Goal: Task Accomplishment & Management: Use online tool/utility

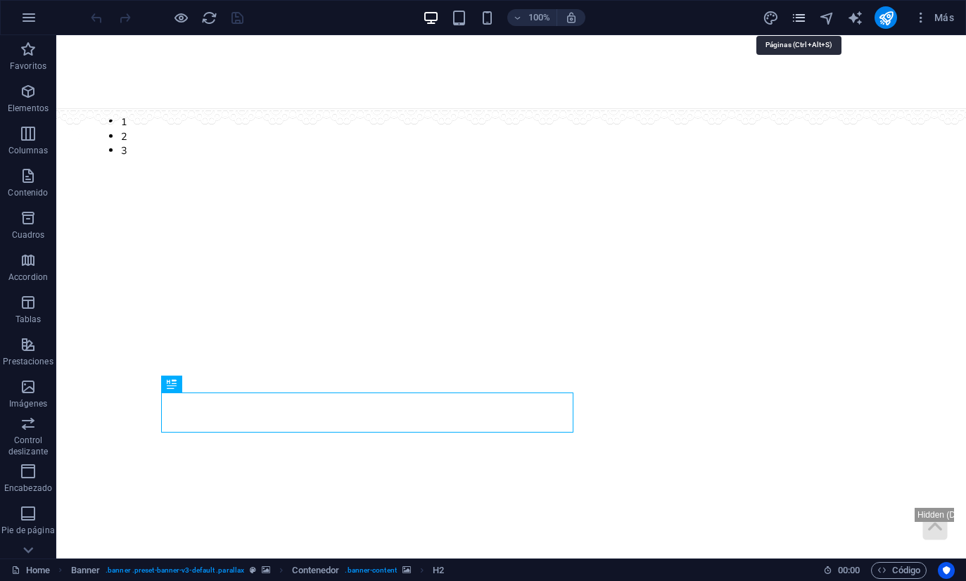
click at [805, 13] on icon "pages" at bounding box center [798, 18] width 16 height 16
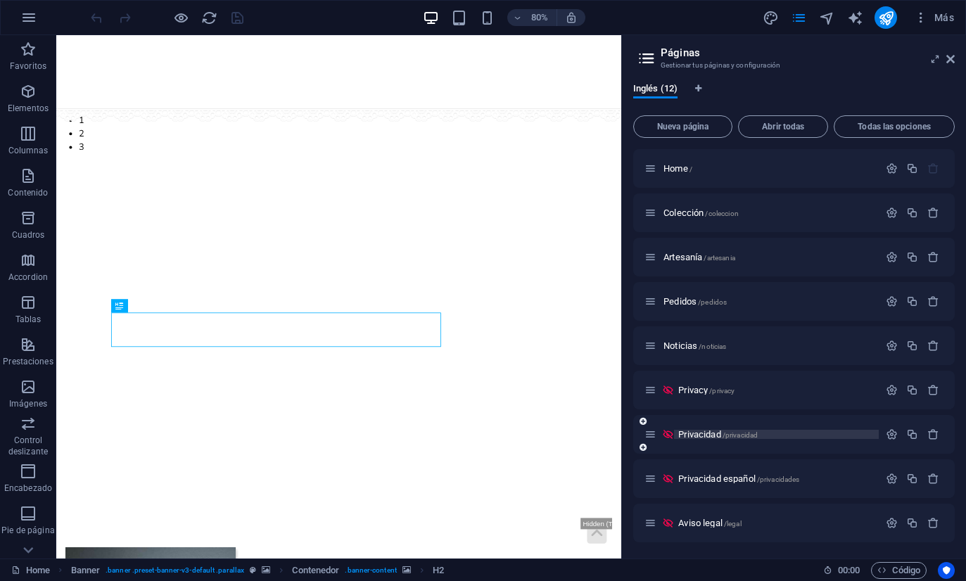
click at [742, 436] on span "/privacidad" at bounding box center [740, 435] width 36 height 8
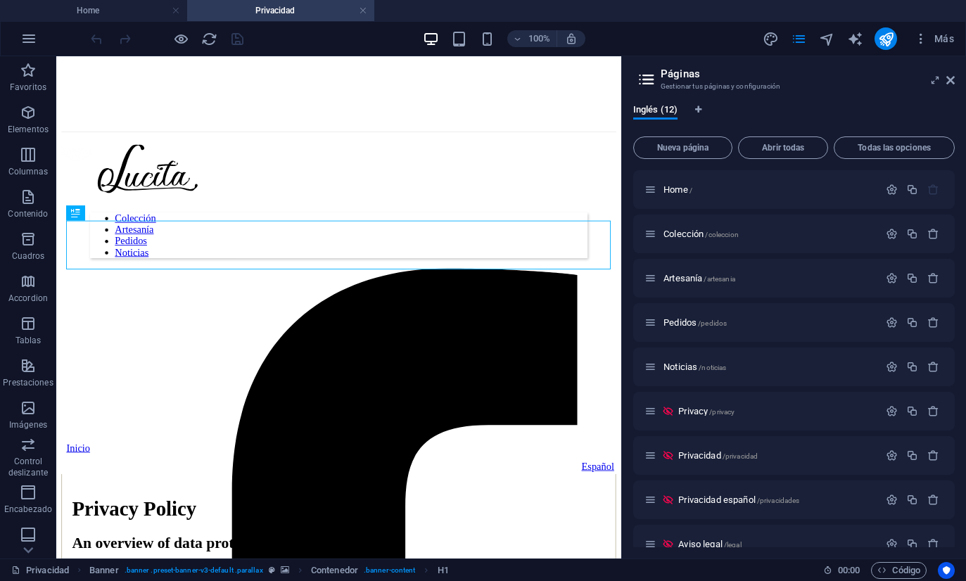
click at [942, 77] on h2 "Páginas" at bounding box center [807, 74] width 294 height 13
click at [952, 82] on icon at bounding box center [950, 80] width 8 height 11
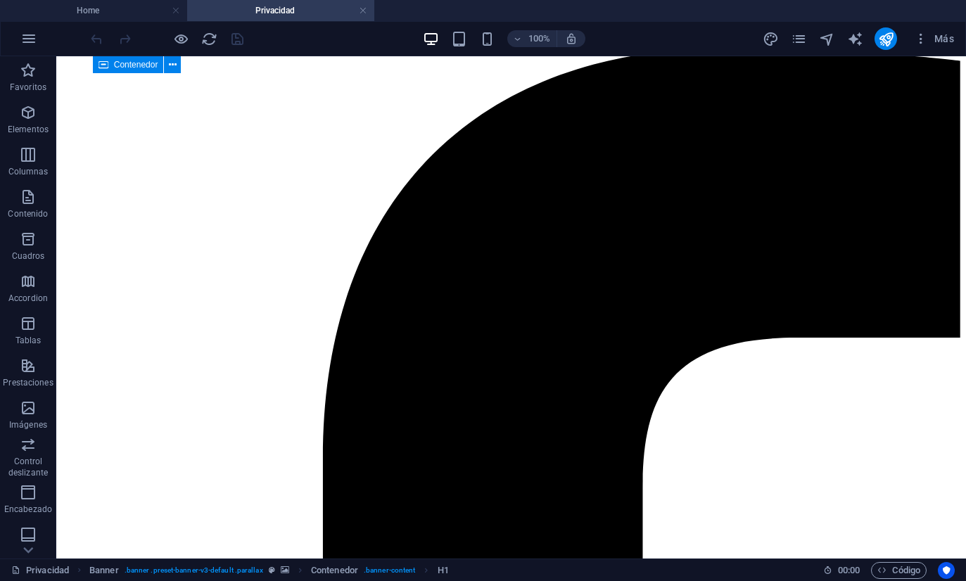
scroll to position [4321, 0]
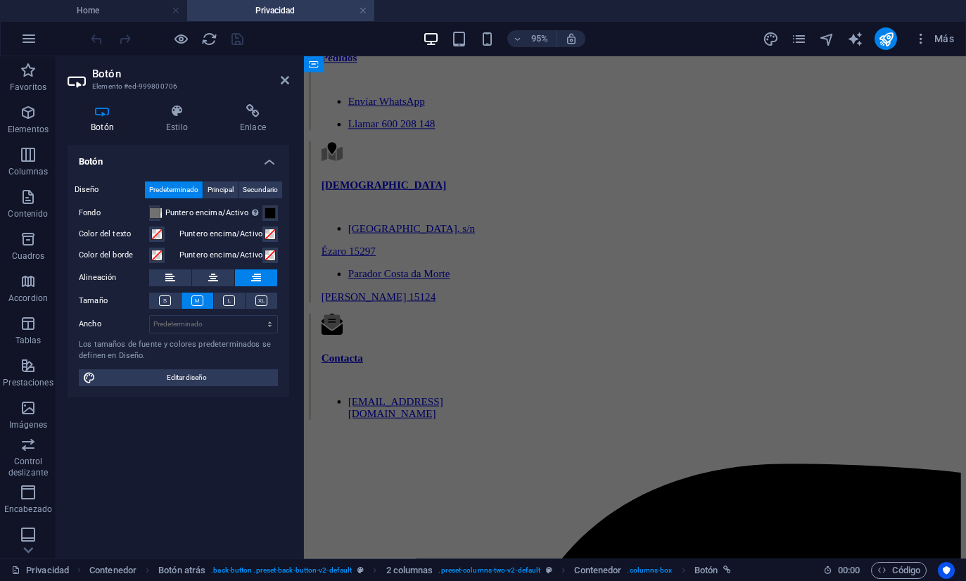
scroll to position [5100, 0]
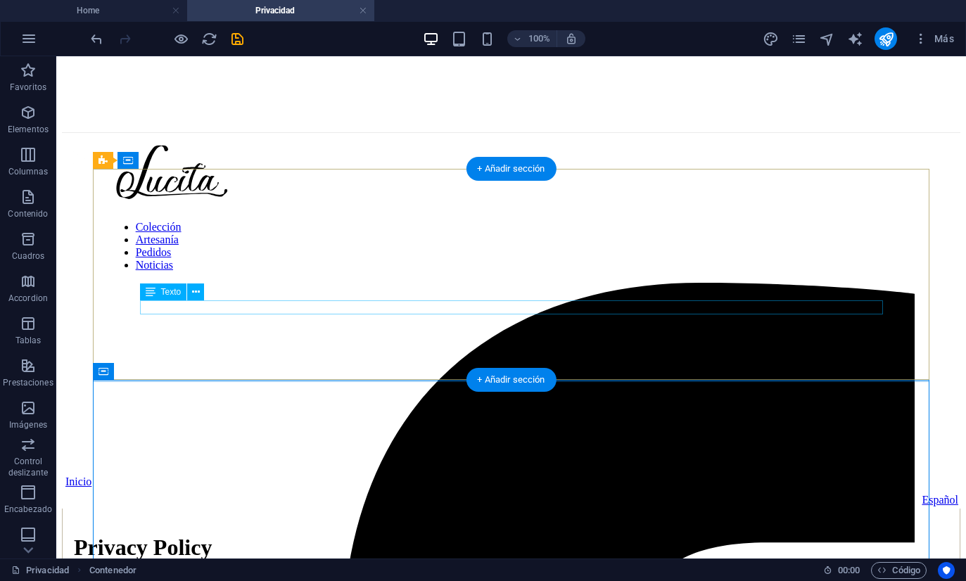
scroll to position [78, 0]
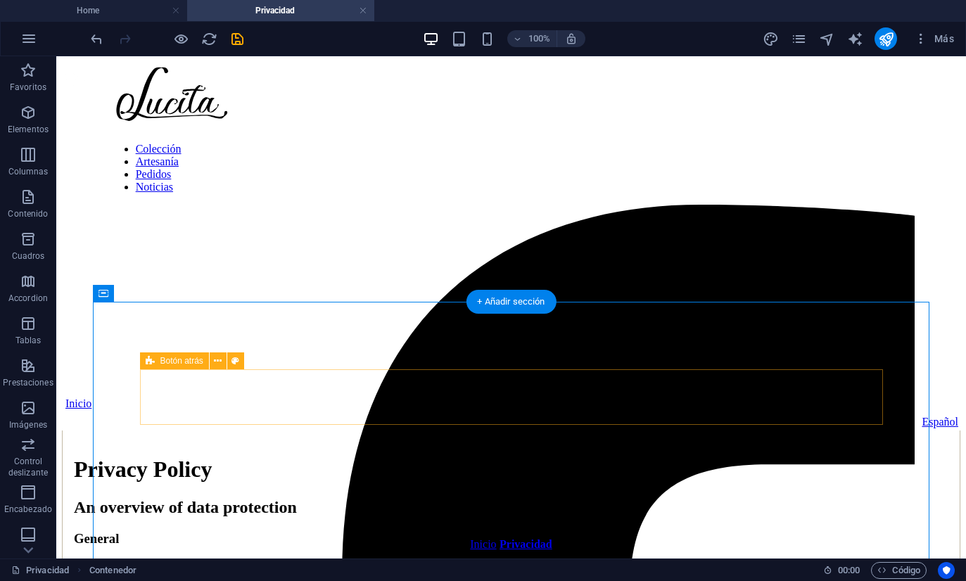
click at [394, 397] on div "Inicio Español" at bounding box center [511, 413] width 898 height 33
click at [215, 361] on icon at bounding box center [218, 361] width 8 height 15
click at [219, 359] on icon at bounding box center [218, 361] width 8 height 15
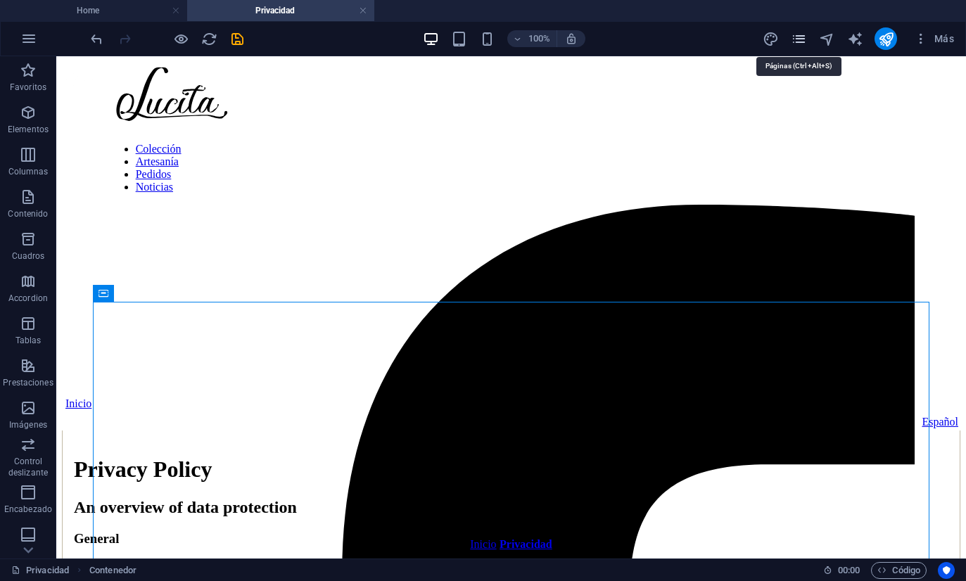
click at [796, 42] on icon "pages" at bounding box center [798, 39] width 16 height 16
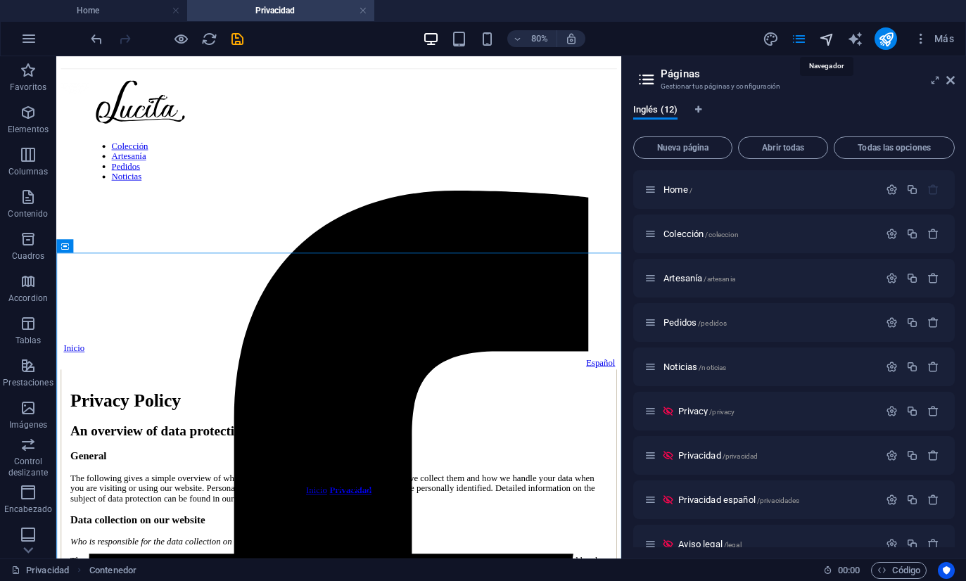
click at [821, 40] on icon "navigator" at bounding box center [827, 39] width 16 height 16
select select "18071040-en"
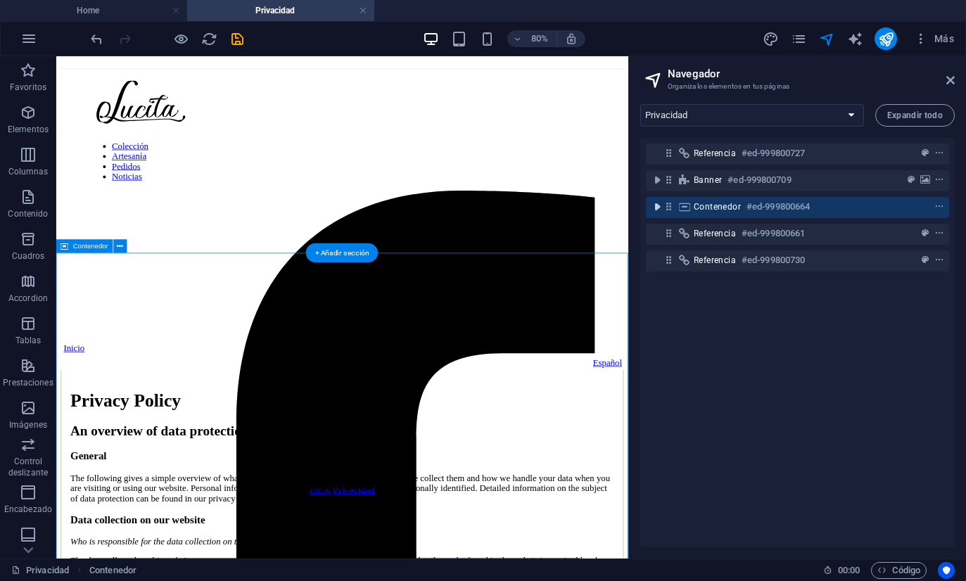
click at [652, 212] on icon "toggle-expand" at bounding box center [657, 207] width 14 height 14
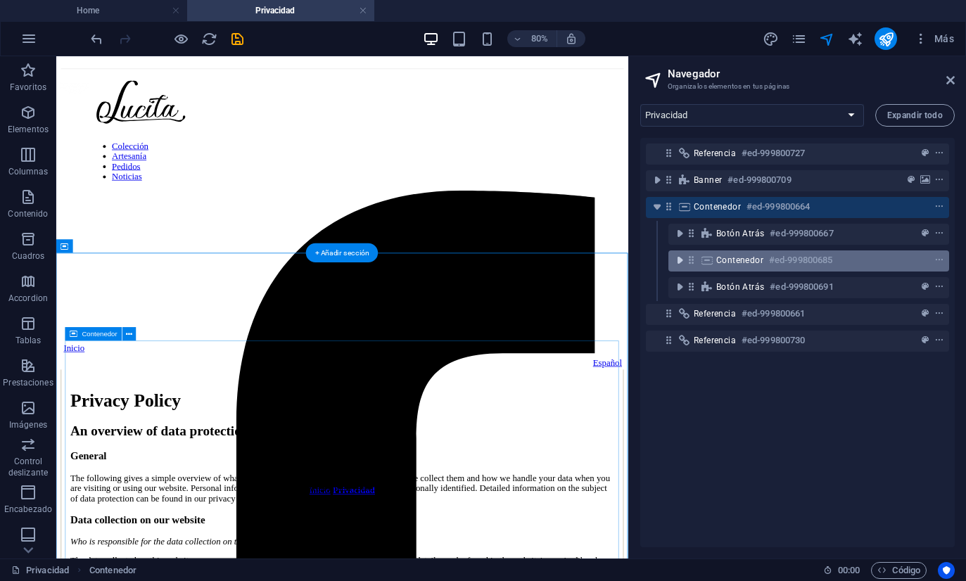
click at [678, 264] on icon "toggle-expand" at bounding box center [679, 260] width 14 height 14
click at [684, 259] on icon "toggle-expand" at bounding box center [679, 260] width 14 height 14
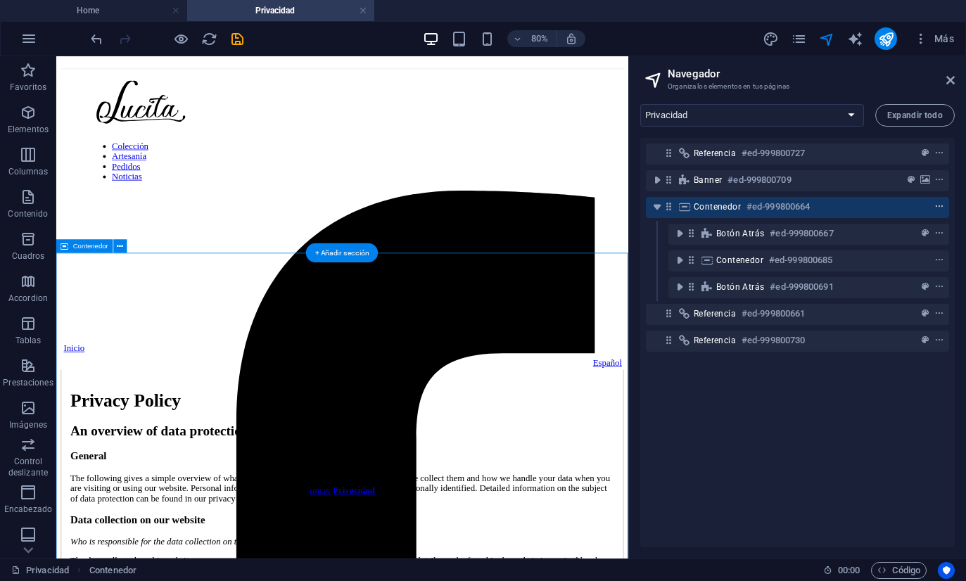
click at [937, 207] on icon "context-menu" at bounding box center [939, 207] width 10 height 10
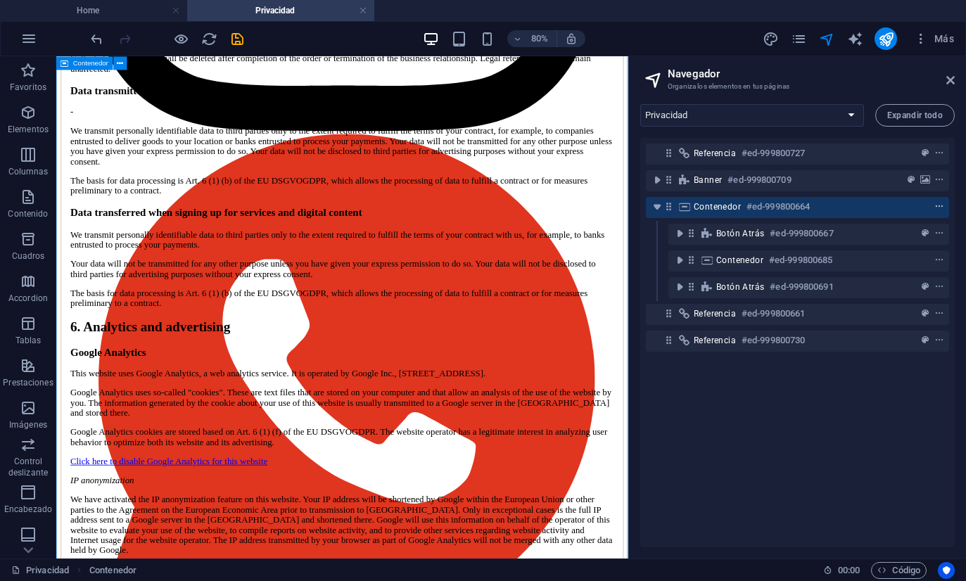
click at [942, 206] on icon "context-menu" at bounding box center [939, 207] width 10 height 10
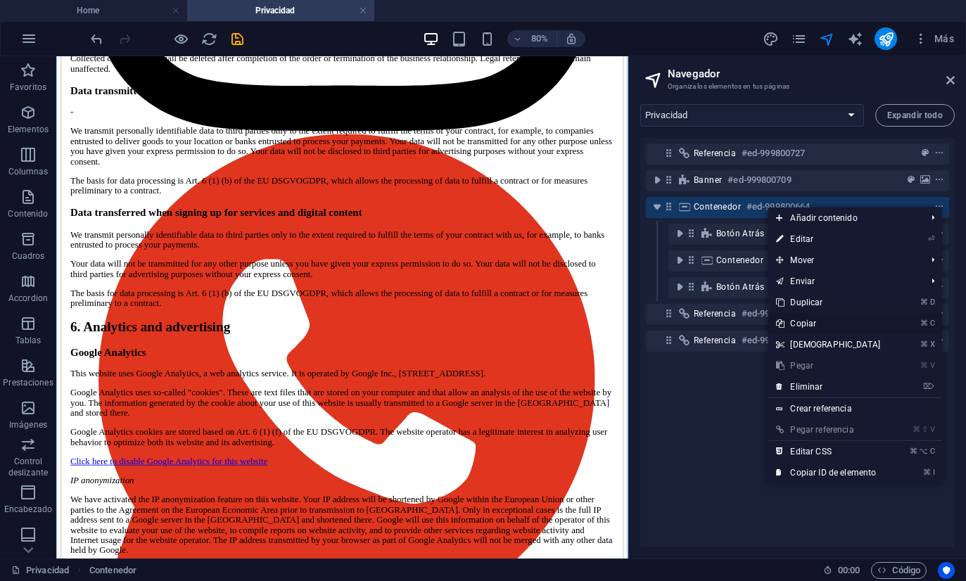
click at [801, 321] on link "⌘ C Copiar" at bounding box center [827, 323] width 121 height 21
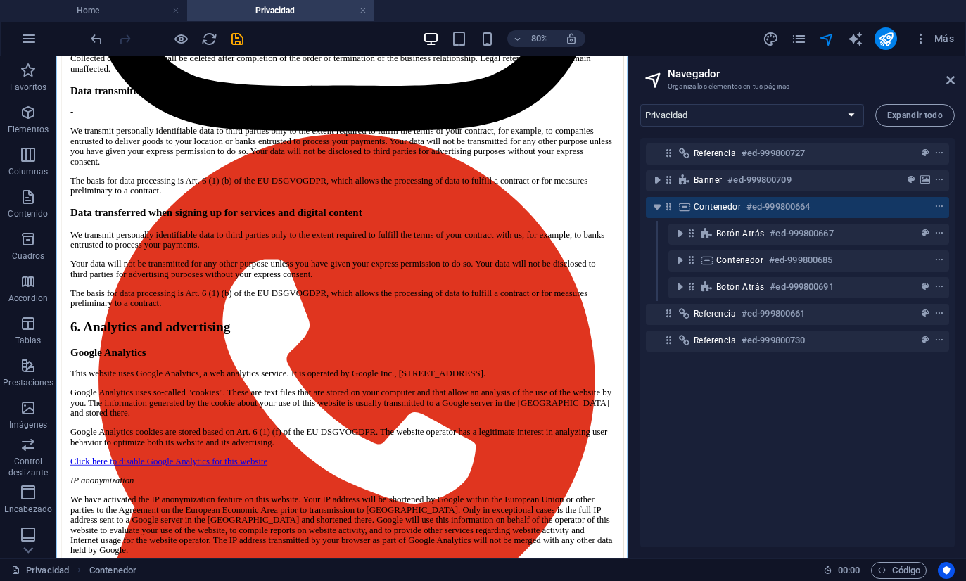
click at [807, 36] on div "Más" at bounding box center [861, 38] width 198 height 23
click at [803, 37] on icon "pages" at bounding box center [798, 39] width 16 height 16
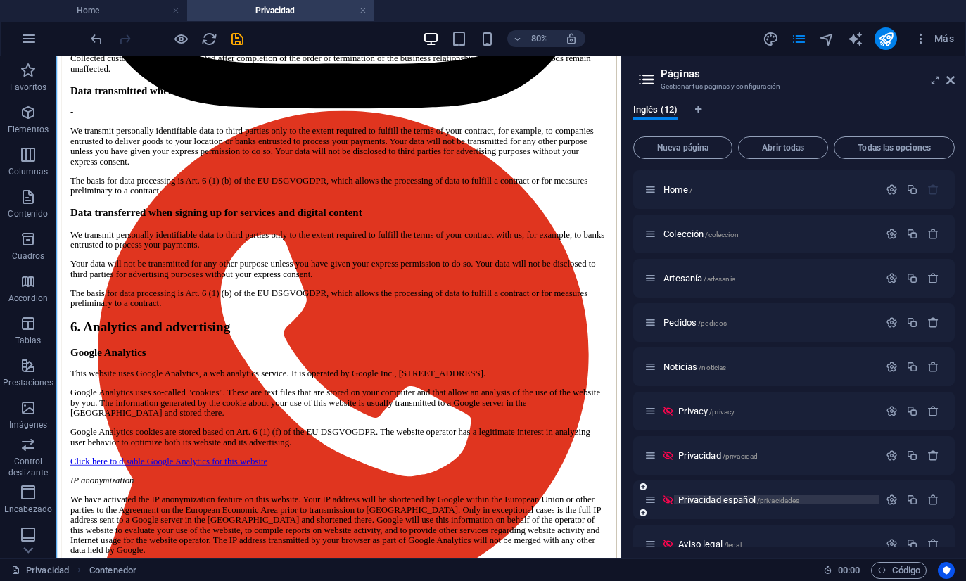
click at [741, 495] on span "Privacidad español /privacidades" at bounding box center [738, 499] width 121 height 11
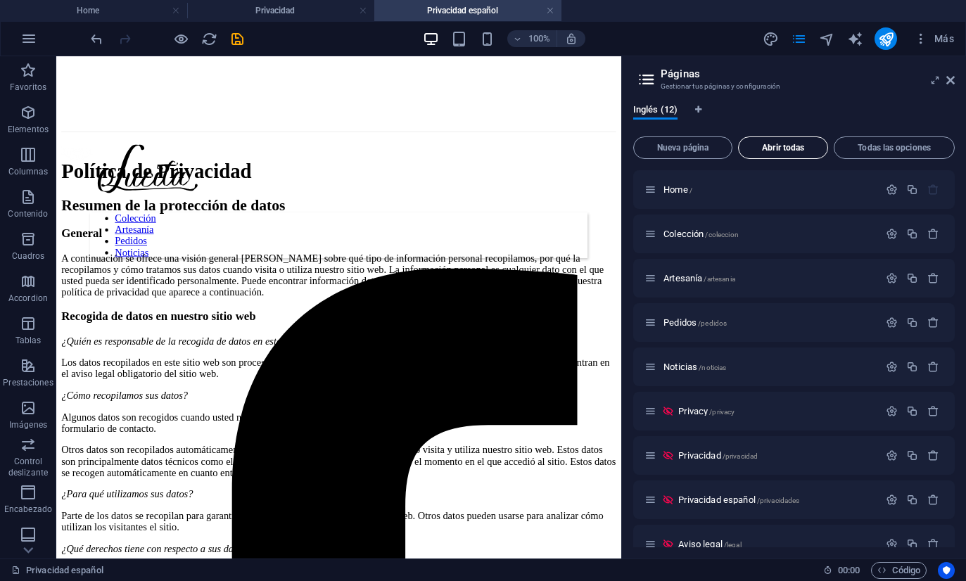
scroll to position [0, 0]
click at [821, 42] on icon "navigator" at bounding box center [827, 39] width 16 height 16
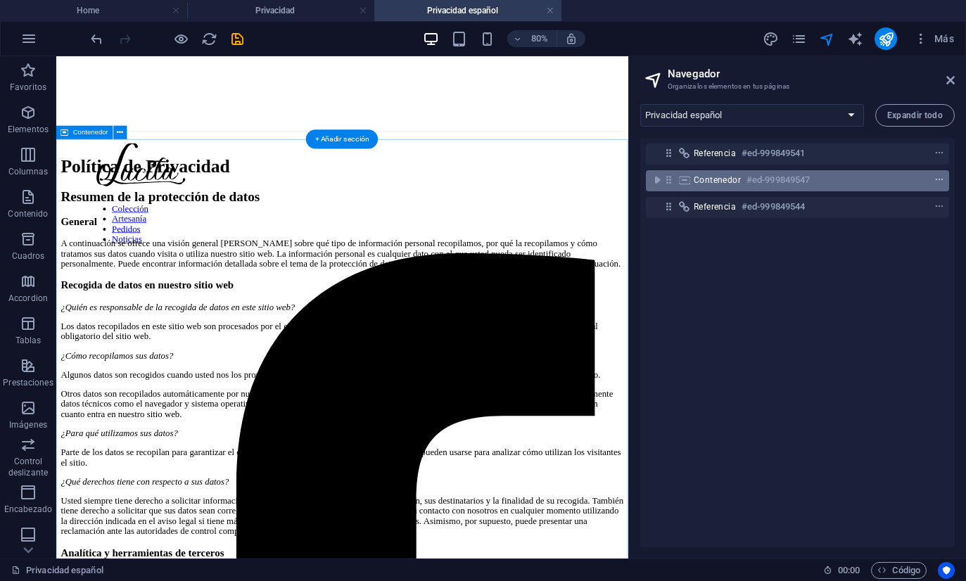
click at [938, 179] on icon "context-menu" at bounding box center [939, 180] width 10 height 10
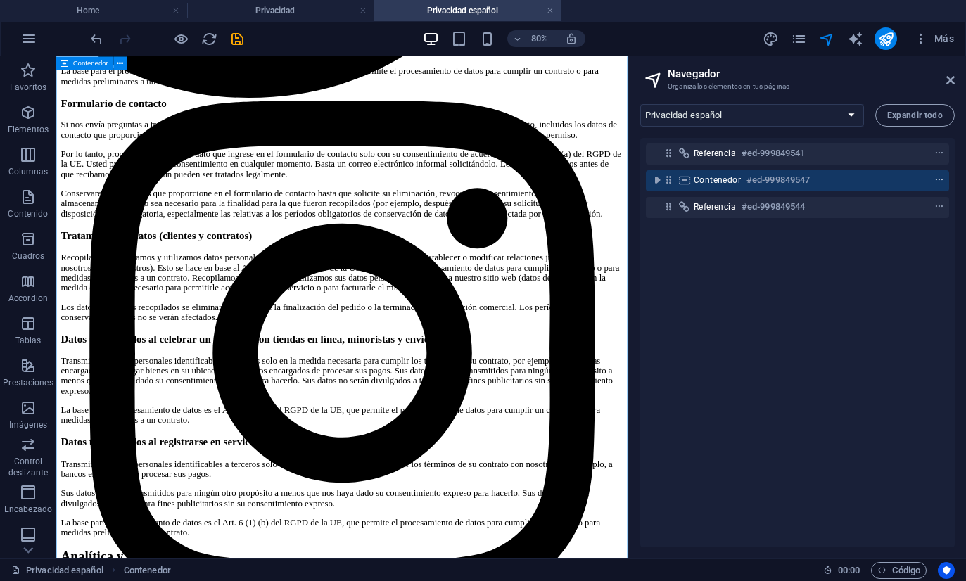
click at [938, 179] on icon "context-menu" at bounding box center [939, 180] width 10 height 10
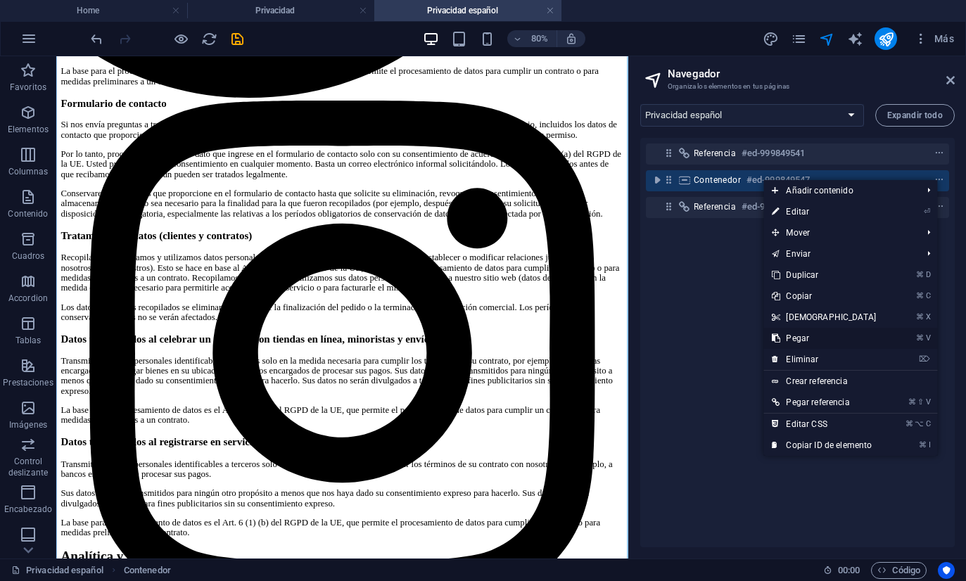
click at [798, 338] on link "⌘ V Pegar" at bounding box center [823, 338] width 121 height 21
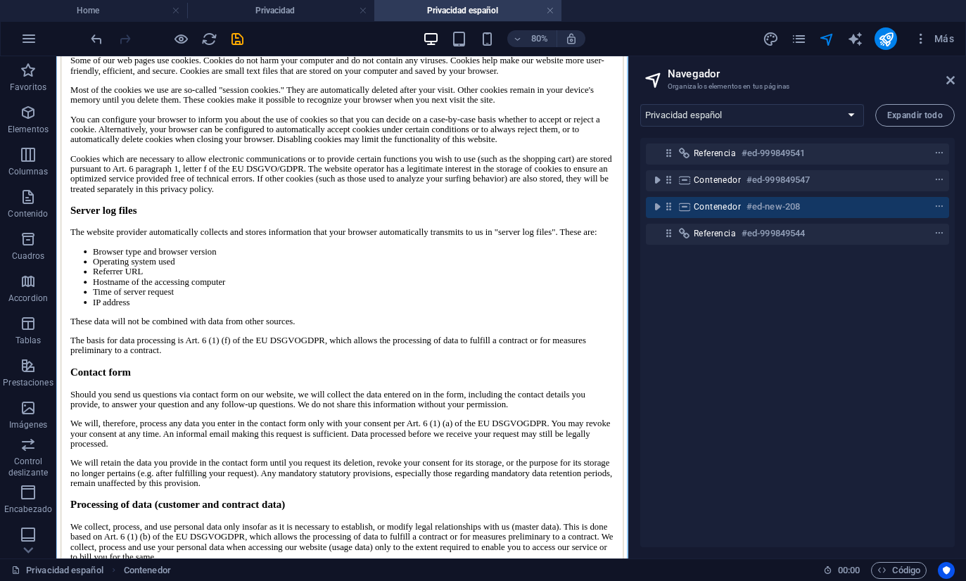
scroll to position [6600, 0]
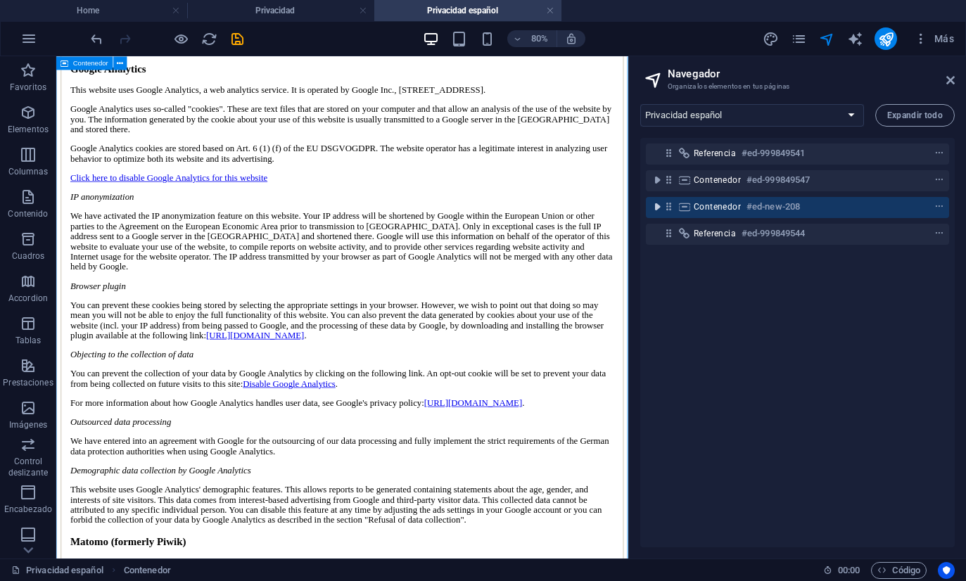
click at [660, 213] on icon "toggle-expand" at bounding box center [657, 207] width 14 height 14
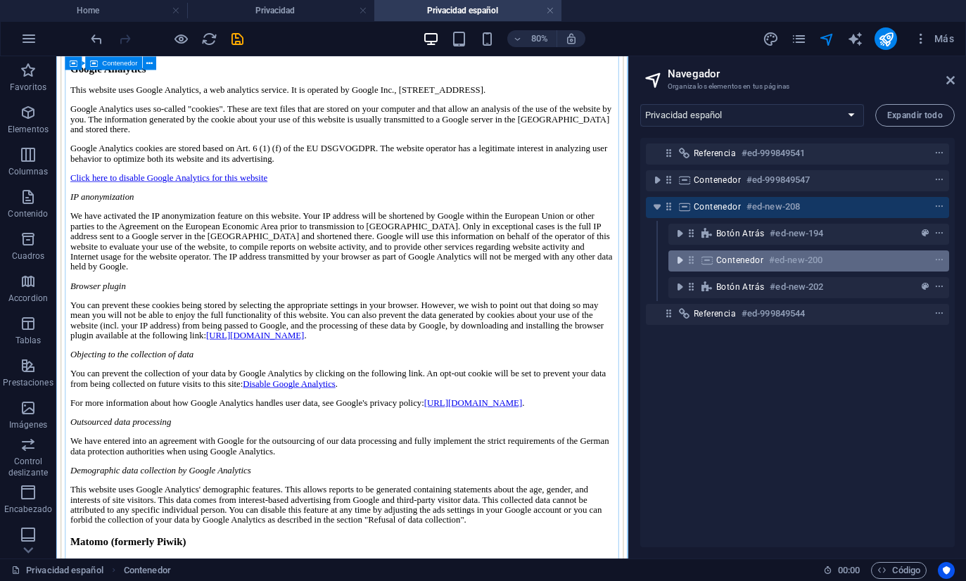
click at [677, 257] on icon "toggle-expand" at bounding box center [679, 260] width 14 height 14
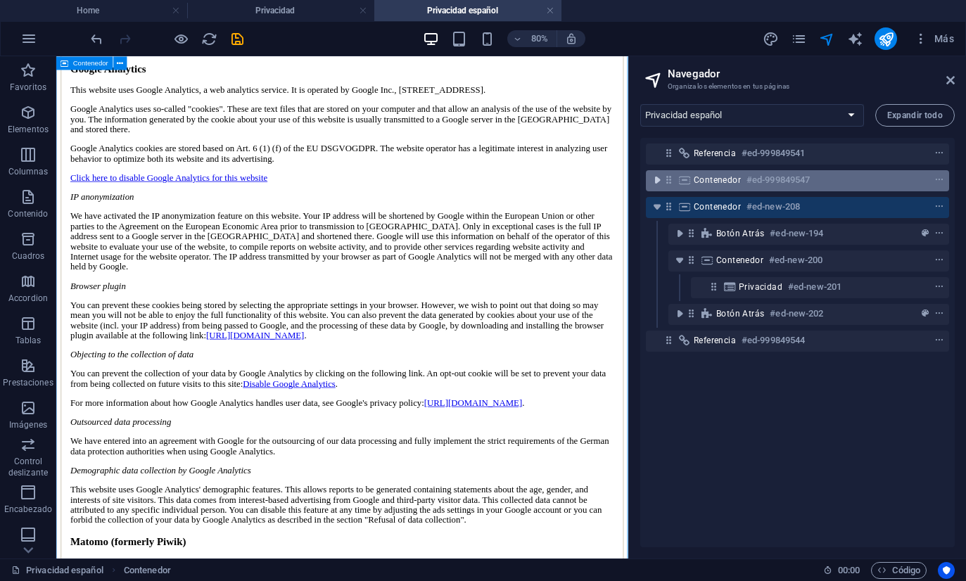
click at [658, 184] on icon "toggle-expand" at bounding box center [657, 180] width 14 height 14
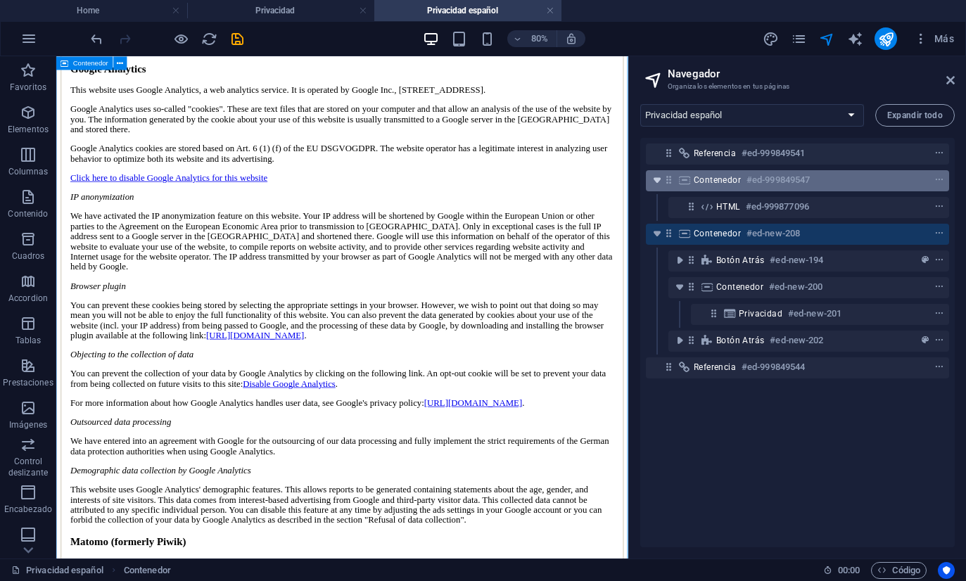
click at [658, 184] on icon "toggle-expand" at bounding box center [657, 180] width 14 height 14
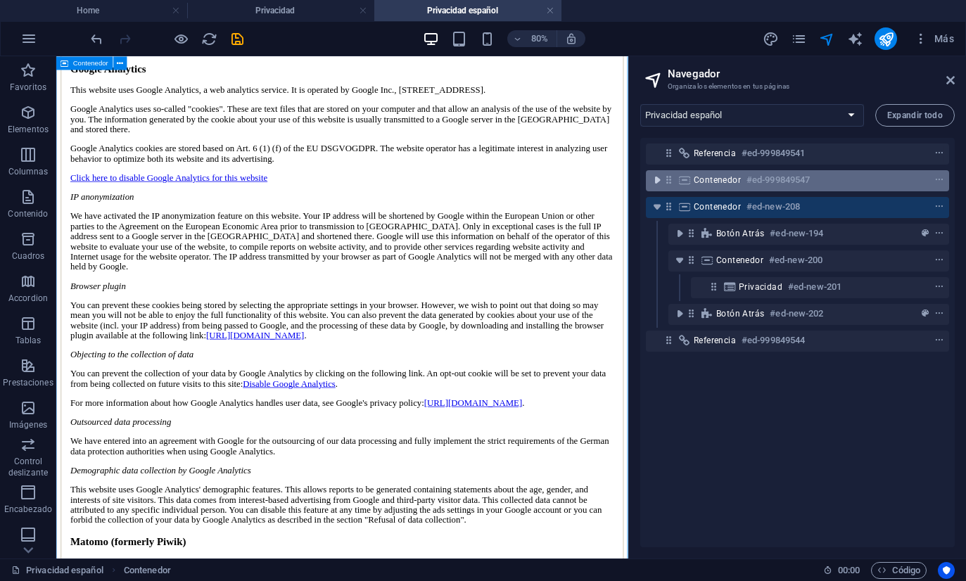
click at [658, 184] on icon "toggle-expand" at bounding box center [657, 180] width 14 height 14
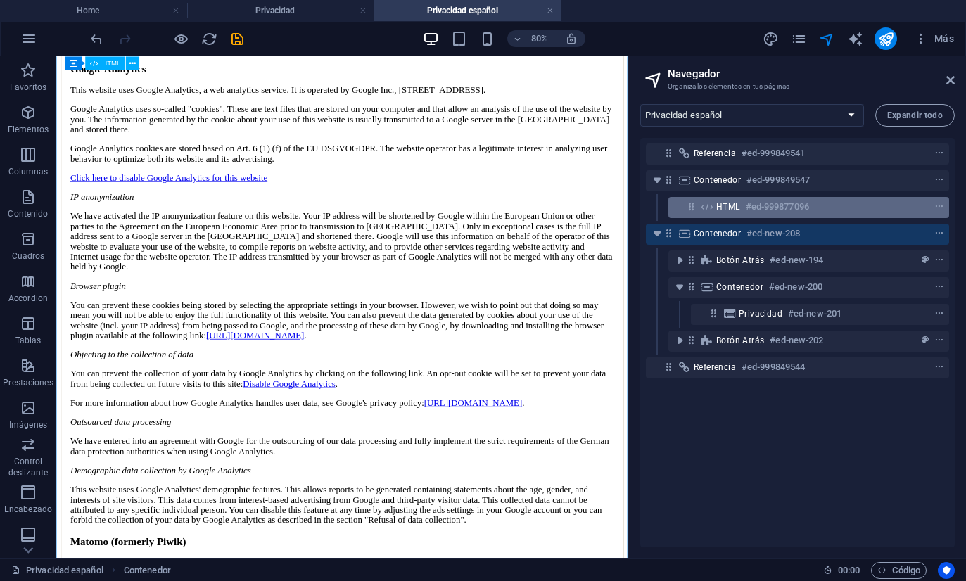
click at [723, 212] on div "HTML #ed-999877096" at bounding box center [797, 206] width 162 height 17
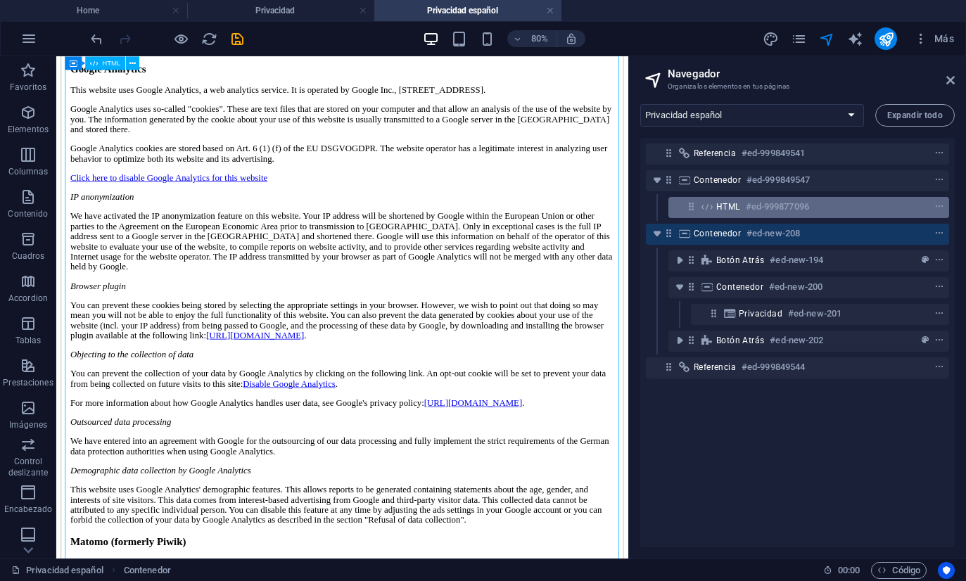
scroll to position [1935, 0]
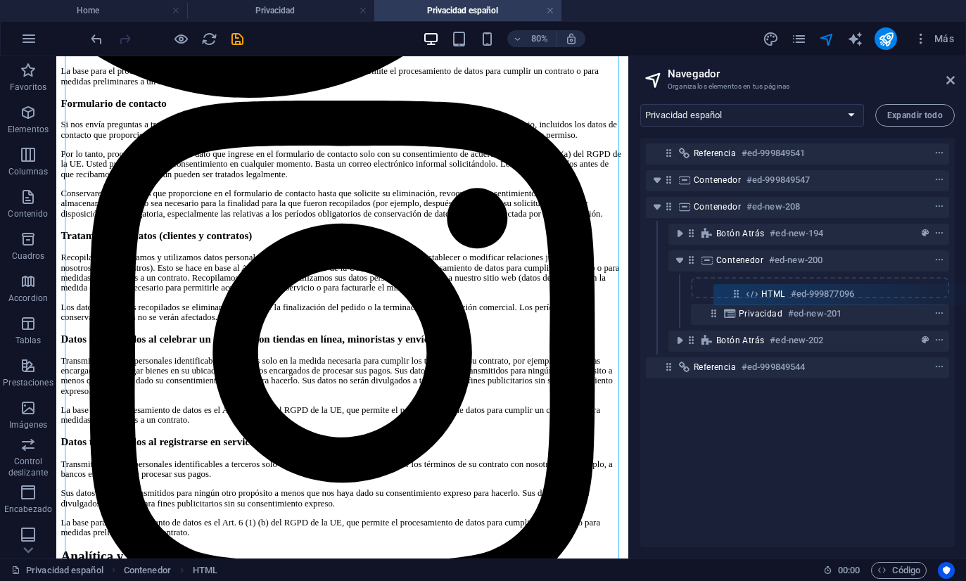
drag, startPoint x: 690, startPoint y: 208, endPoint x: 738, endPoint y: 302, distance: 106.0
click at [738, 302] on div "Referencia #ed-999849541 Contenedor #ed-999849547 HTML #ed-999877096 Contenedor…" at bounding box center [797, 342] width 314 height 409
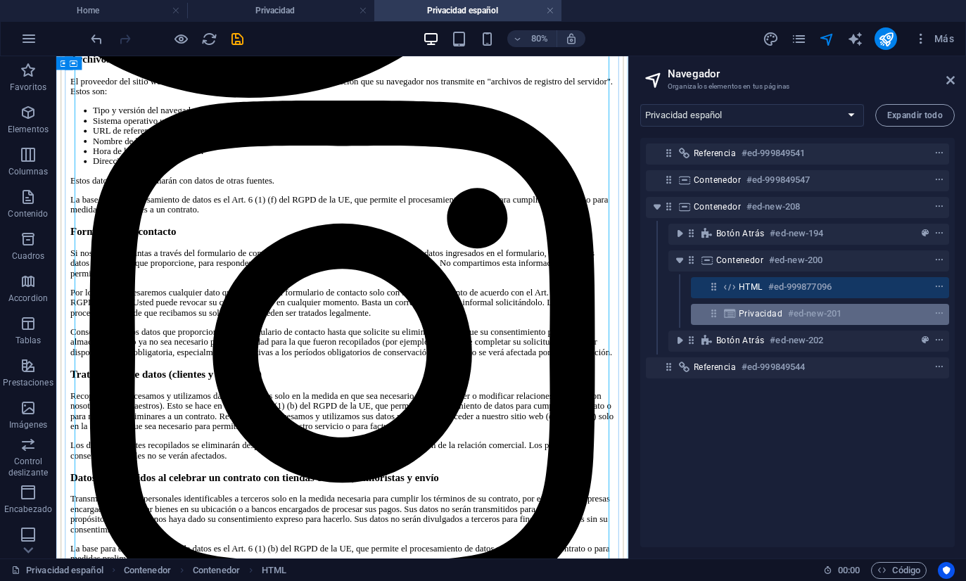
click at [738, 312] on span "Privacidad" at bounding box center [760, 313] width 44 height 11
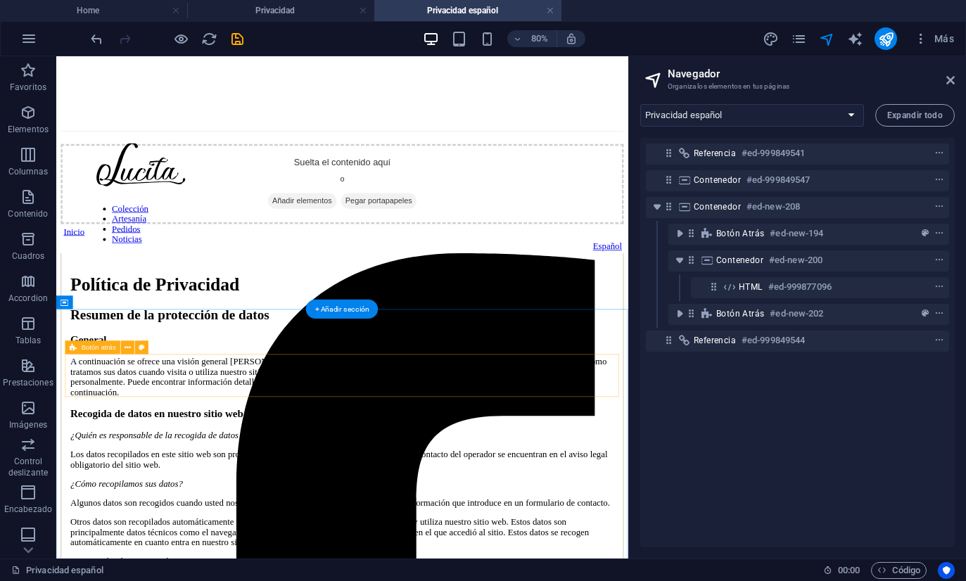
scroll to position [0, 0]
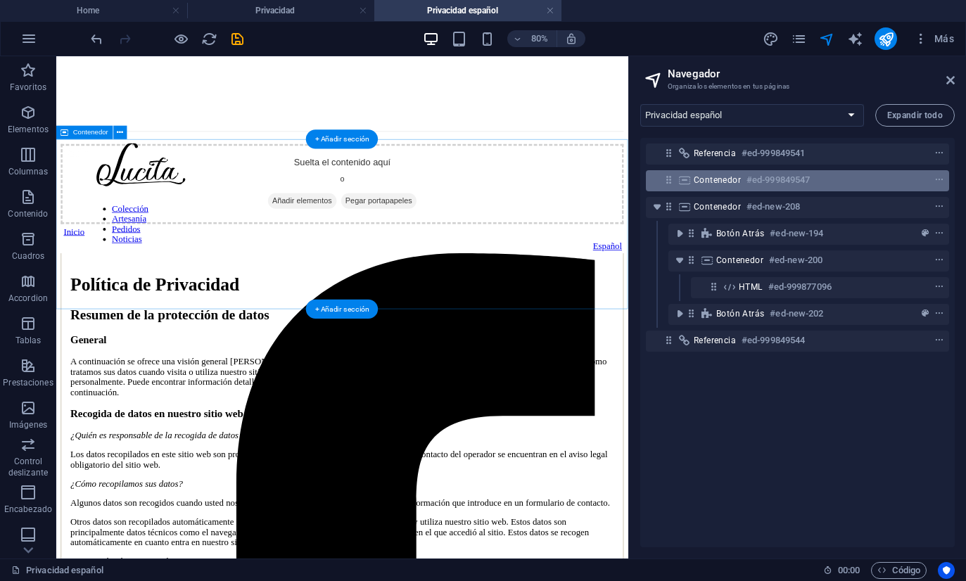
click at [730, 173] on div "Contenedor #ed-999849547" at bounding box center [785, 180] width 185 height 17
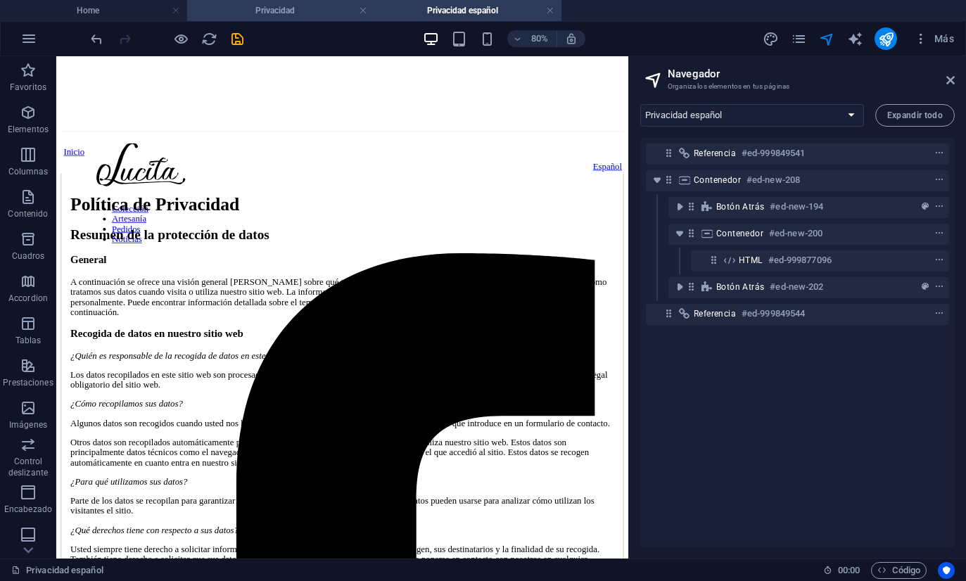
click at [261, 12] on h4 "Privacidad" at bounding box center [280, 10] width 187 height 15
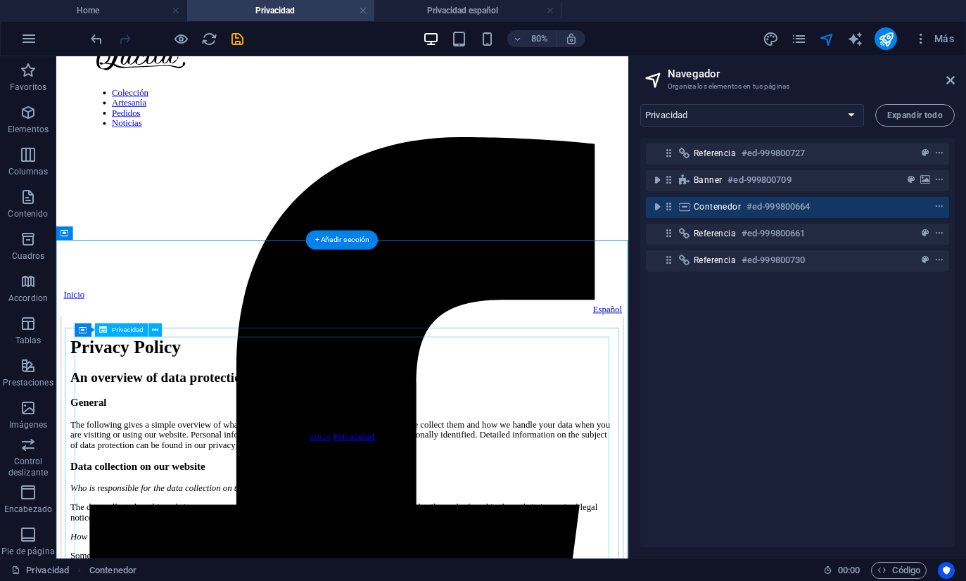
scroll to position [94, 0]
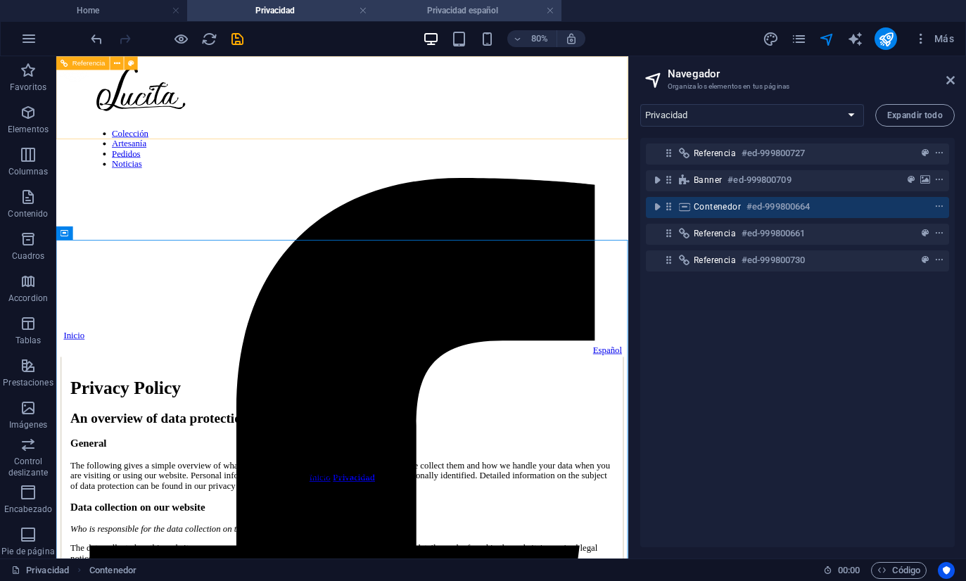
click at [442, 6] on h4 "Privacidad español" at bounding box center [467, 10] width 187 height 15
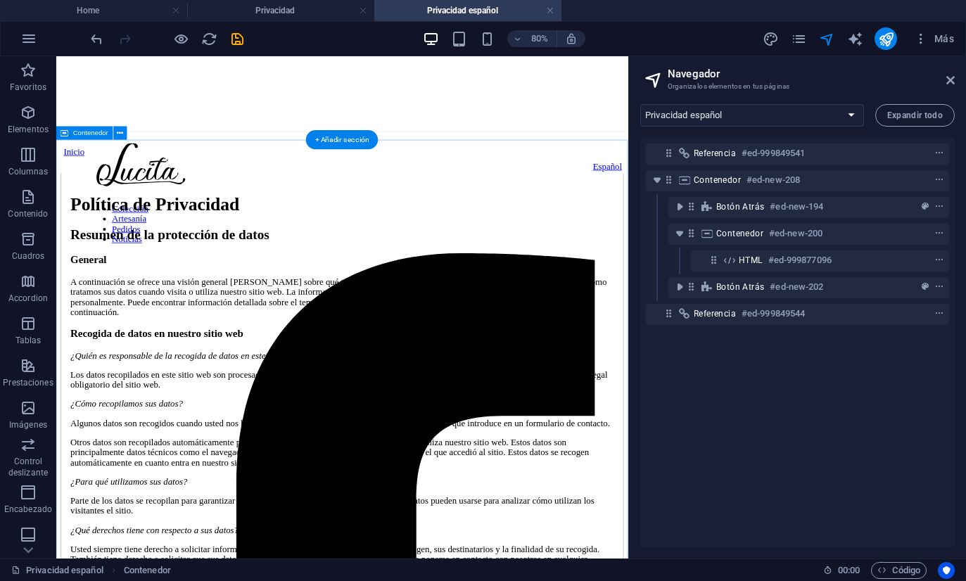
scroll to position [0, 0]
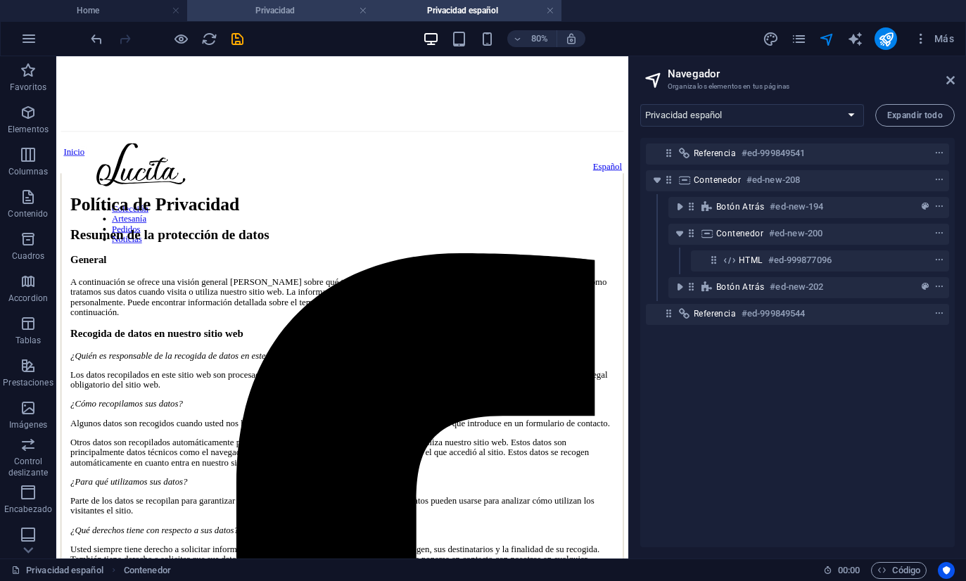
click at [291, 5] on h4 "Privacidad" at bounding box center [280, 10] width 187 height 15
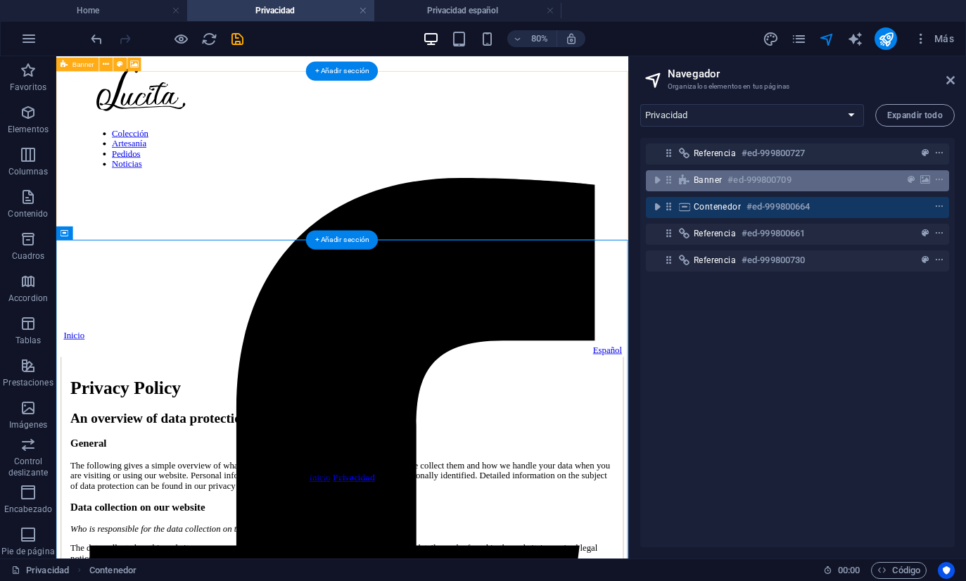
click at [720, 171] on div "Banner #ed-999800709" at bounding box center [797, 180] width 303 height 21
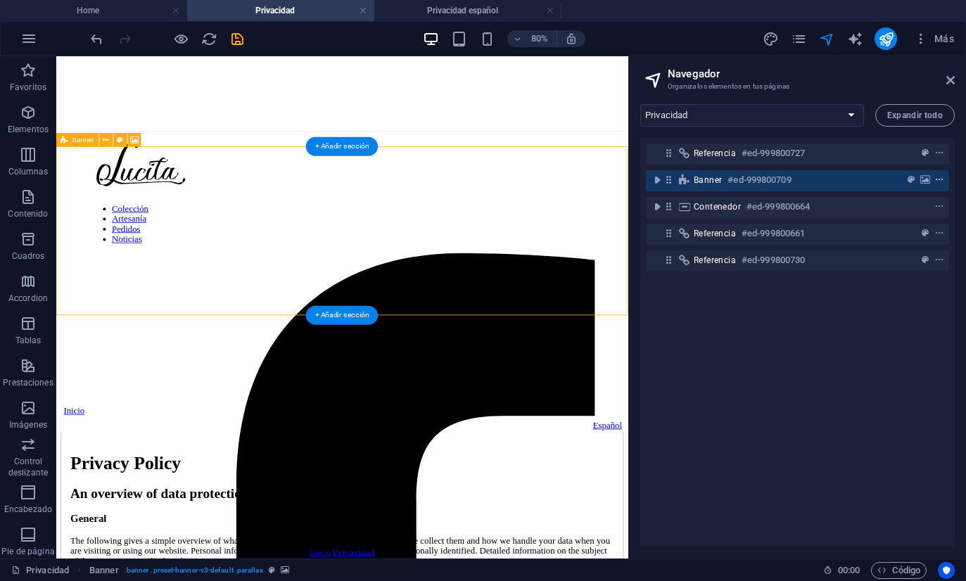
click at [937, 183] on icon "context-menu" at bounding box center [939, 180] width 10 height 10
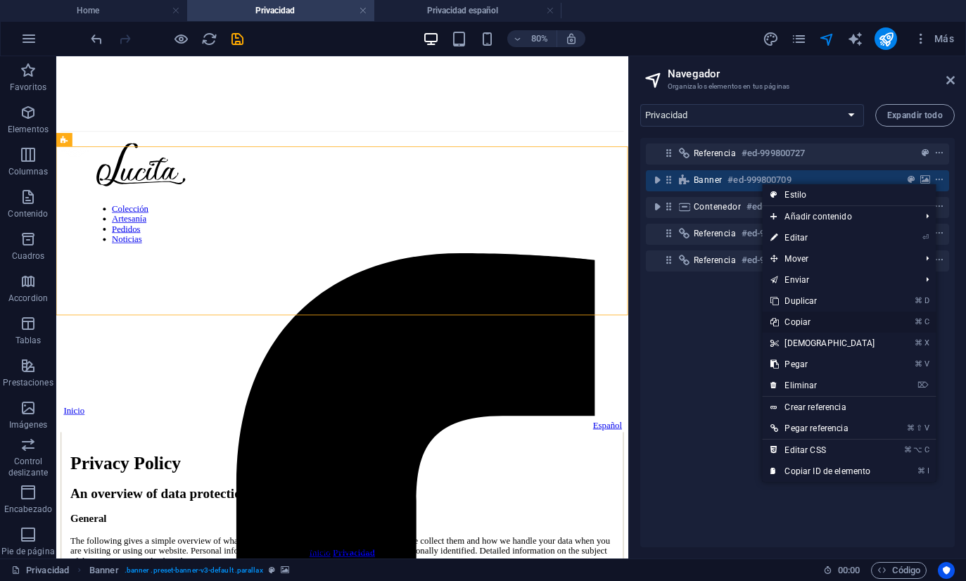
click at [820, 323] on link "⌘ C Copiar" at bounding box center [822, 322] width 121 height 21
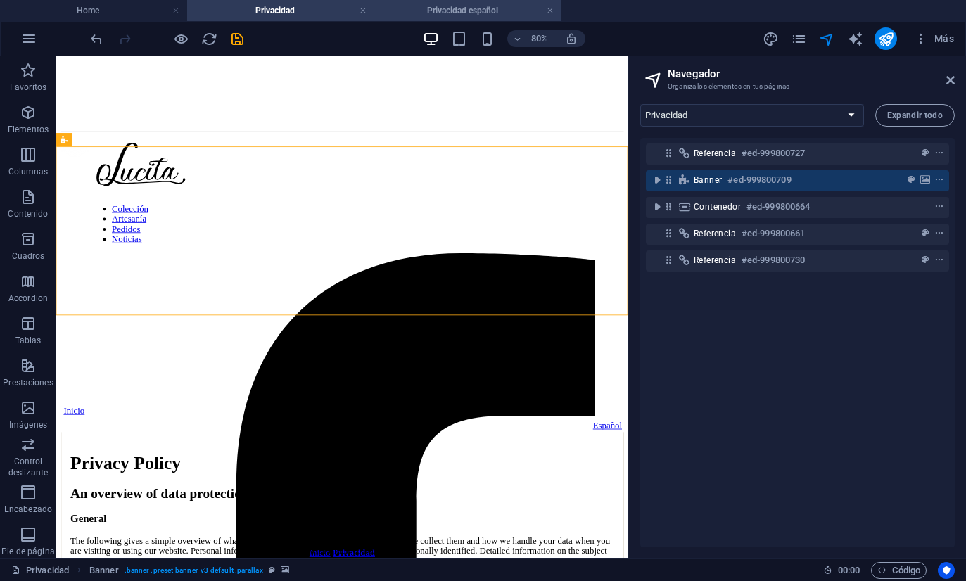
click at [506, 9] on h4 "Privacidad español" at bounding box center [467, 10] width 187 height 15
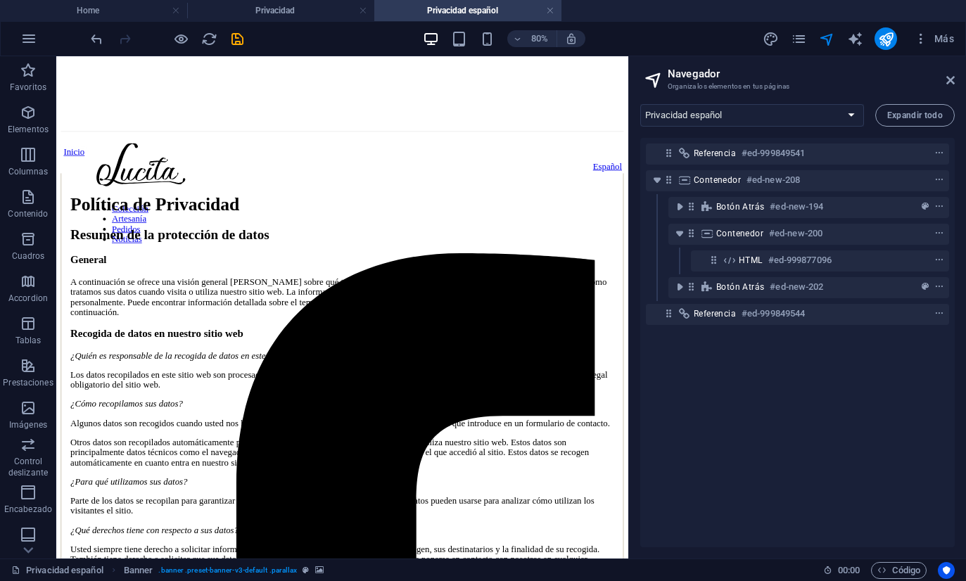
click at [768, 431] on div "Referencia #ed-999849541 Contenedor #ed-new-208 Botón atrás #ed-new-194 Contene…" at bounding box center [797, 342] width 314 height 409
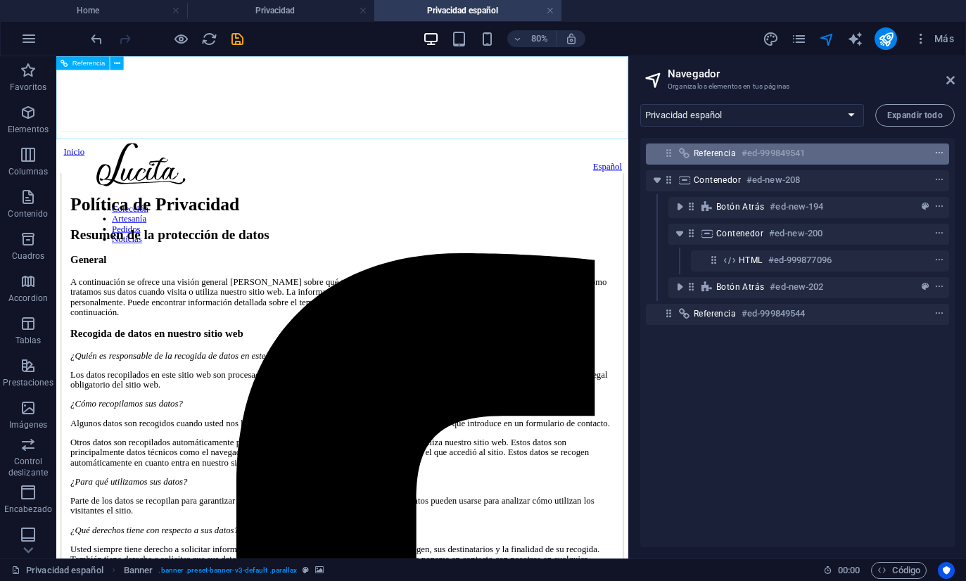
click at [934, 159] on button "context-menu" at bounding box center [939, 153] width 14 height 17
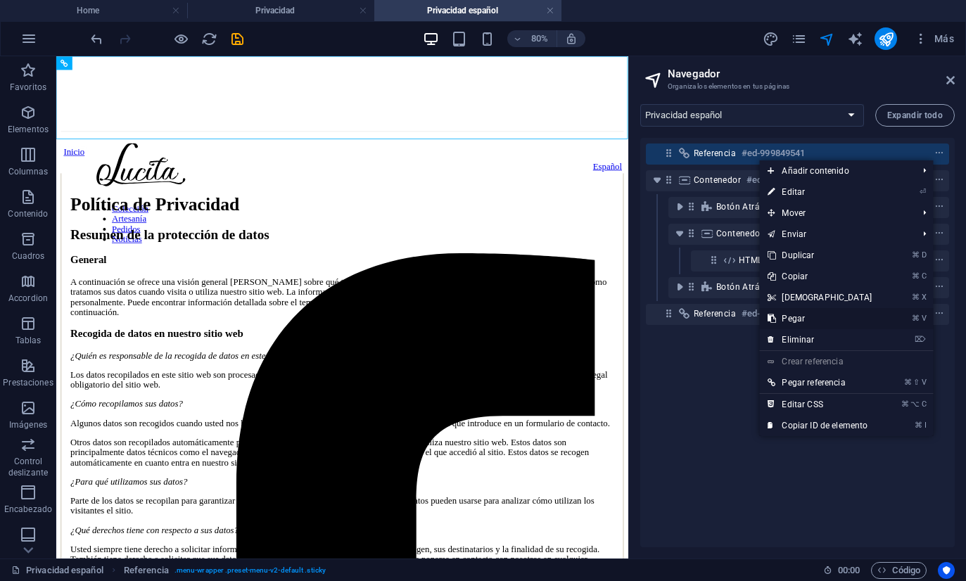
click at [807, 319] on link "⌘ V Pegar" at bounding box center [819, 318] width 121 height 21
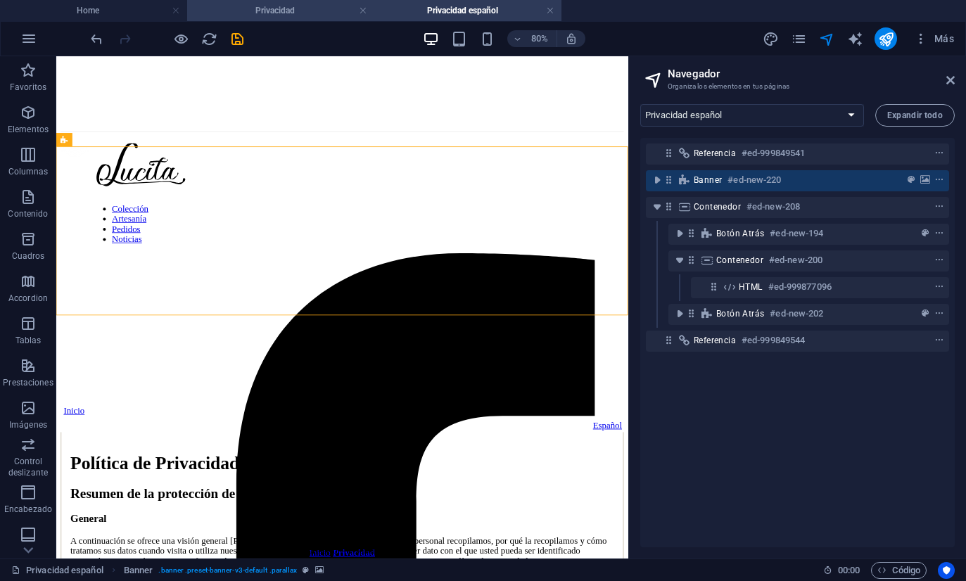
click at [307, 8] on h4 "Privacidad" at bounding box center [280, 10] width 187 height 15
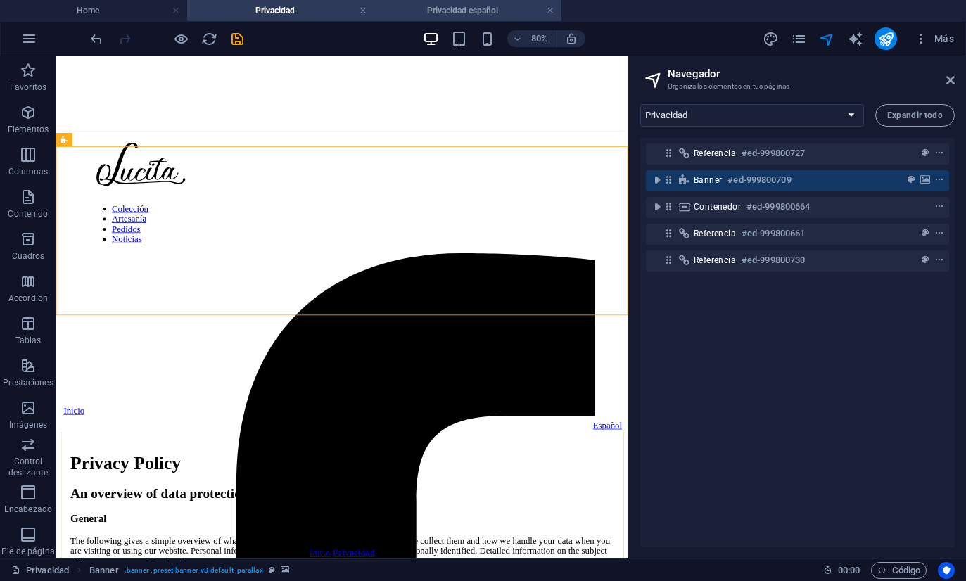
click at [409, 15] on h4 "Privacidad español" at bounding box center [467, 10] width 187 height 15
select select "18071593-en"
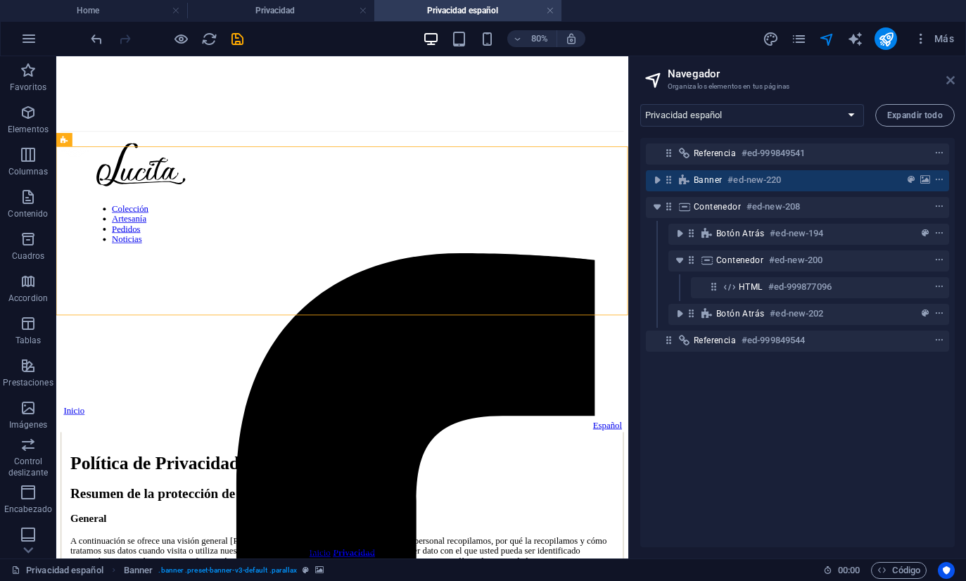
click at [949, 78] on icon at bounding box center [950, 80] width 8 height 11
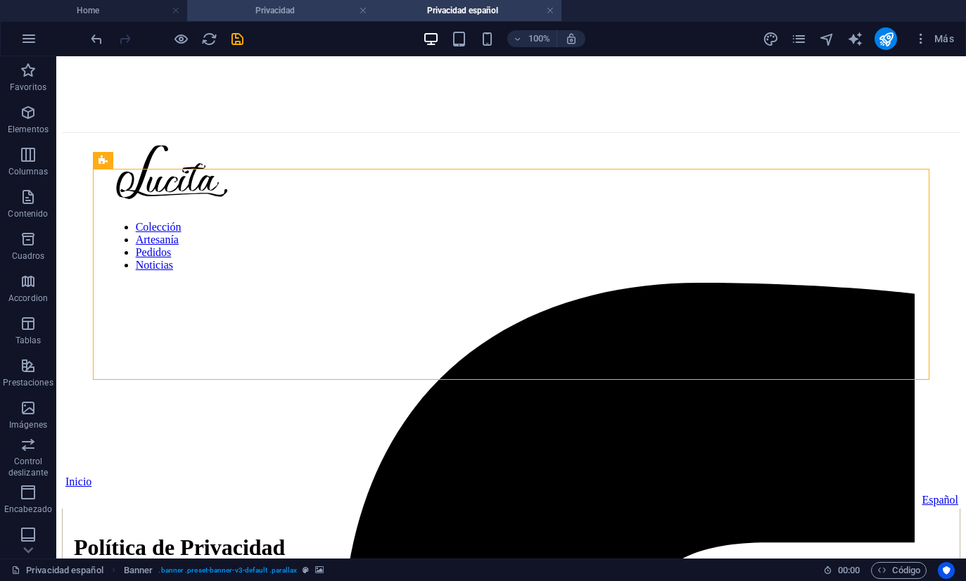
click at [320, 14] on h4 "Privacidad" at bounding box center [280, 10] width 187 height 15
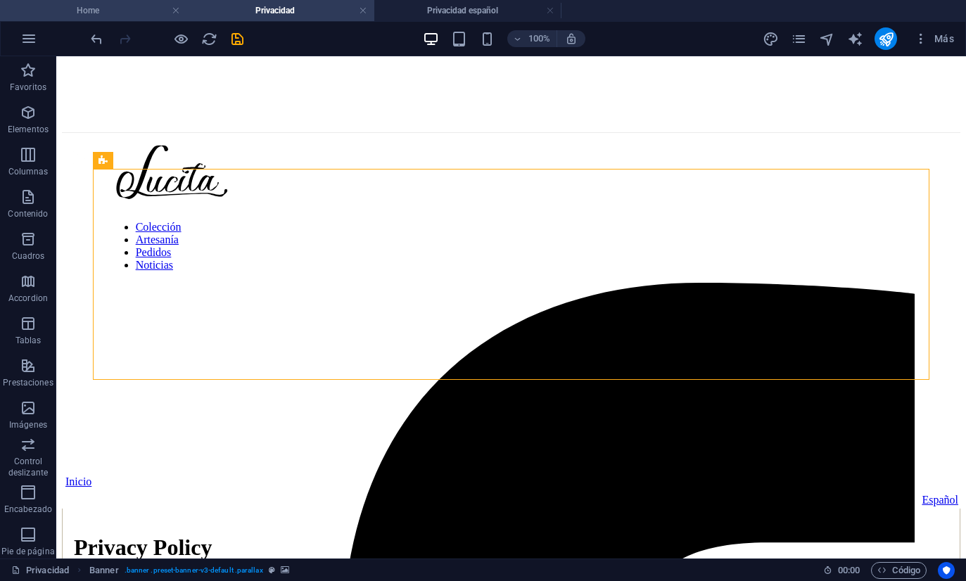
click at [117, 15] on h4 "Home" at bounding box center [93, 10] width 187 height 15
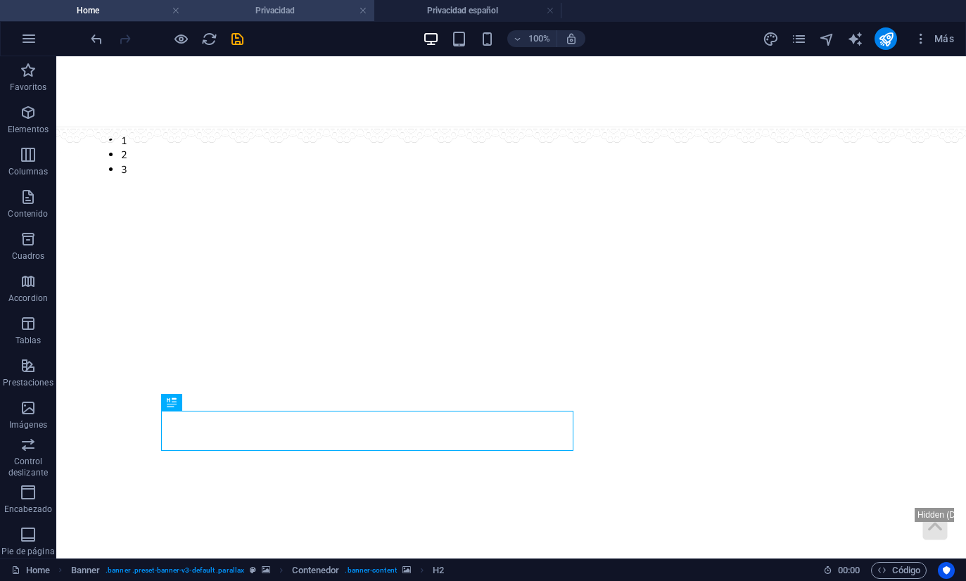
click at [276, 8] on h4 "Privacidad" at bounding box center [280, 10] width 187 height 15
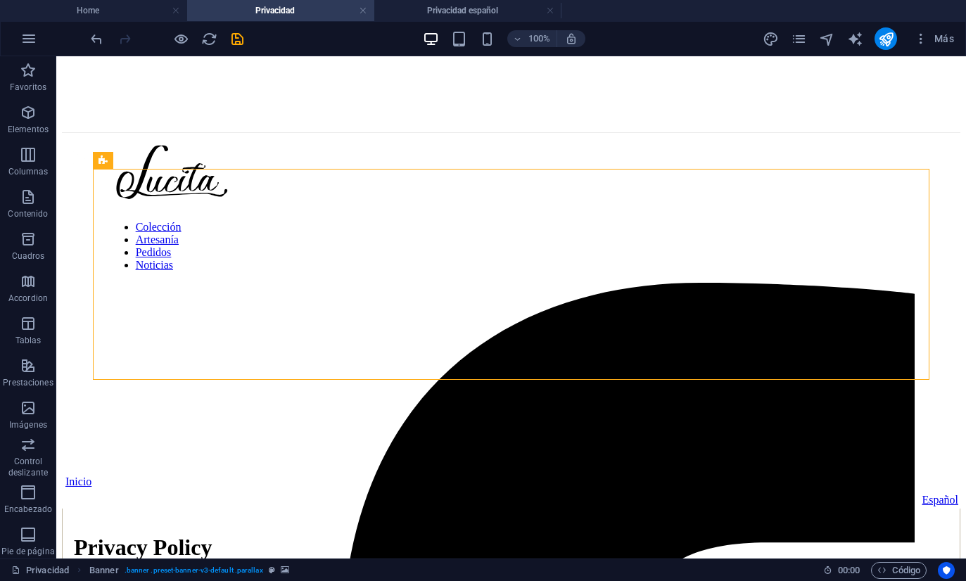
click at [255, 148] on figure at bounding box center [511, 157] width 898 height 19
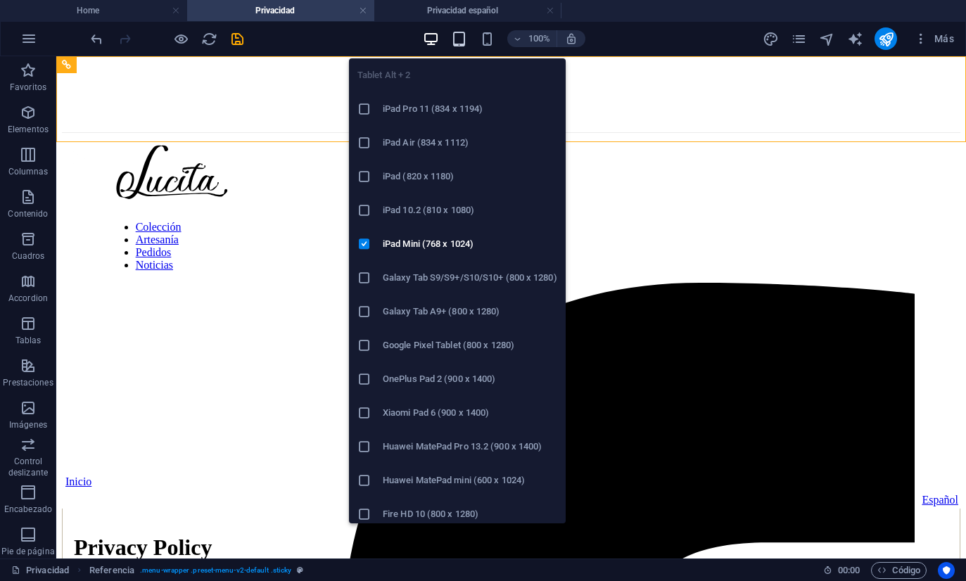
click at [457, 42] on icon "button" at bounding box center [459, 39] width 16 height 16
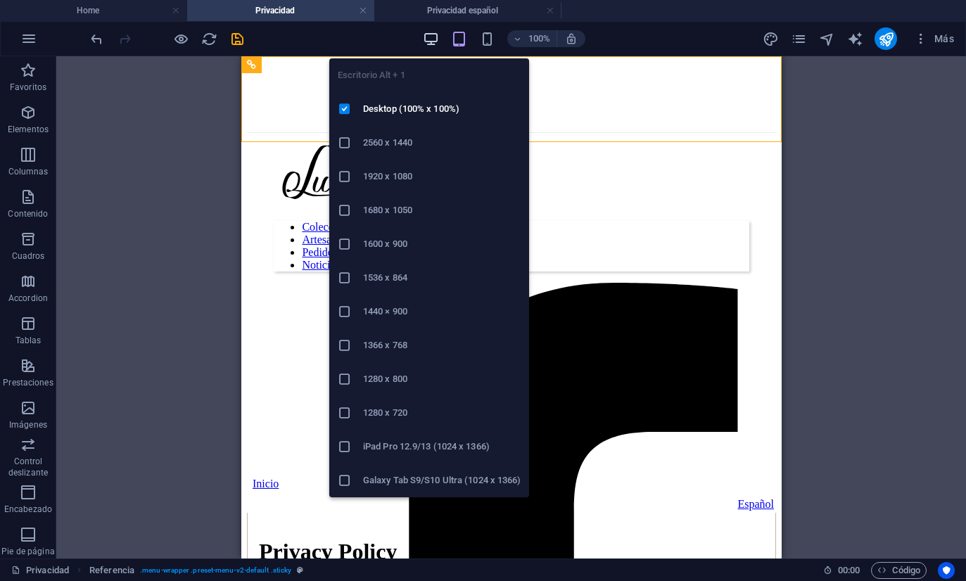
click at [430, 38] on icon "button" at bounding box center [431, 39] width 16 height 16
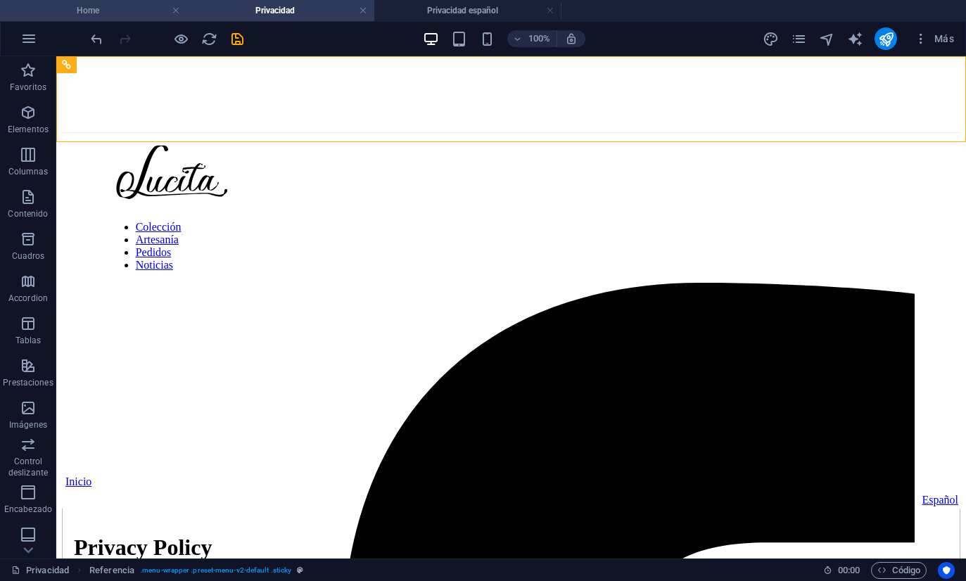
click at [134, 15] on h4 "Home" at bounding box center [93, 10] width 187 height 15
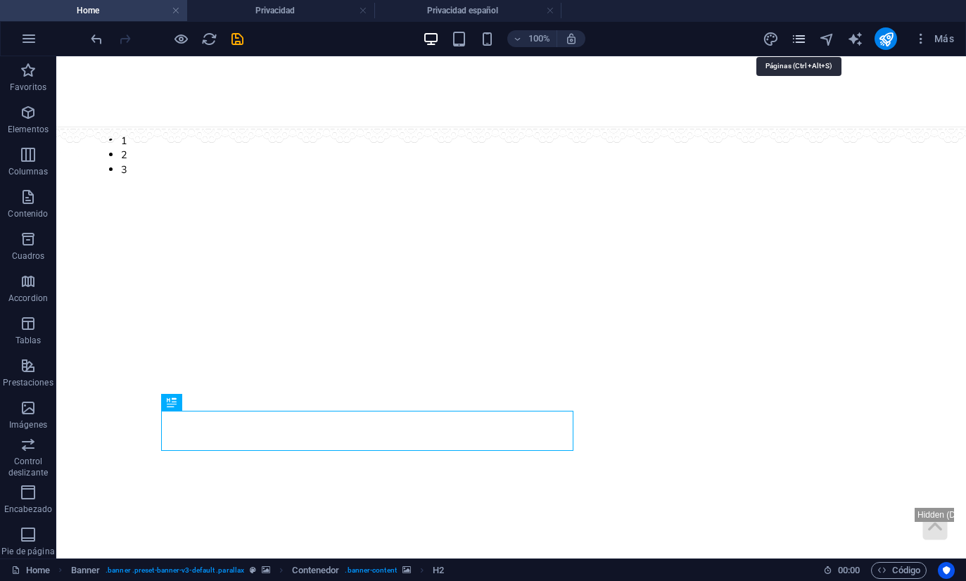
click at [802, 42] on icon "pages" at bounding box center [798, 39] width 16 height 16
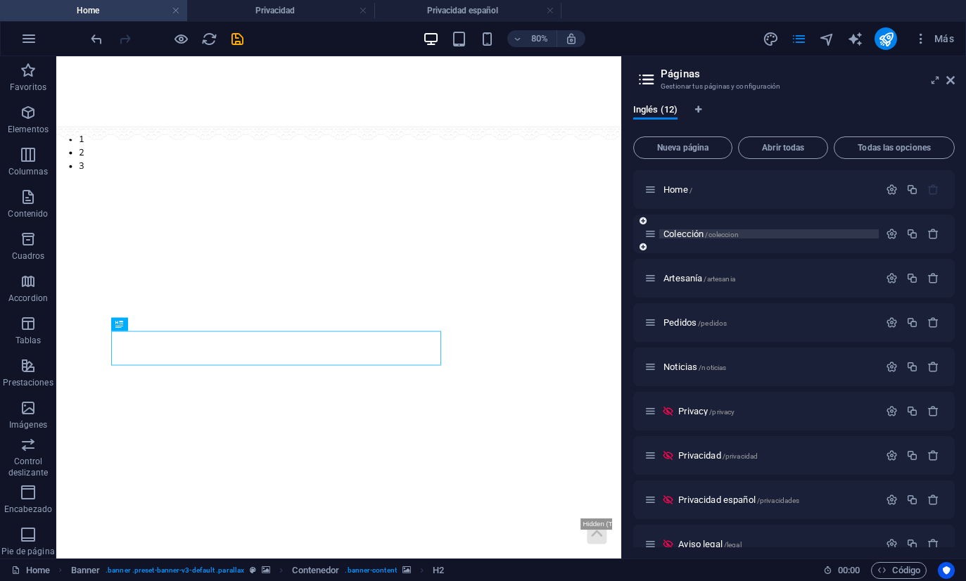
click at [697, 231] on span "Colección /coleccion" at bounding box center [700, 234] width 75 height 11
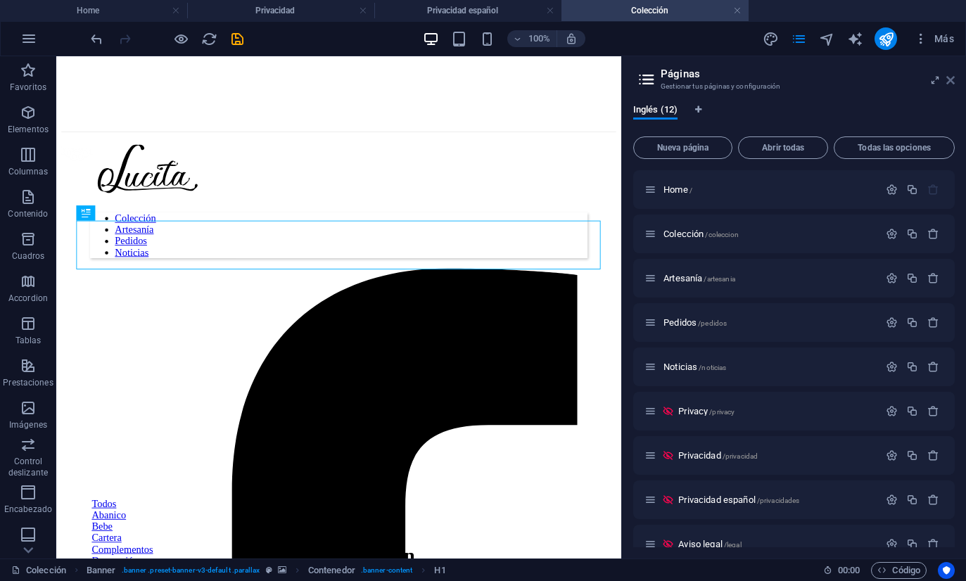
click at [951, 78] on icon at bounding box center [950, 80] width 8 height 11
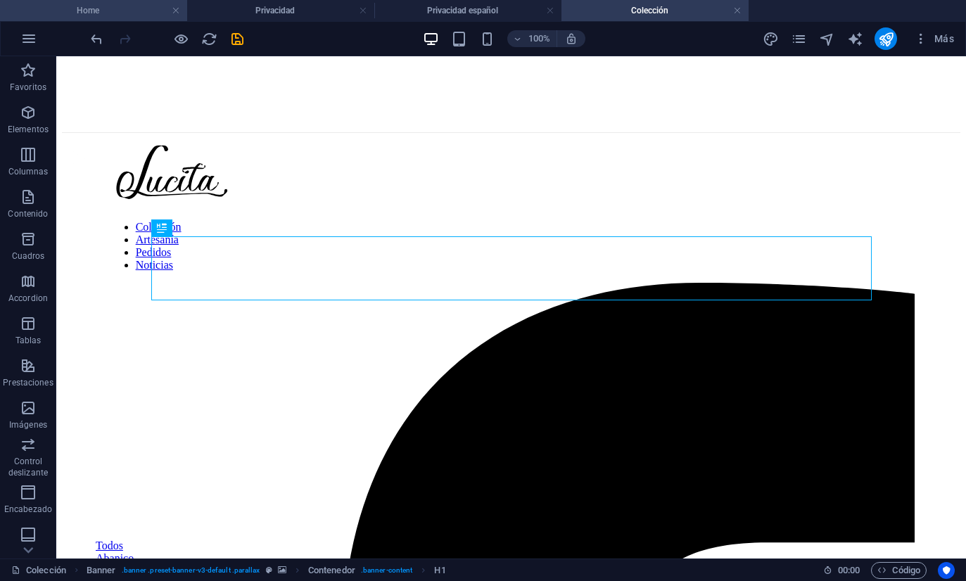
click at [91, 2] on li "Home" at bounding box center [93, 10] width 187 height 21
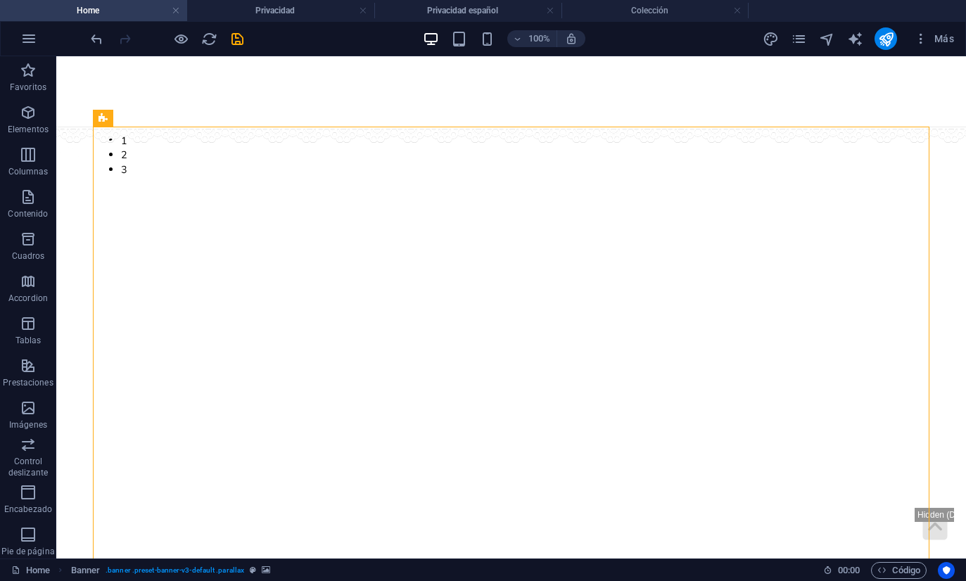
select select "px"
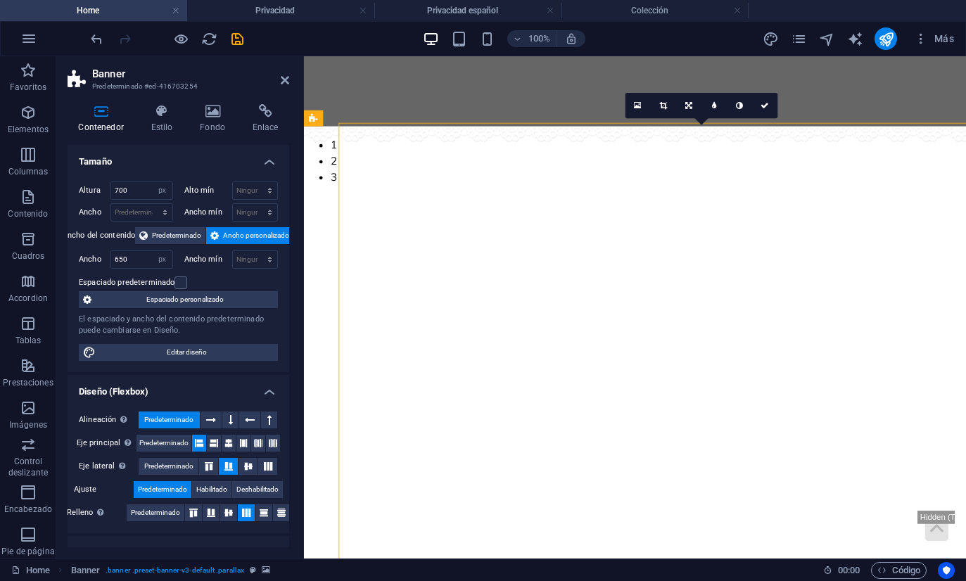
click at [98, 200] on div "Altura 700 Predeterminado px rem % vh vw" at bounding box center [129, 192] width 100 height 22
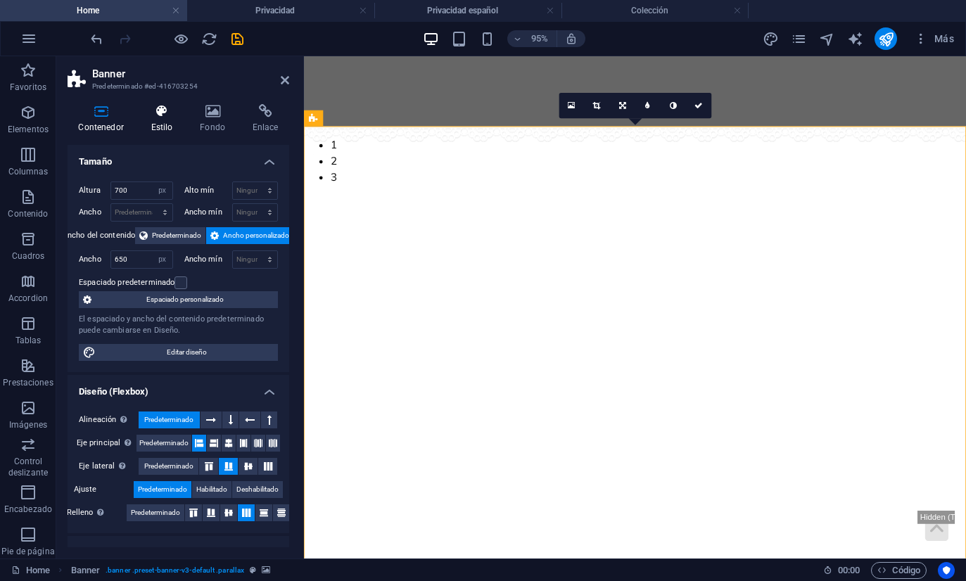
click at [146, 115] on icon at bounding box center [162, 111] width 44 height 14
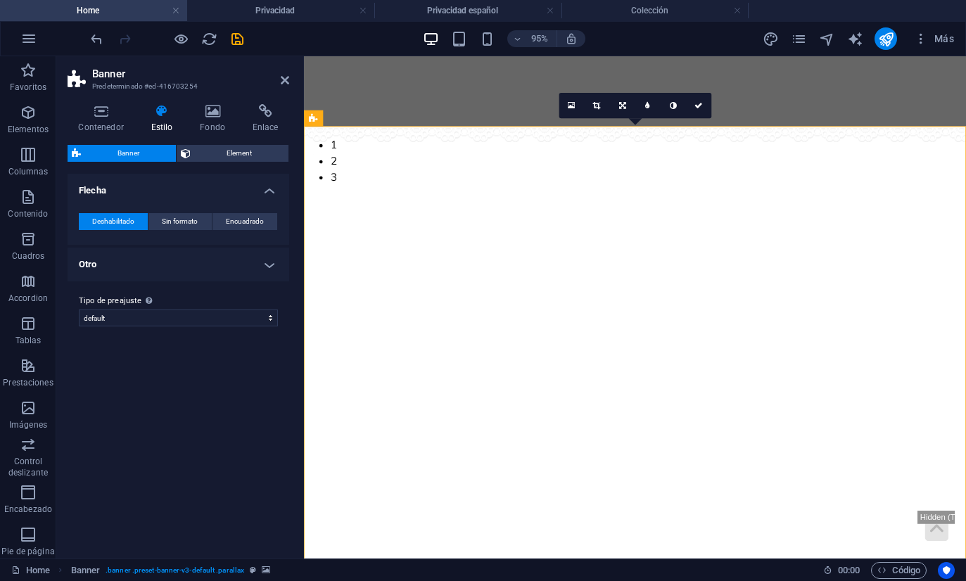
click at [279, 79] on h2 "Banner" at bounding box center [190, 74] width 197 height 13
click at [283, 80] on icon at bounding box center [285, 80] width 8 height 11
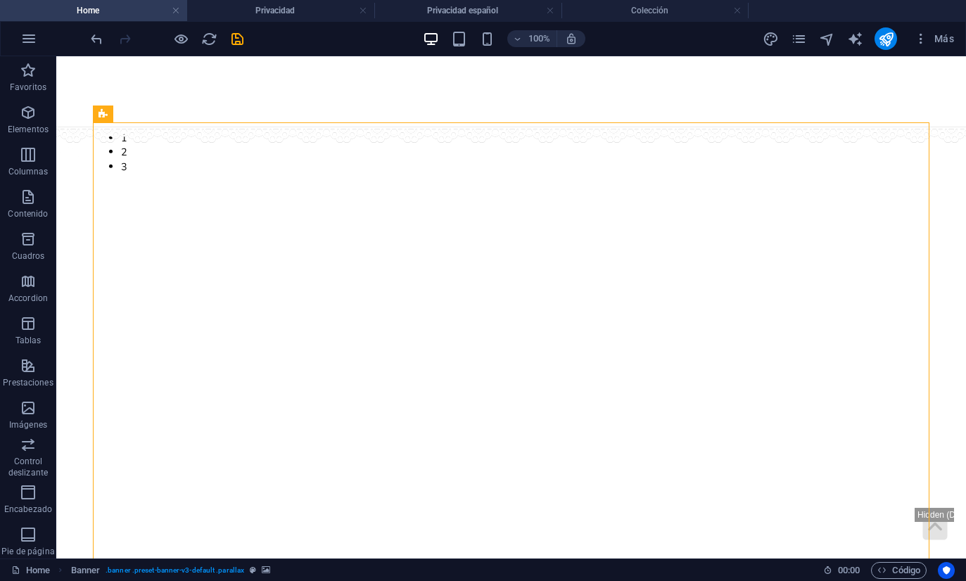
scroll to position [1, 0]
click at [312, 13] on h4 "Privacidad" at bounding box center [280, 10] width 187 height 15
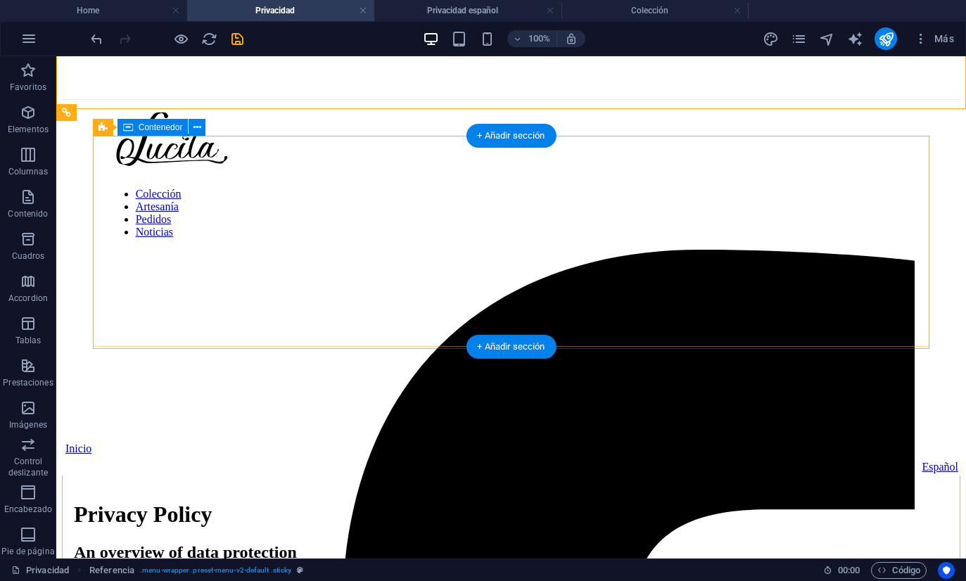
scroll to position [9, 0]
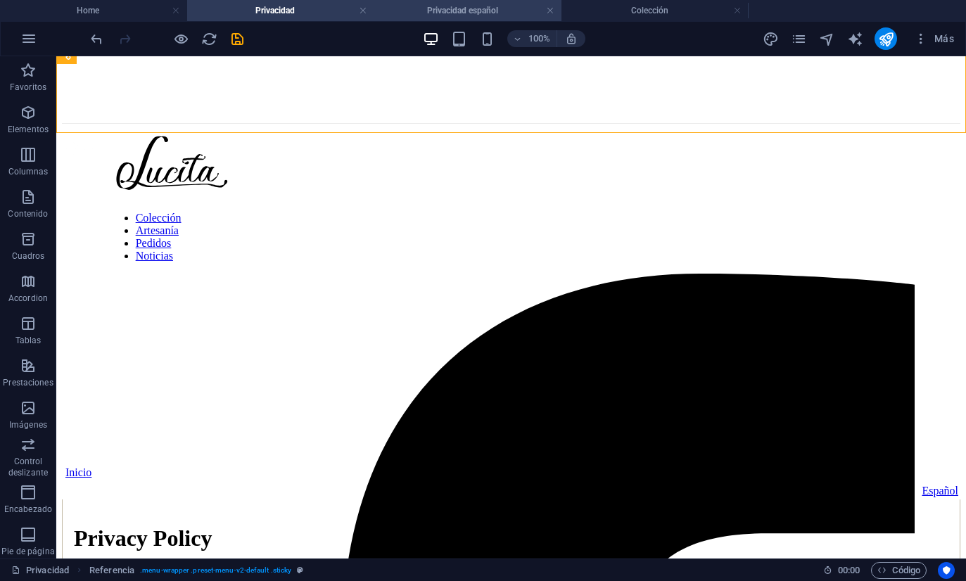
click at [462, 14] on h4 "Privacidad español" at bounding box center [467, 10] width 187 height 15
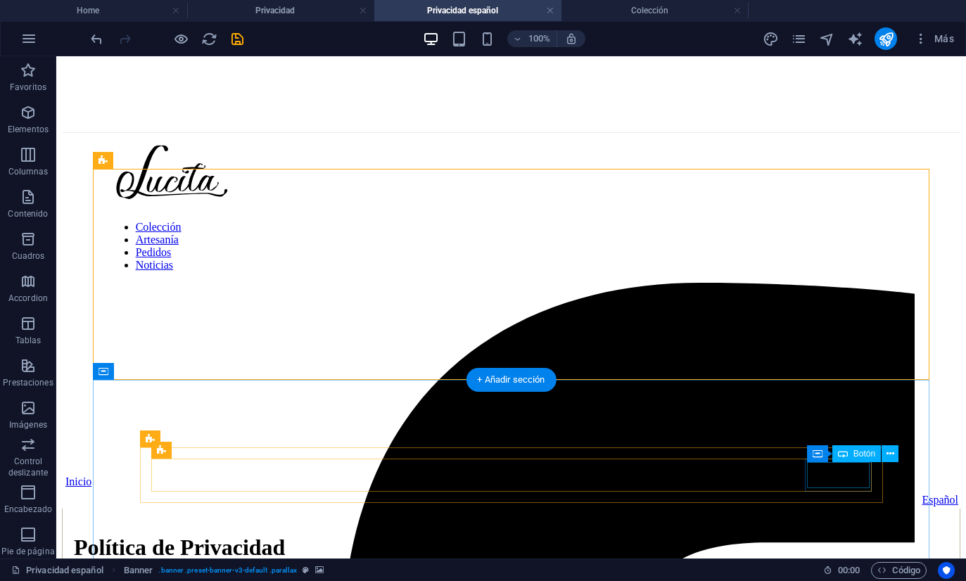
click at [815, 494] on div "Español" at bounding box center [511, 500] width 894 height 13
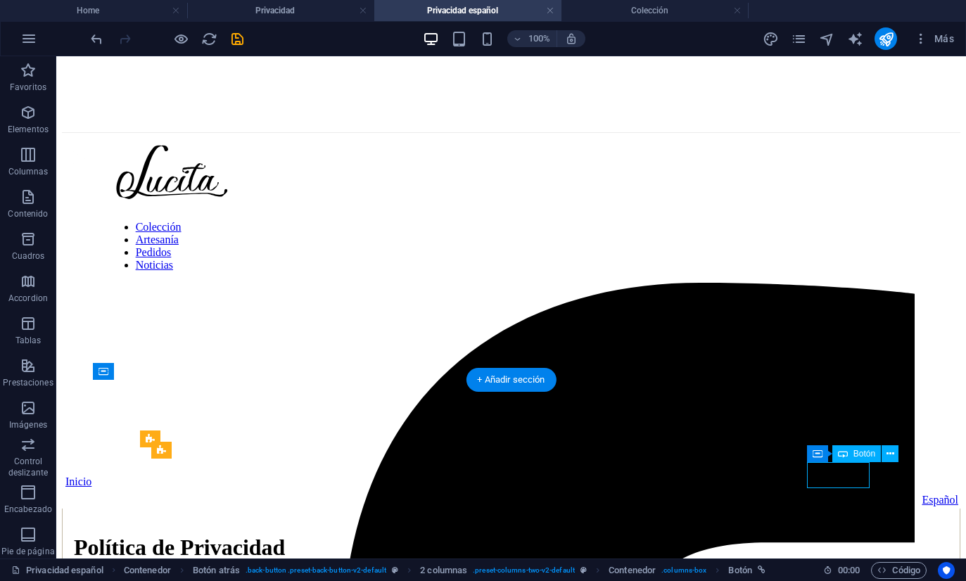
click at [824, 494] on div "Español" at bounding box center [511, 500] width 894 height 13
select select "7"
select select
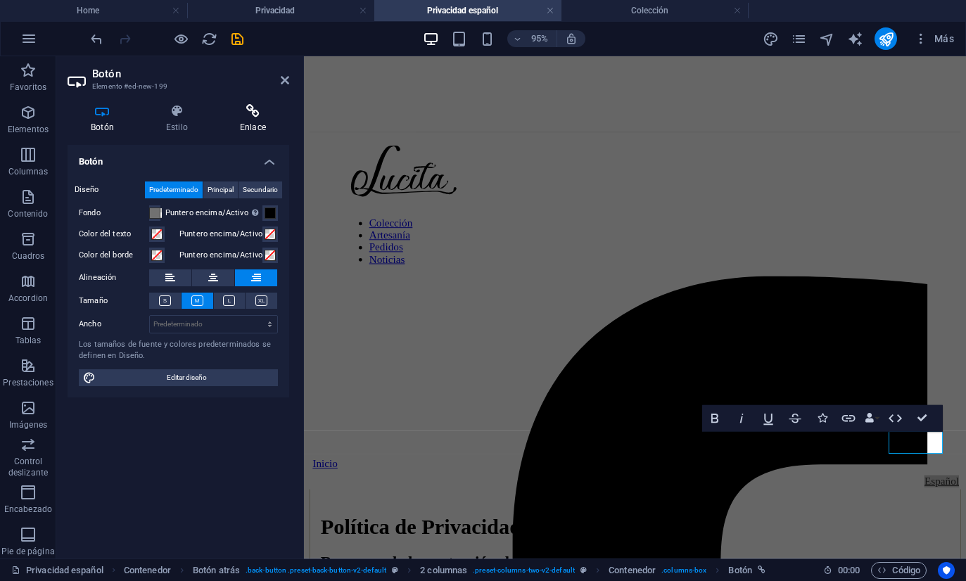
click at [247, 118] on h4 "Enlace" at bounding box center [253, 119] width 72 height 30
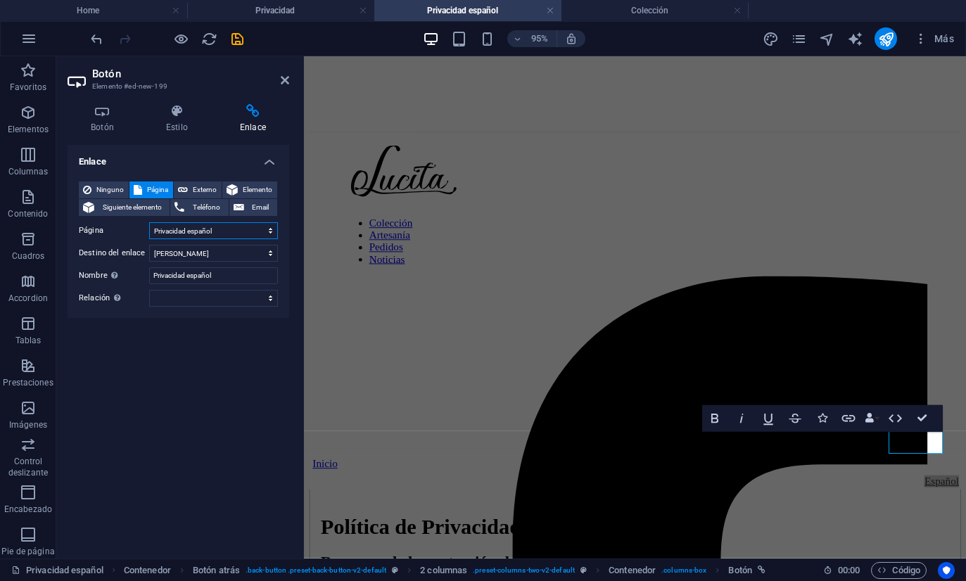
click at [223, 231] on select "Home Colección Artesanía Pedidos Noticias Privacy Privacidad Privacidad español…" at bounding box center [213, 230] width 129 height 17
select select "6"
click at [283, 77] on icon at bounding box center [285, 80] width 8 height 11
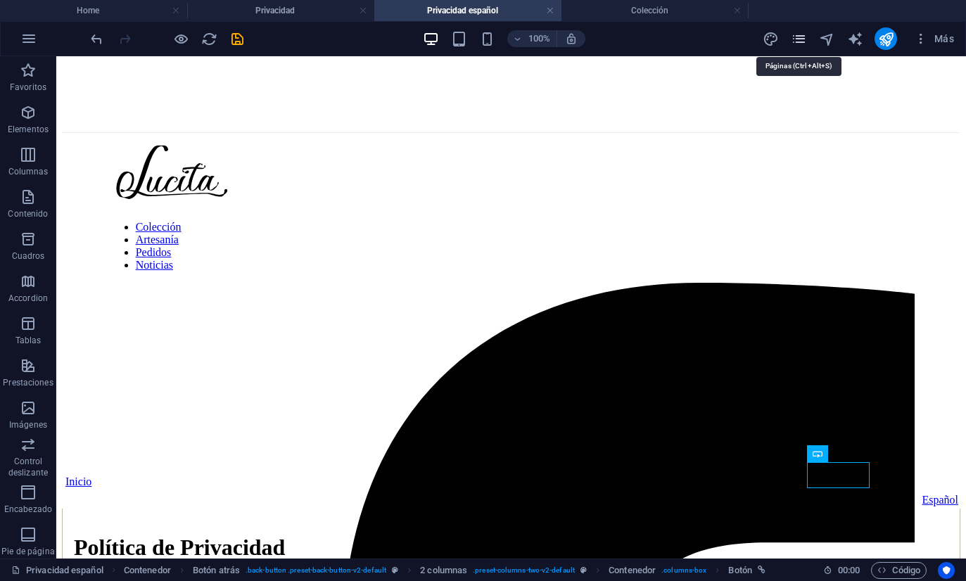
click at [803, 41] on icon "pages" at bounding box center [798, 39] width 16 height 16
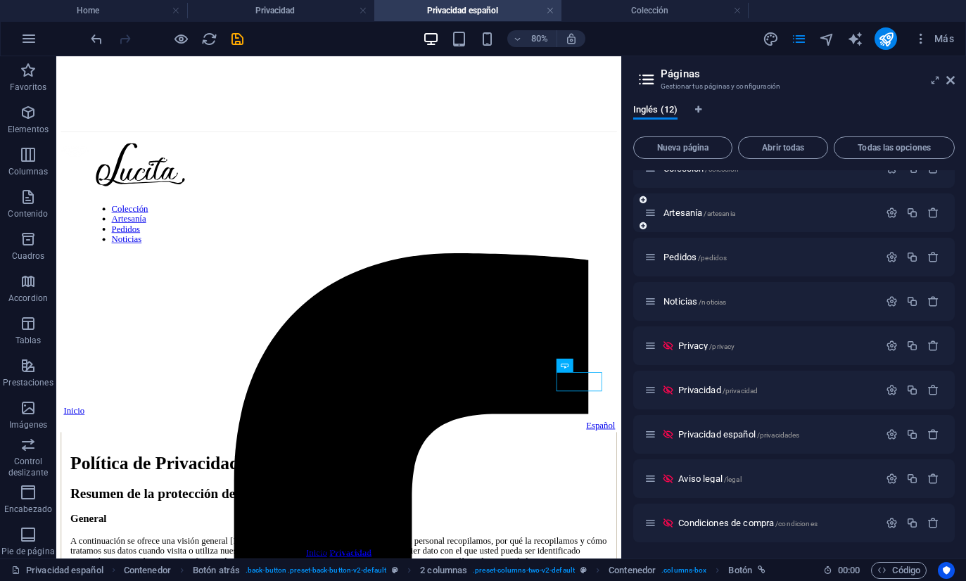
scroll to position [66, 0]
click at [708, 341] on span "Privacy /privacy" at bounding box center [706, 345] width 56 height 11
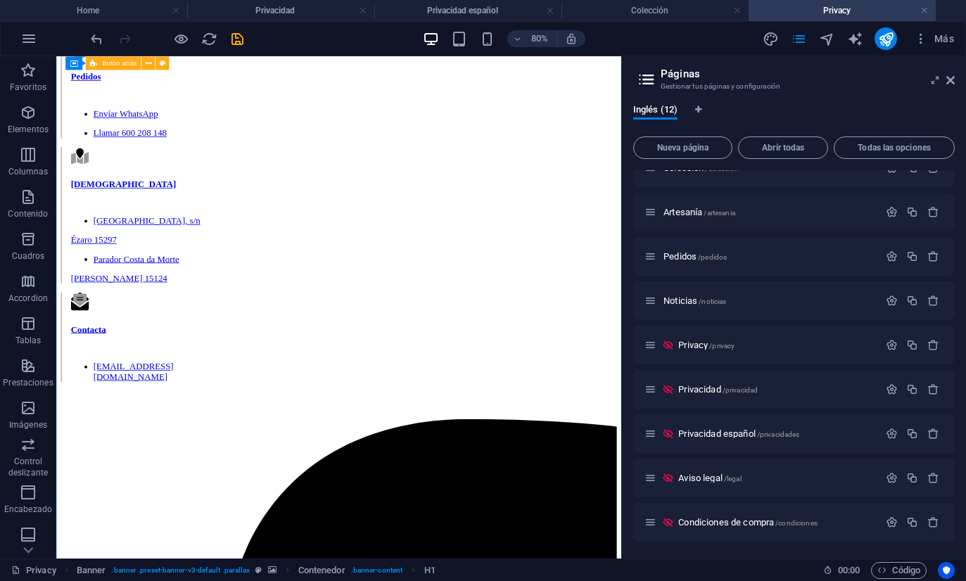
scroll to position [4300, 0]
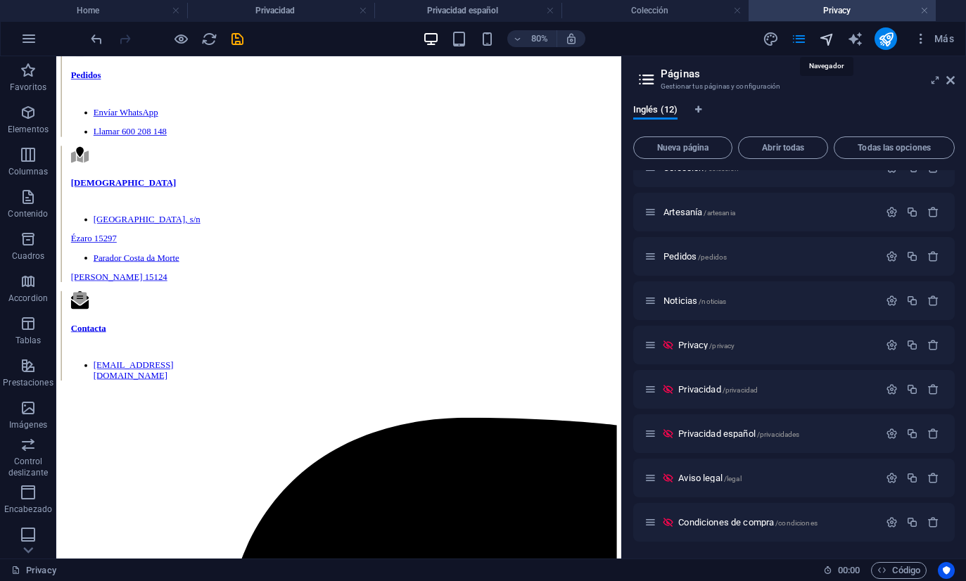
click at [821, 38] on icon "navigator" at bounding box center [827, 39] width 16 height 16
select select "8385833-en"
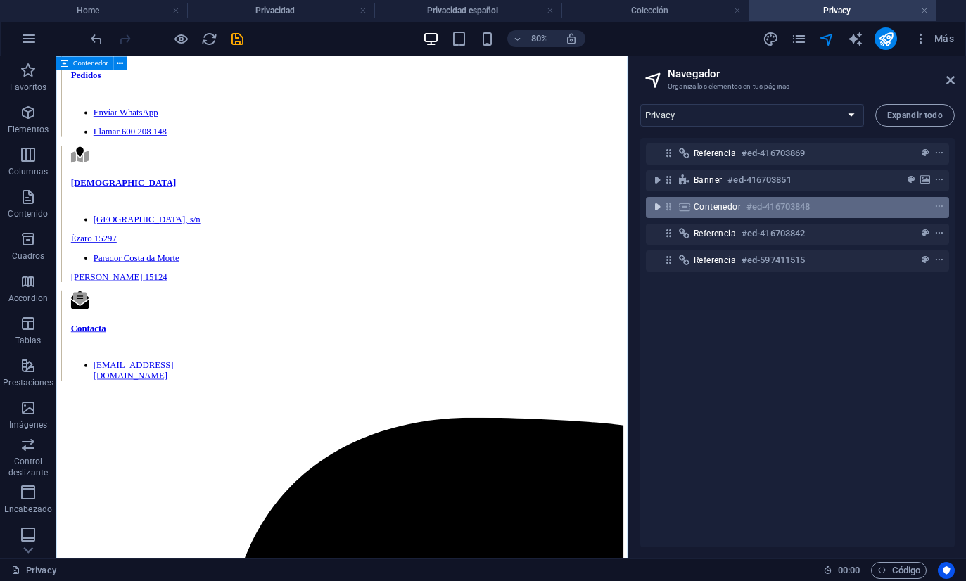
click at [658, 198] on button "toggle-expand" at bounding box center [656, 206] width 17 height 17
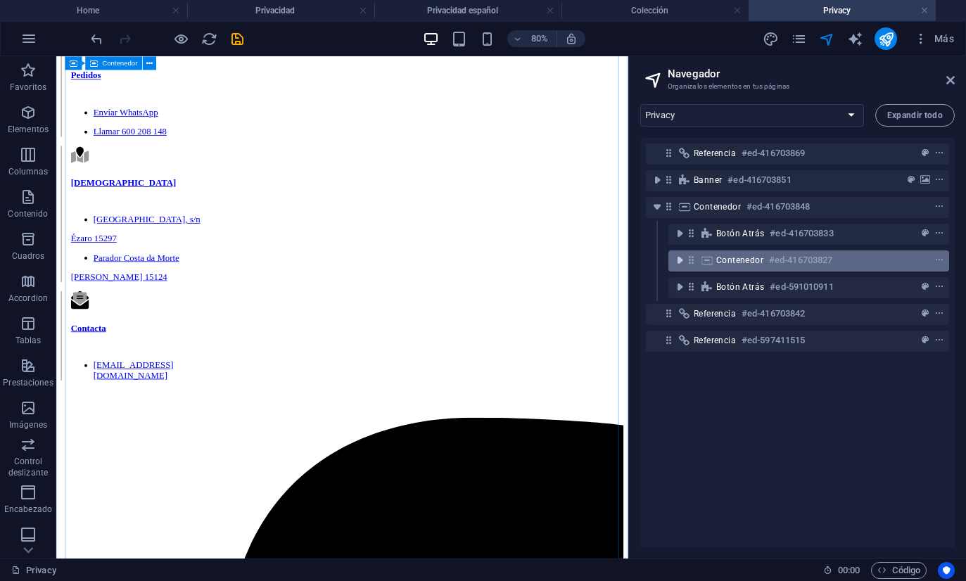
click at [680, 262] on icon "toggle-expand" at bounding box center [679, 260] width 14 height 14
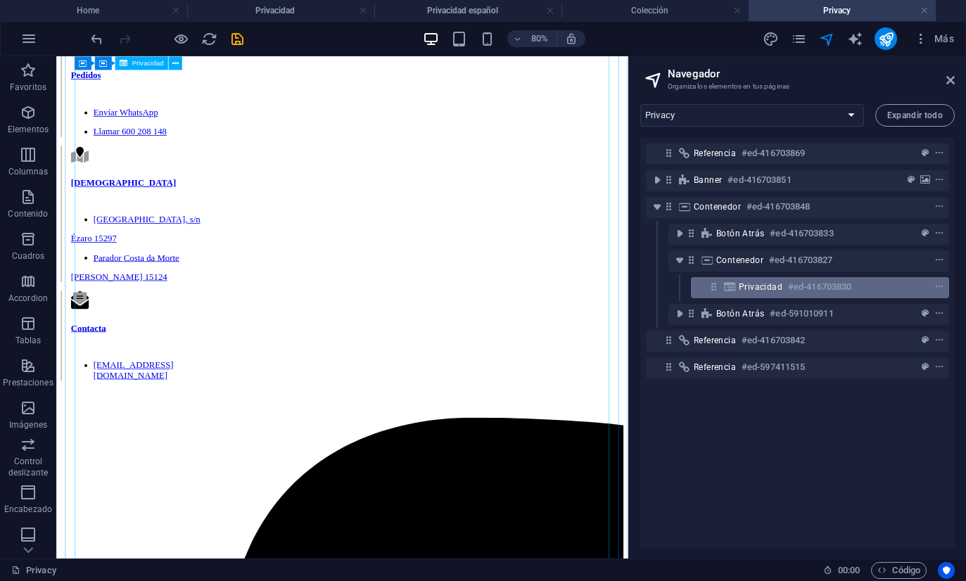
click at [931, 290] on div at bounding box center [913, 287] width 66 height 17
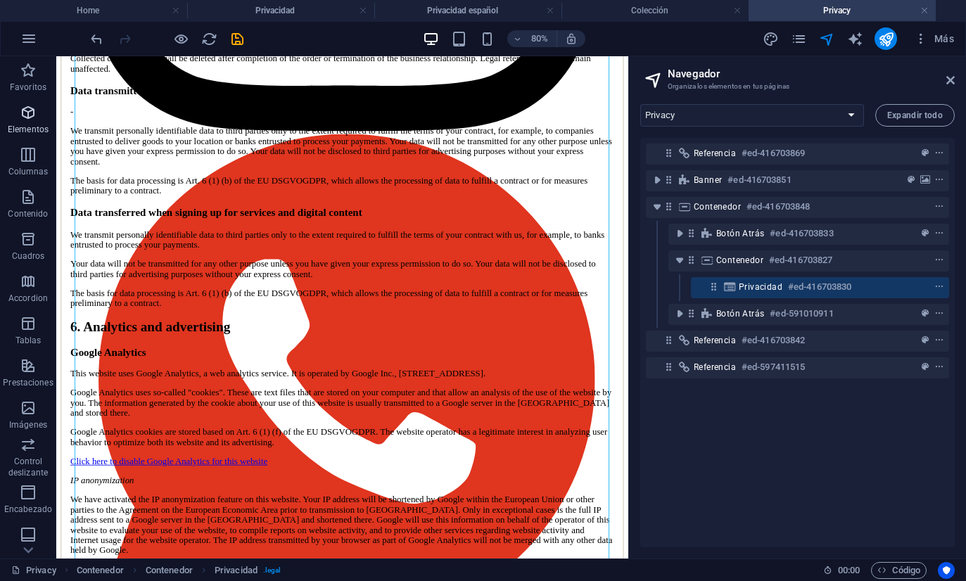
click at [30, 134] on p "Elementos" at bounding box center [28, 129] width 41 height 11
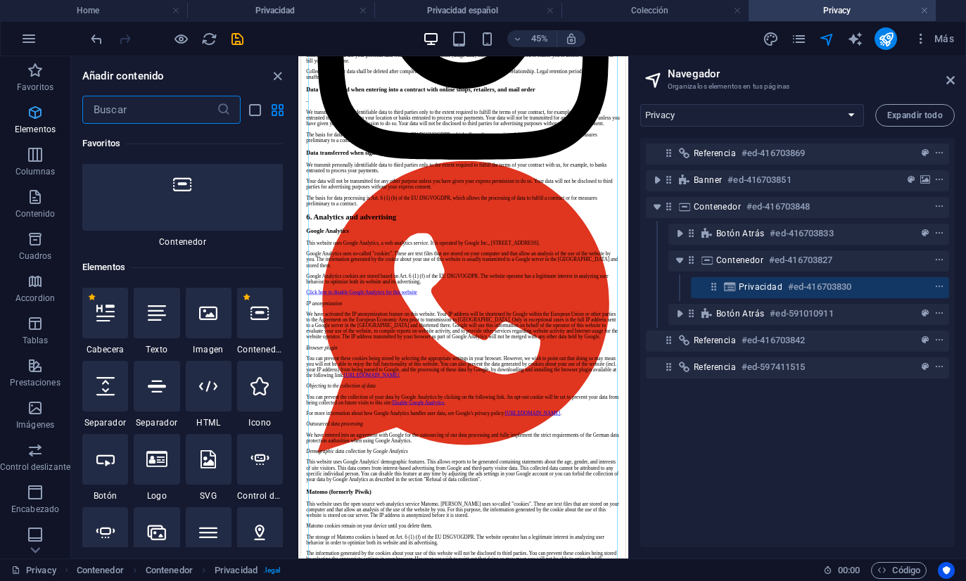
scroll to position [150, 0]
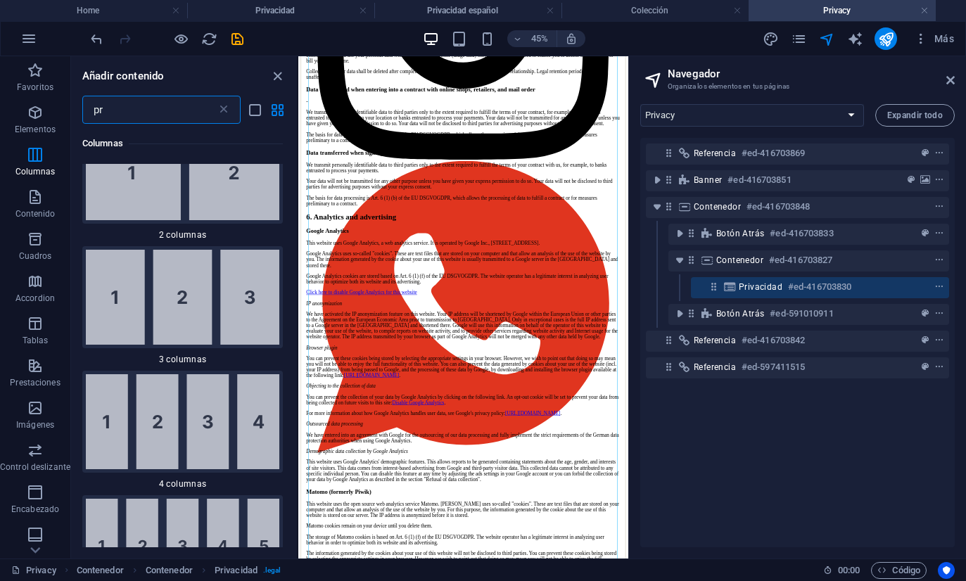
type input "pri"
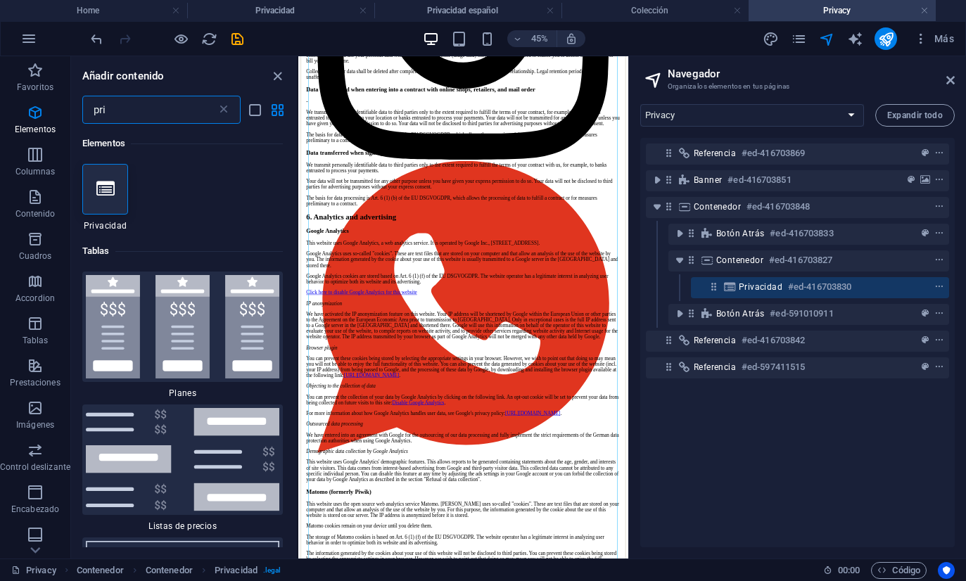
scroll to position [0, 0]
click at [270, 74] on icon "close panel" at bounding box center [277, 76] width 16 height 16
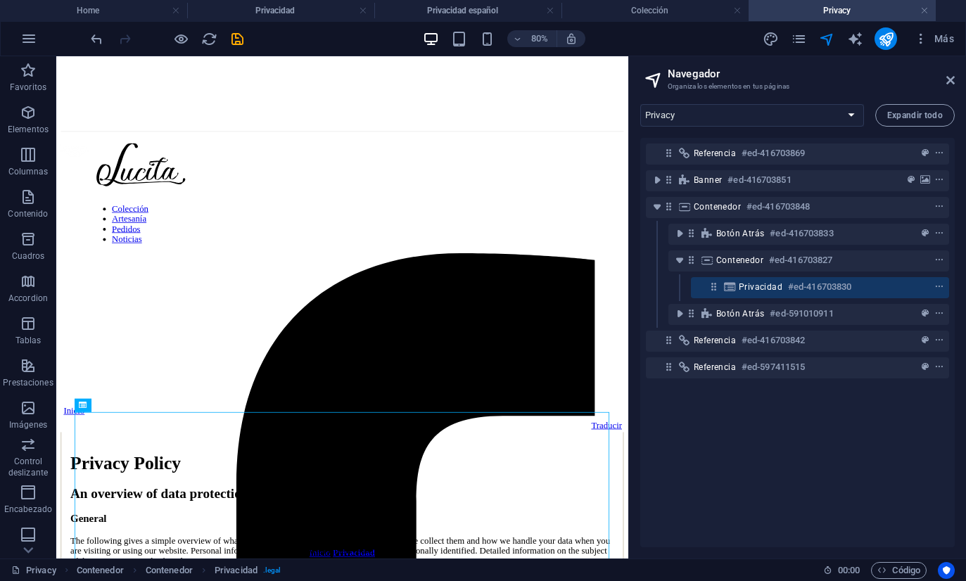
click at [918, 9] on h4 "Privacy" at bounding box center [841, 10] width 187 height 15
click at [923, 13] on link at bounding box center [924, 10] width 8 height 13
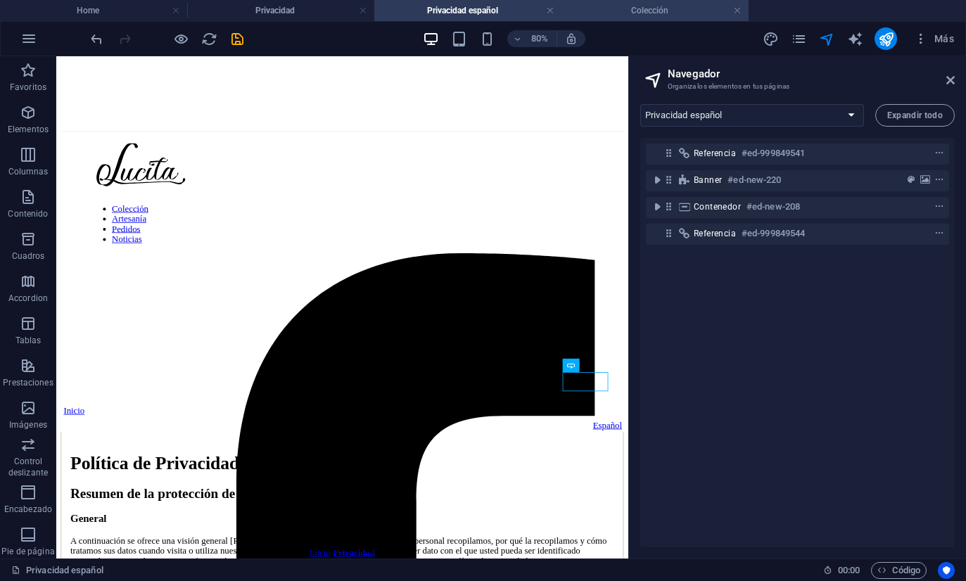
click at [666, 13] on h4 "Colección" at bounding box center [654, 10] width 187 height 15
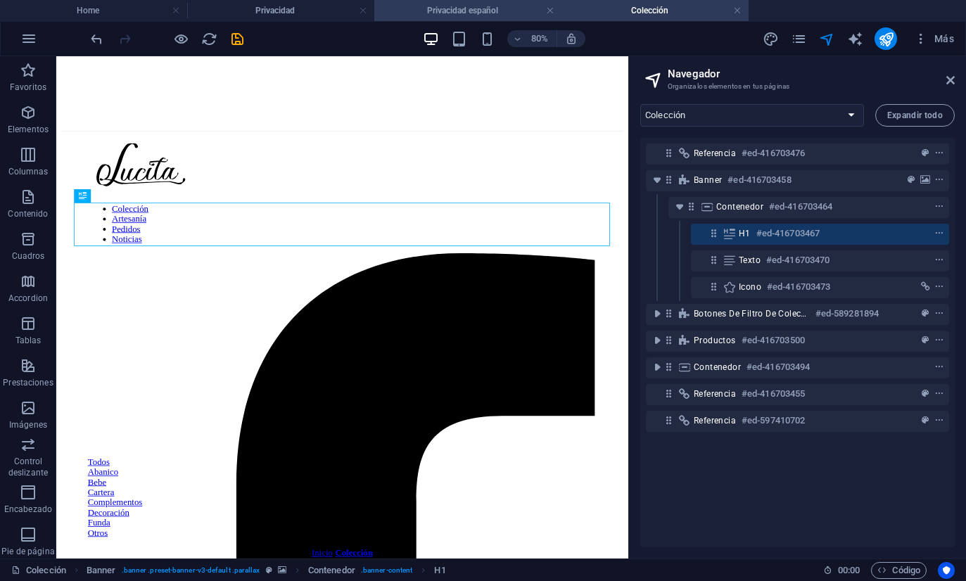
click at [461, 5] on h4 "Privacidad español" at bounding box center [467, 10] width 187 height 15
select select "18071593-en"
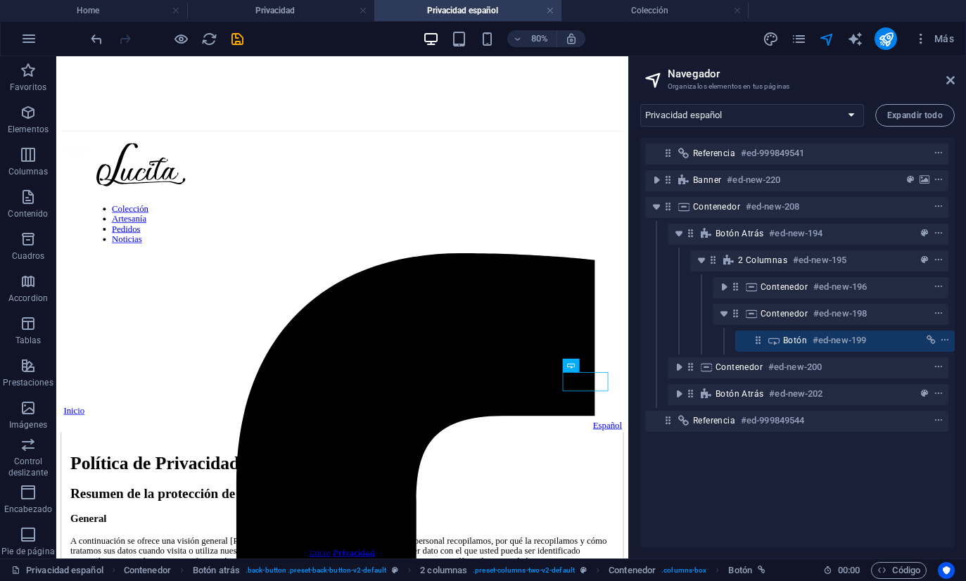
scroll to position [0, 1]
click at [703, 511] on div "Español" at bounding box center [413, 517] width 699 height 13
select select "6"
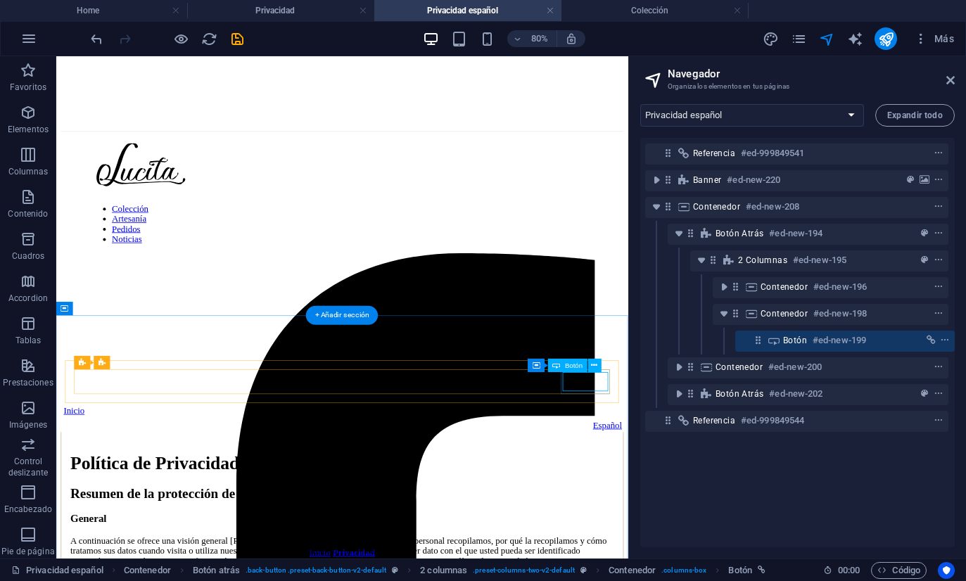
select select
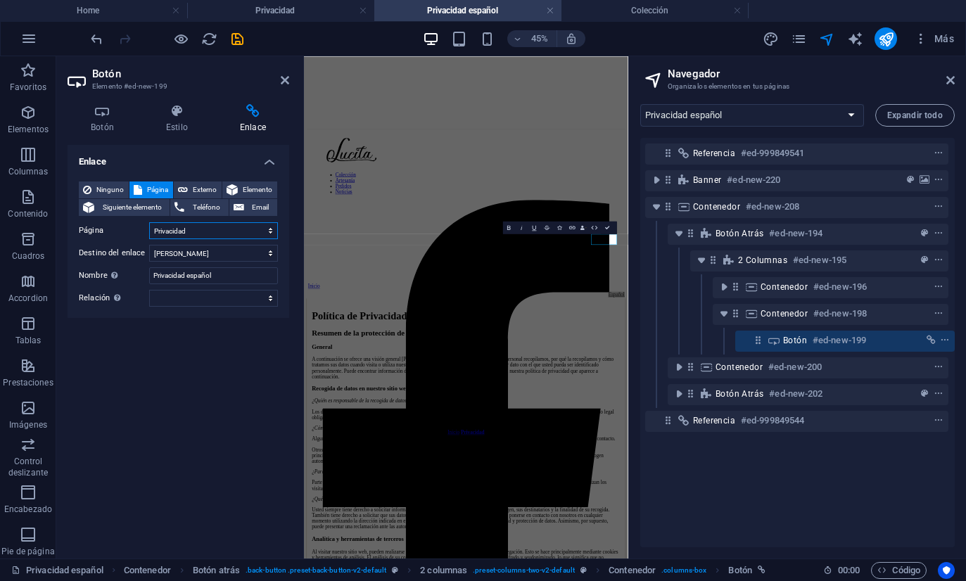
click at [172, 225] on select "Home Colección Artesanía Pedidos Noticias Privacy Privacidad Privacidad español…" at bounding box center [213, 230] width 129 height 17
click at [0, 0] on html "[DOMAIN_NAME] Home Privacidad Privacidad español Colección Favoritos Elementos …" at bounding box center [483, 290] width 966 height 581
click at [205, 274] on input "Privacidad español" at bounding box center [213, 275] width 129 height 17
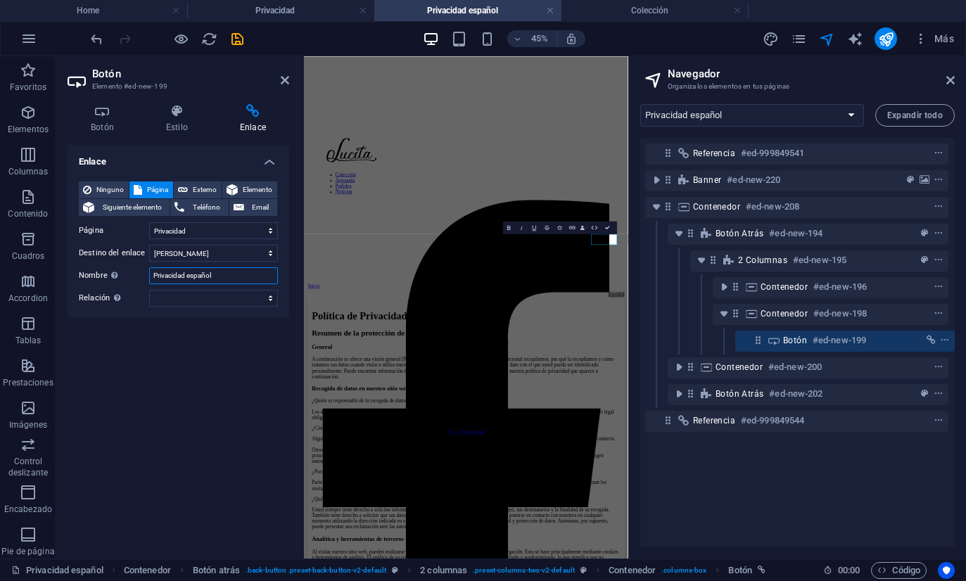
click at [205, 274] on input "Privacidad español" at bounding box center [213, 275] width 129 height 17
click at [169, 275] on input "Privacy" at bounding box center [213, 275] width 129 height 17
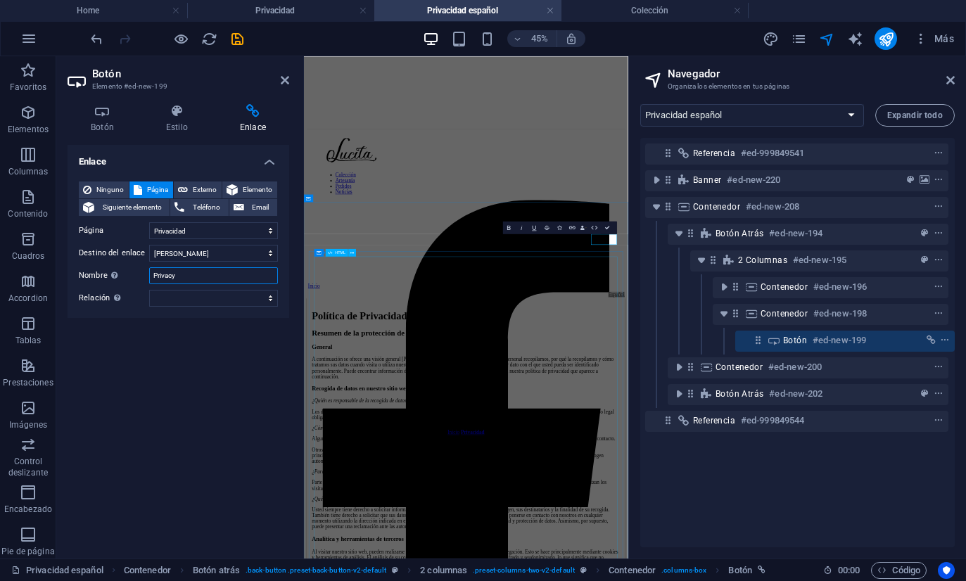
type input "Privacy"
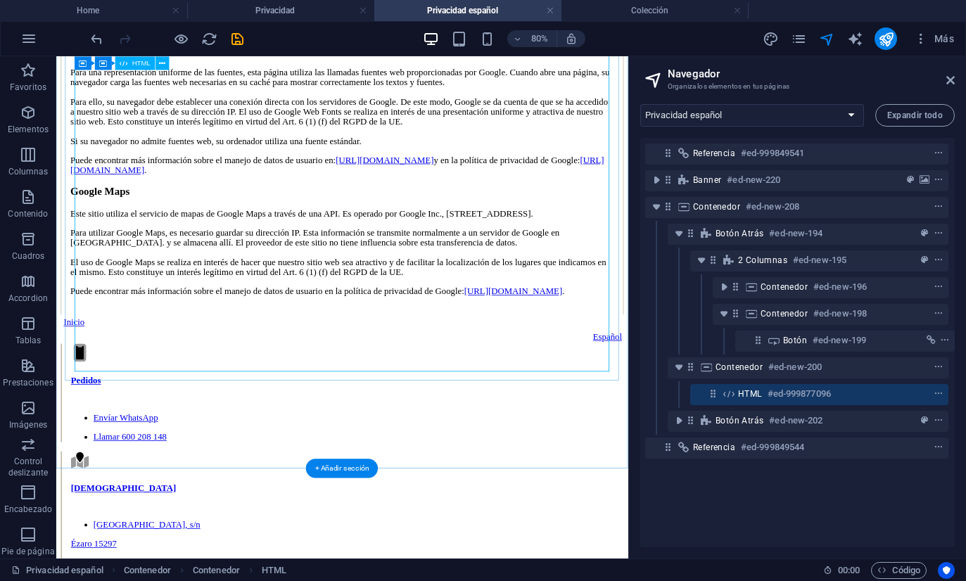
scroll to position [4263, 0]
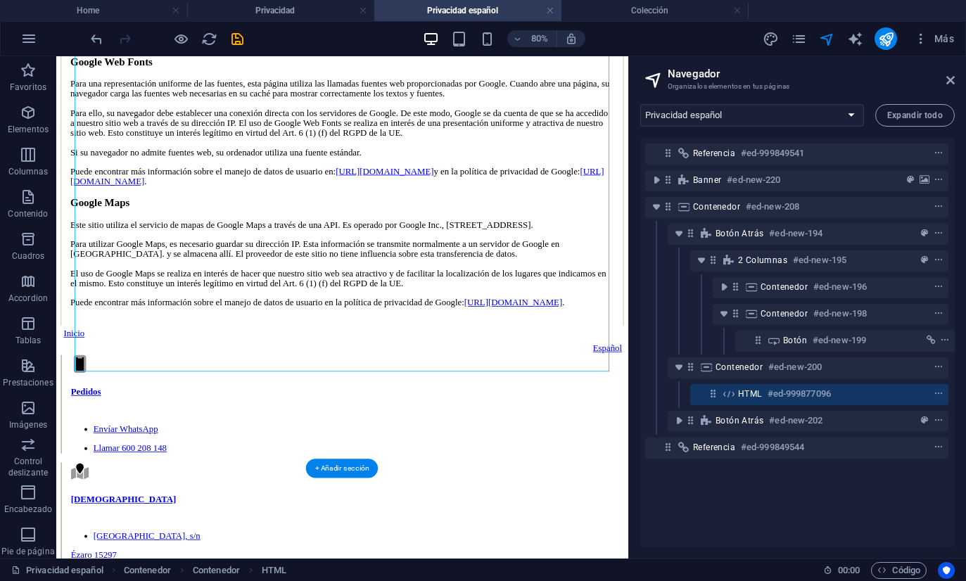
click at [710, 427] on div "Español" at bounding box center [413, 420] width 699 height 13
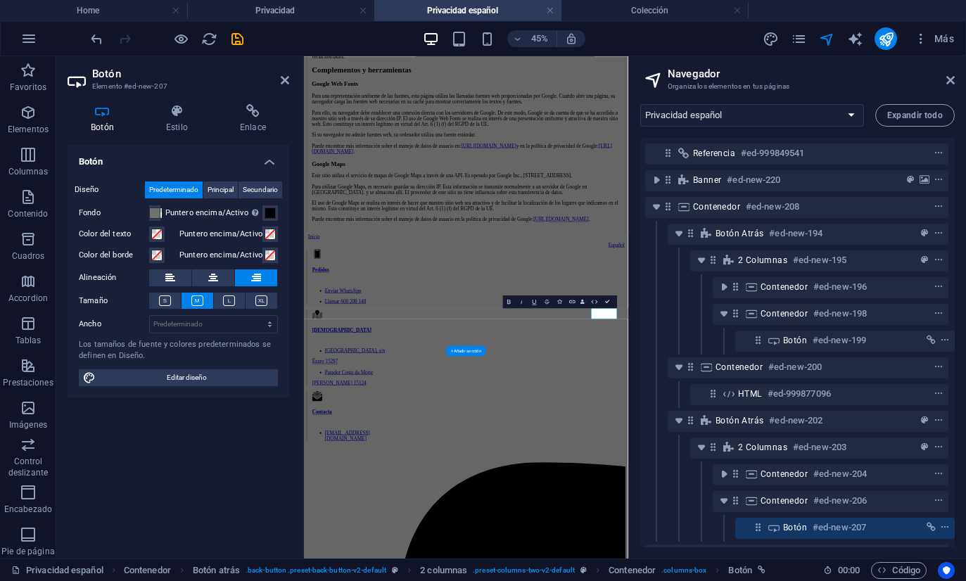
scroll to position [4107, 0]
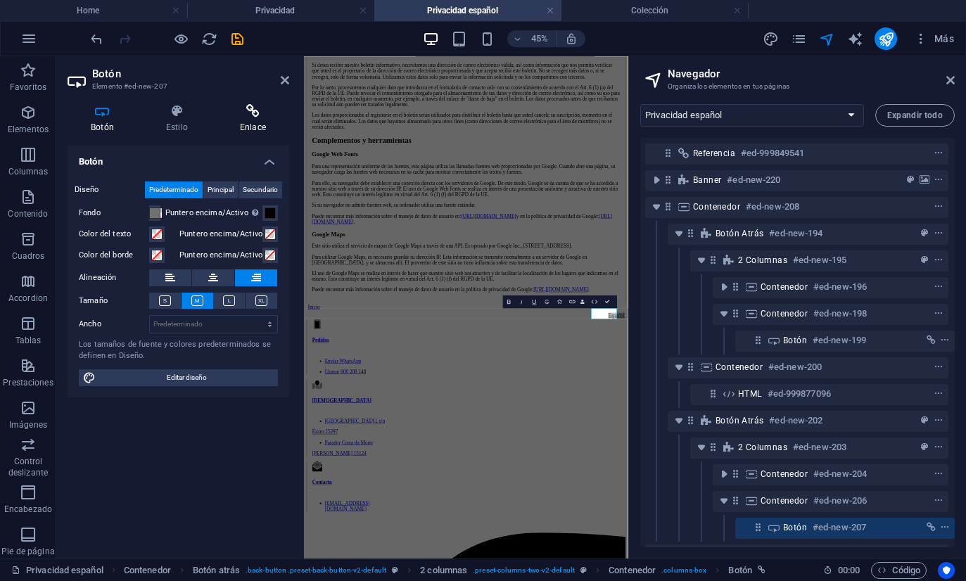
click at [241, 124] on h4 "Enlace" at bounding box center [253, 119] width 72 height 30
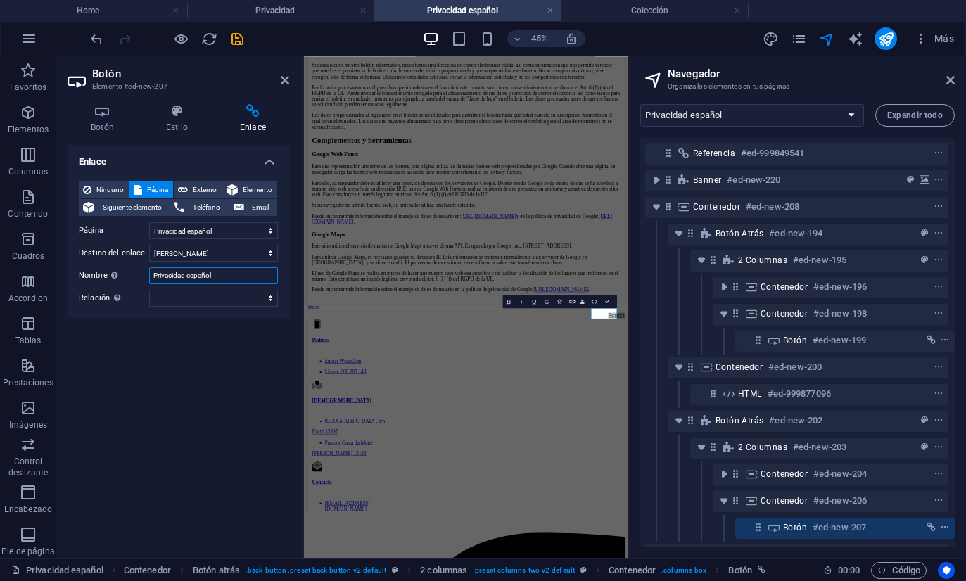
click at [184, 274] on input "Privacidad español" at bounding box center [213, 275] width 129 height 17
click at [184, 271] on input "Privacidad español" at bounding box center [213, 275] width 129 height 17
paste input "Privacy"
click at [210, 276] on input "PrivacidaPrivacyd español" at bounding box center [213, 275] width 129 height 17
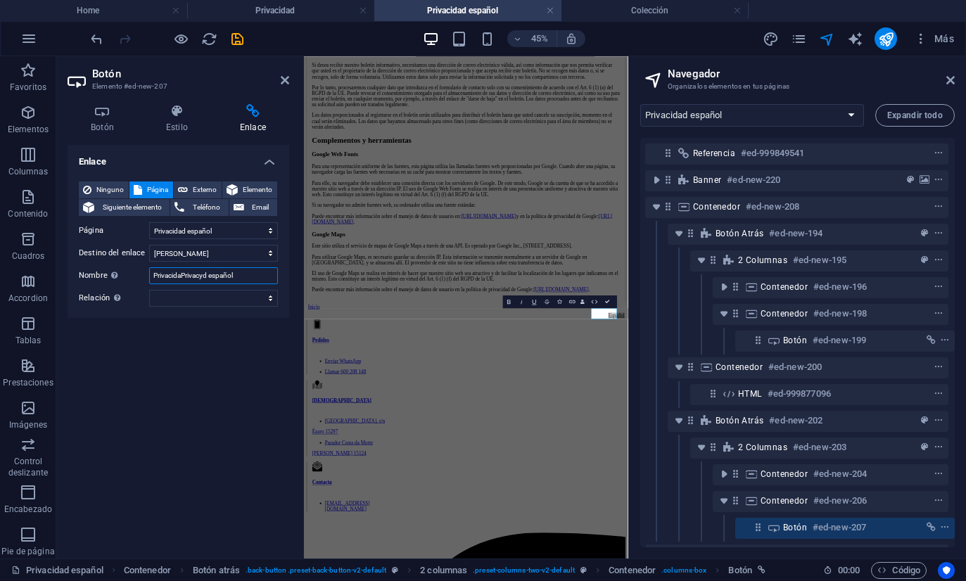
click at [210, 276] on input "PrivacidaPrivacyd español" at bounding box center [213, 275] width 129 height 17
paste input "y"
type input "Privacy"
select select "6"
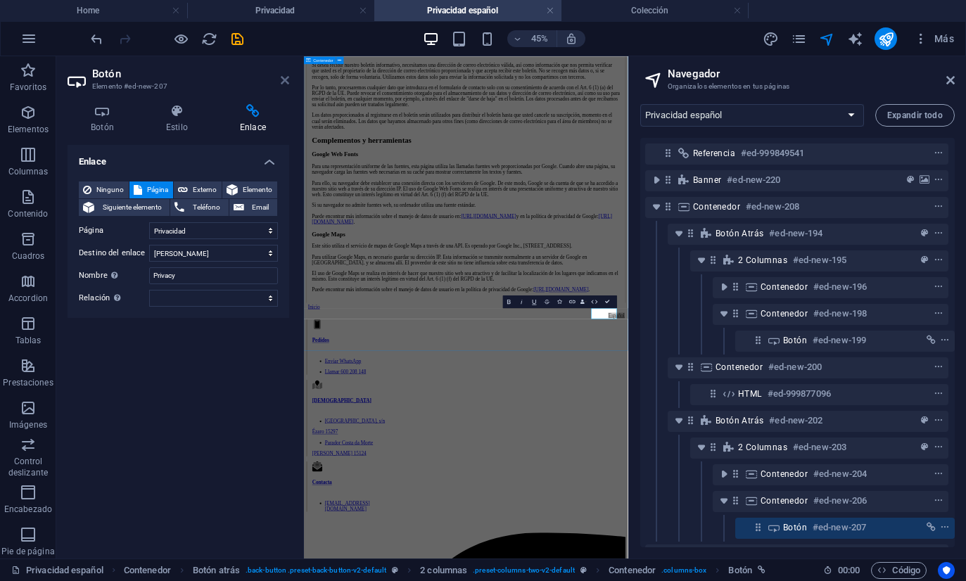
click at [286, 81] on icon at bounding box center [285, 80] width 8 height 11
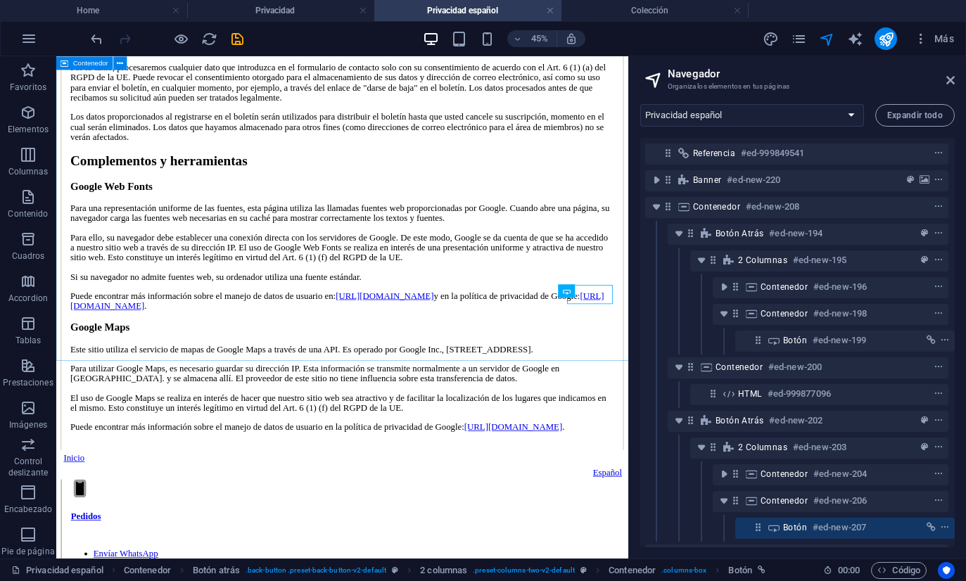
scroll to position [4381, 0]
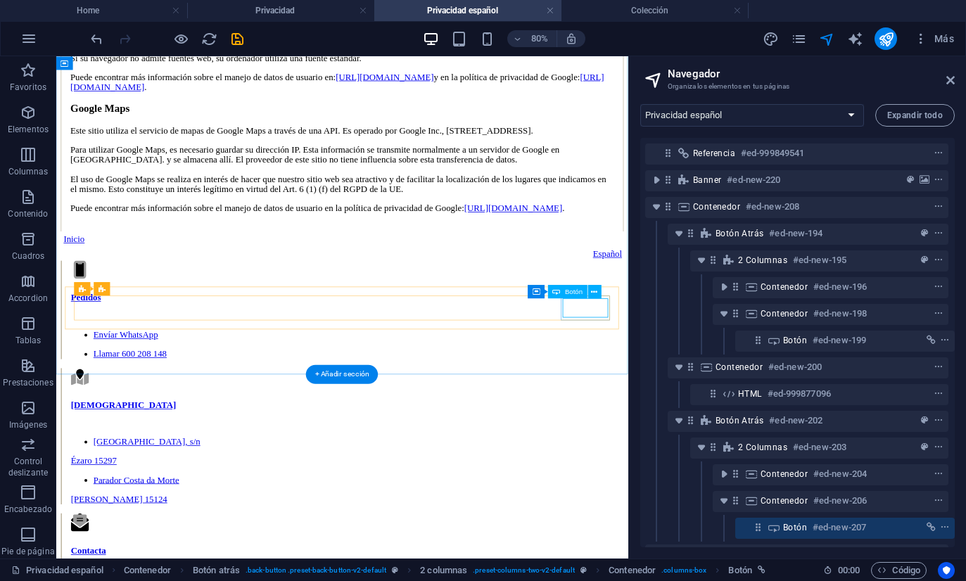
click at [708, 309] on div "Español" at bounding box center [413, 303] width 699 height 13
select select "6"
select select
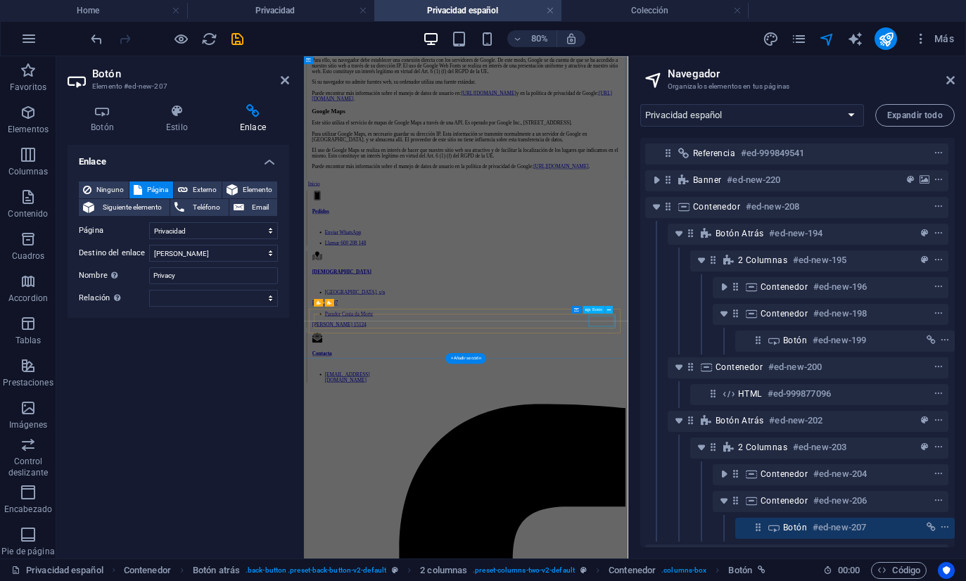
scroll to position [4107, 0]
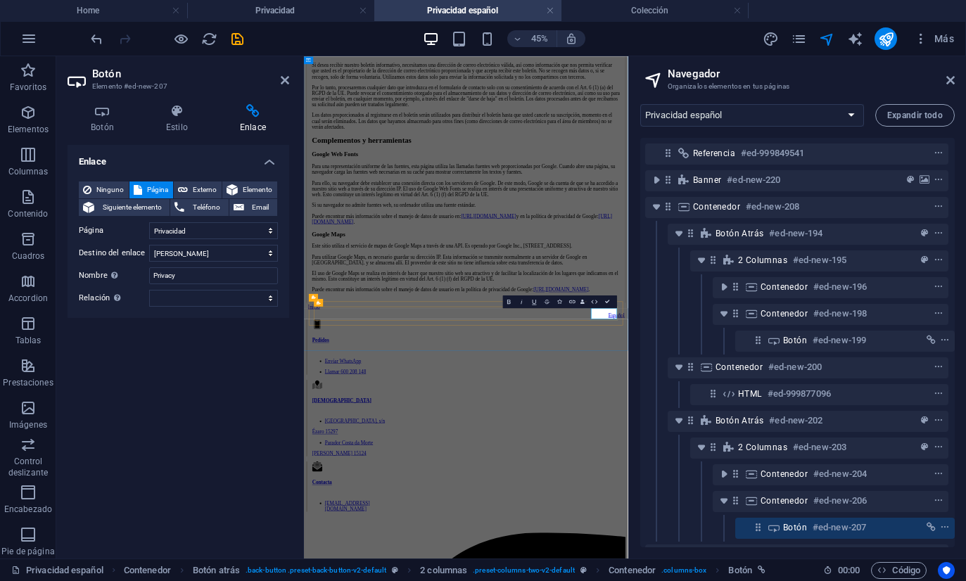
click at [946, 81] on icon at bounding box center [950, 80] width 8 height 11
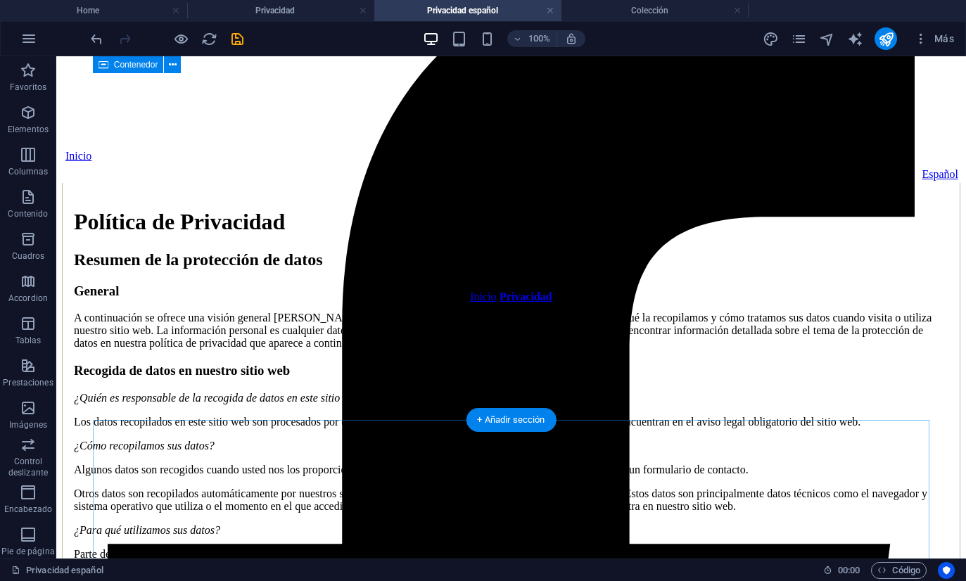
scroll to position [0, 0]
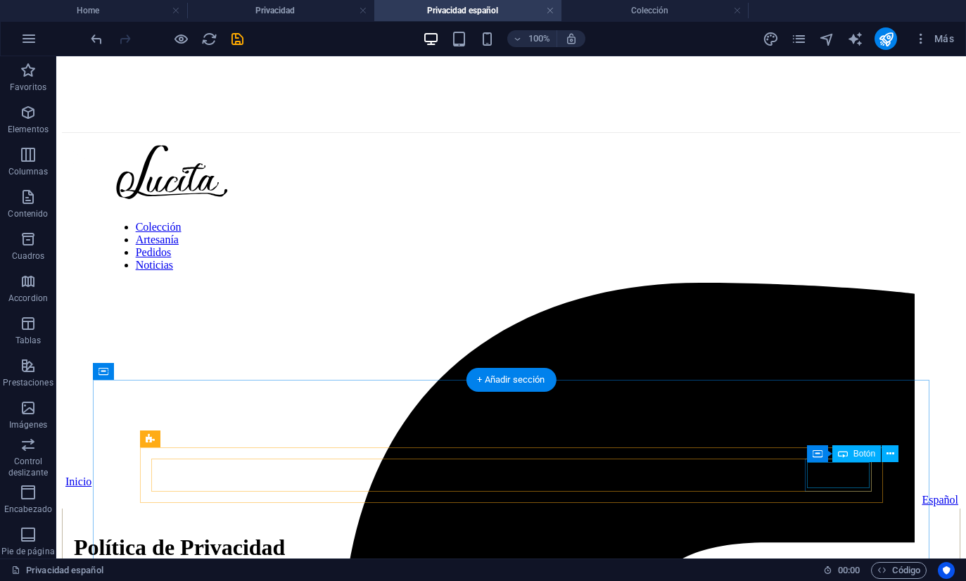
click at [848, 494] on div "Español" at bounding box center [511, 500] width 894 height 13
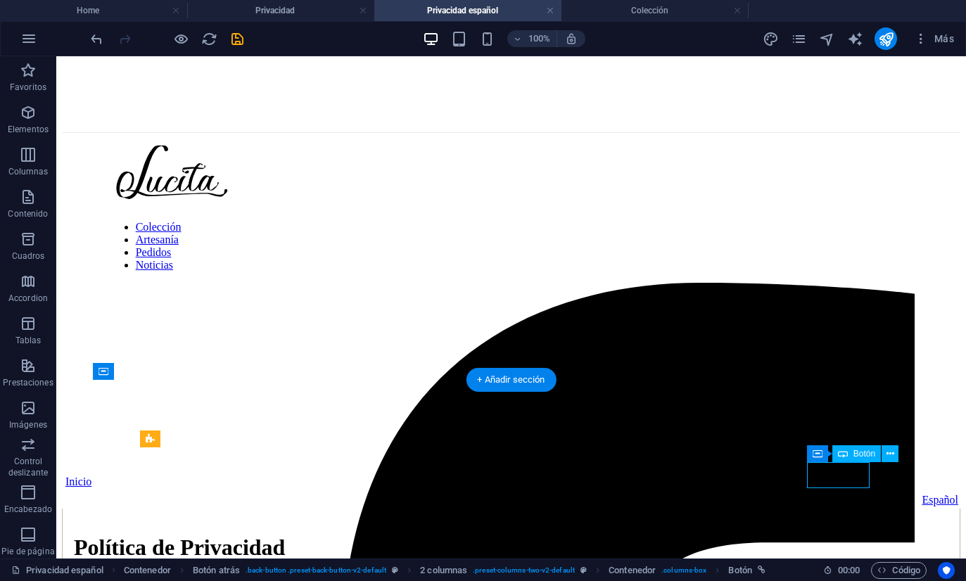
click at [848, 494] on div "Español" at bounding box center [511, 500] width 894 height 13
click at [843, 494] on div "Español" at bounding box center [511, 500] width 894 height 13
select select "6"
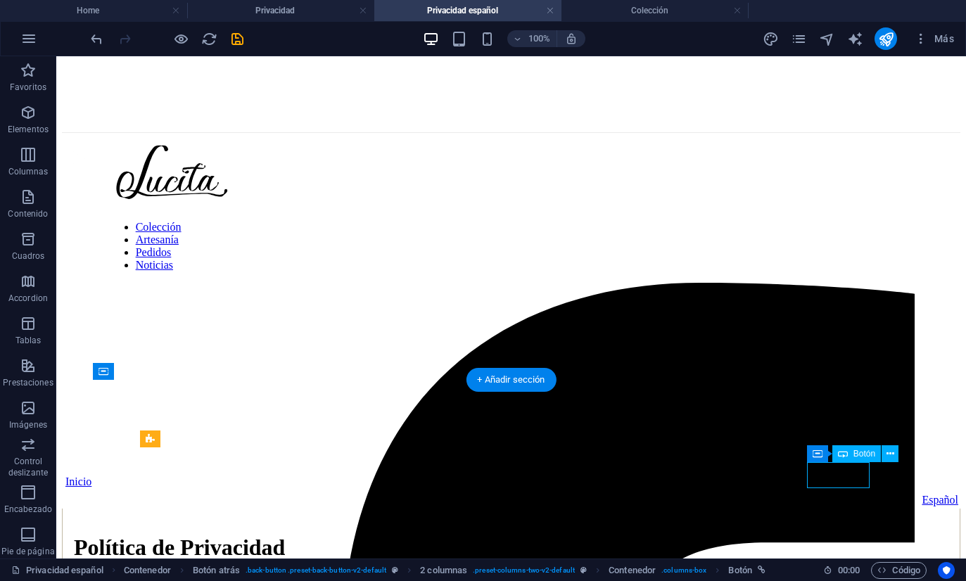
select select
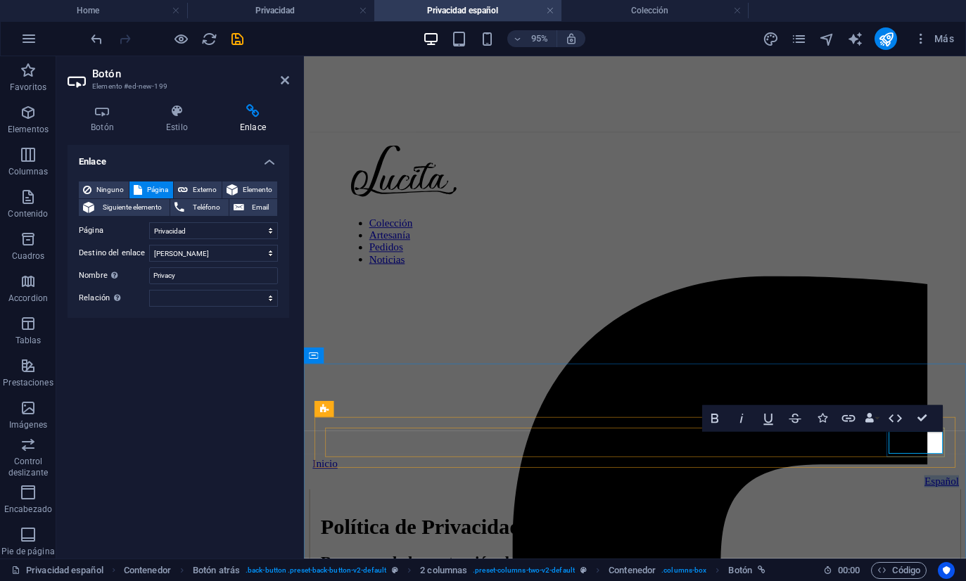
click at [961, 497] on link "Español" at bounding box center [974, 503] width 37 height 12
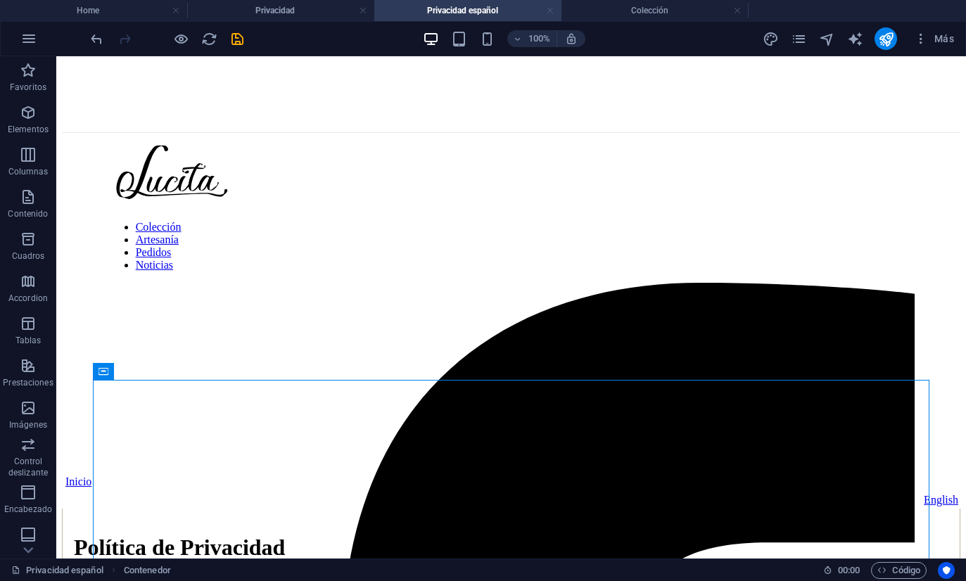
click at [548, 13] on link at bounding box center [550, 10] width 8 height 13
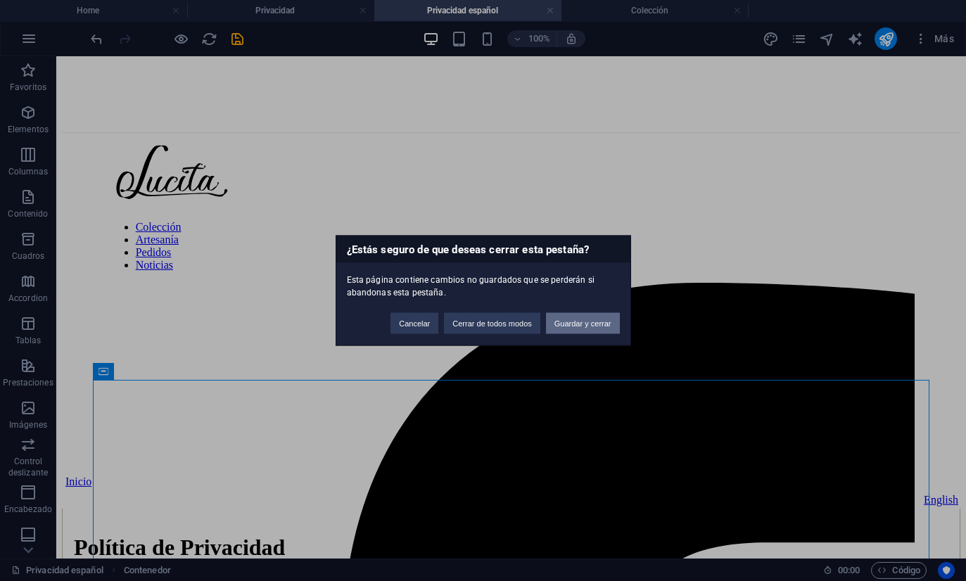
click at [560, 328] on button "Guardar y cerrar" at bounding box center [583, 323] width 74 height 21
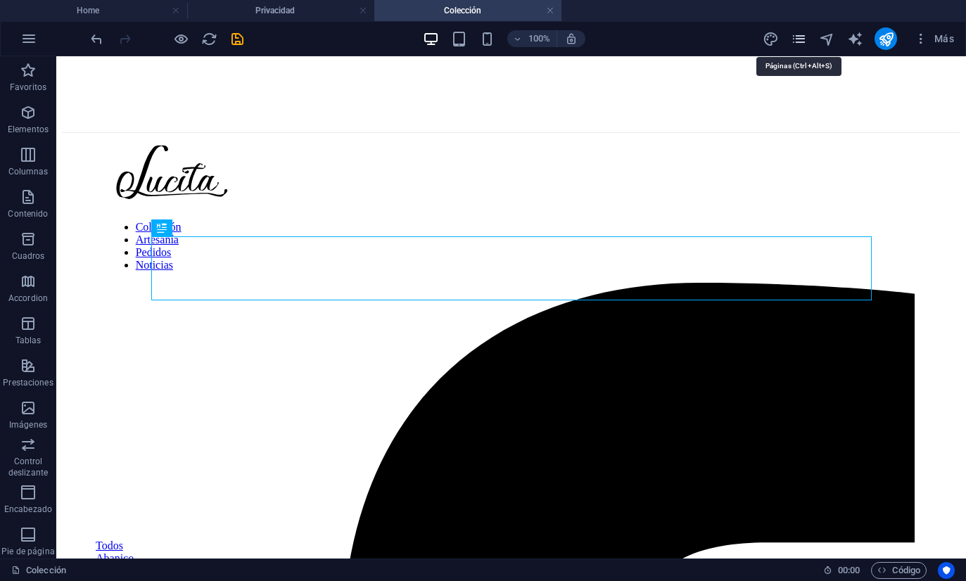
click at [805, 41] on icon "pages" at bounding box center [798, 39] width 16 height 16
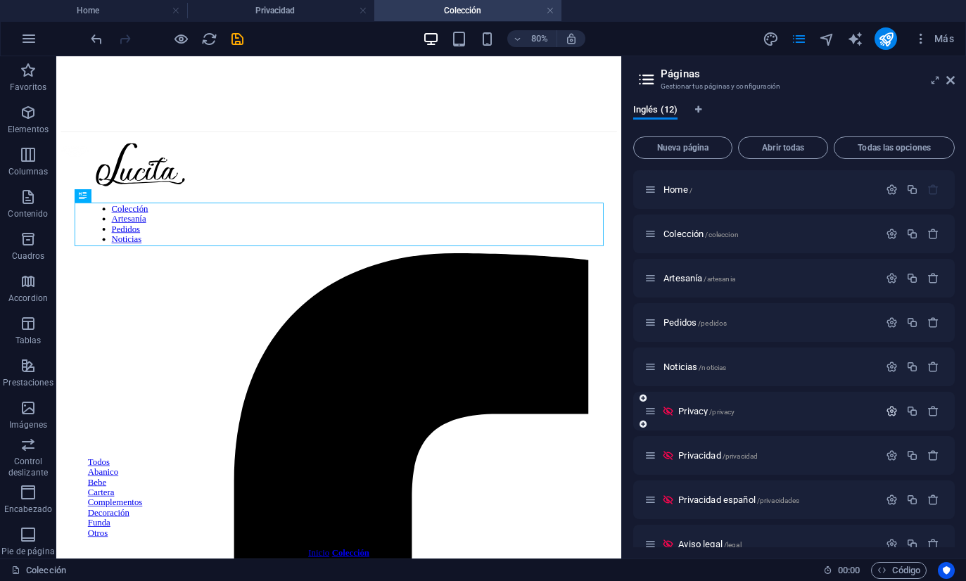
click at [890, 409] on icon "button" at bounding box center [891, 411] width 12 height 12
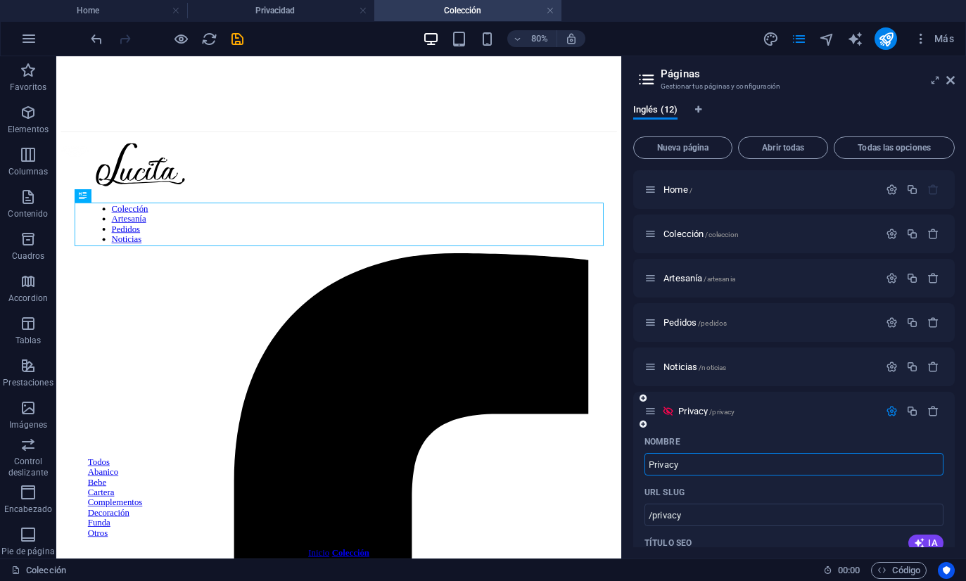
click at [668, 473] on input "Privacy" at bounding box center [793, 464] width 299 height 23
click at [937, 411] on icon "button" at bounding box center [933, 411] width 12 height 12
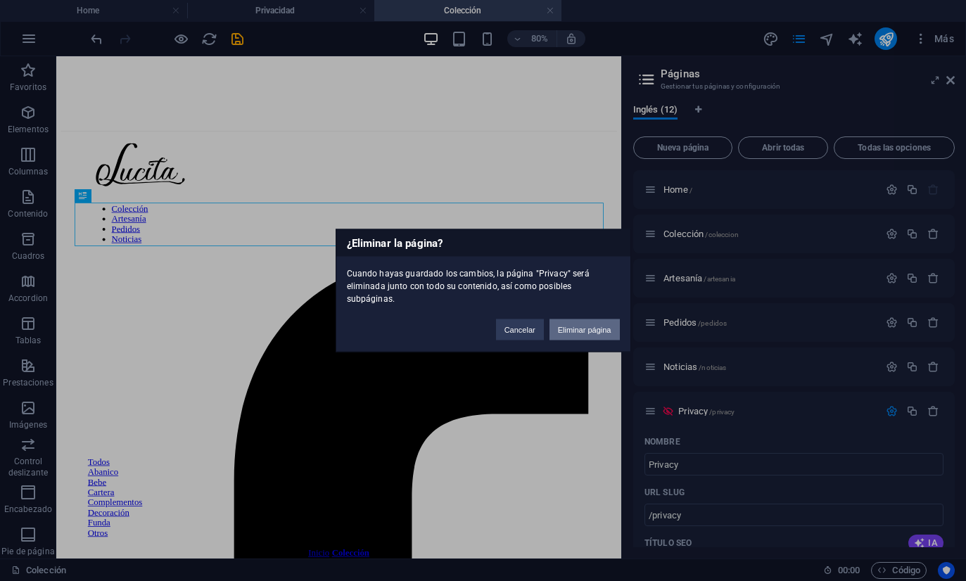
click at [613, 319] on button "Eliminar página" at bounding box center [584, 329] width 70 height 21
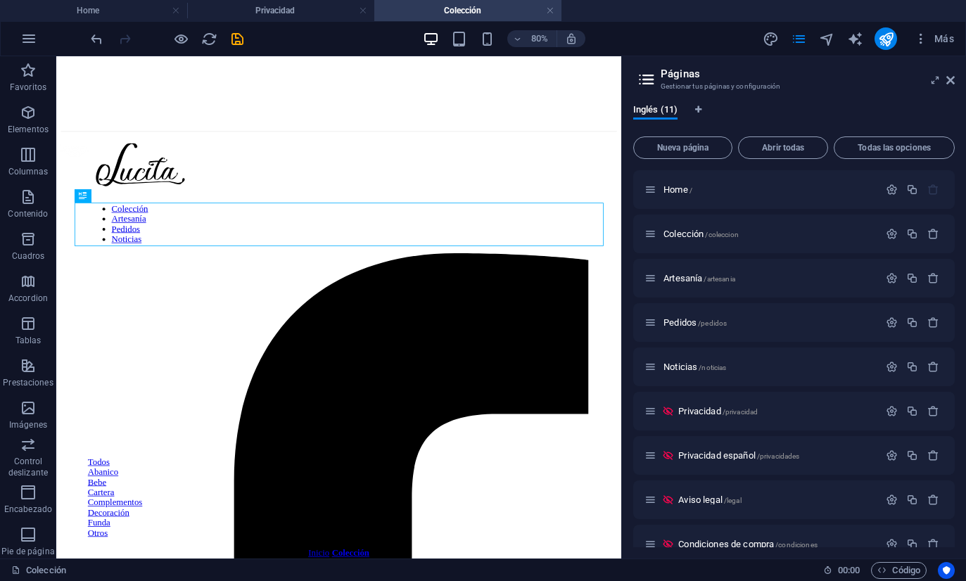
click at [753, 489] on div "Todos Abanico Bebe Cartera Complementos Decoración Funda Otros" at bounding box center [409, 590] width 695 height 203
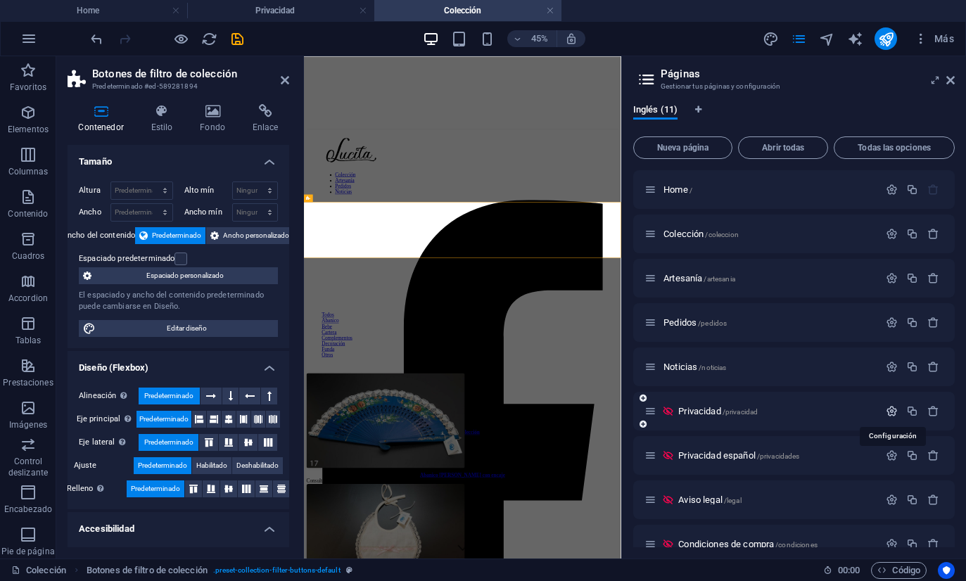
click at [895, 414] on icon "button" at bounding box center [891, 411] width 12 height 12
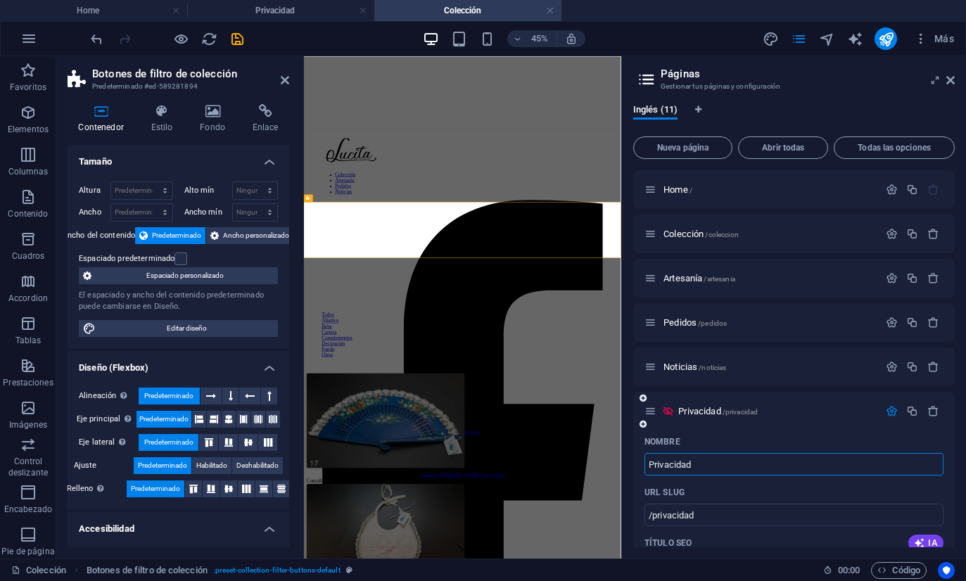
click at [693, 463] on input "Privacidad" at bounding box center [793, 464] width 299 height 23
type input "Privacy"
type input "/privacy"
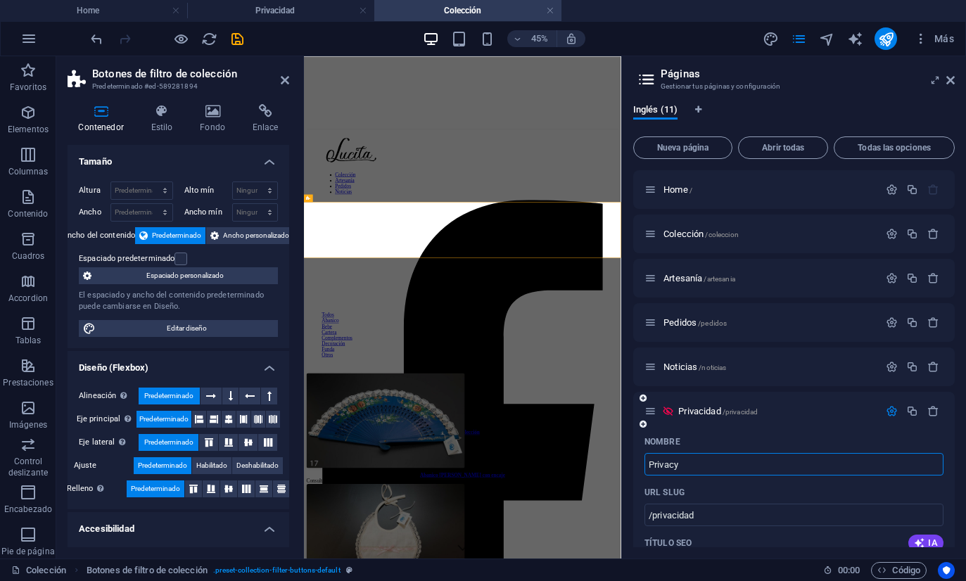
type input "Privacy"
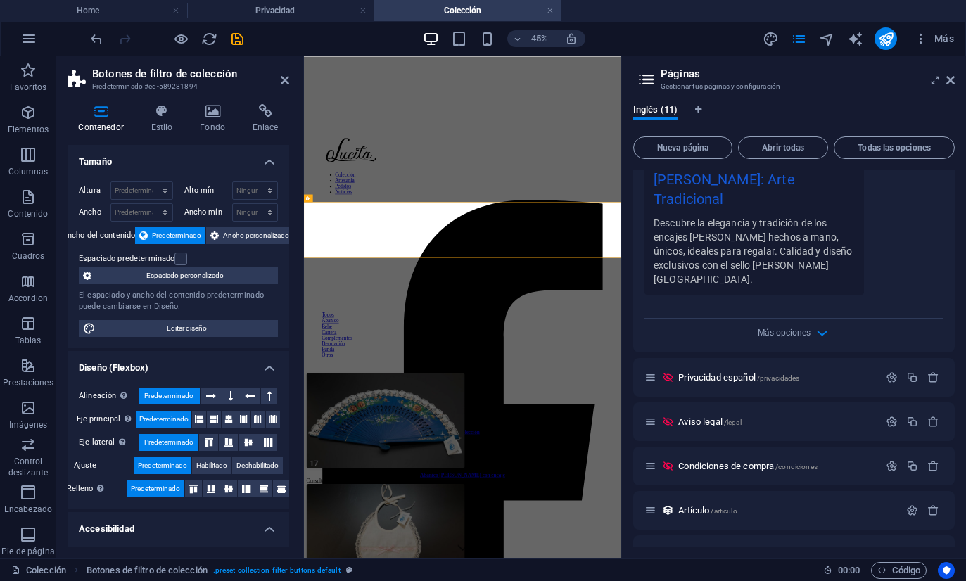
scroll to position [716, 0]
click at [888, 373] on icon "button" at bounding box center [891, 379] width 12 height 12
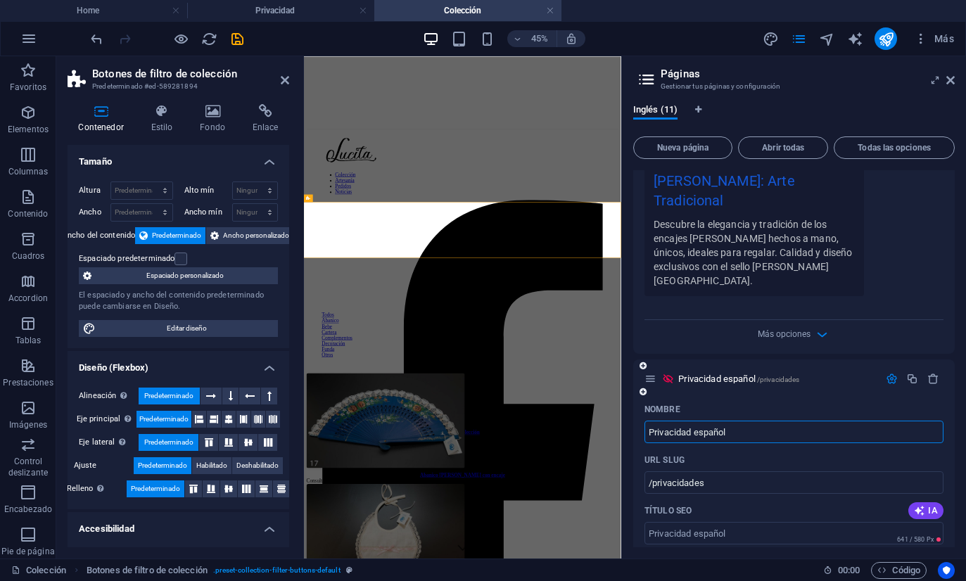
click at [716, 421] on input "Privacidad español" at bounding box center [793, 432] width 299 height 23
type input "Privacidad"
click at [708, 471] on input "/privacidades" at bounding box center [793, 482] width 299 height 23
click at [712, 471] on input "/privacidades" at bounding box center [793, 482] width 299 height 23
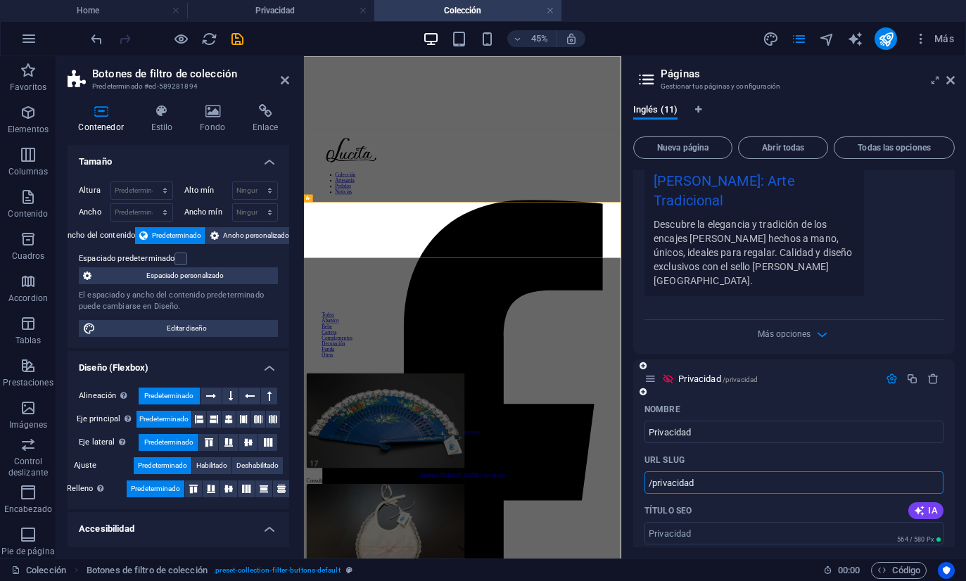
type input "/privacidad"
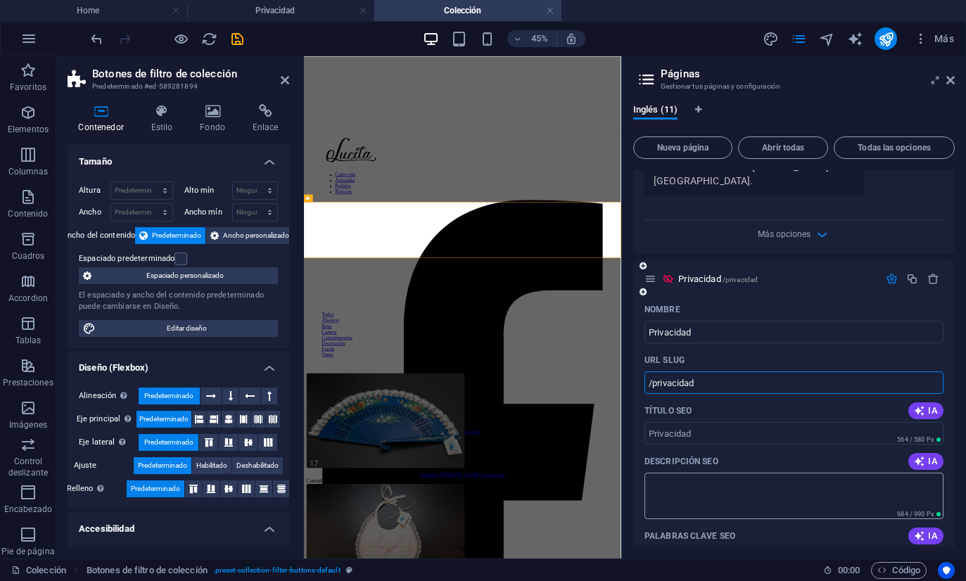
scroll to position [817, 0]
click at [897, 272] on icon "button" at bounding box center [891, 278] width 12 height 12
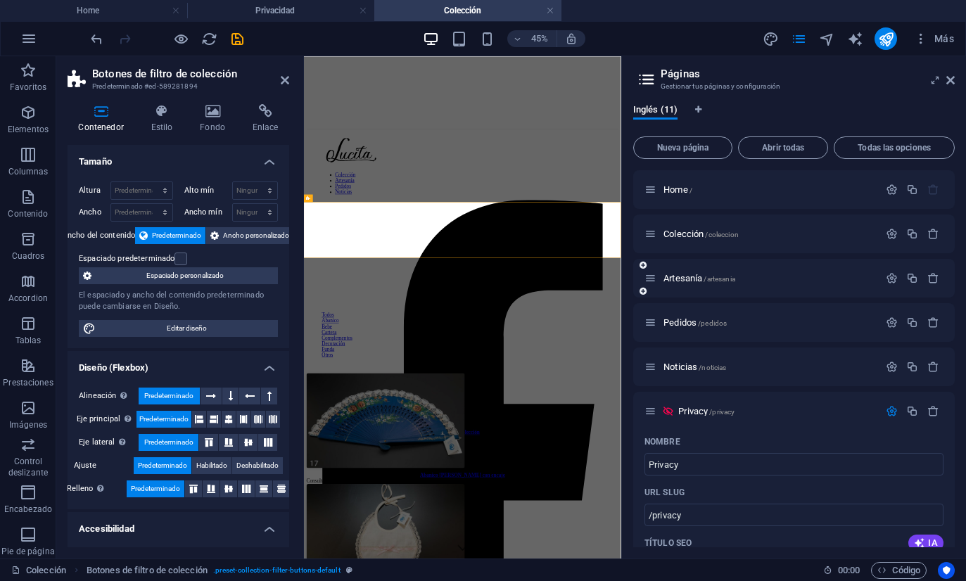
scroll to position [0, 0]
click at [646, 404] on div at bounding box center [643, 398] width 8 height 13
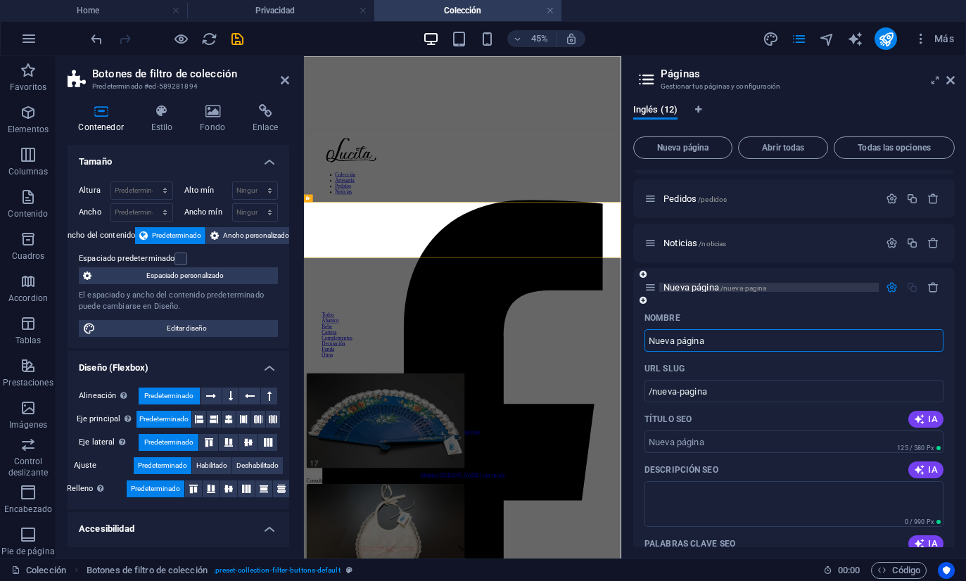
scroll to position [134, 0]
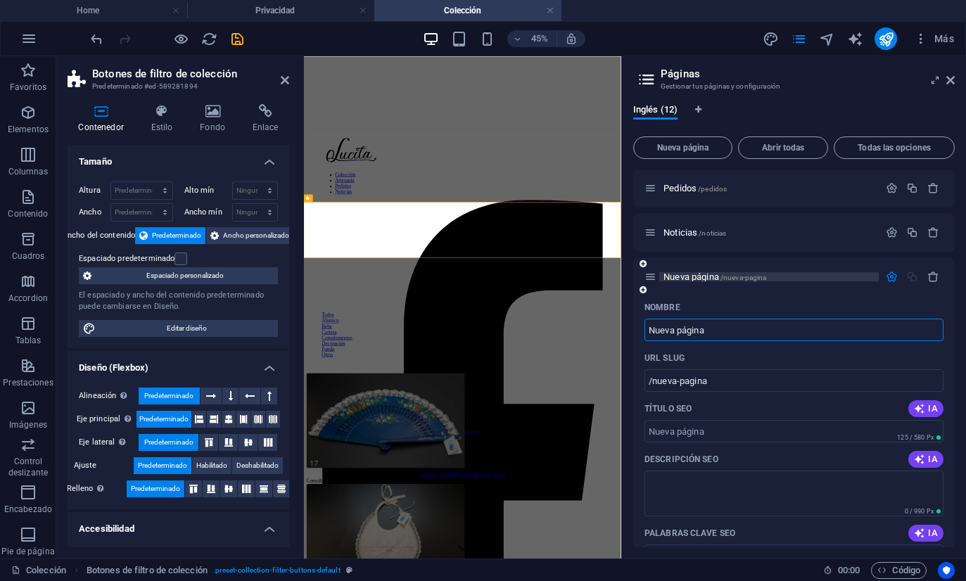
click at [856, 276] on p "Nueva página /nueva-pagina" at bounding box center [768, 276] width 211 height 9
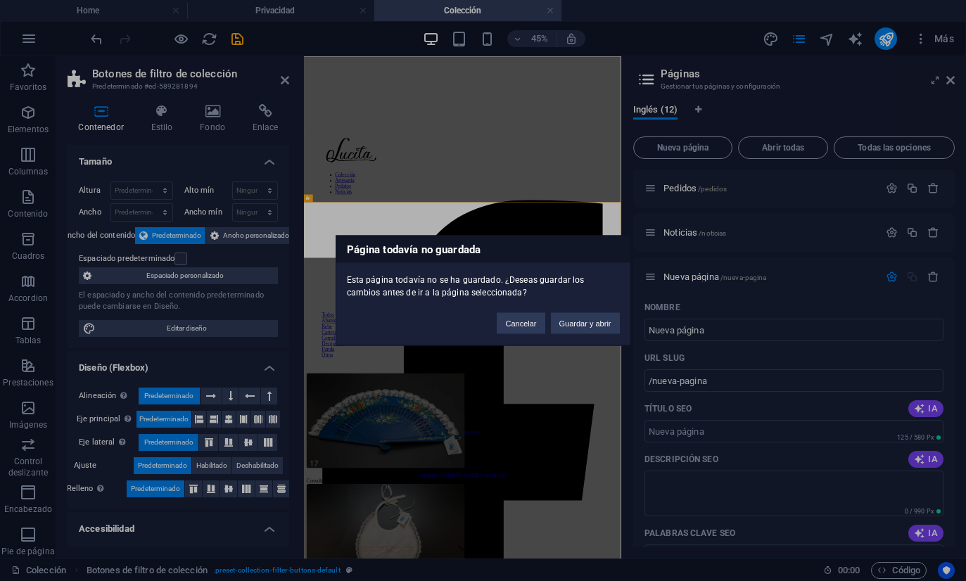
click at [856, 276] on div "Página todavía no guardada Esta página todavía no se [PERSON_NAME]. ¿Deseas gua…" at bounding box center [483, 290] width 966 height 581
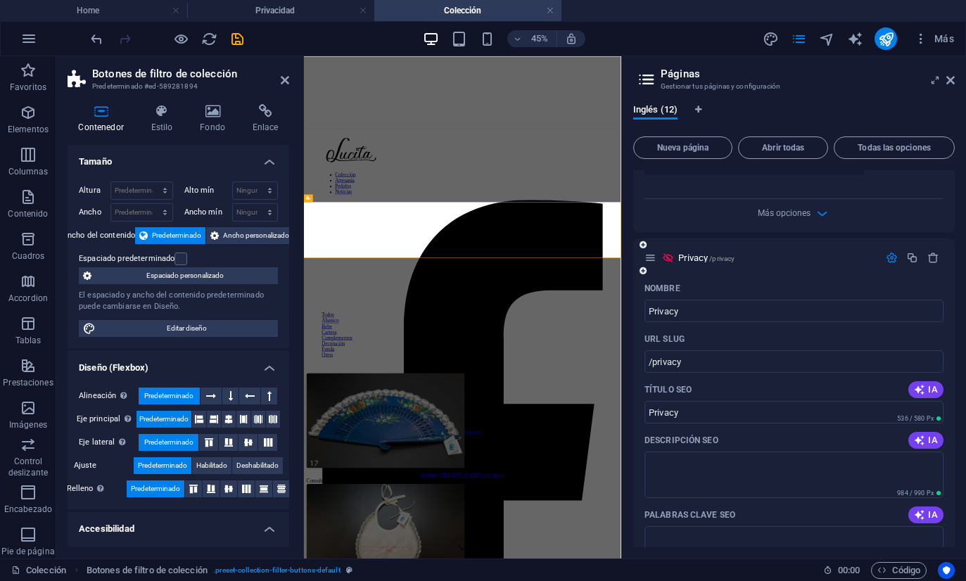
scroll to position [671, 0]
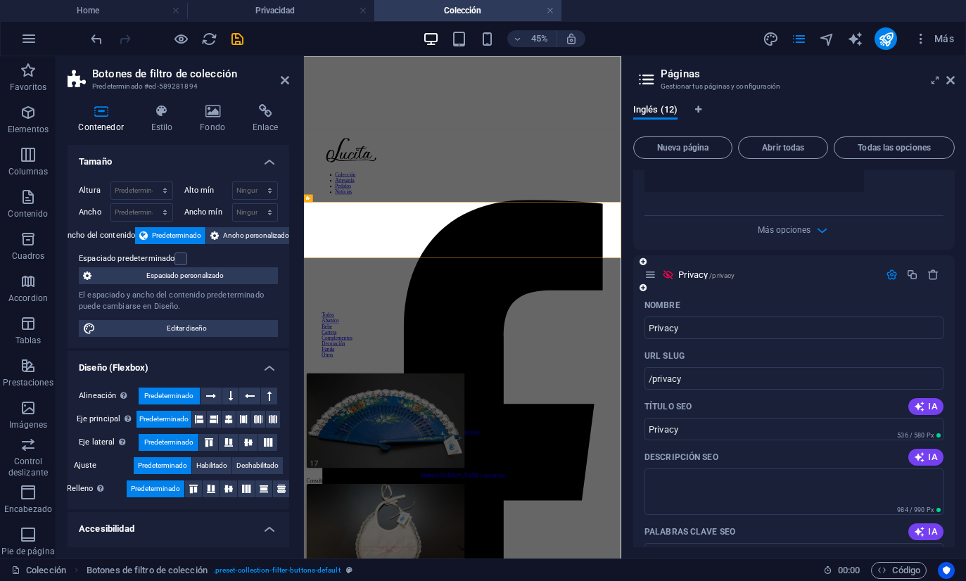
click at [655, 274] on icon at bounding box center [650, 275] width 12 height 12
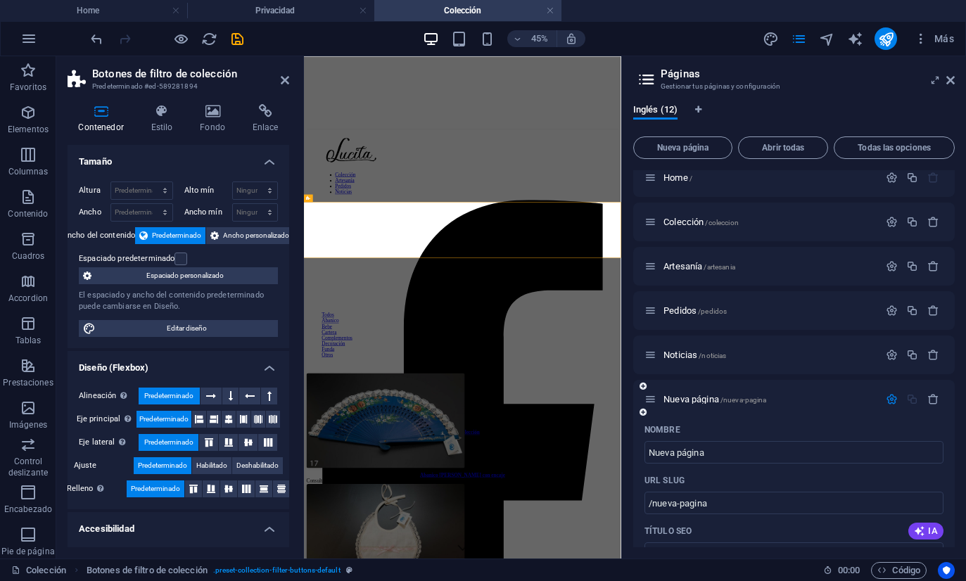
scroll to position [12, 0]
click at [935, 402] on icon "button" at bounding box center [933, 399] width 12 height 12
click at [786, 398] on p "Privacy /privacy" at bounding box center [776, 399] width 196 height 9
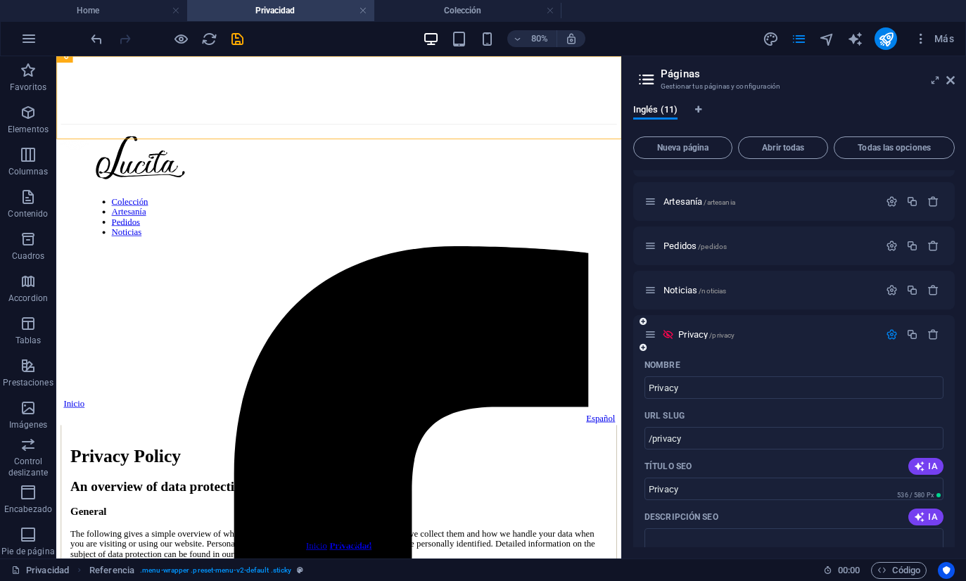
scroll to position [75, 0]
click at [711, 338] on span "/privacy" at bounding box center [721, 337] width 25 height 8
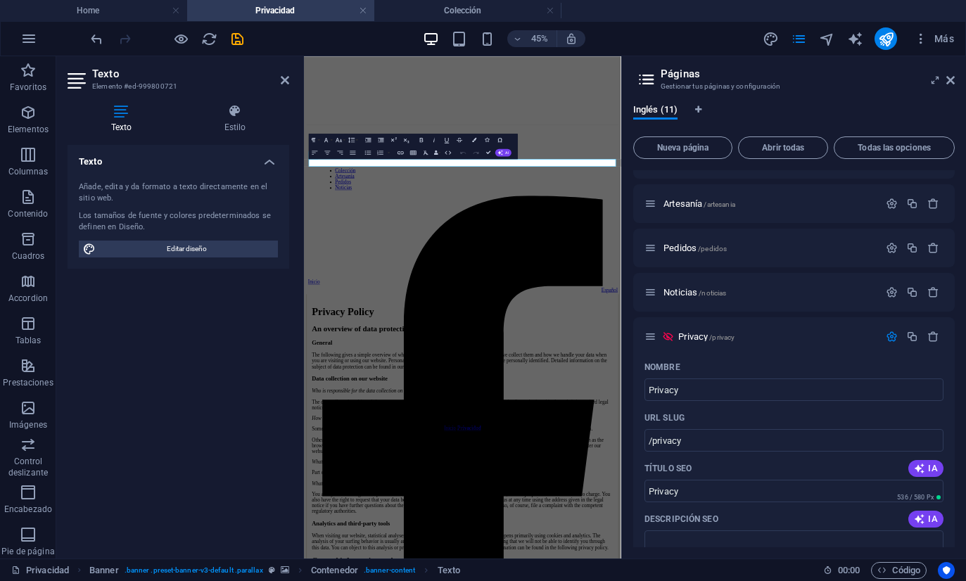
click at [957, 77] on aside "Páginas Gestionar tus páginas y configuración Inglés (11) Nueva página Abrir to…" at bounding box center [793, 307] width 345 height 502
click at [950, 82] on icon at bounding box center [950, 80] width 8 height 11
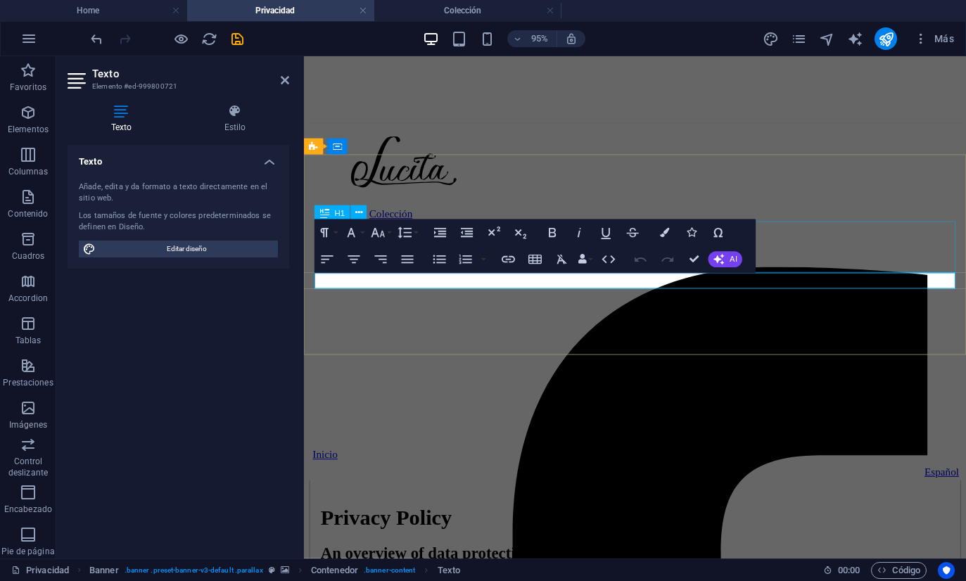
click at [831, 577] on div "Privacidad" at bounding box center [652, 590] width 686 height 26
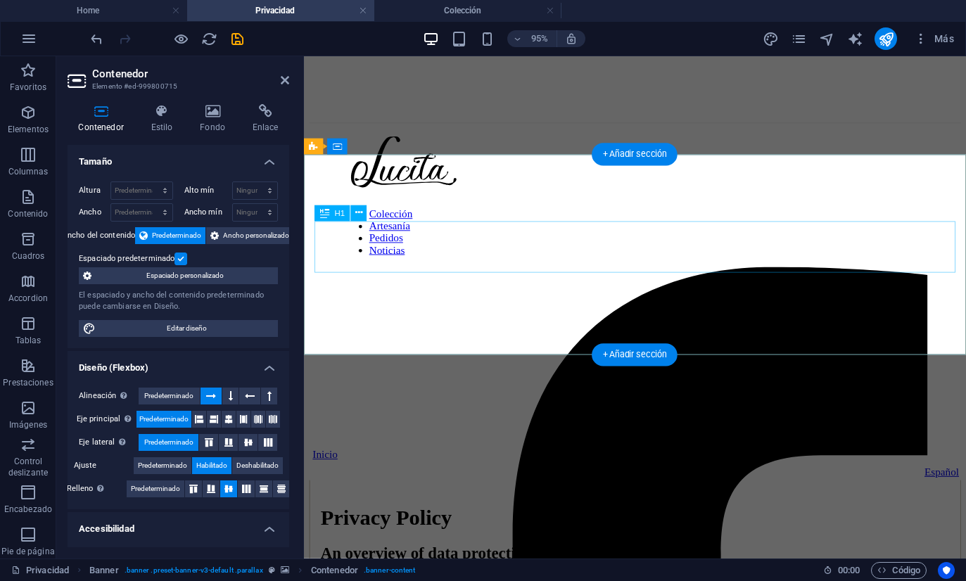
click at [632, 577] on div "Privacidad" at bounding box center [652, 590] width 686 height 26
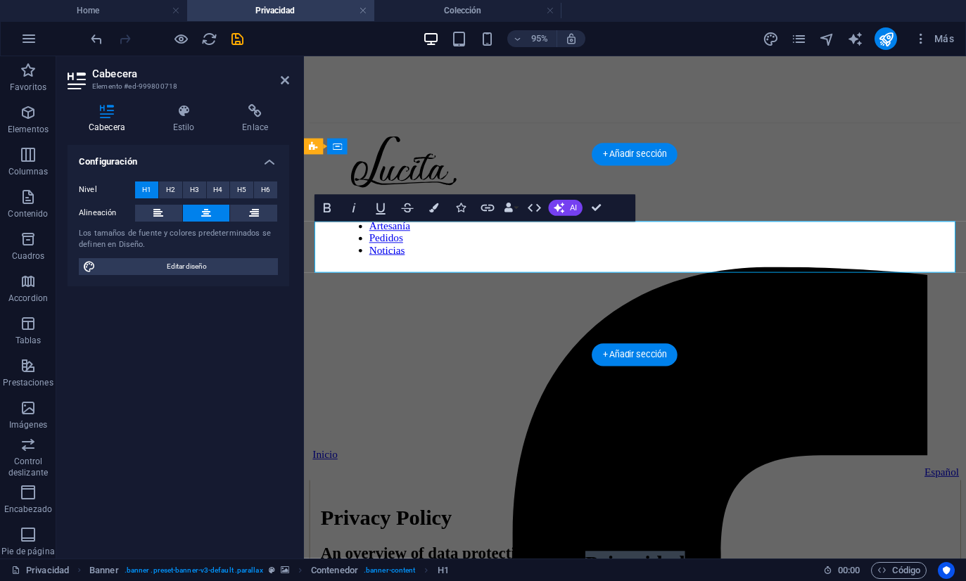
click at [632, 577] on h1 "Privacidad" at bounding box center [652, 590] width 686 height 26
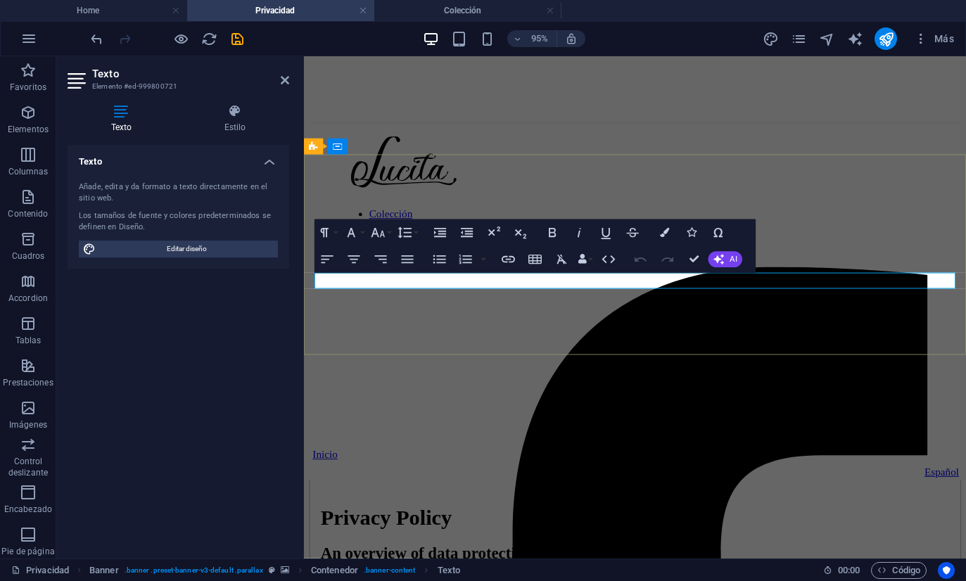
drag, startPoint x: 972, startPoint y: 336, endPoint x: 687, endPoint y: 292, distance: 288.3
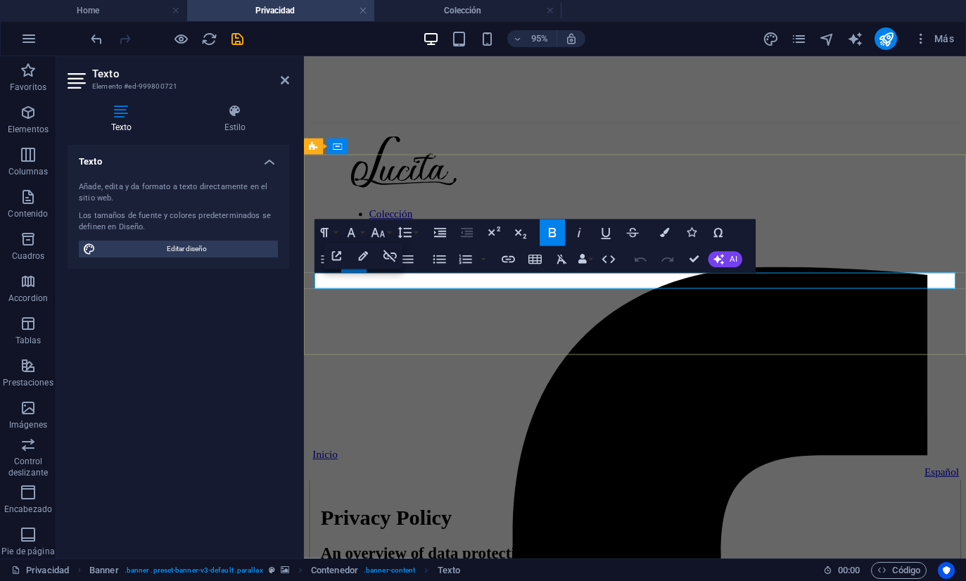
click at [402, 269] on div "Open Link Edit Link Unlink" at bounding box center [363, 256] width 79 height 27
click at [0, 0] on html "[DOMAIN_NAME] Home Privacidad Colección Favoritos Elementos Columnas Contenido …" at bounding box center [483, 290] width 966 height 581
click at [666, 267] on div "Open Link Edit Link Unlink" at bounding box center [653, 254] width 79 height 27
click at [659, 267] on div "Open Link Edit Link Unlink" at bounding box center [653, 254] width 79 height 27
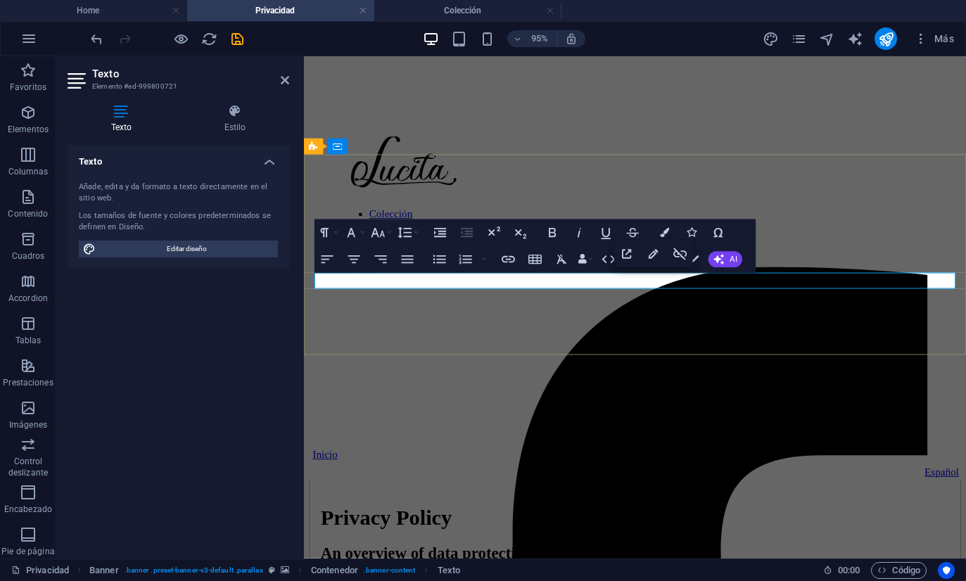
click at [660, 267] on div "Open Link Edit Link Unlink" at bounding box center [653, 254] width 79 height 27
click at [658, 267] on div "Open Link Edit Link Unlink" at bounding box center [653, 254] width 79 height 27
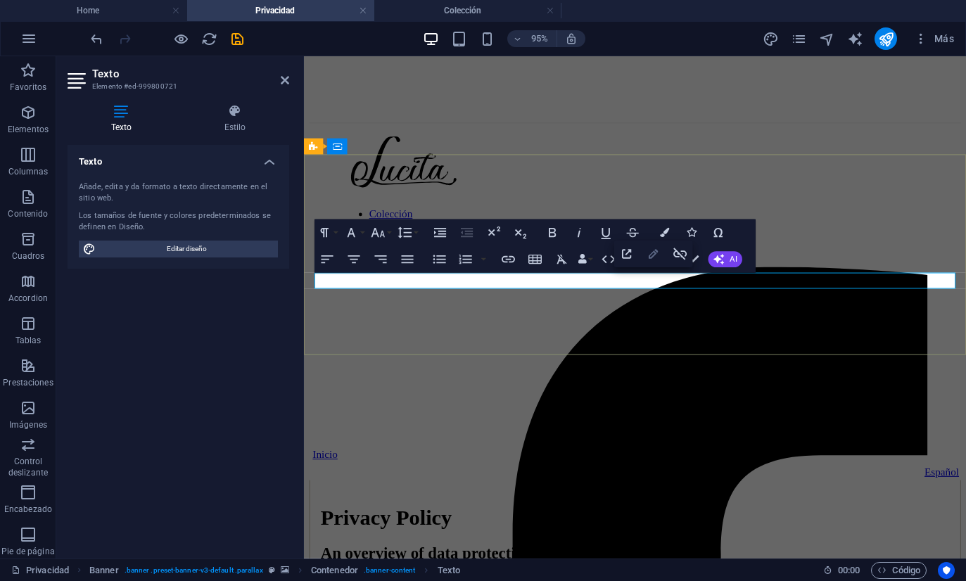
click at [649, 260] on icon "button" at bounding box center [654, 253] width 16 height 16
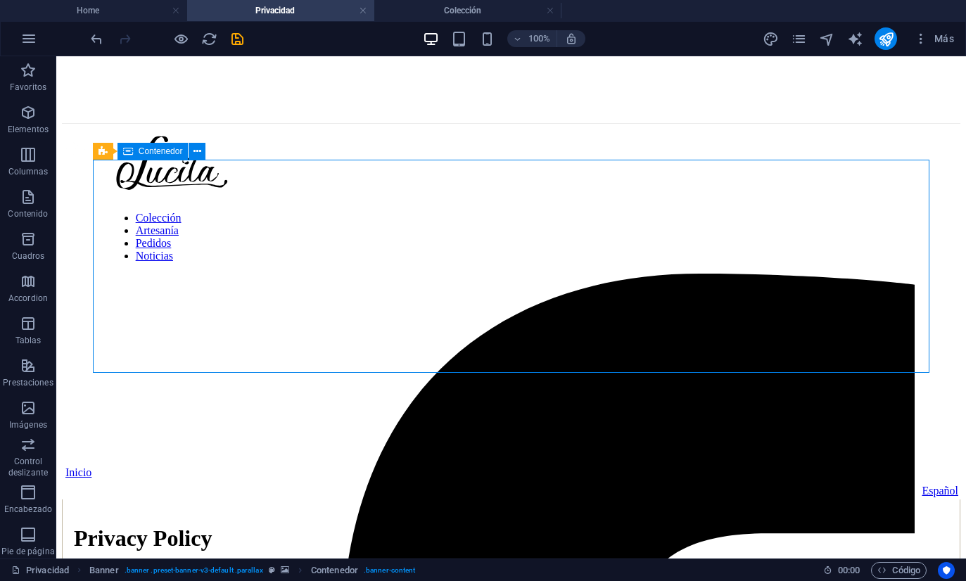
click at [658, 551] on div "Privacy Inicio / Privacy" at bounding box center [511, 591] width 898 height 80
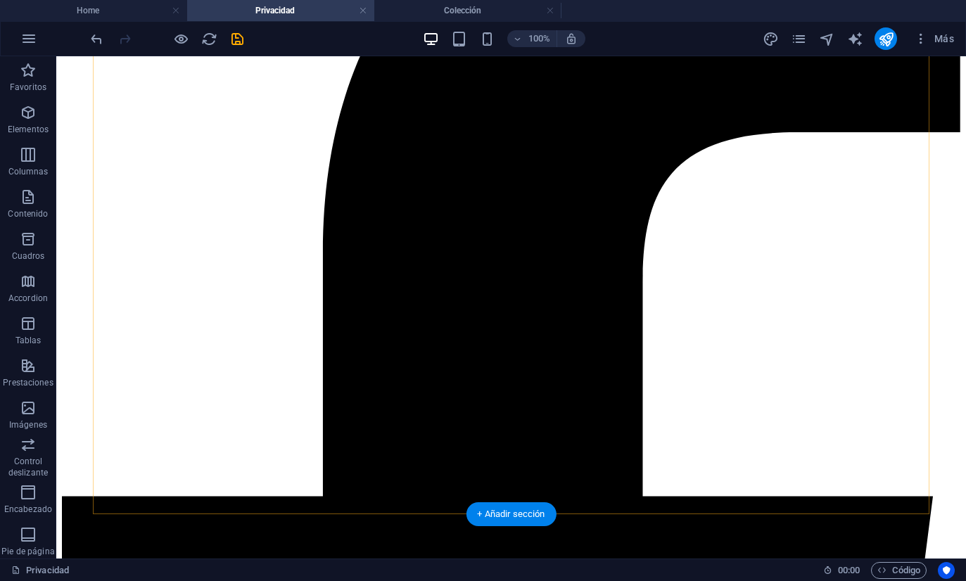
scroll to position [4621, 0]
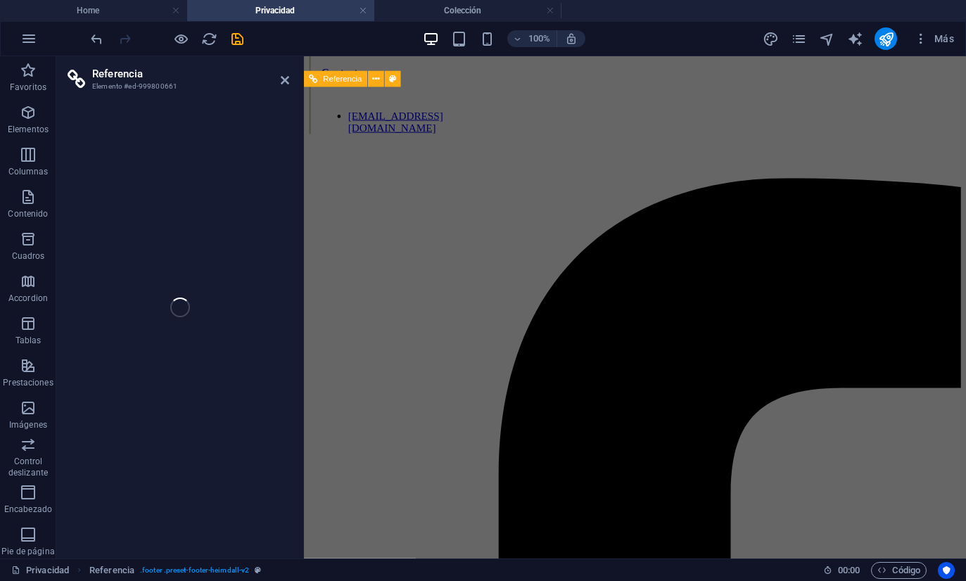
scroll to position [5417, 0]
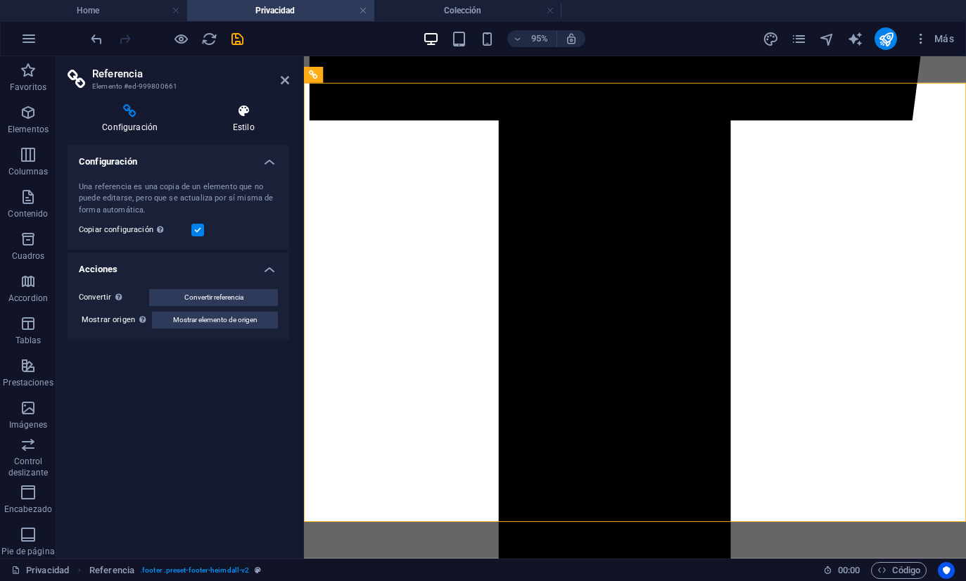
click at [260, 108] on icon at bounding box center [243, 111] width 91 height 14
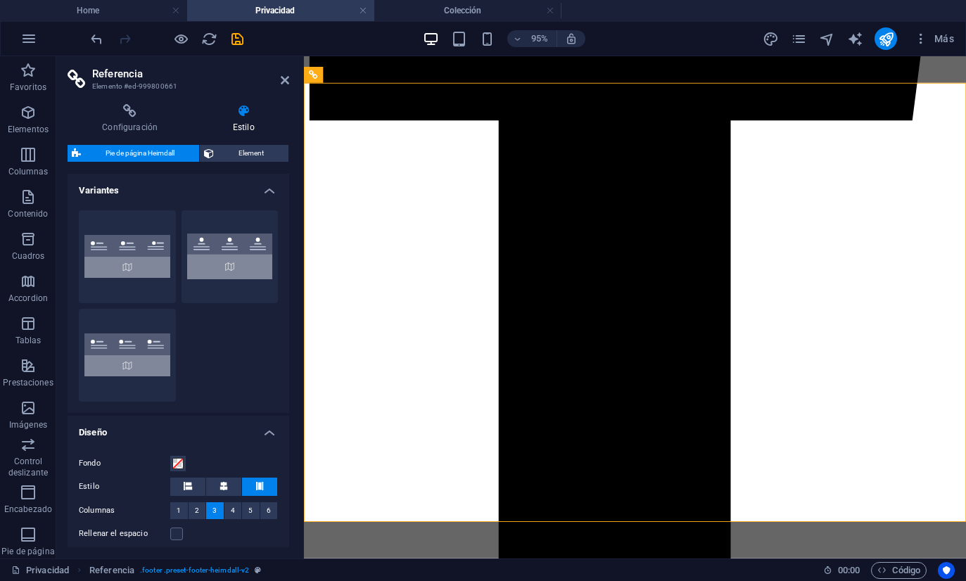
click at [111, 101] on div "Configuración Estilo Configuración Una referencia es una copia de un elemento q…" at bounding box center [178, 326] width 244 height 466
click at [120, 115] on icon at bounding box center [130, 111] width 124 height 14
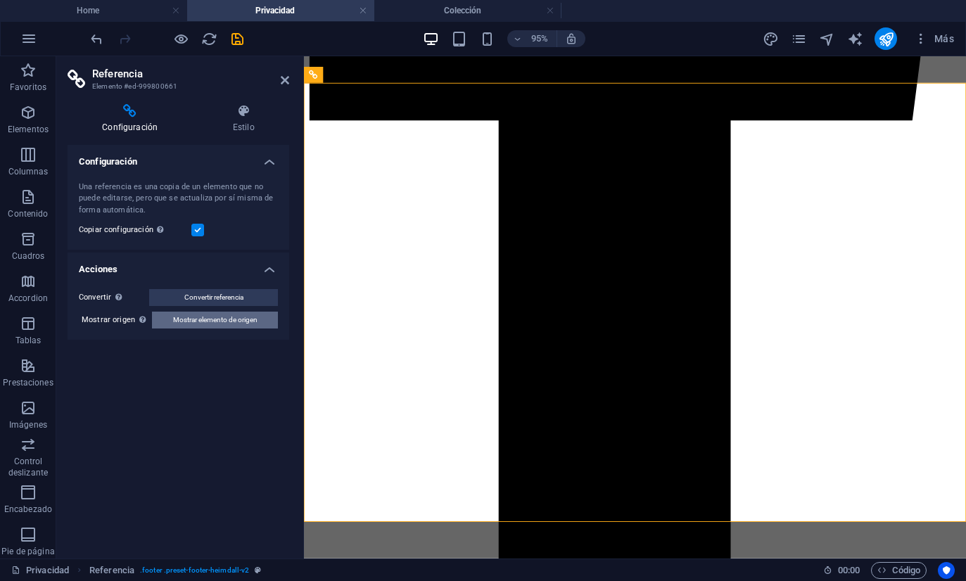
click at [212, 323] on span "Mostrar elemento de origen" at bounding box center [215, 320] width 84 height 17
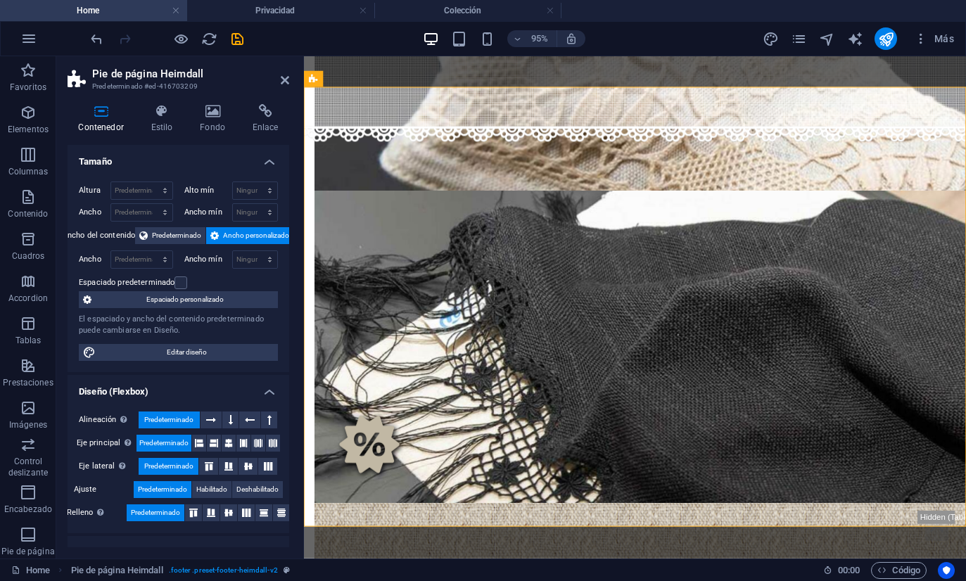
scroll to position [4729, 0]
click at [251, 116] on icon at bounding box center [265, 111] width 48 height 14
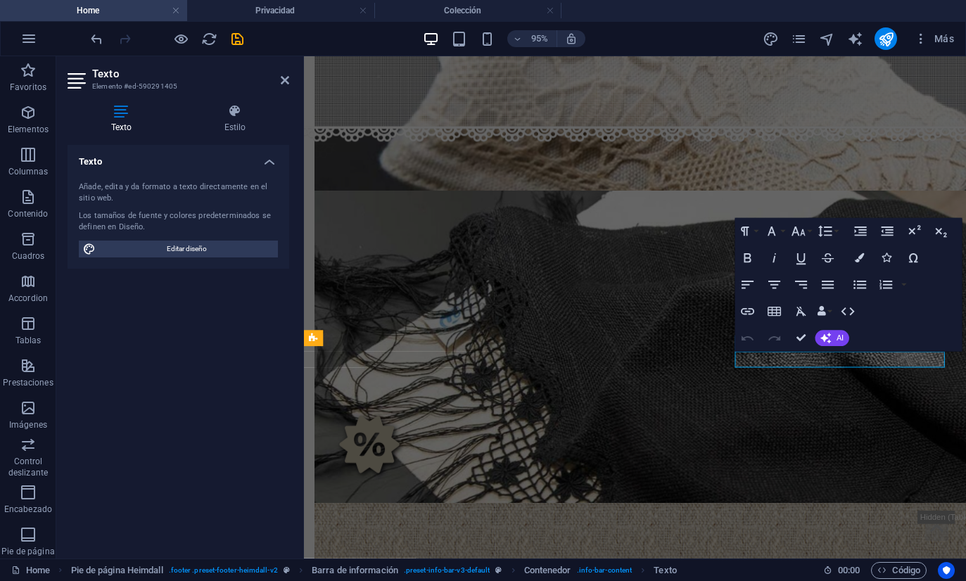
click at [818, 331] on icon "button" at bounding box center [818, 329] width 9 height 9
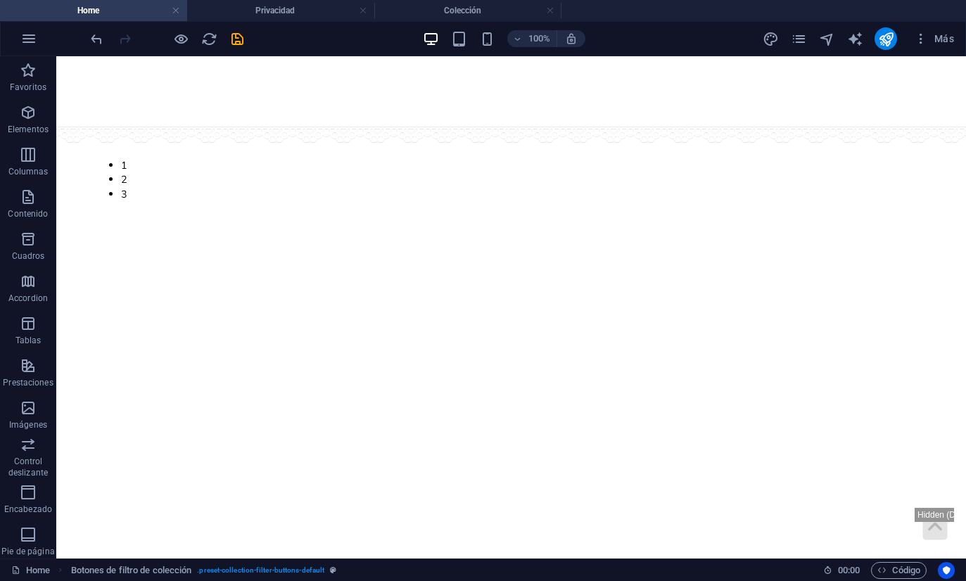
scroll to position [0, 0]
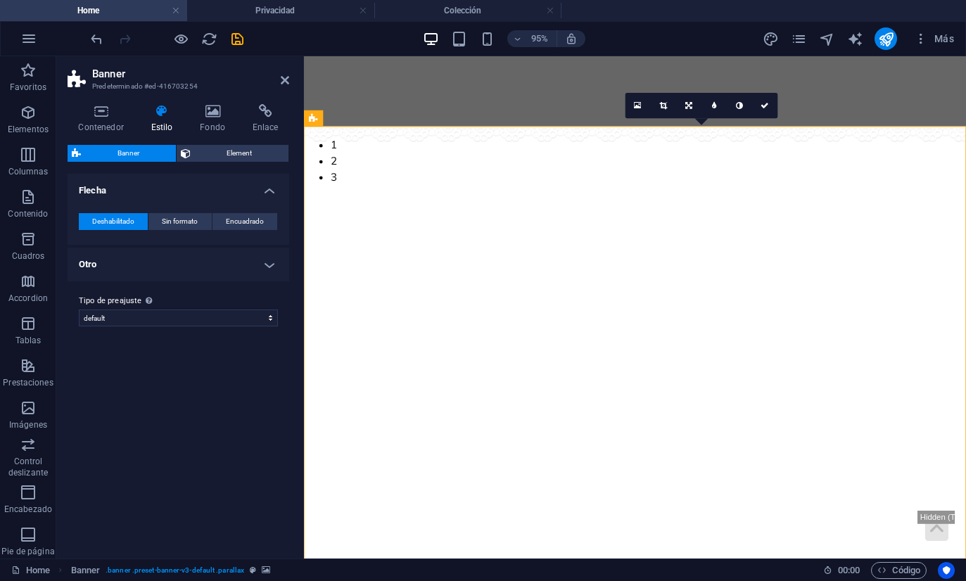
click at [827, 43] on icon "navigator" at bounding box center [827, 39] width 16 height 16
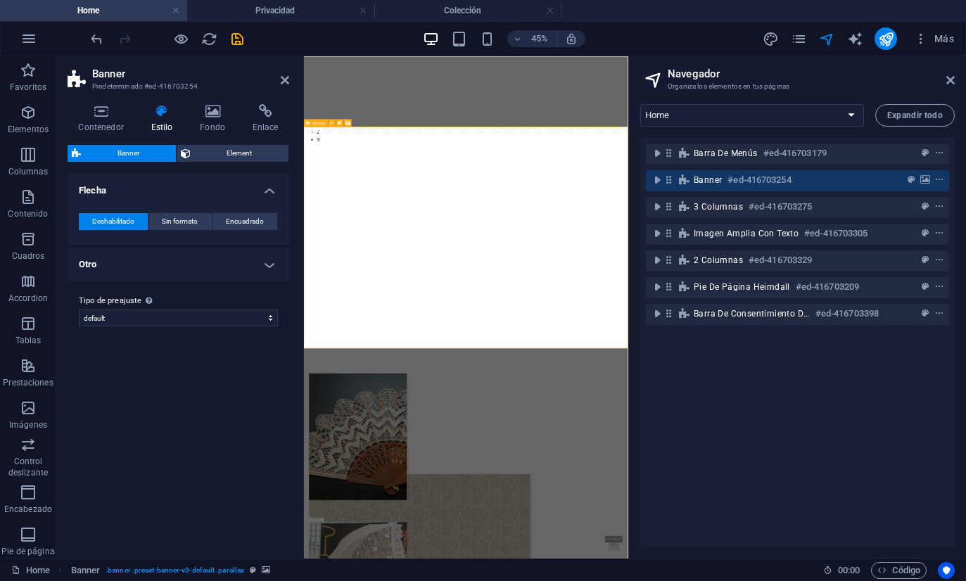
click at [676, 169] on div "Banner #ed-416703254" at bounding box center [797, 180] width 303 height 27
click at [92, 115] on icon at bounding box center [101, 111] width 67 height 14
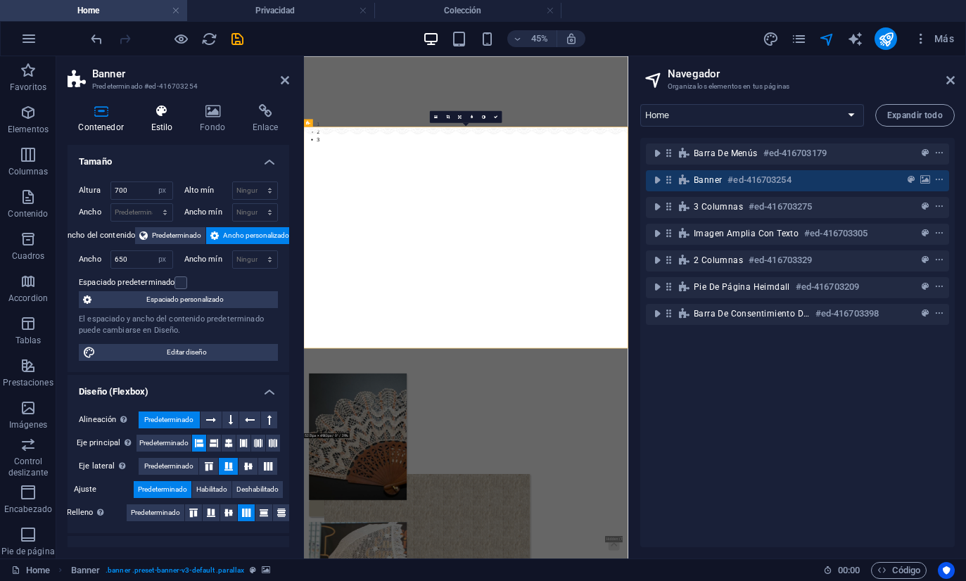
click at [178, 129] on h4 "Estilo" at bounding box center [164, 119] width 49 height 30
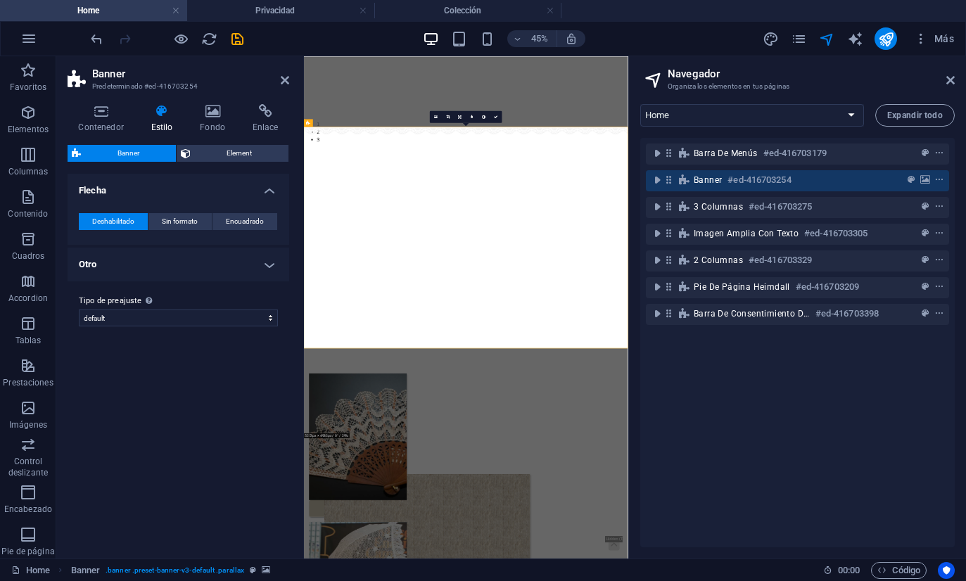
click at [259, 267] on h4 "Otro" at bounding box center [179, 265] width 222 height 34
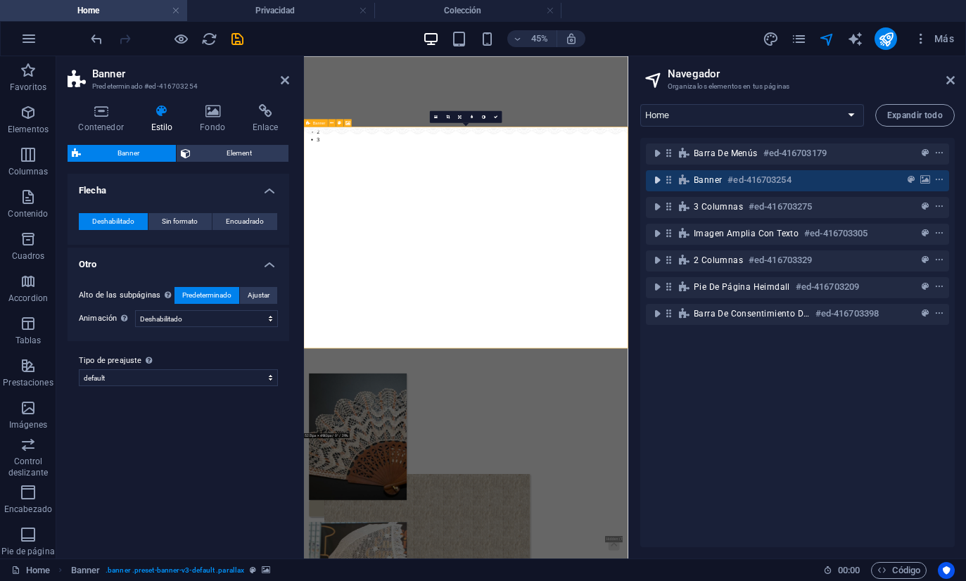
click at [659, 185] on icon "toggle-expand" at bounding box center [657, 180] width 14 height 14
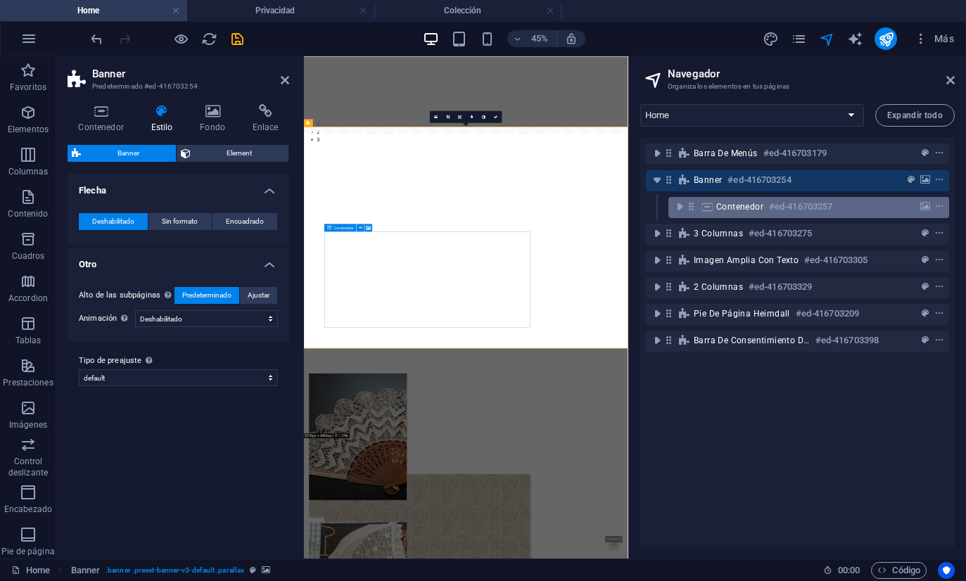
click at [700, 200] on div "Contenedor #ed-416703257" at bounding box center [808, 207] width 281 height 21
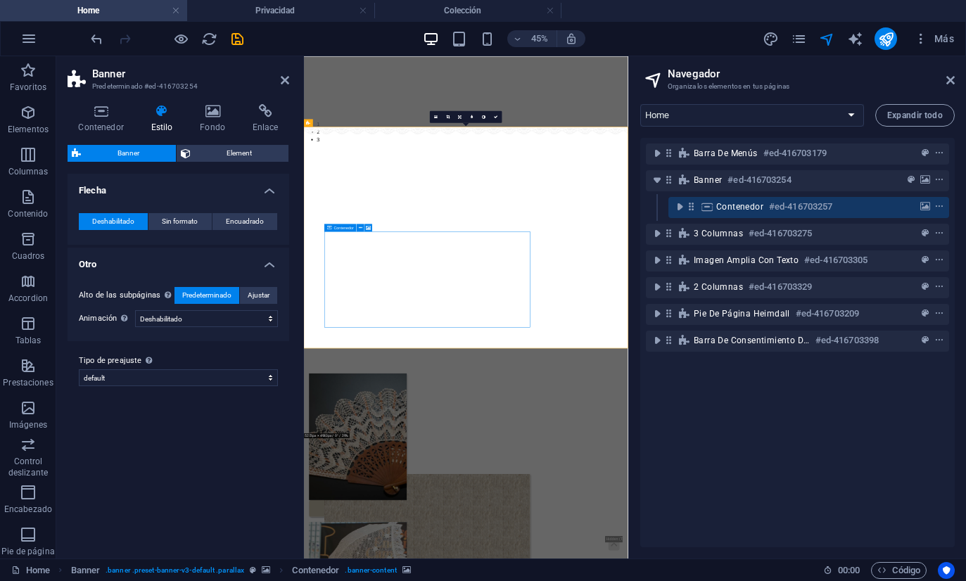
click at [700, 200] on div "Contenedor #ed-416703257" at bounding box center [808, 207] width 281 height 21
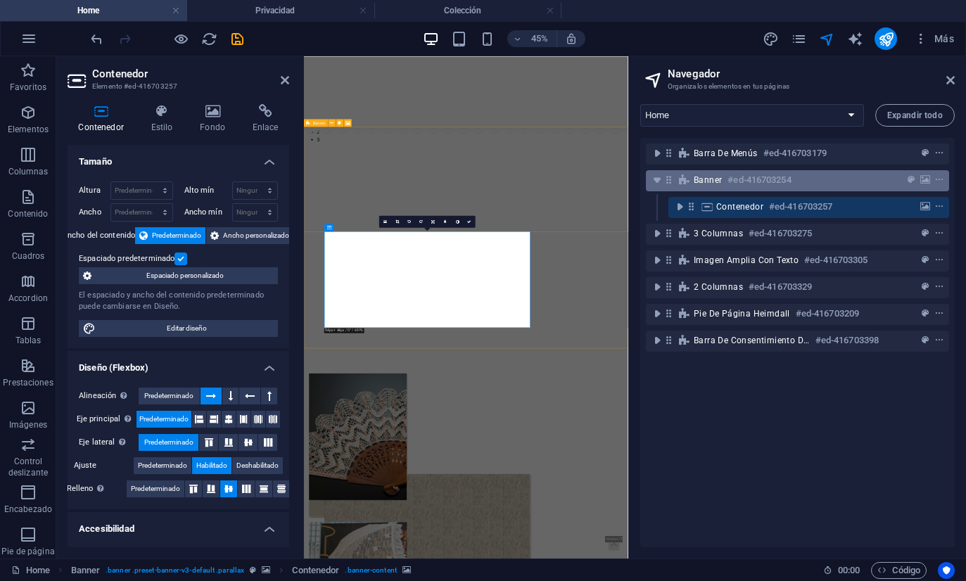
click at [705, 179] on span "Banner" at bounding box center [707, 179] width 28 height 11
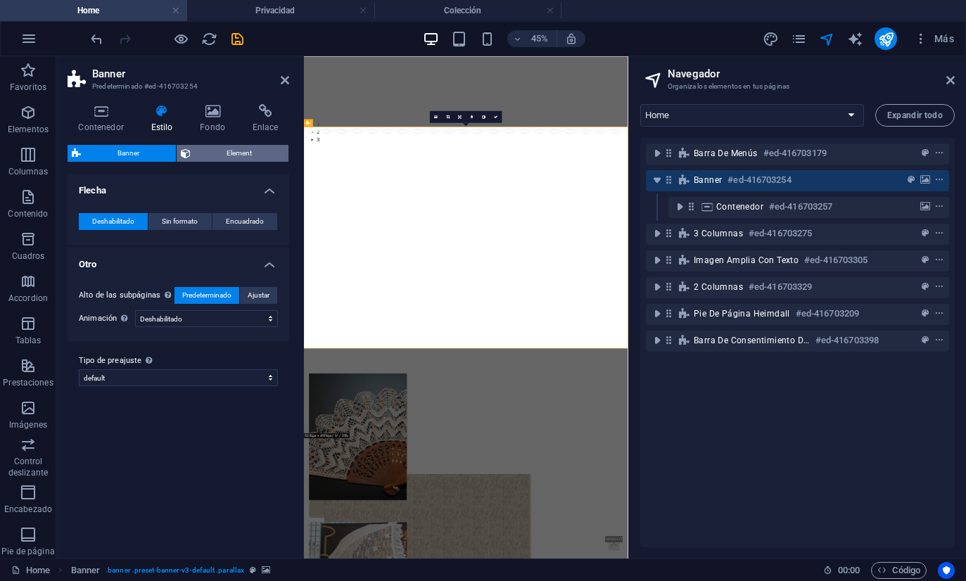
click at [226, 160] on span "Element" at bounding box center [240, 153] width 90 height 17
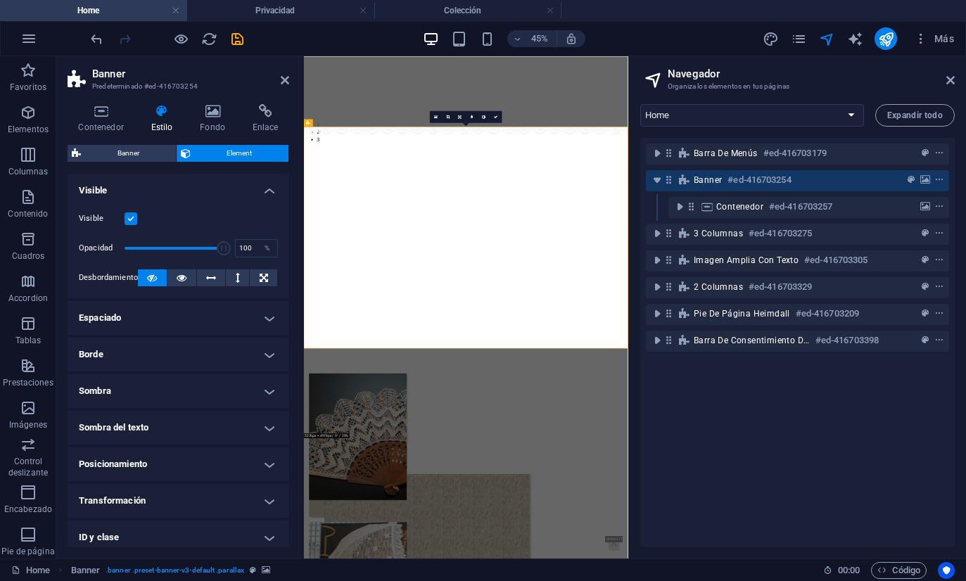
click at [259, 316] on h4 "Espaciado" at bounding box center [179, 318] width 222 height 34
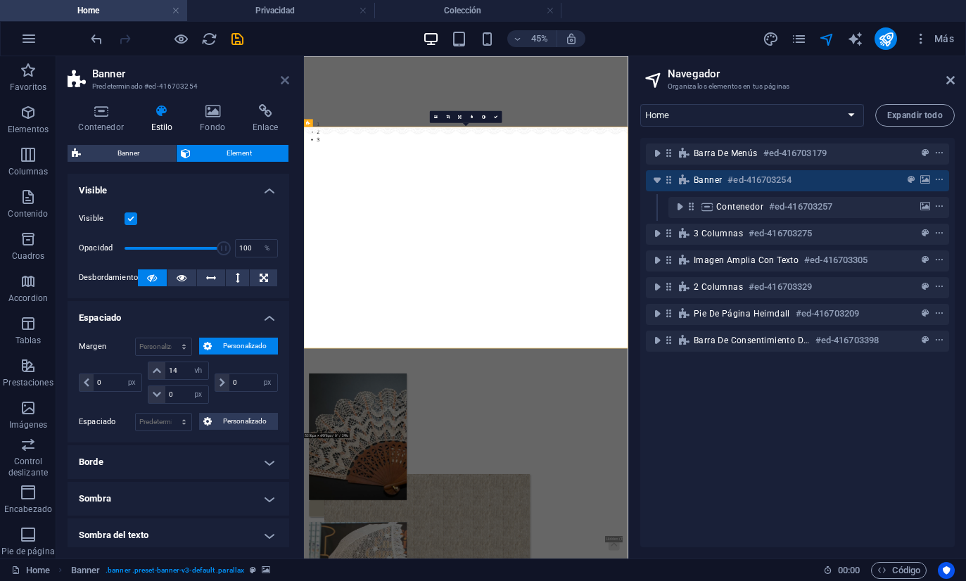
click at [283, 84] on icon at bounding box center [285, 80] width 8 height 11
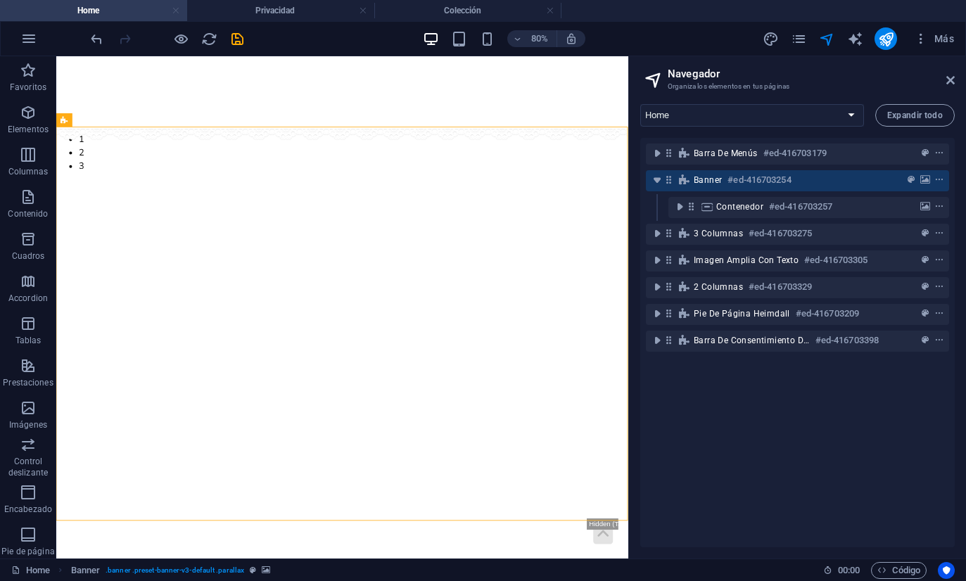
click at [176, 10] on link at bounding box center [176, 10] width 8 height 13
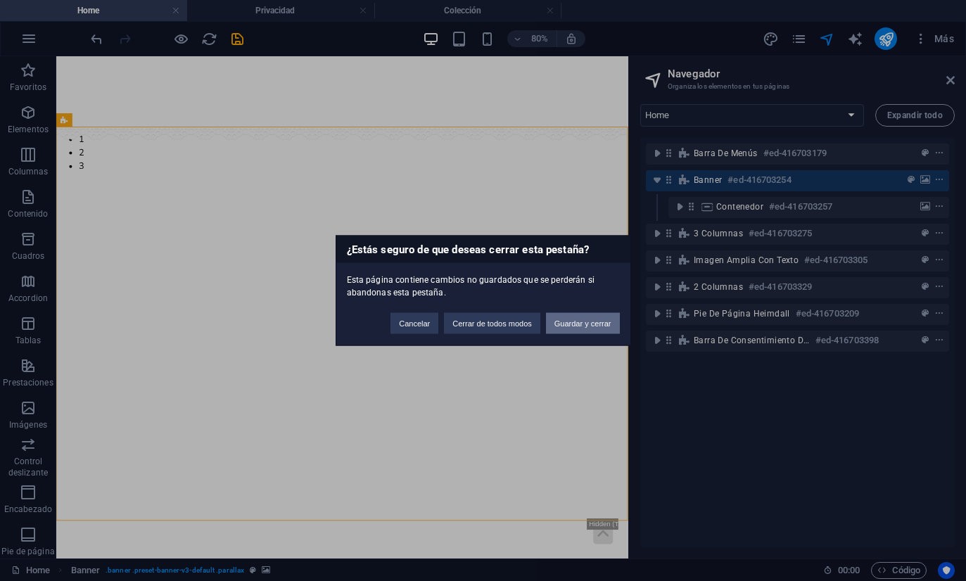
click at [559, 326] on button "Guardar y cerrar" at bounding box center [583, 323] width 74 height 21
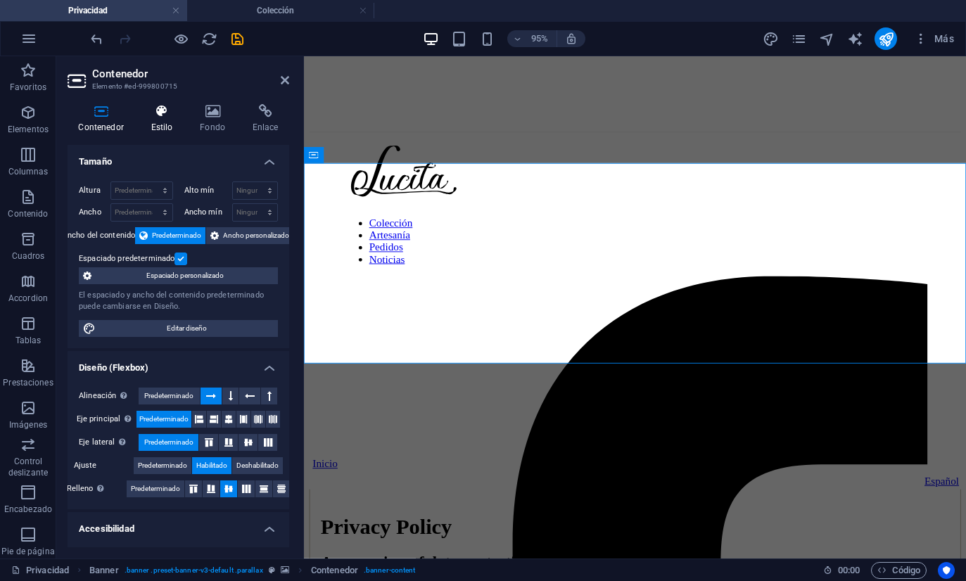
click at [170, 114] on icon at bounding box center [162, 111] width 44 height 14
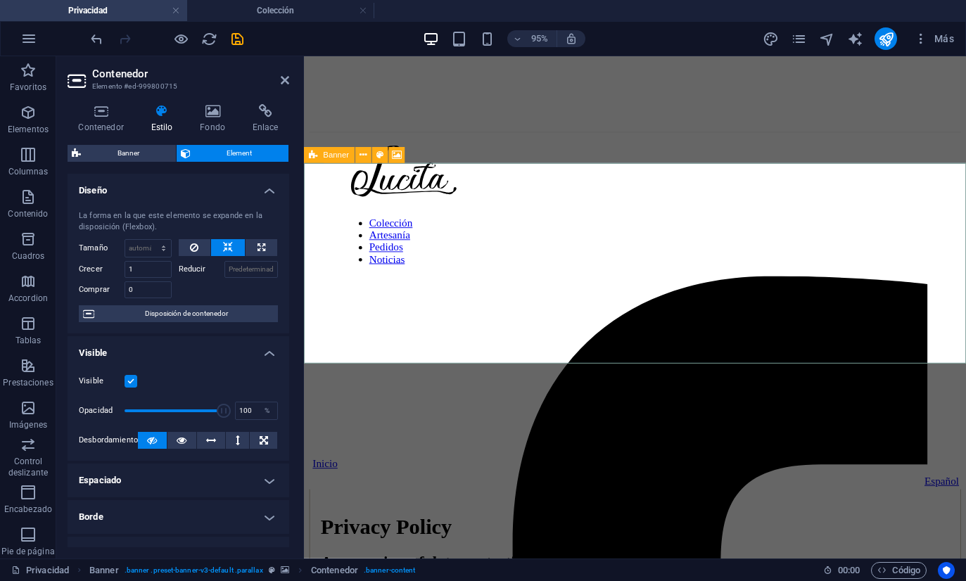
click at [328, 152] on span "Banner" at bounding box center [337, 155] width 26 height 8
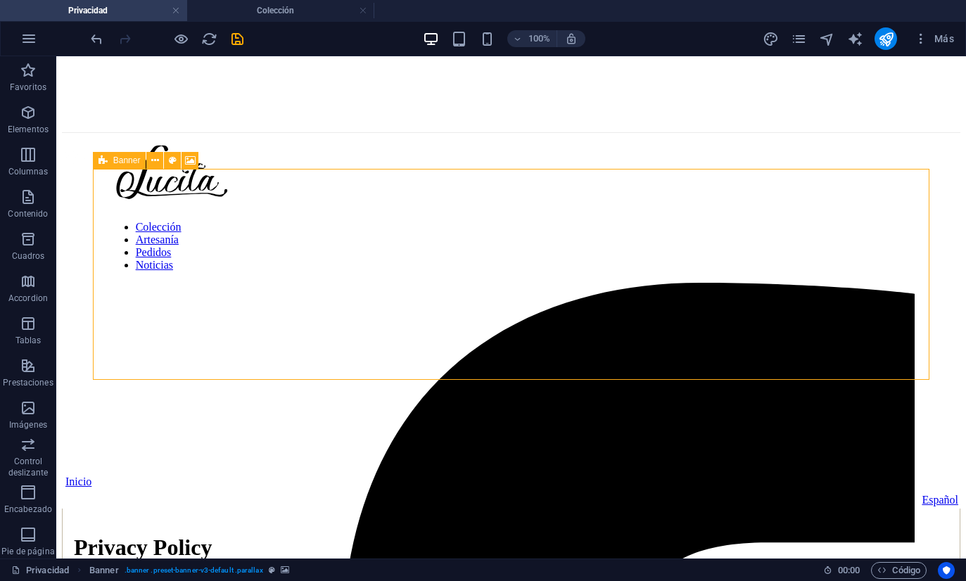
click at [114, 154] on div "Banner" at bounding box center [119, 160] width 53 height 17
select select "px"
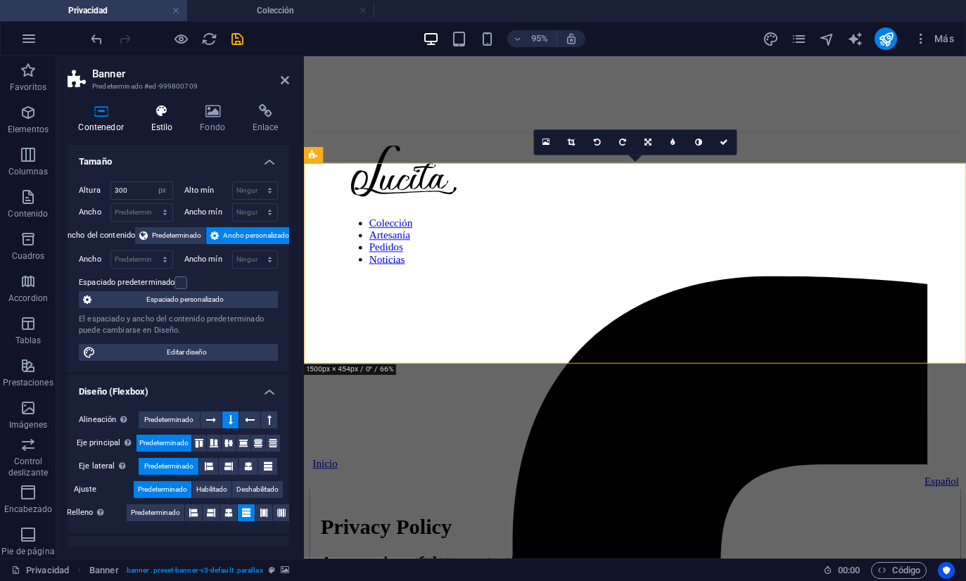
click at [151, 121] on h4 "Estilo" at bounding box center [164, 119] width 49 height 30
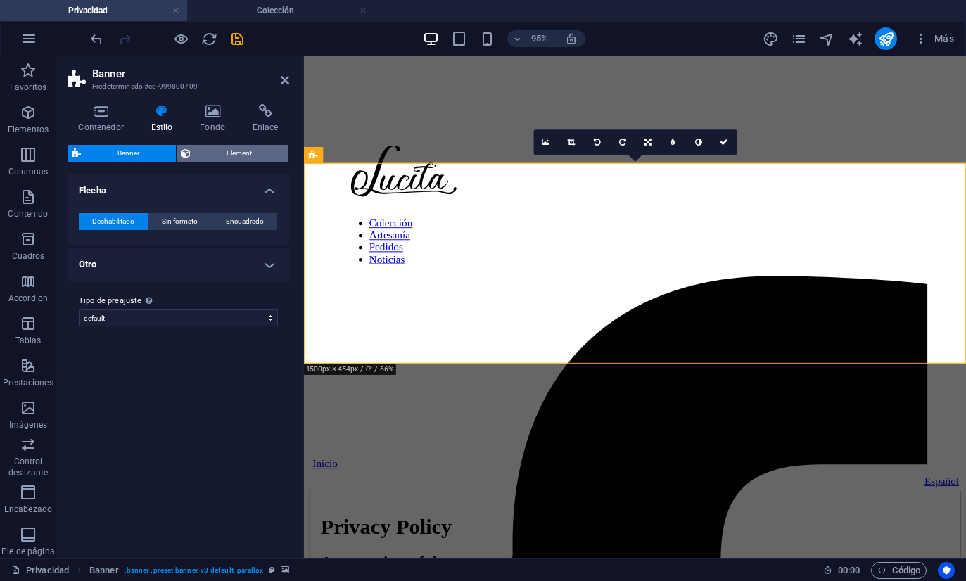
click at [199, 155] on span "Element" at bounding box center [240, 153] width 90 height 17
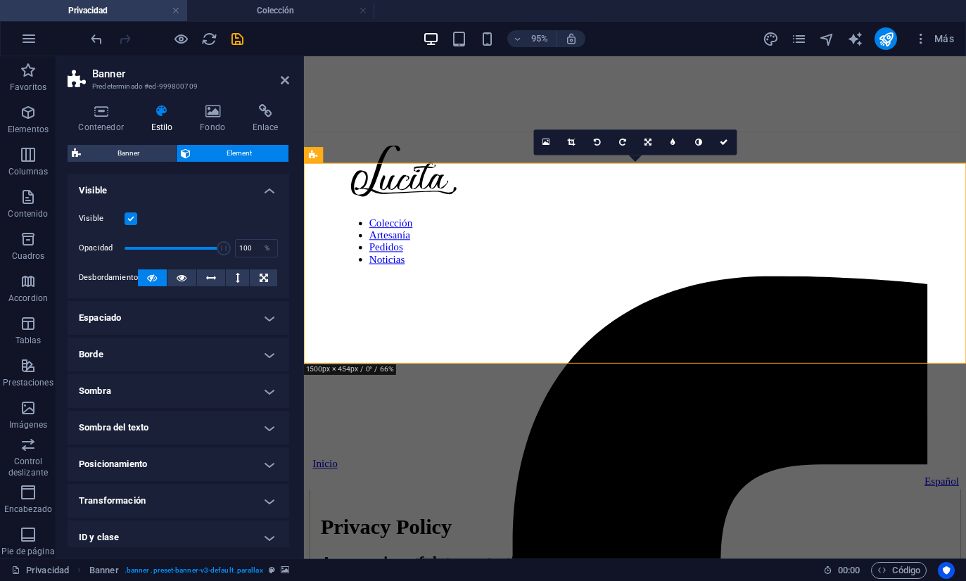
click at [153, 305] on h4 "Espaciado" at bounding box center [179, 318] width 222 height 34
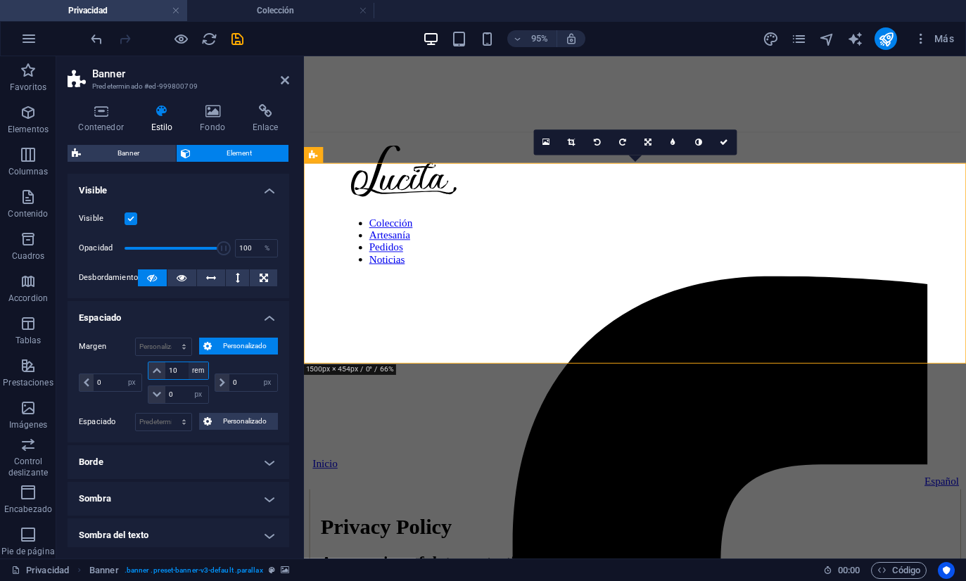
click at [199, 368] on select "automático px % rem vw vh" at bounding box center [198, 370] width 20 height 17
select select "vh"
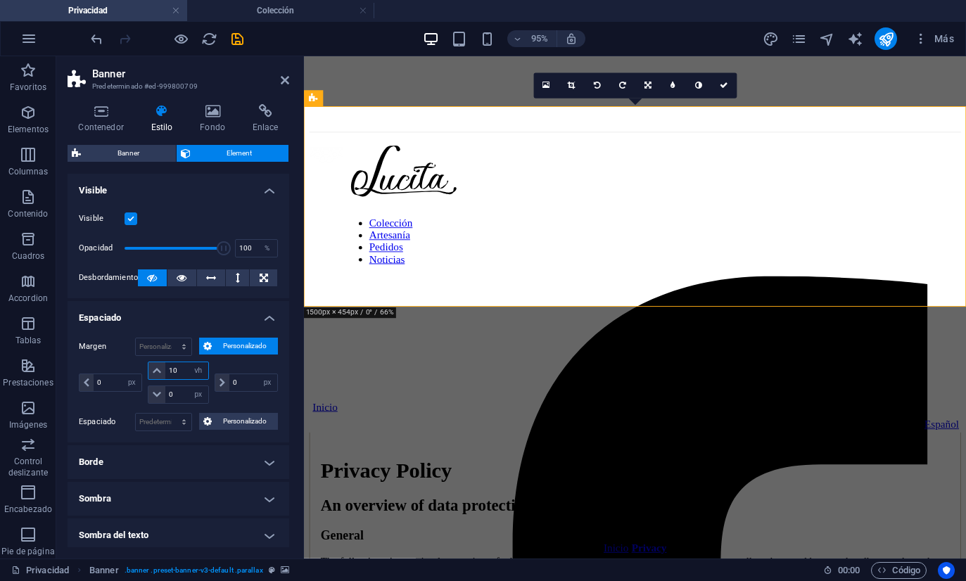
click at [179, 368] on input "10" at bounding box center [186, 370] width 42 height 17
type input "14"
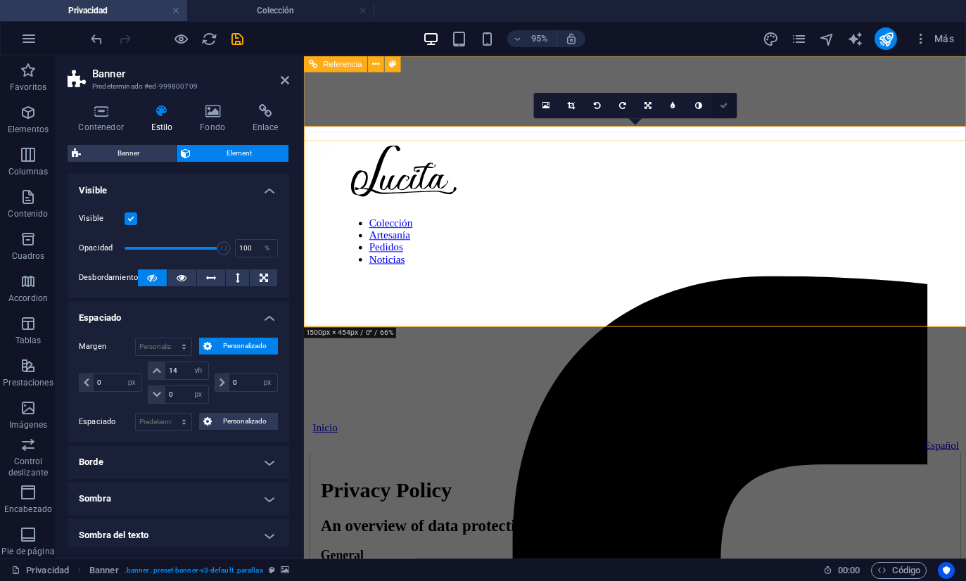
click at [730, 100] on link at bounding box center [723, 106] width 25 height 25
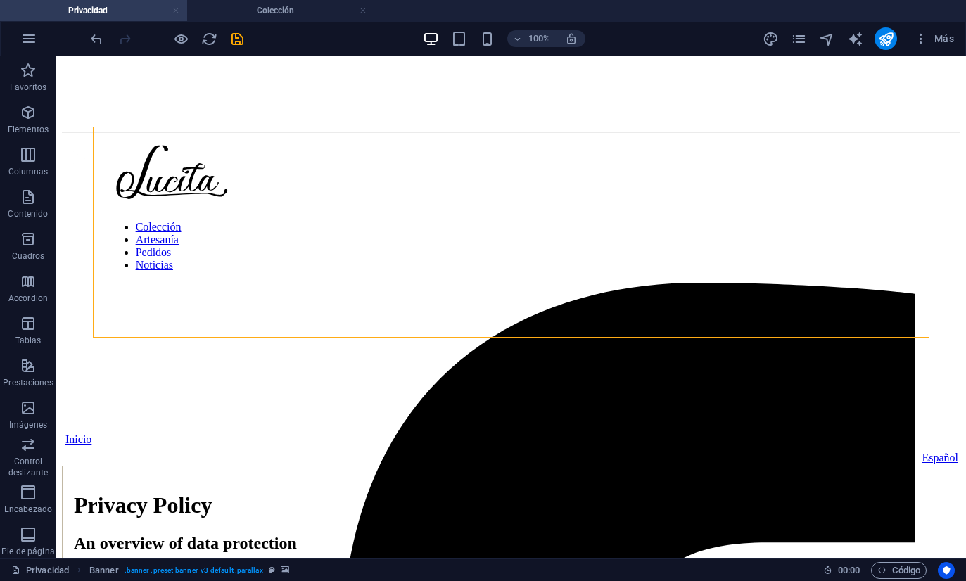
click at [174, 10] on link at bounding box center [176, 10] width 8 height 13
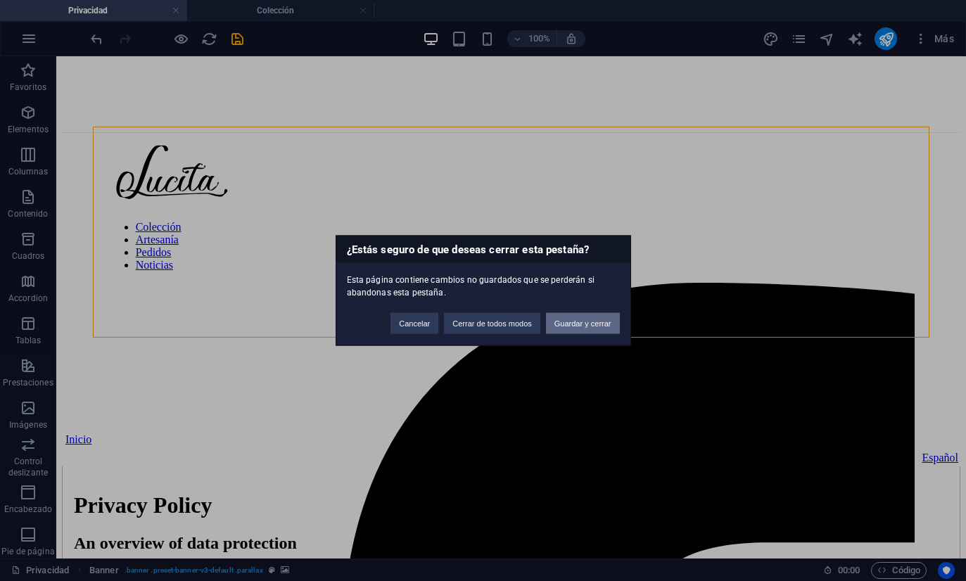
click at [570, 322] on button "Guardar y cerrar" at bounding box center [583, 323] width 74 height 21
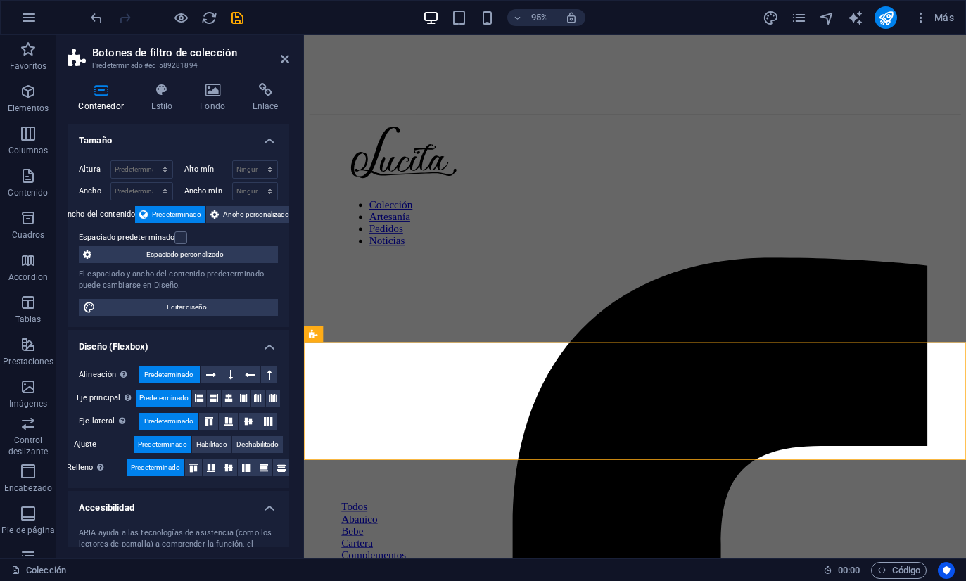
click at [313, 213] on figure at bounding box center [652, 213] width 686 height 0
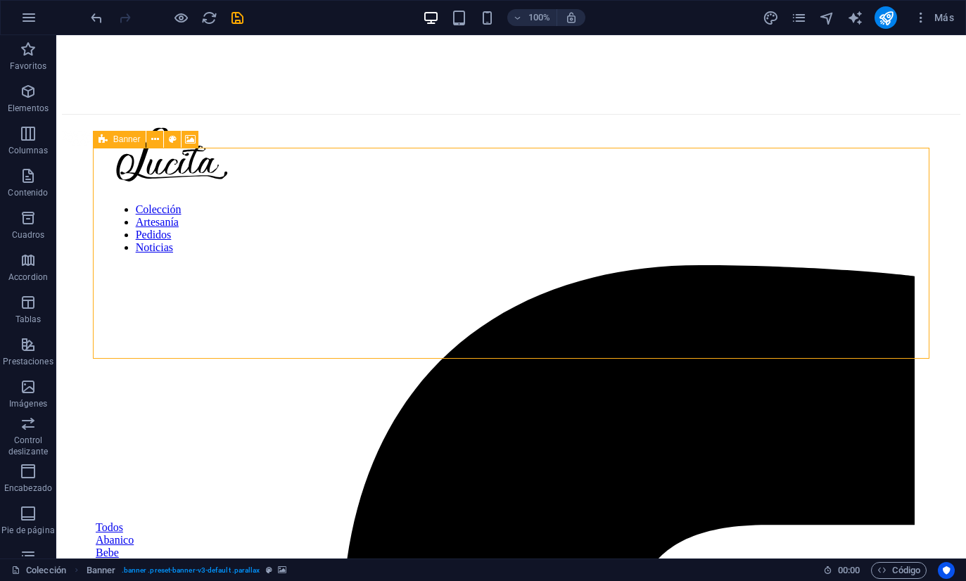
click at [111, 135] on div "Banner" at bounding box center [119, 139] width 53 height 17
select select "px"
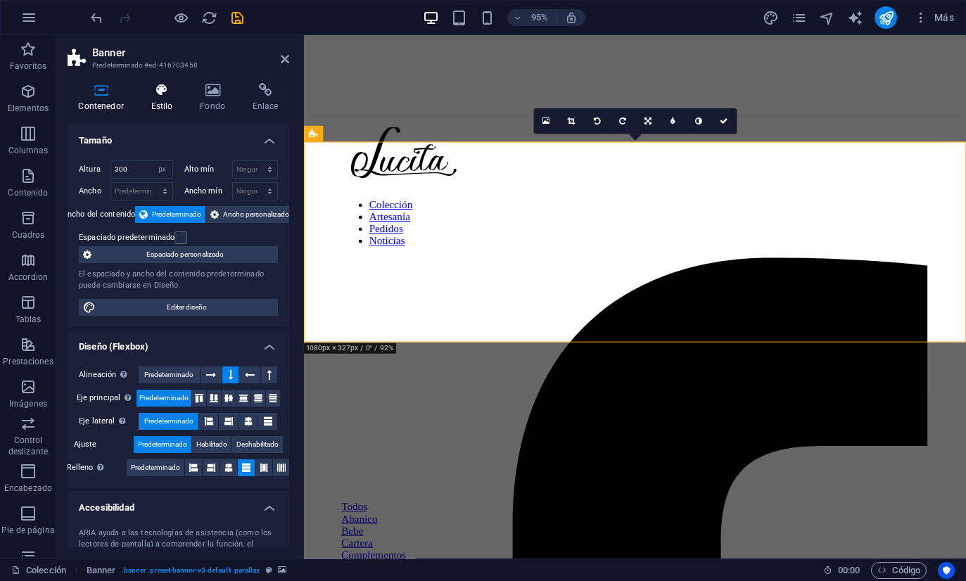
click at [164, 101] on h4 "Estilo" at bounding box center [164, 98] width 49 height 30
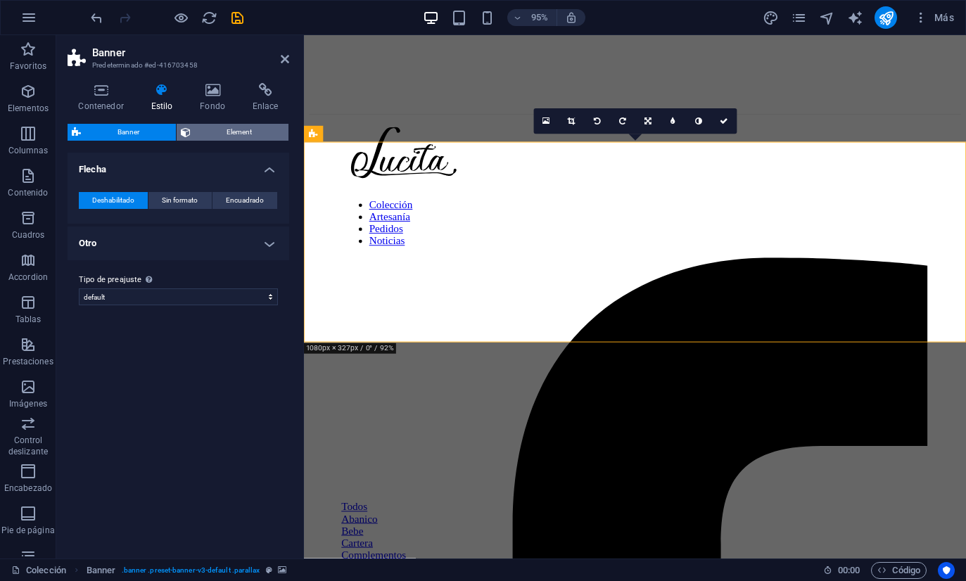
click at [206, 131] on span "Element" at bounding box center [240, 132] width 90 height 17
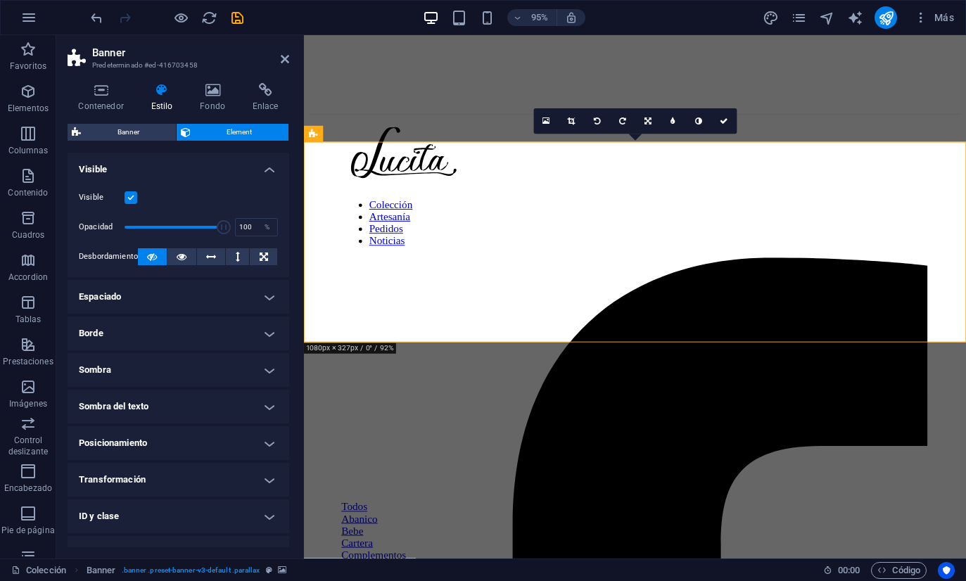
click at [132, 305] on h4 "Espaciado" at bounding box center [179, 297] width 222 height 34
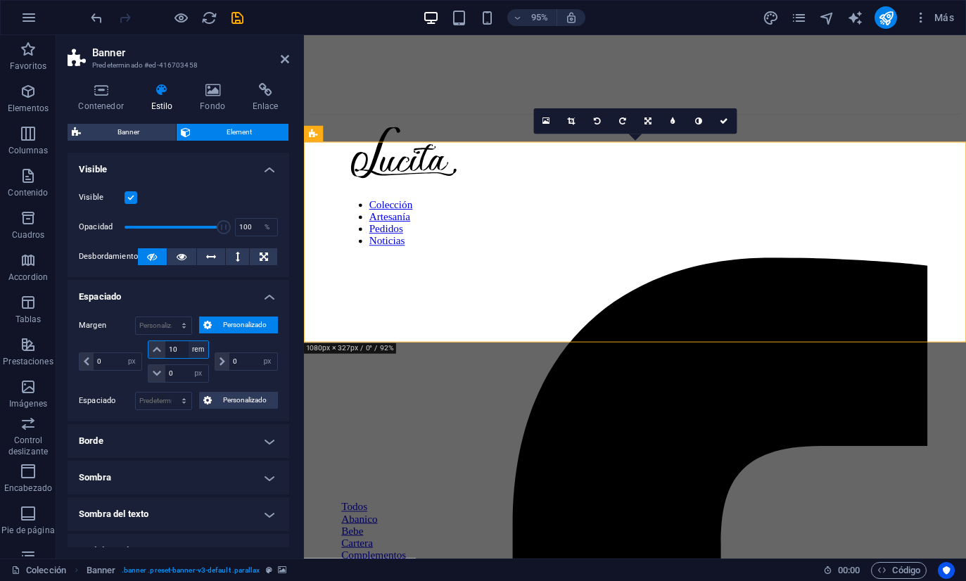
click at [194, 349] on select "automático px % rem vw vh" at bounding box center [198, 349] width 20 height 17
select select "vh"
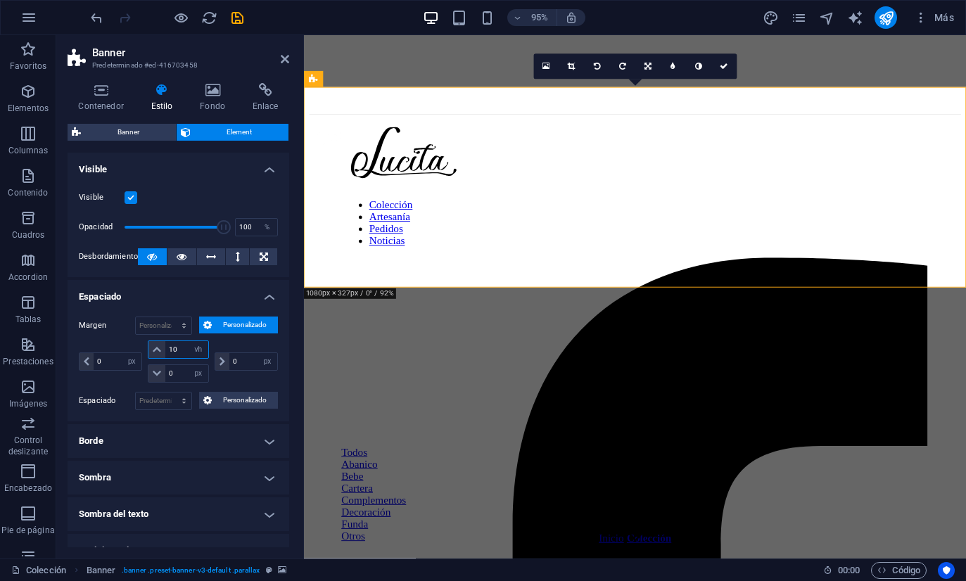
click at [180, 348] on input "10" at bounding box center [186, 349] width 42 height 17
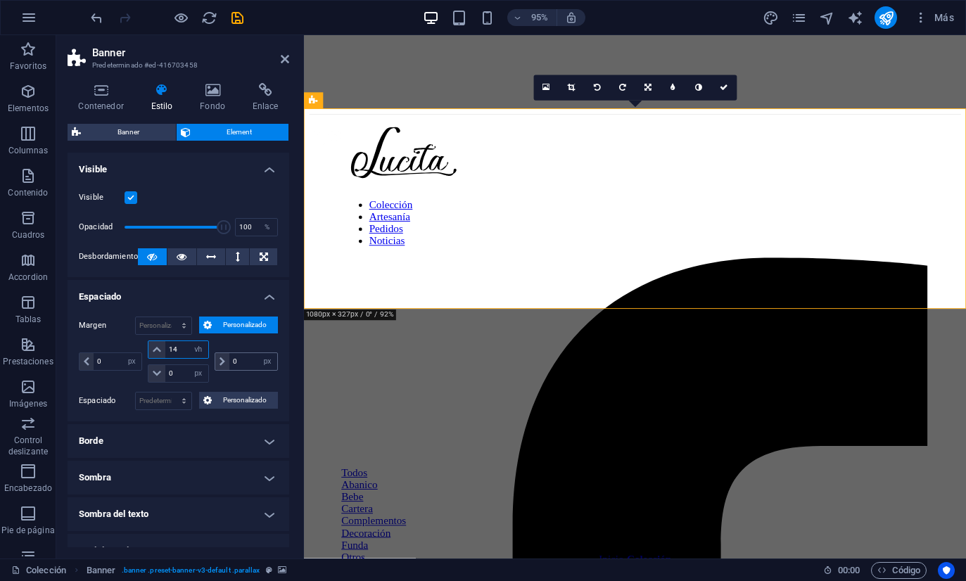
type input "14"
click at [236, 360] on input "0" at bounding box center [253, 361] width 48 height 17
click at [724, 87] on icon at bounding box center [723, 88] width 8 height 8
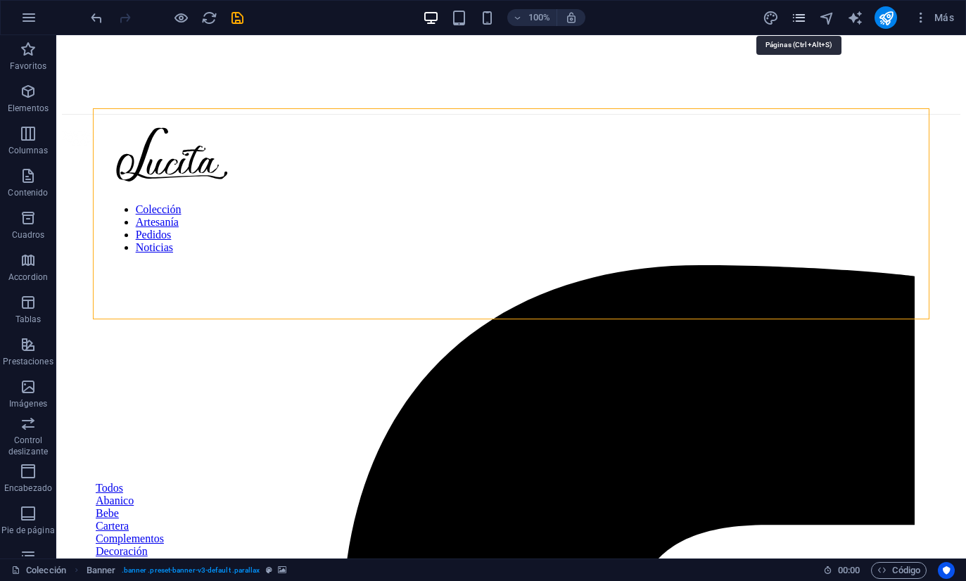
click at [793, 15] on icon "pages" at bounding box center [798, 18] width 16 height 16
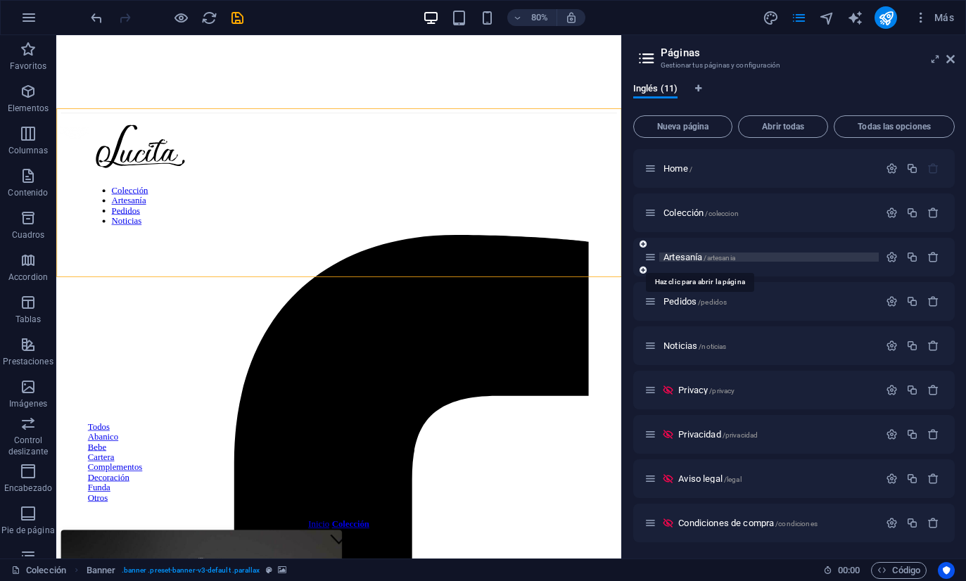
click at [688, 260] on span "Artesanía /artesania" at bounding box center [699, 257] width 72 height 11
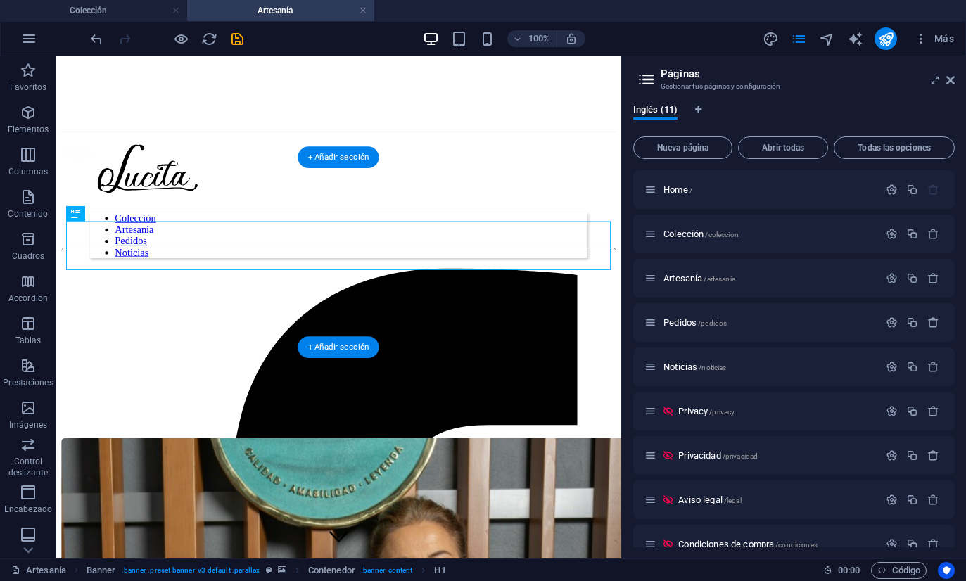
click at [62, 236] on figure at bounding box center [370, 236] width 616 height 0
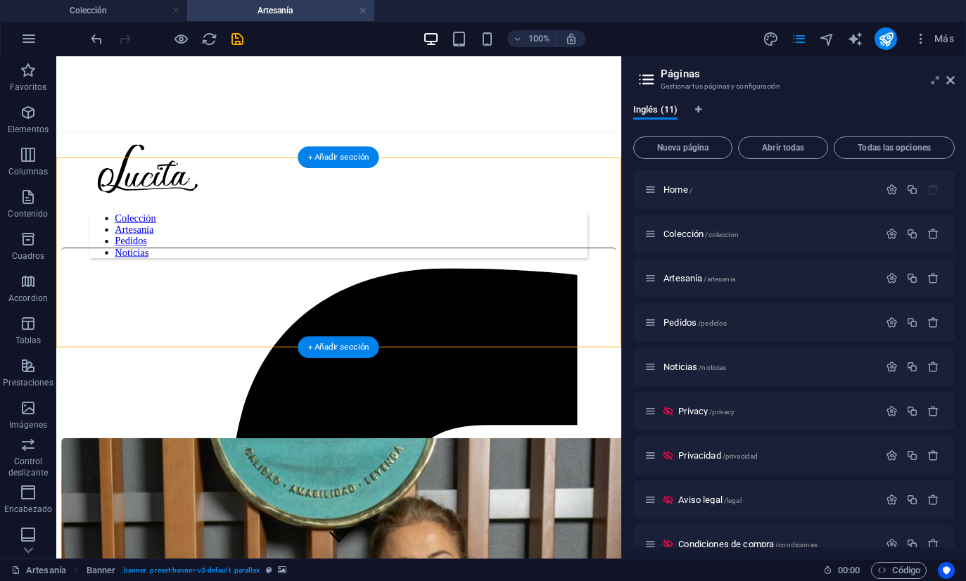
click at [62, 236] on figure at bounding box center [370, 236] width 616 height 0
click at [63, 236] on figure at bounding box center [370, 236] width 616 height 0
click at [71, 153] on div "Banner" at bounding box center [80, 149] width 48 height 15
select select "px"
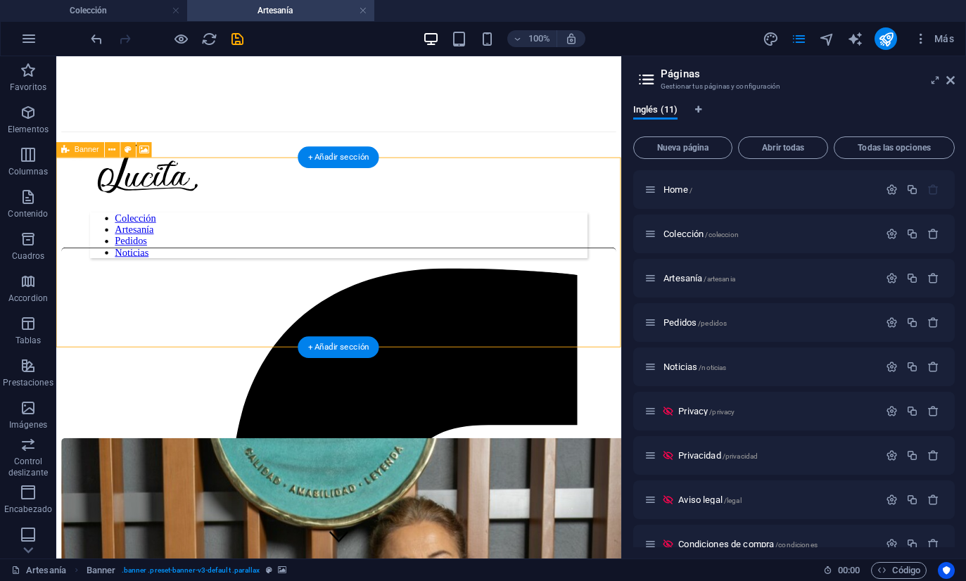
select select "%"
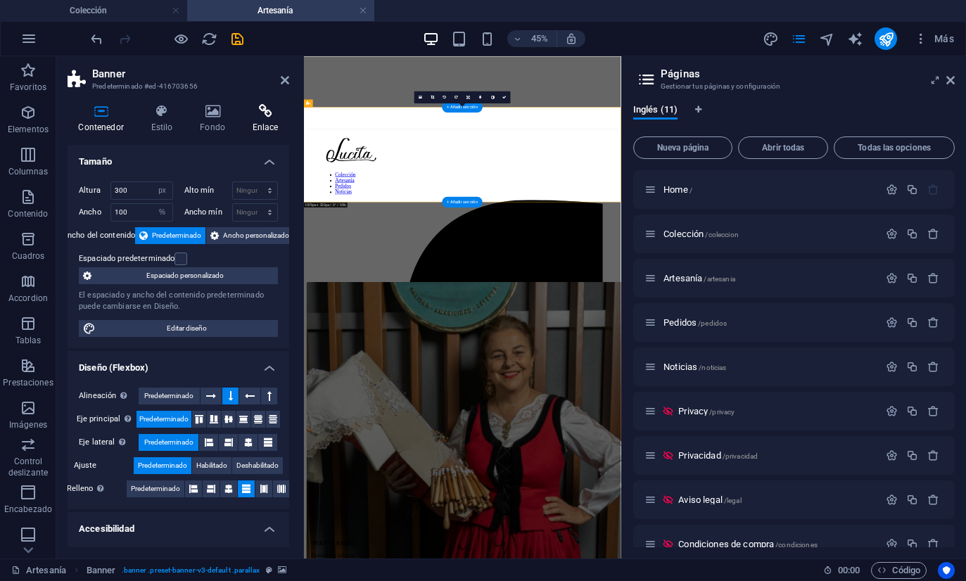
click at [259, 119] on h4 "Enlace" at bounding box center [265, 119] width 48 height 30
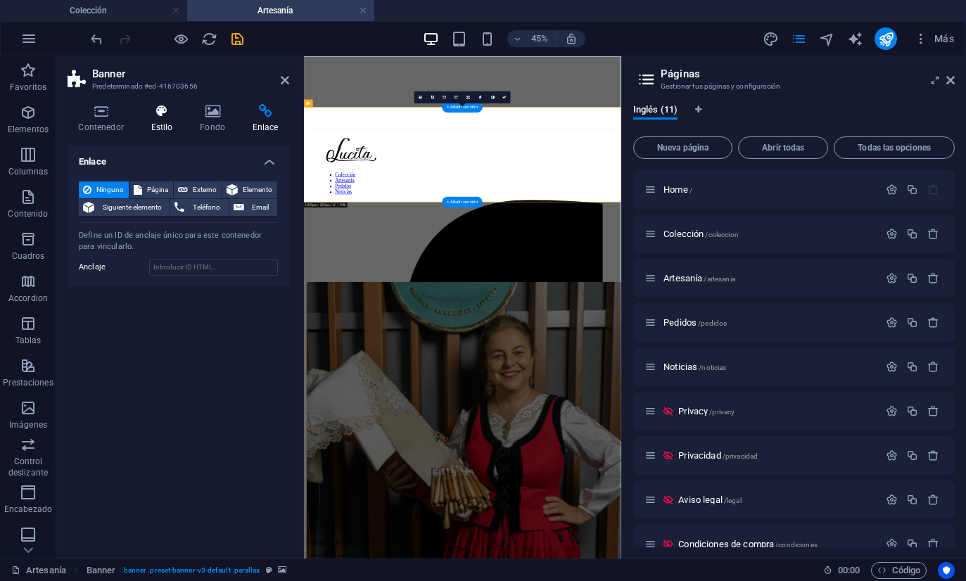
click at [161, 117] on icon at bounding box center [162, 111] width 44 height 14
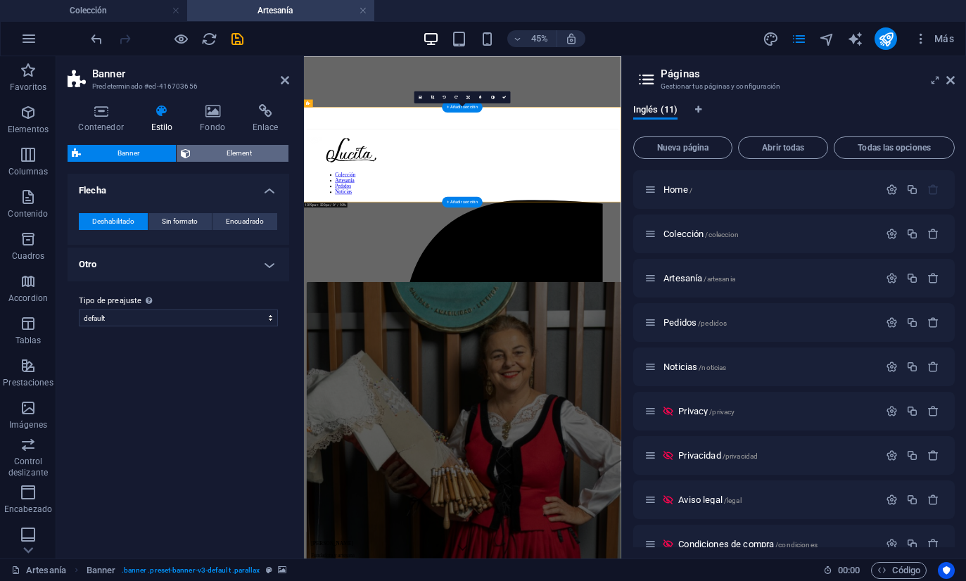
click at [215, 148] on span "Element" at bounding box center [240, 153] width 90 height 17
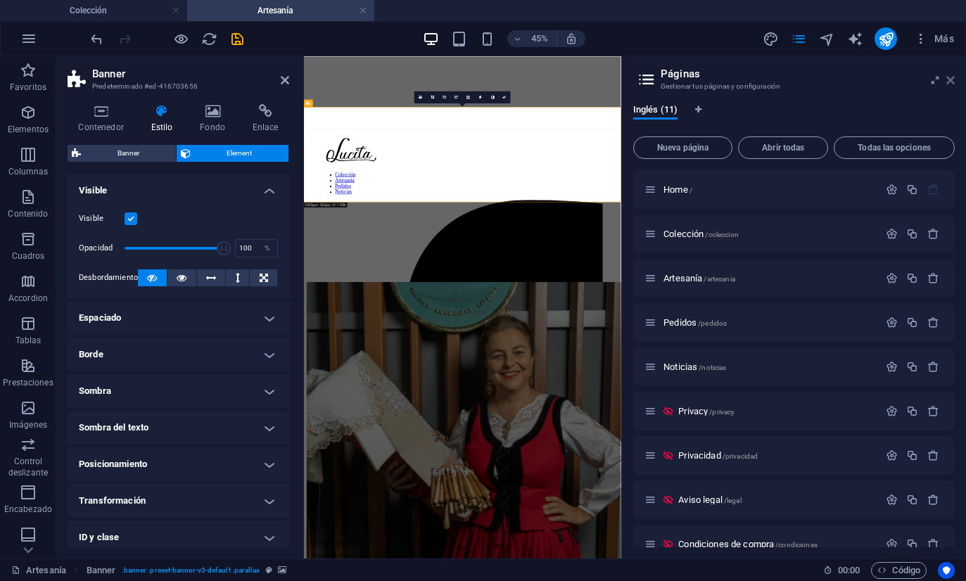
click at [954, 76] on icon at bounding box center [950, 80] width 8 height 11
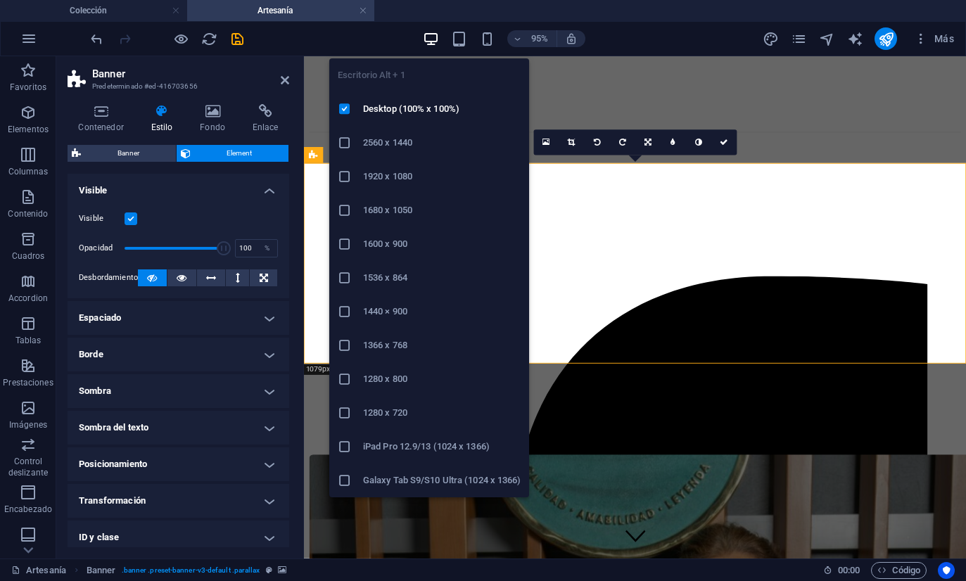
click at [428, 38] on icon "button" at bounding box center [431, 39] width 16 height 16
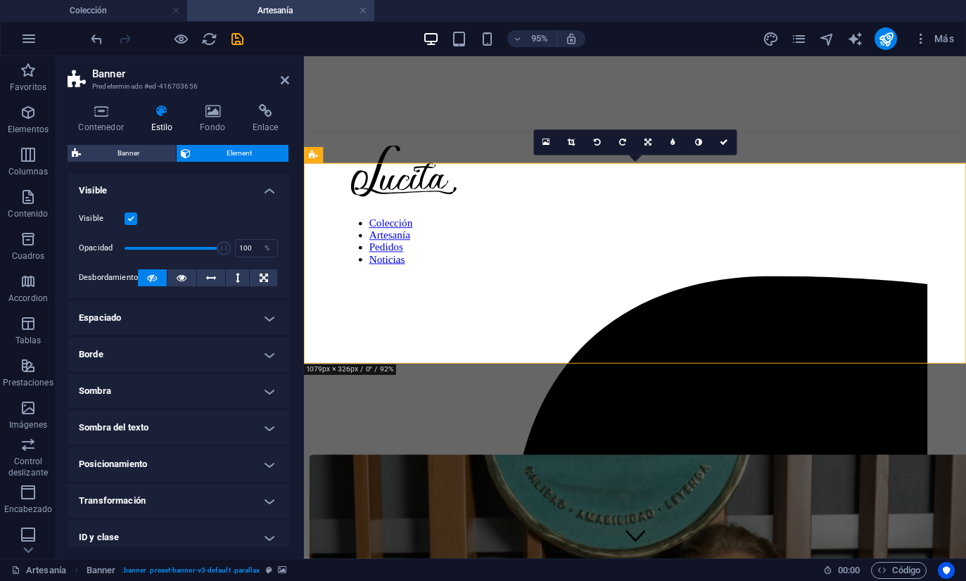
click at [143, 326] on h4 "Espaciado" at bounding box center [179, 318] width 222 height 34
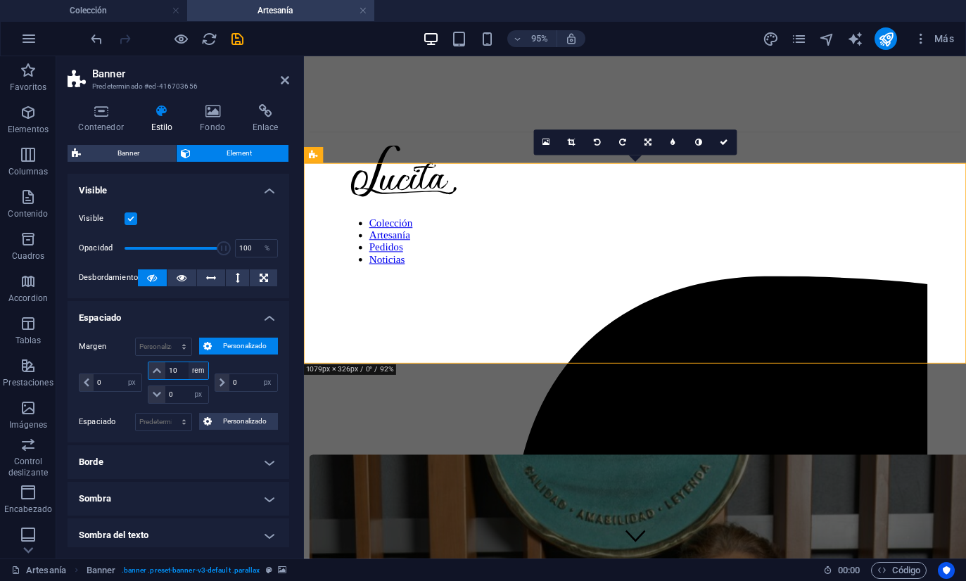
click at [197, 371] on select "automático px % rem vw vh" at bounding box center [198, 370] width 20 height 17
select select "vh"
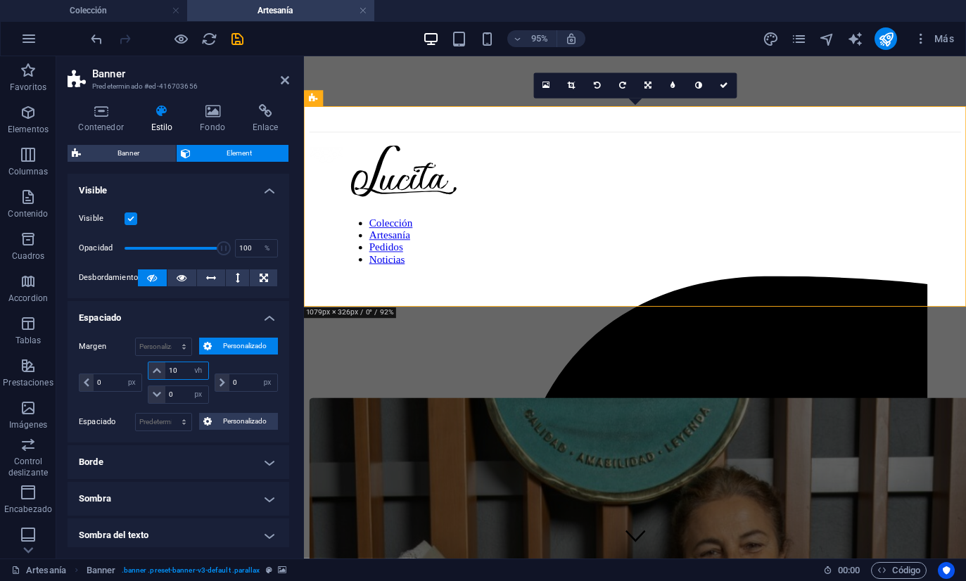
click at [179, 369] on input "10" at bounding box center [186, 370] width 42 height 17
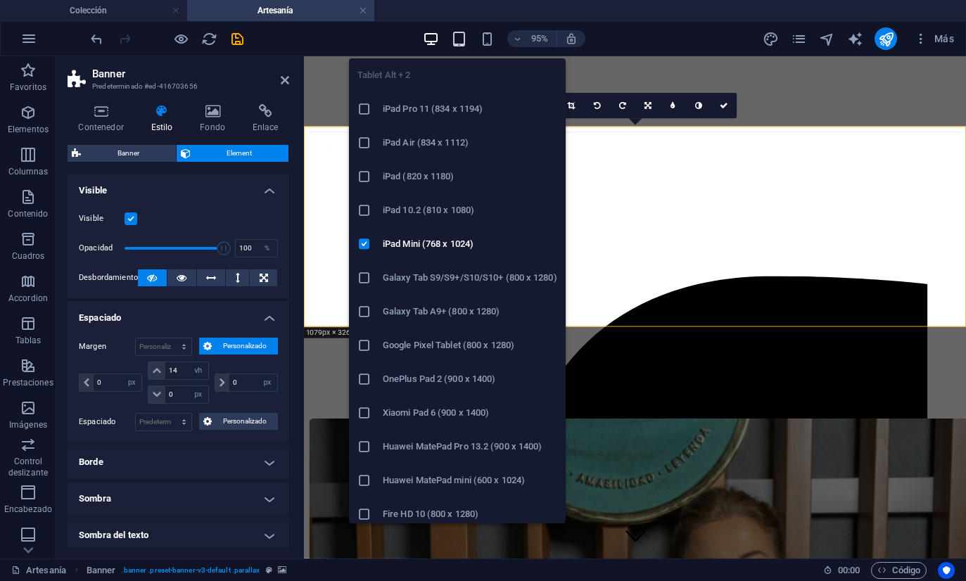
click at [466, 41] on icon "button" at bounding box center [459, 39] width 16 height 16
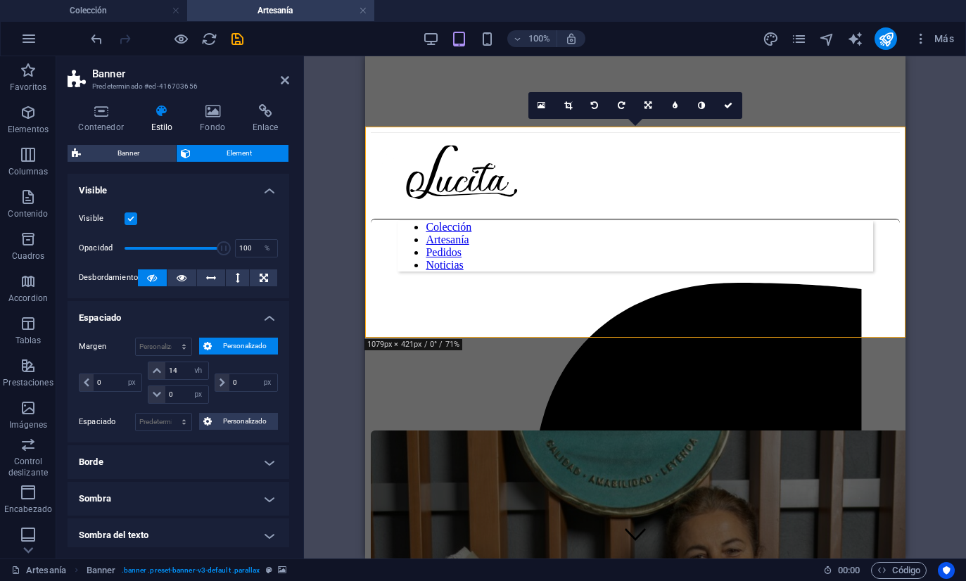
click at [475, 42] on div "100%" at bounding box center [504, 38] width 162 height 23
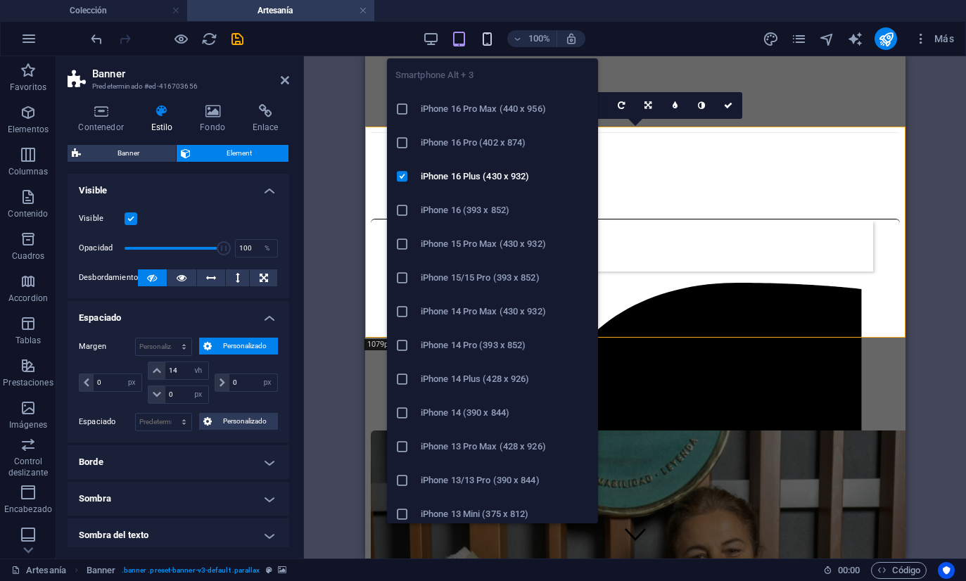
click at [479, 41] on icon "button" at bounding box center [487, 39] width 16 height 16
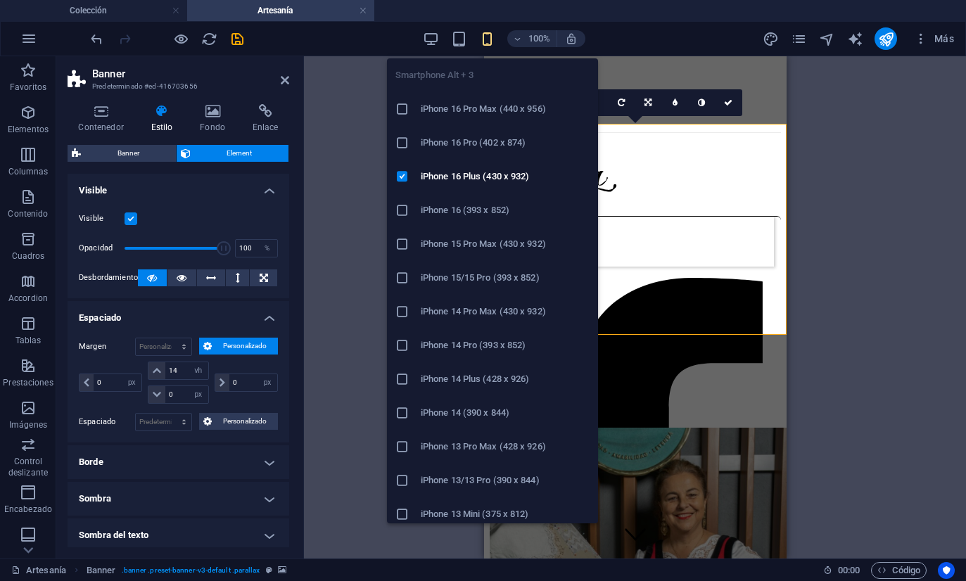
type input "6"
select select "rem"
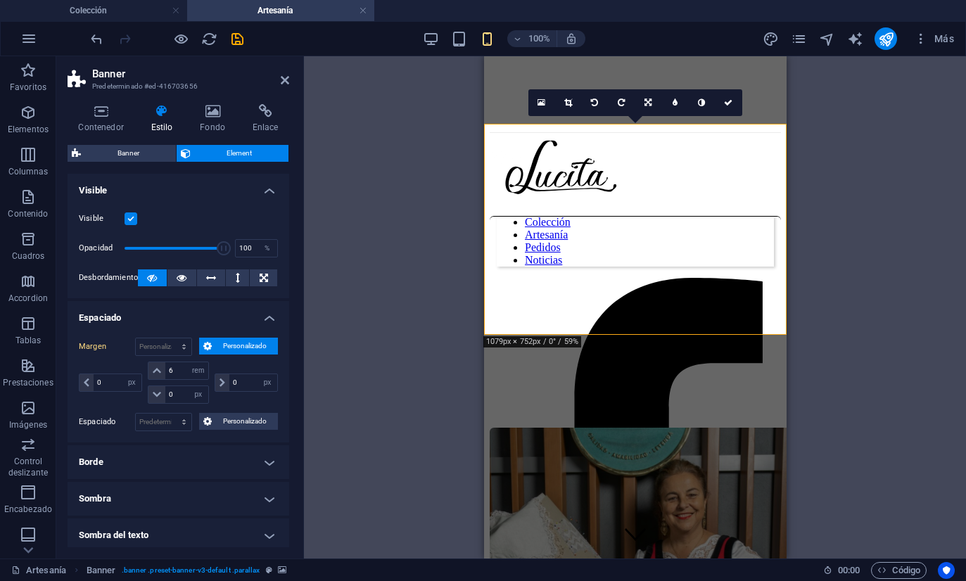
click at [446, 37] on div "100%" at bounding box center [504, 38] width 162 height 23
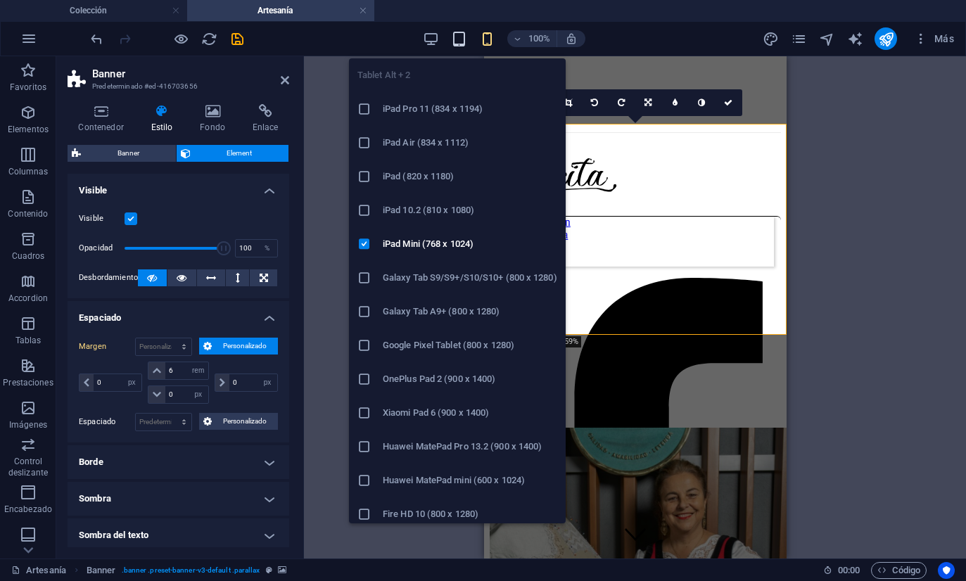
click at [453, 38] on icon "button" at bounding box center [459, 39] width 16 height 16
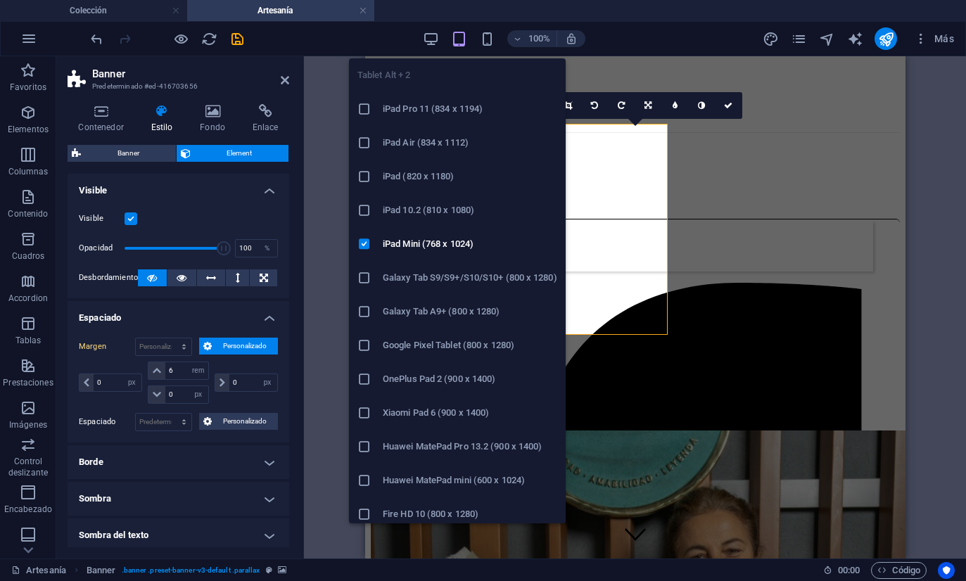
type input "14"
select select "vh"
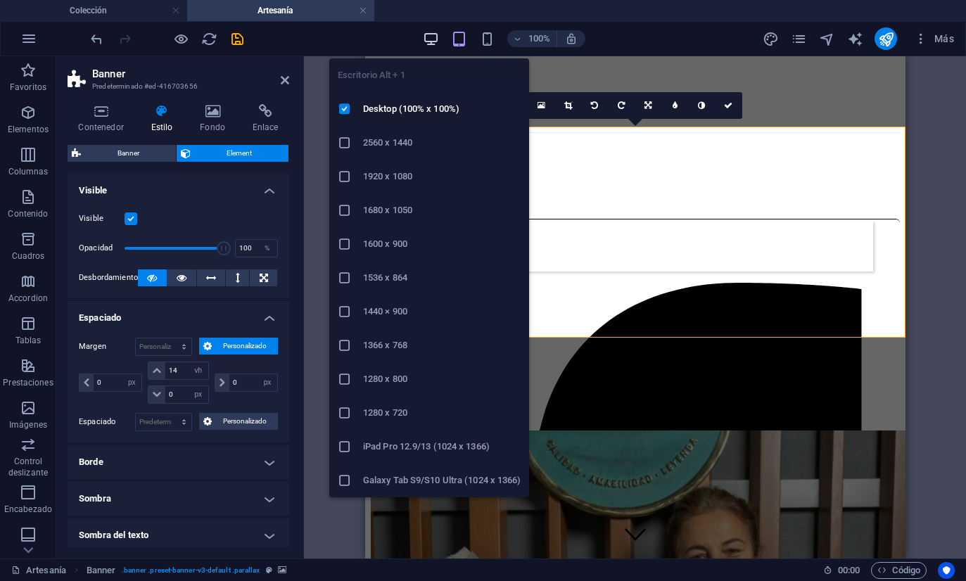
click at [433, 37] on icon "button" at bounding box center [431, 39] width 16 height 16
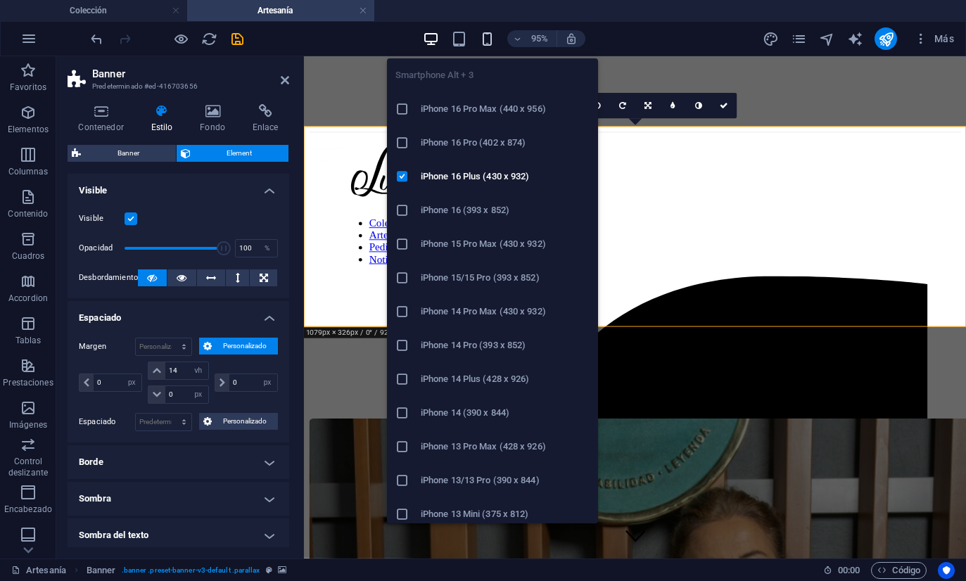
click at [489, 39] on icon "button" at bounding box center [487, 39] width 16 height 16
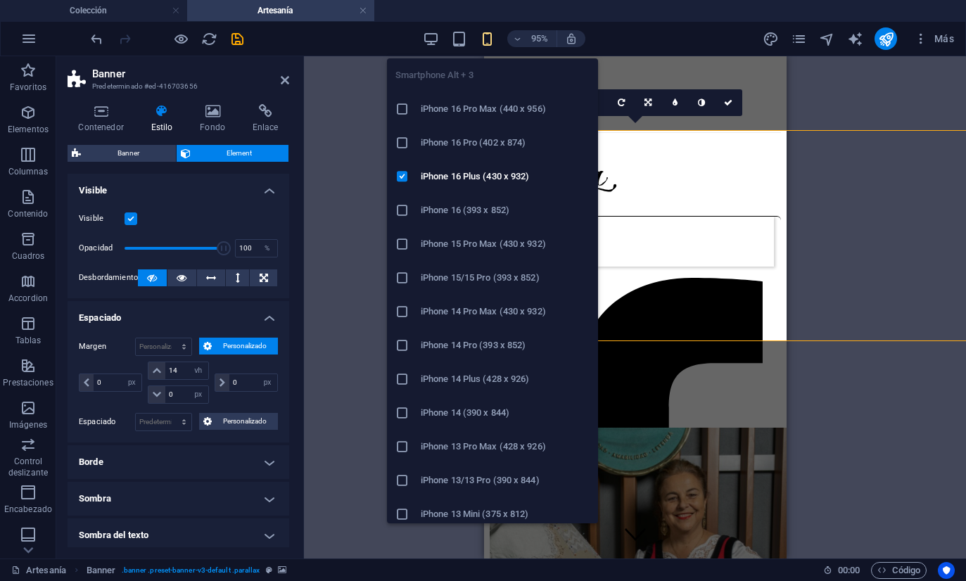
type input "6"
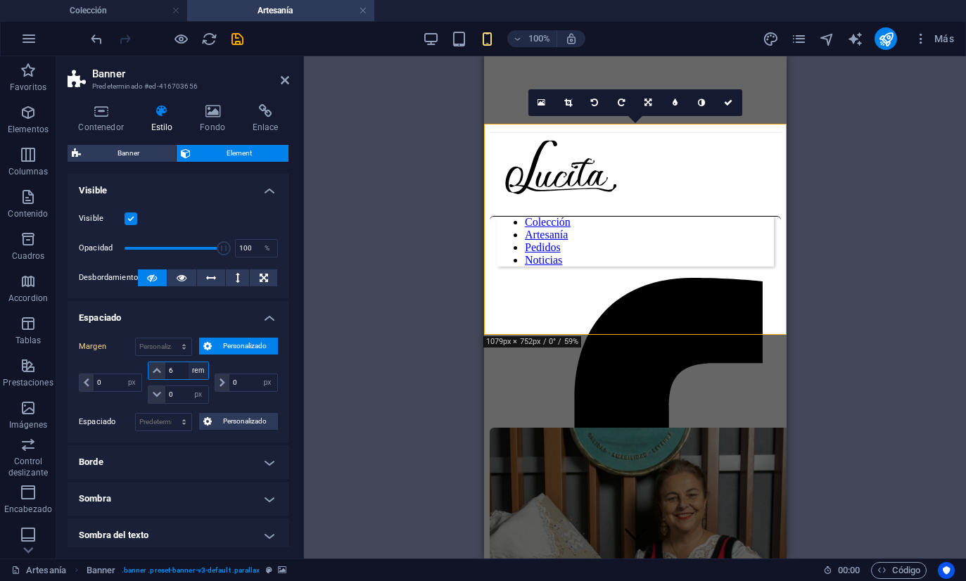
click at [191, 371] on select "automático px % rem vw vh" at bounding box center [198, 370] width 20 height 17
select select "vh"
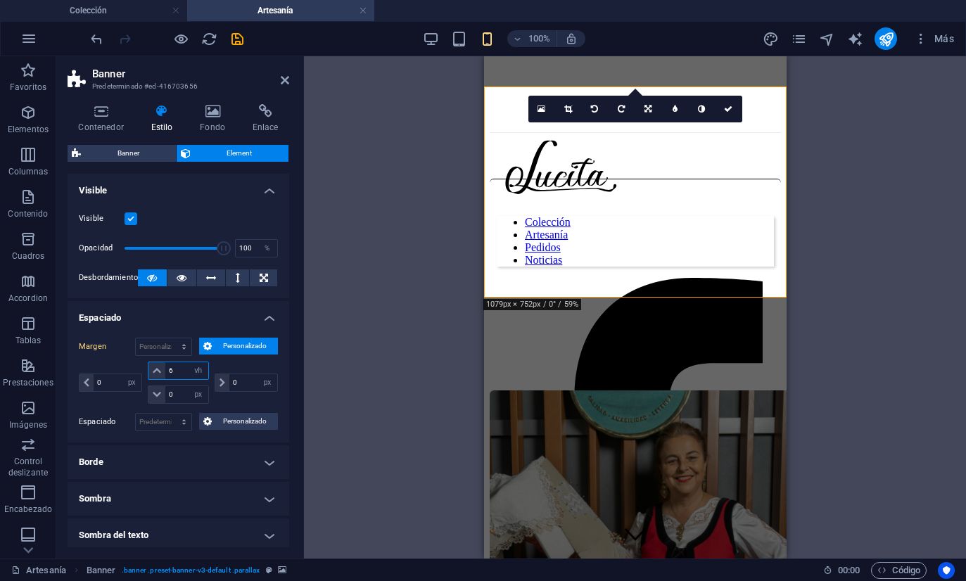
click at [187, 369] on input "6" at bounding box center [186, 370] width 42 height 17
type input "14"
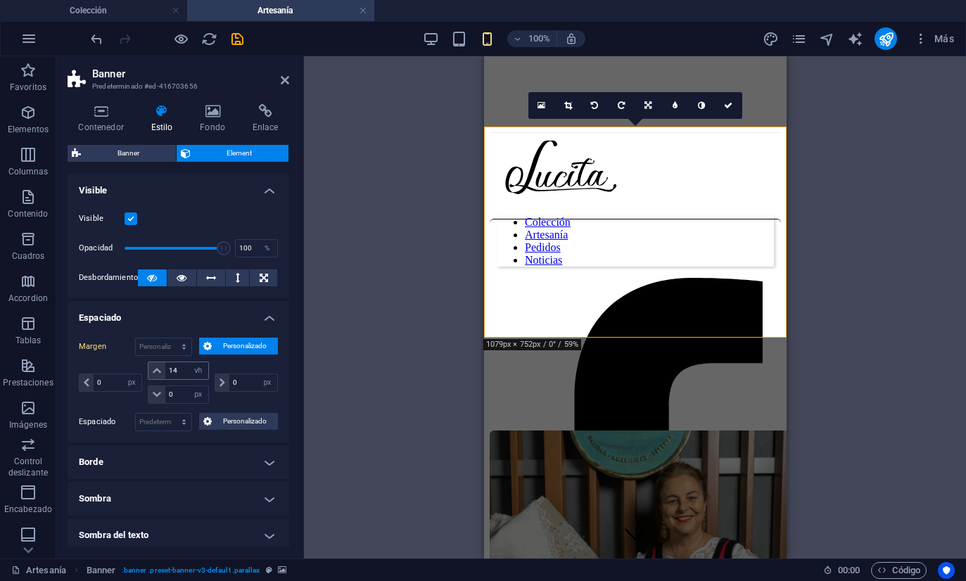
click at [0, 0] on html "[DOMAIN_NAME] Colección Artesanía Favoritos Elementos Columnas Contenido [PERSO…" at bounding box center [483, 290] width 966 height 581
click at [96, 343] on label "Margen" at bounding box center [107, 346] width 56 height 17
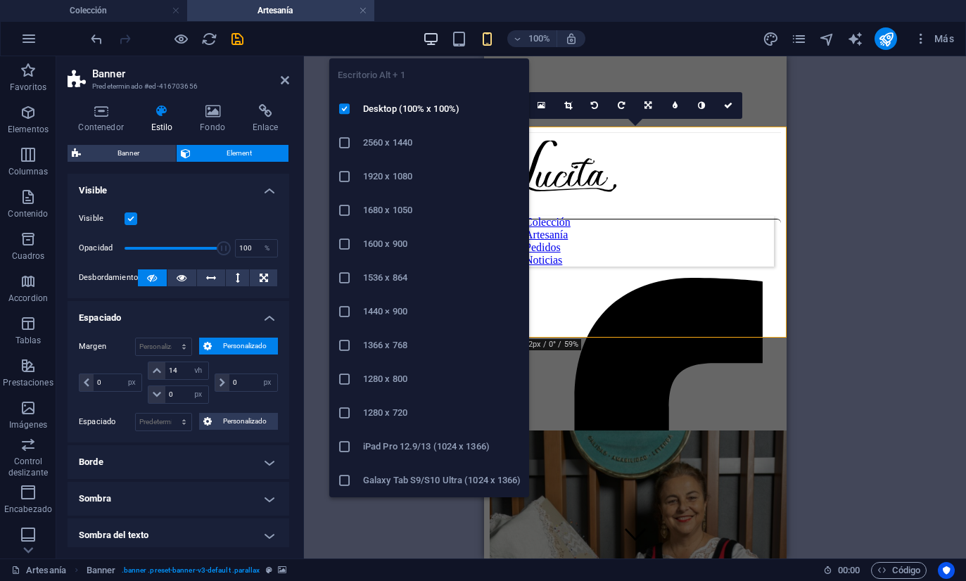
click at [435, 39] on icon "button" at bounding box center [431, 39] width 16 height 16
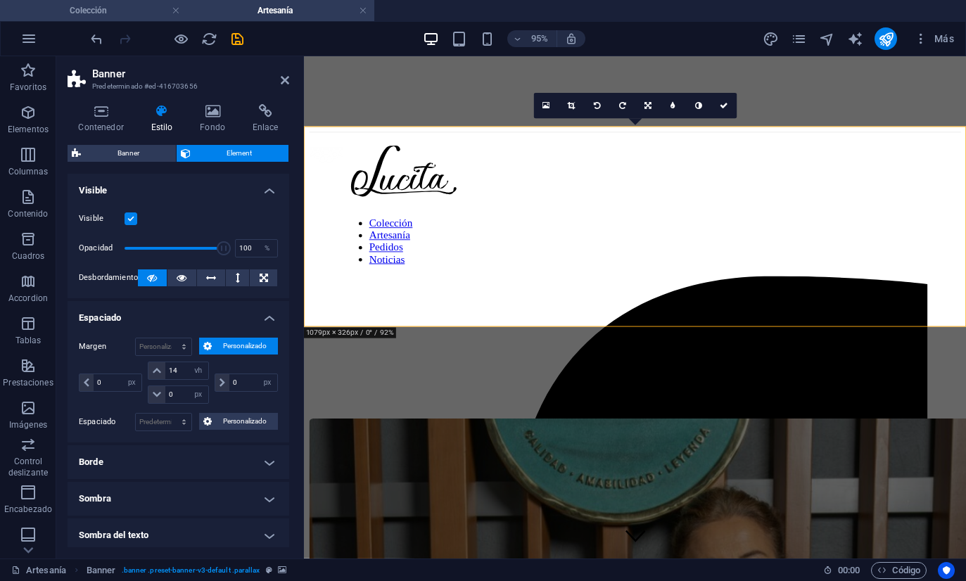
click at [130, 17] on h4 "Colección" at bounding box center [93, 10] width 187 height 15
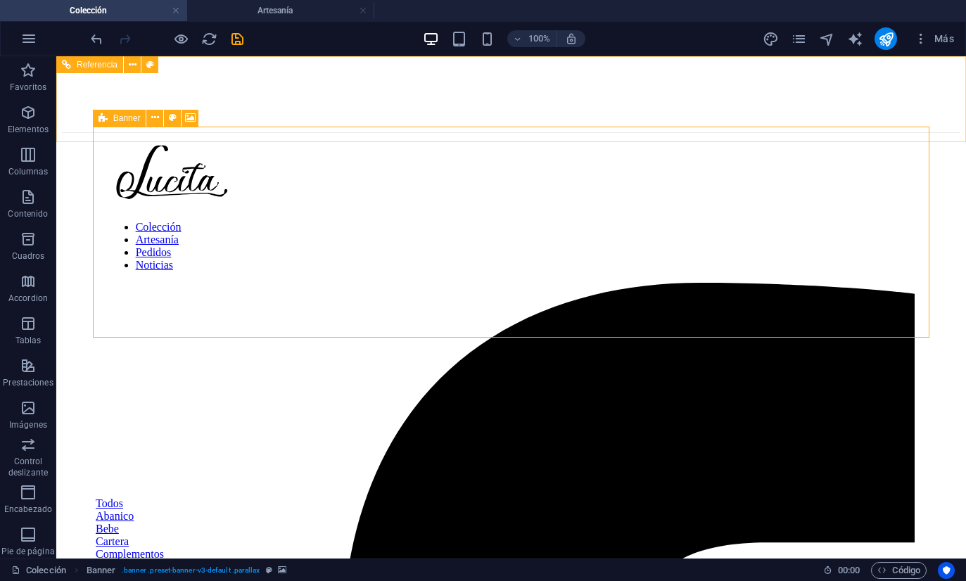
click at [100, 124] on icon at bounding box center [102, 118] width 9 height 17
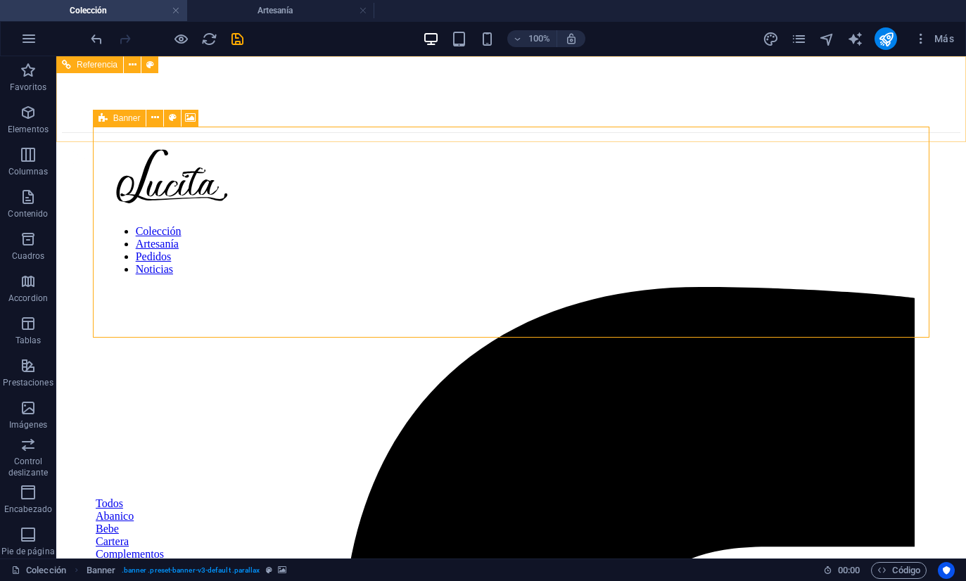
select select "px"
select select "vh"
select select "px"
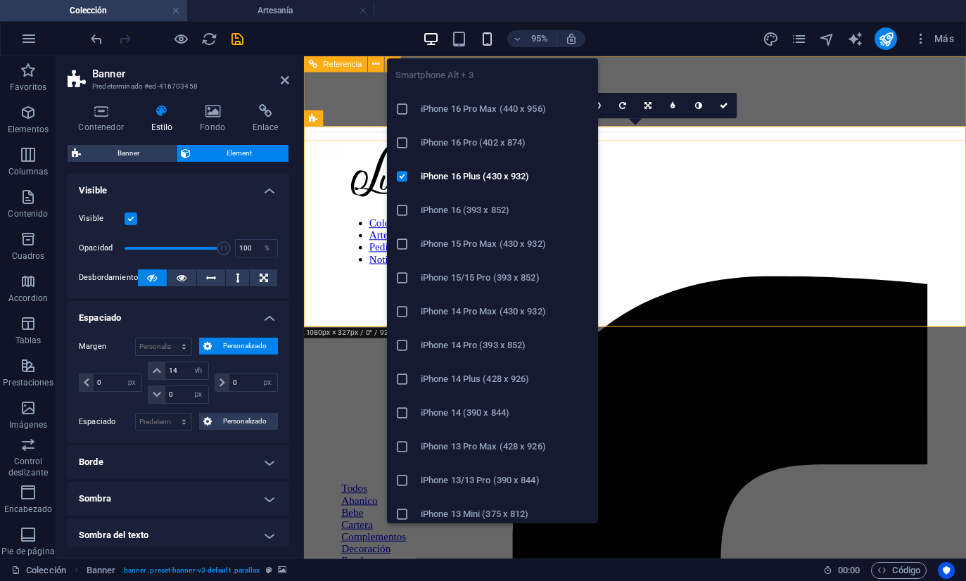
click at [483, 41] on icon "button" at bounding box center [487, 39] width 16 height 16
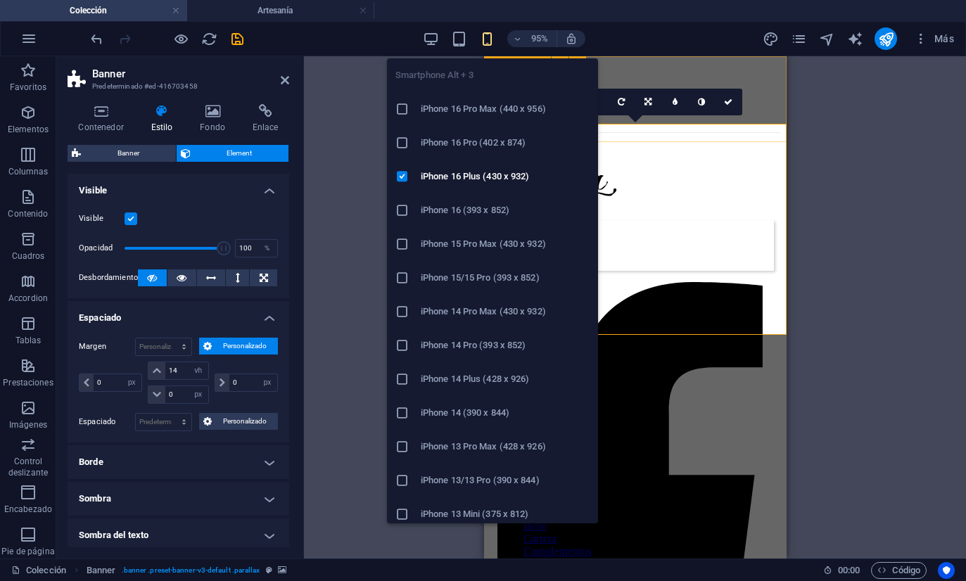
type input "6"
select select "rem"
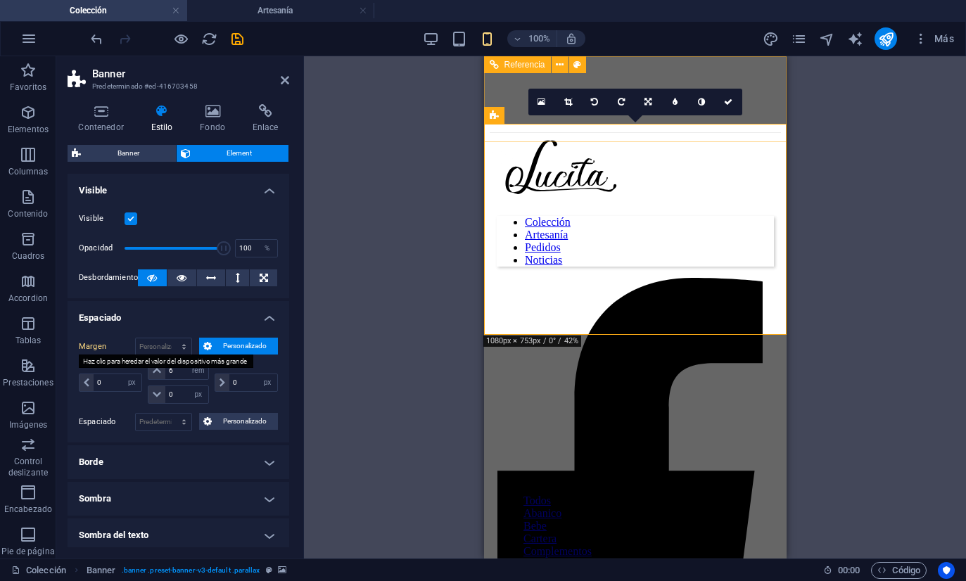
click at [89, 350] on label "Margen" at bounding box center [107, 346] width 56 height 17
type input "14"
select select "vh"
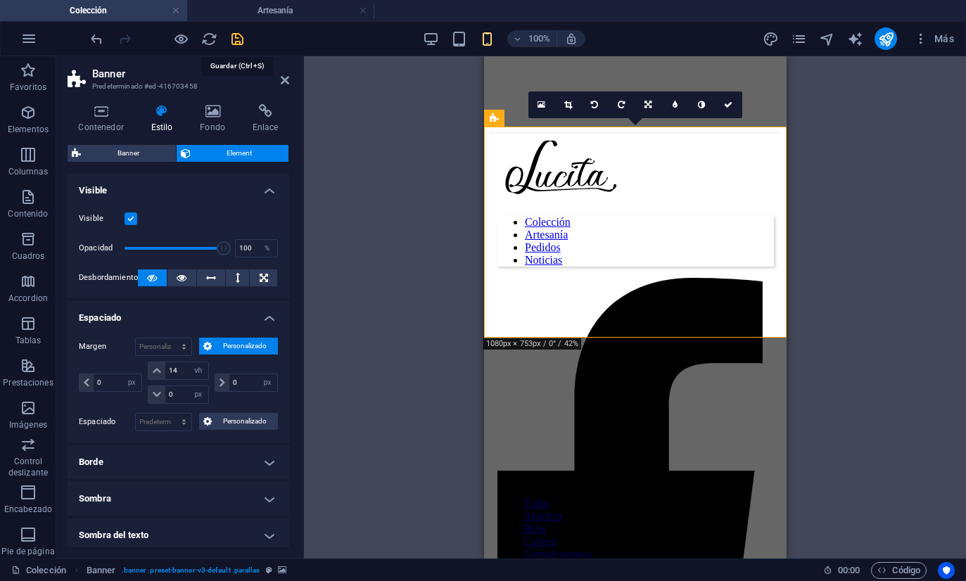
click at [236, 41] on icon "save" at bounding box center [237, 39] width 16 height 16
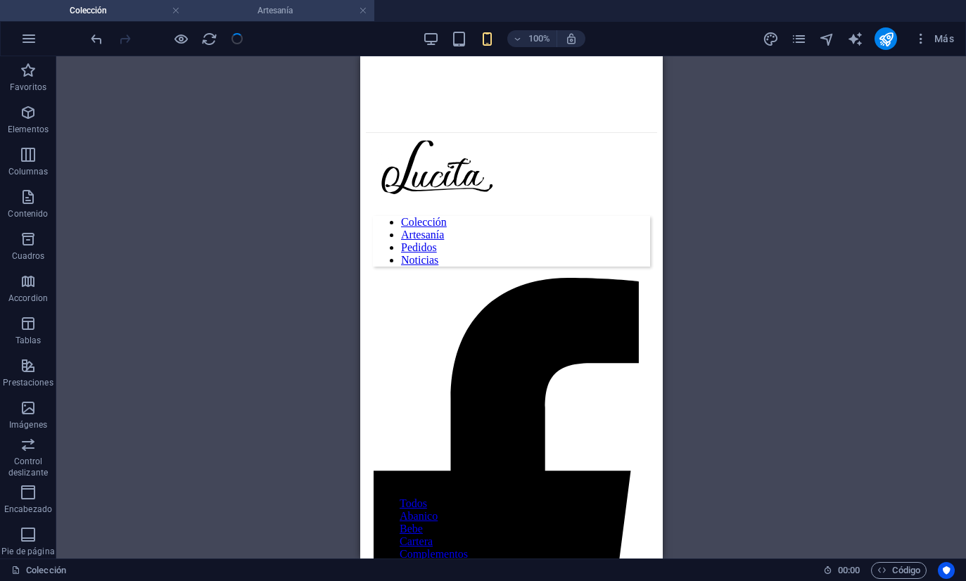
click at [229, 14] on h4 "Artesanía" at bounding box center [280, 10] width 187 height 15
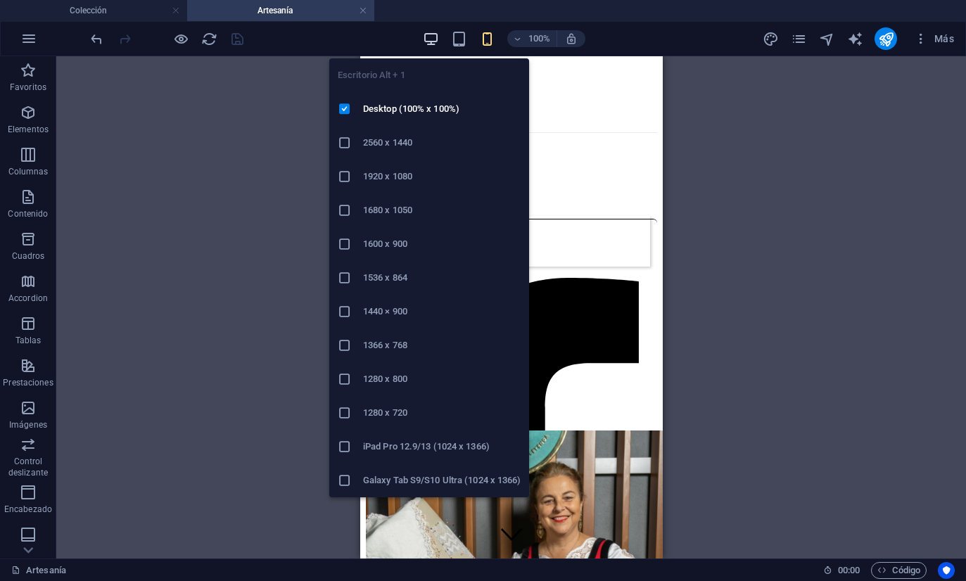
click at [433, 32] on icon "button" at bounding box center [431, 39] width 16 height 16
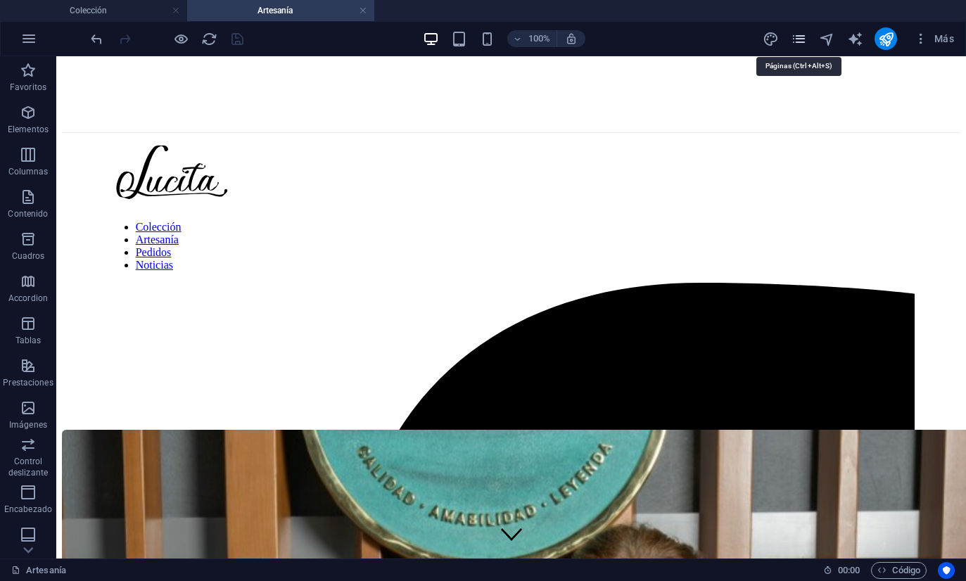
click at [801, 37] on icon "pages" at bounding box center [798, 39] width 16 height 16
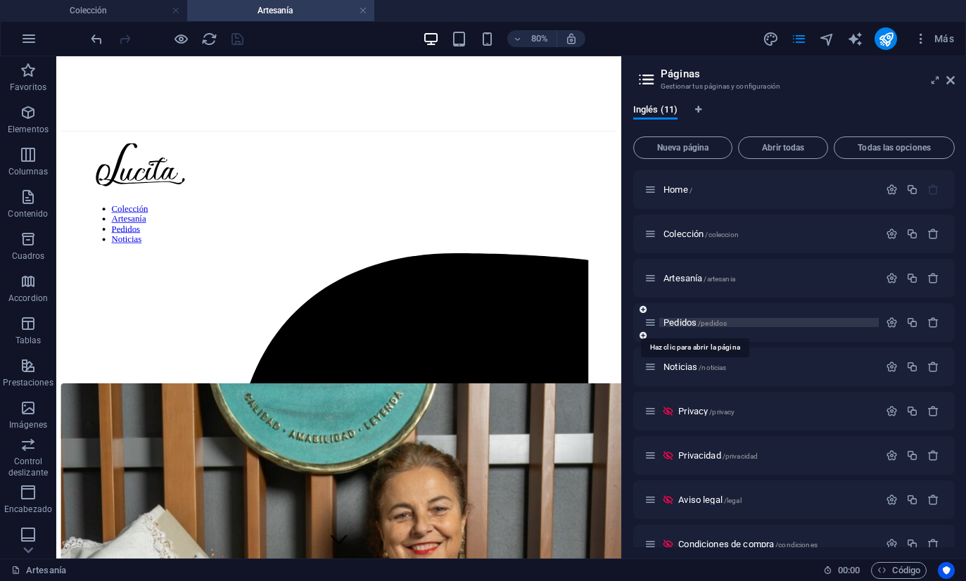
click at [691, 325] on span "Pedidos /pedidos" at bounding box center [694, 322] width 63 height 11
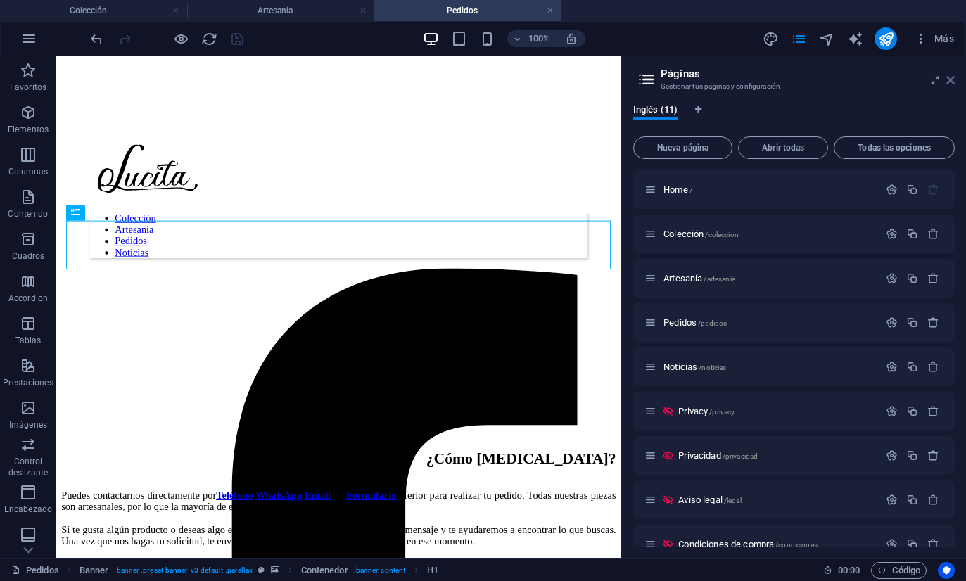
click at [949, 82] on icon at bounding box center [950, 80] width 8 height 11
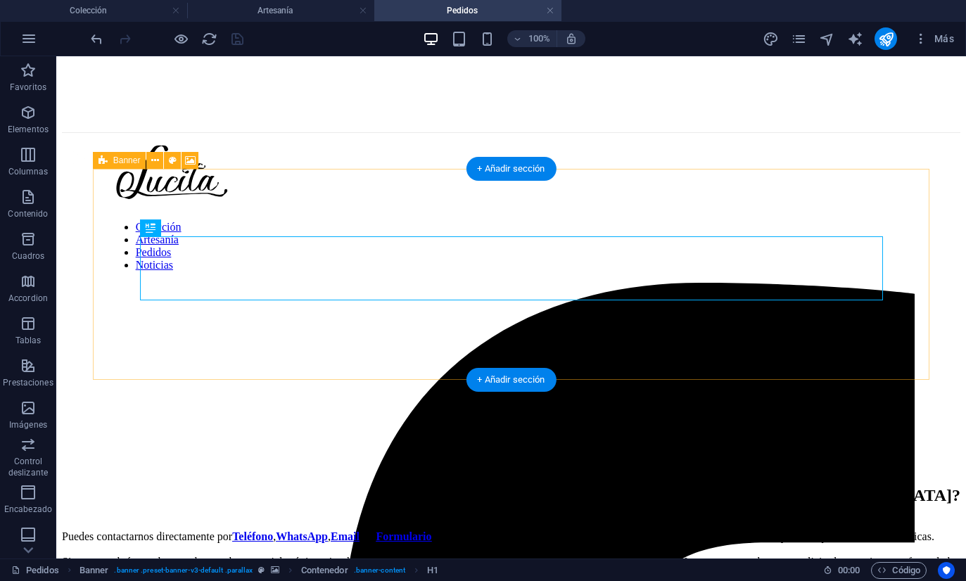
click at [95, 164] on div "Banner" at bounding box center [119, 160] width 53 height 17
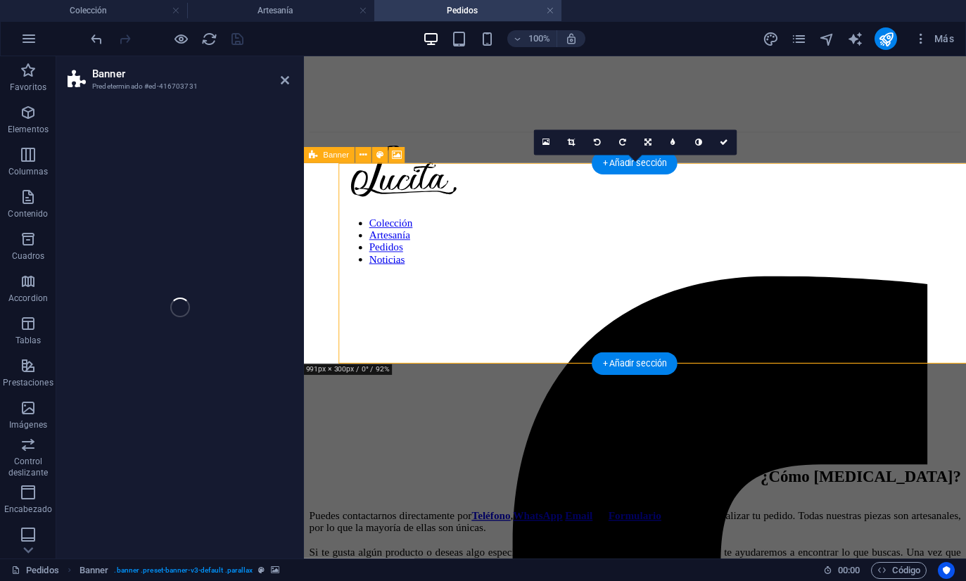
select select "px"
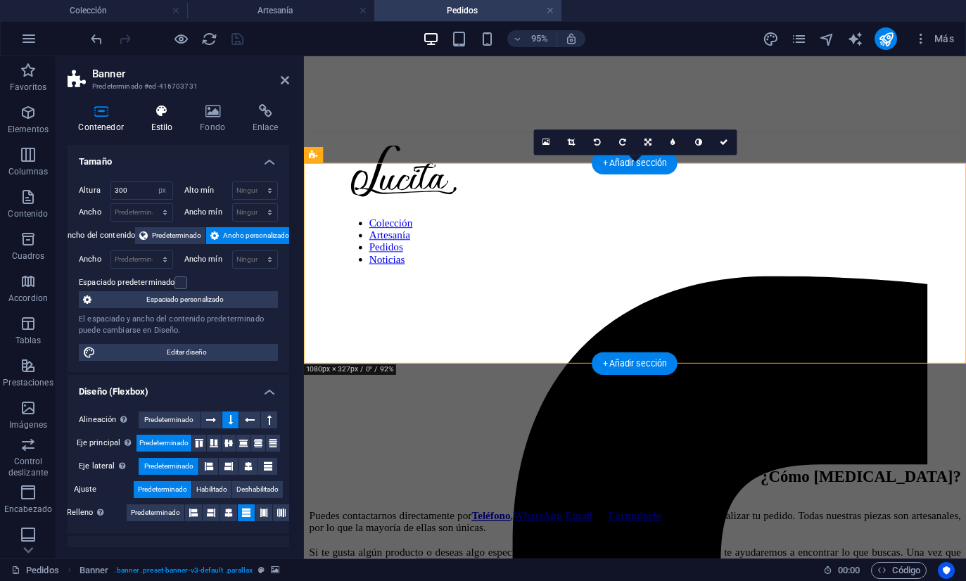
click at [157, 115] on icon at bounding box center [162, 111] width 44 height 14
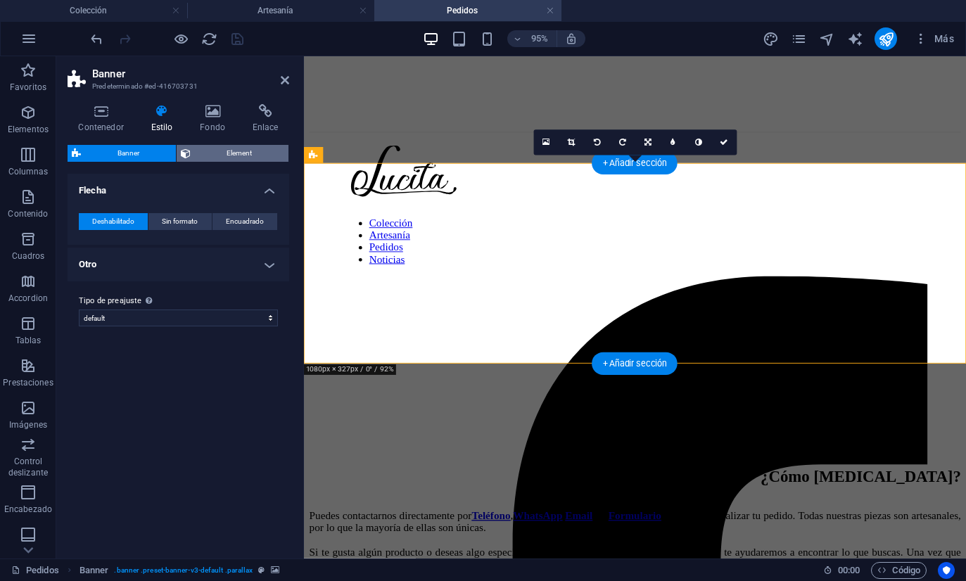
click at [208, 148] on span "Element" at bounding box center [240, 153] width 90 height 17
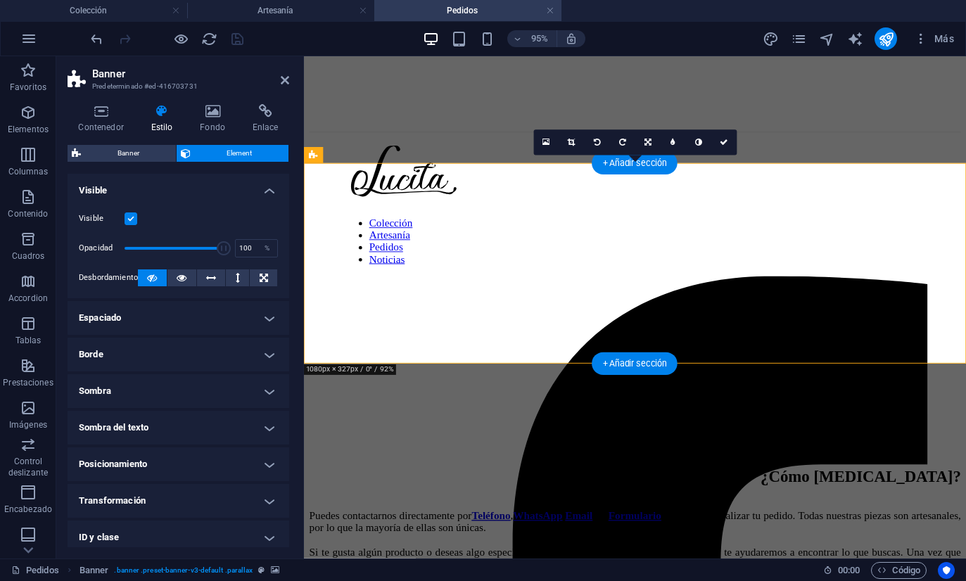
click at [173, 300] on ul "Diseño La forma en la que este elemento se expande en la disposición (Flexbox).…" at bounding box center [179, 401] width 222 height 454
click at [198, 313] on h4 "Espaciado" at bounding box center [179, 318] width 222 height 34
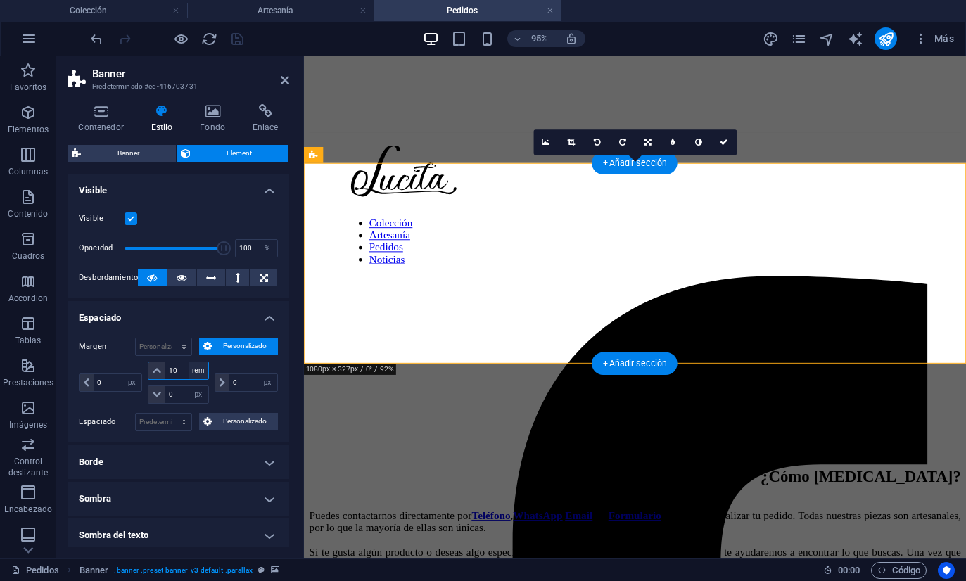
click at [198, 369] on select "automático px % rem vw vh" at bounding box center [198, 370] width 20 height 17
select select "vw"
type input "11.1"
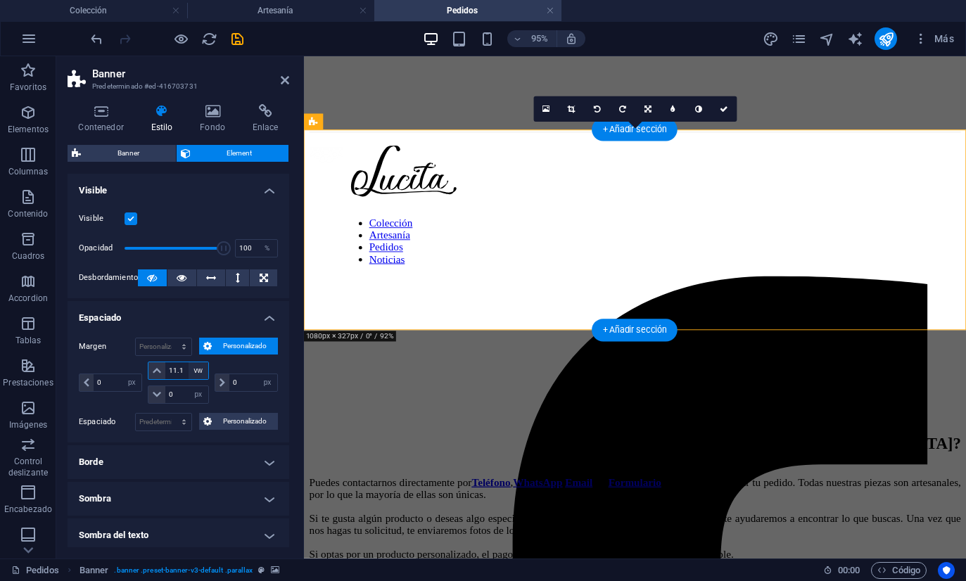
click at [198, 366] on select "automático px % rem vw vh" at bounding box center [198, 370] width 20 height 17
click at [198, 371] on select "automático px % rem vw vh" at bounding box center [198, 370] width 20 height 17
select select "vh"
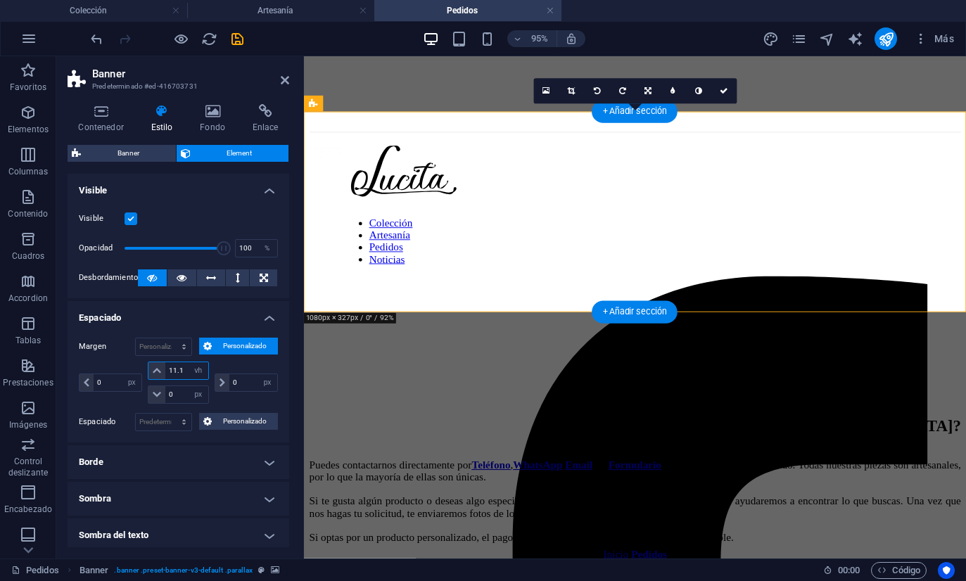
click at [186, 369] on input "11.1" at bounding box center [186, 370] width 42 height 17
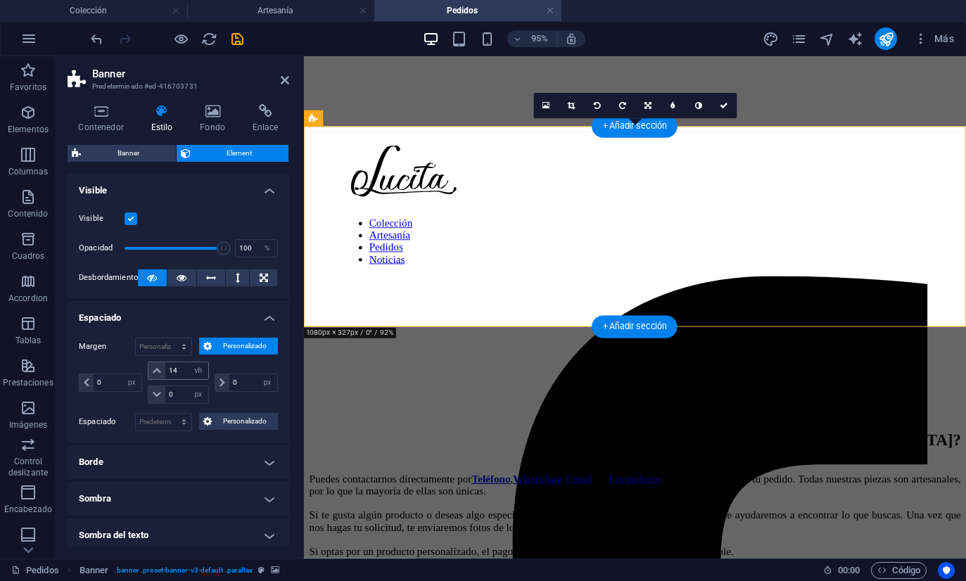
click at [0, 0] on html "[DOMAIN_NAME] Colección Artesanía Pedidos Favoritos Elementos Columnas Contenid…" at bounding box center [483, 290] width 966 height 581
click at [485, 38] on icon "button" at bounding box center [487, 39] width 16 height 16
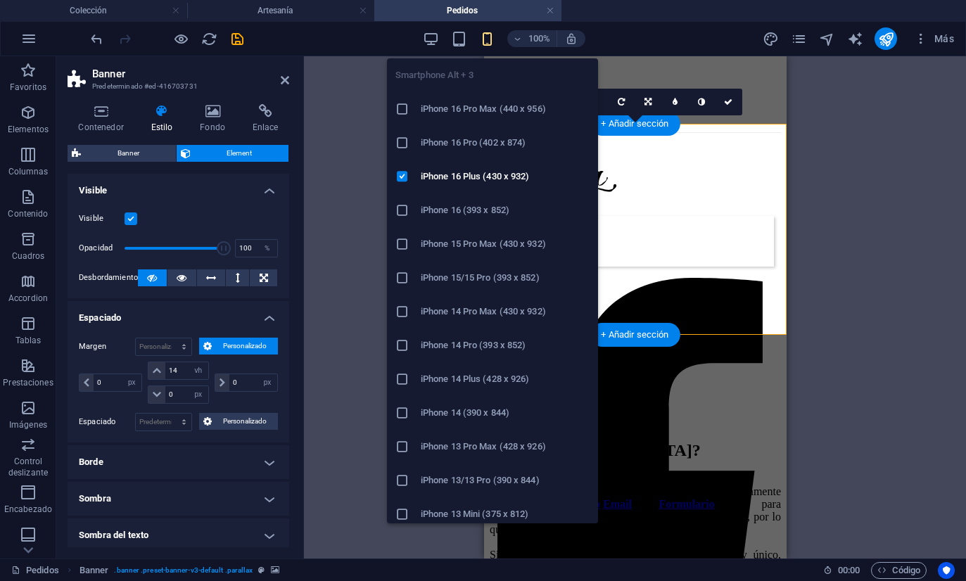
type input "6"
select select "rem"
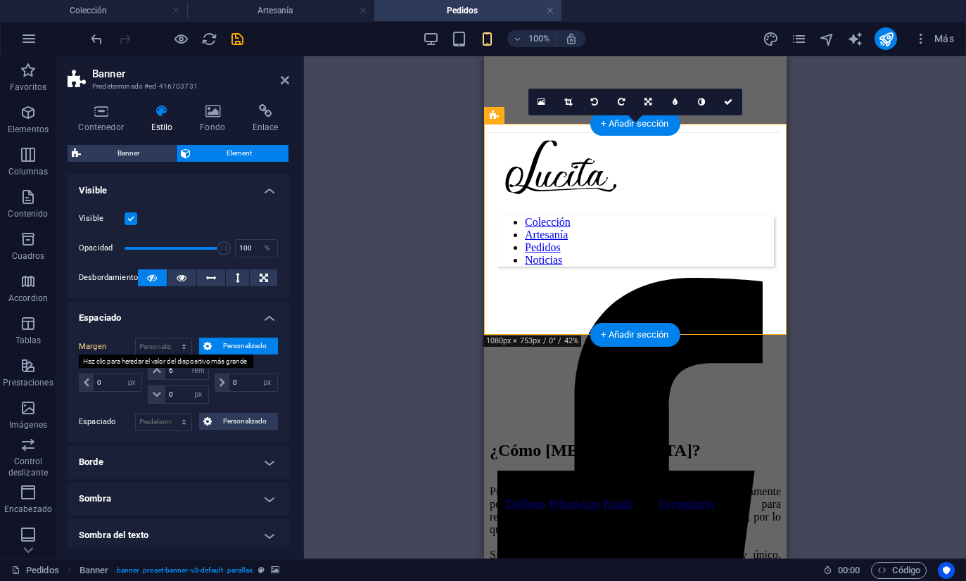
click at [96, 344] on label "Margen" at bounding box center [107, 346] width 56 height 17
type input "14"
select select "vh"
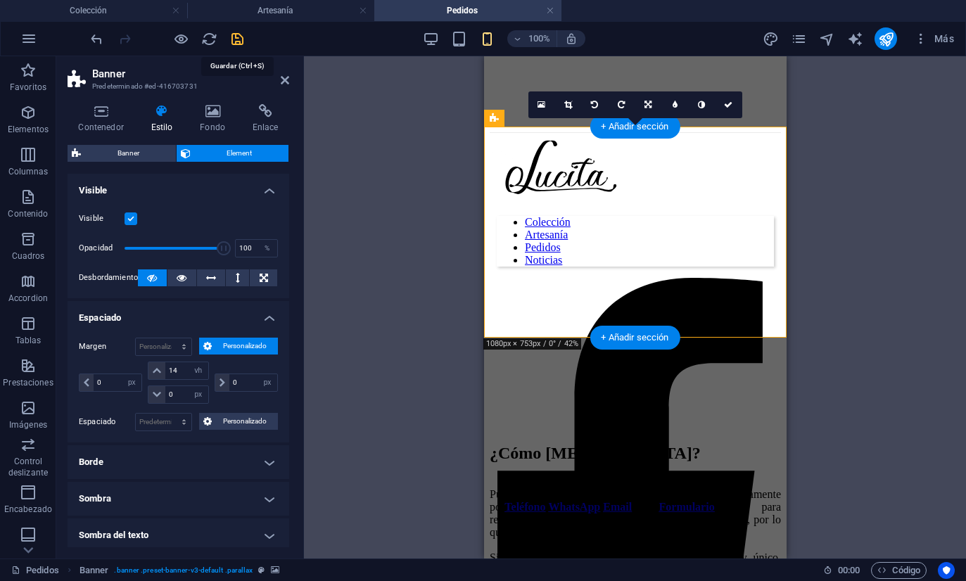
click at [239, 34] on icon "save" at bounding box center [237, 39] width 16 height 16
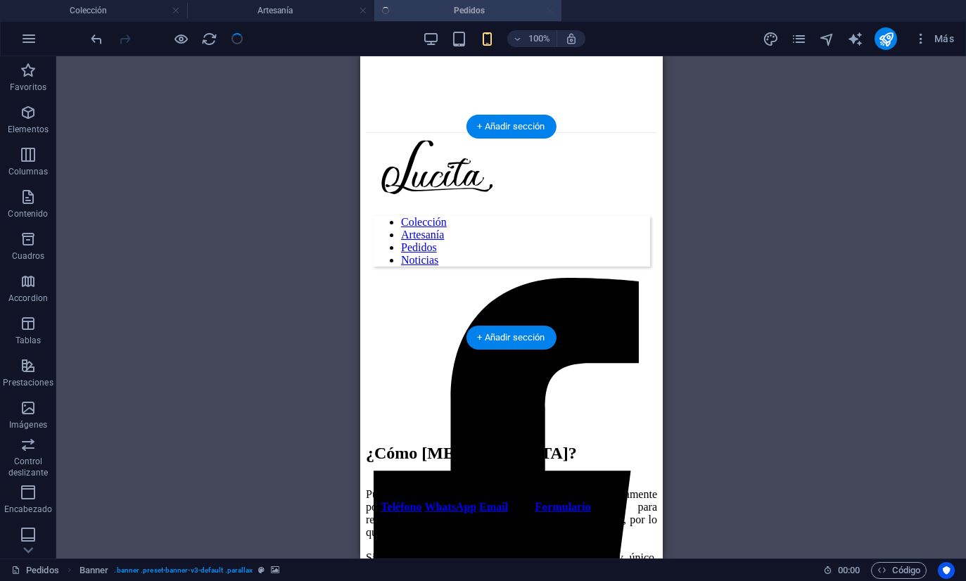
checkbox input "false"
click at [802, 42] on icon "pages" at bounding box center [798, 39] width 16 height 16
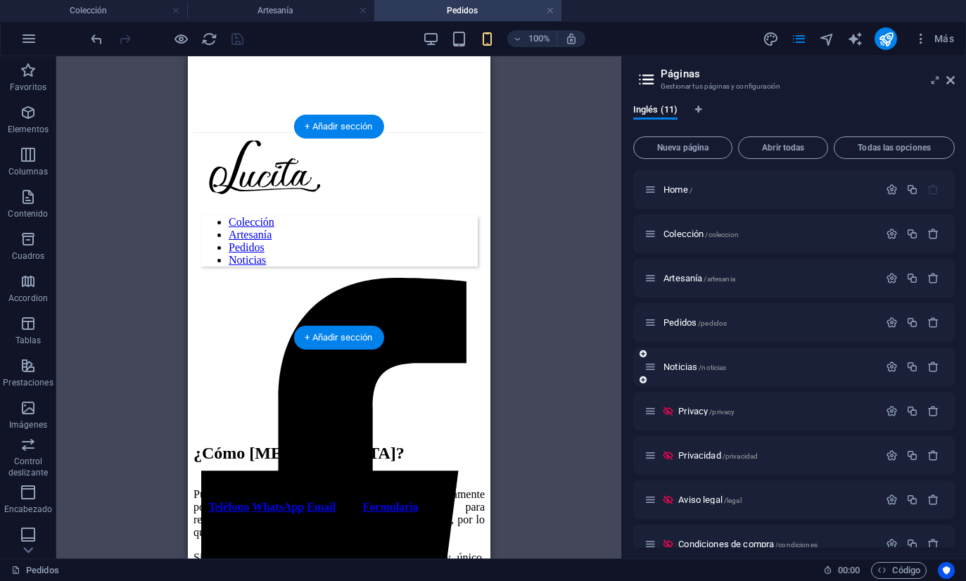
click at [685, 360] on div "Noticias /noticias" at bounding box center [761, 367] width 234 height 16
click at [682, 371] on span "Noticias /noticias" at bounding box center [694, 366] width 63 height 11
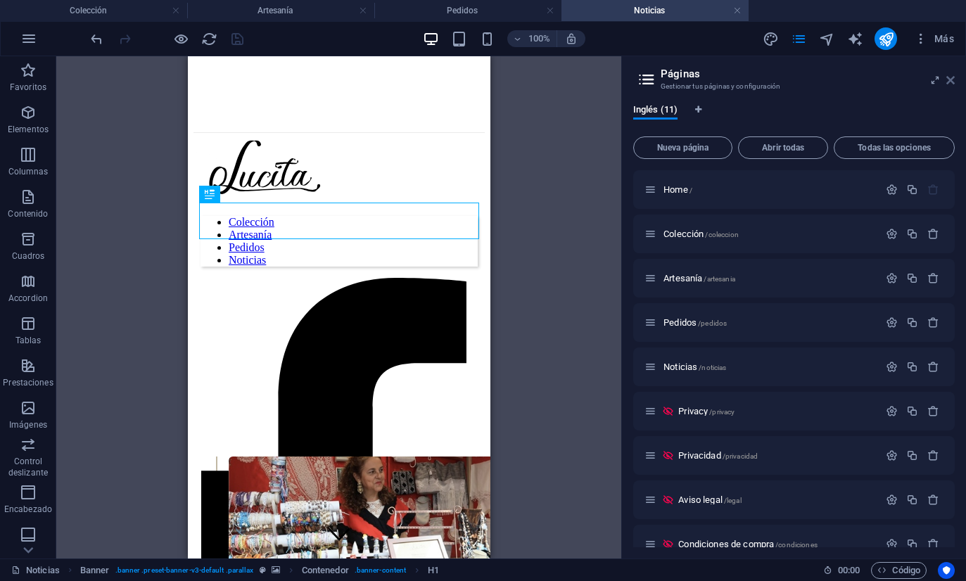
click at [952, 79] on icon at bounding box center [950, 80] width 8 height 11
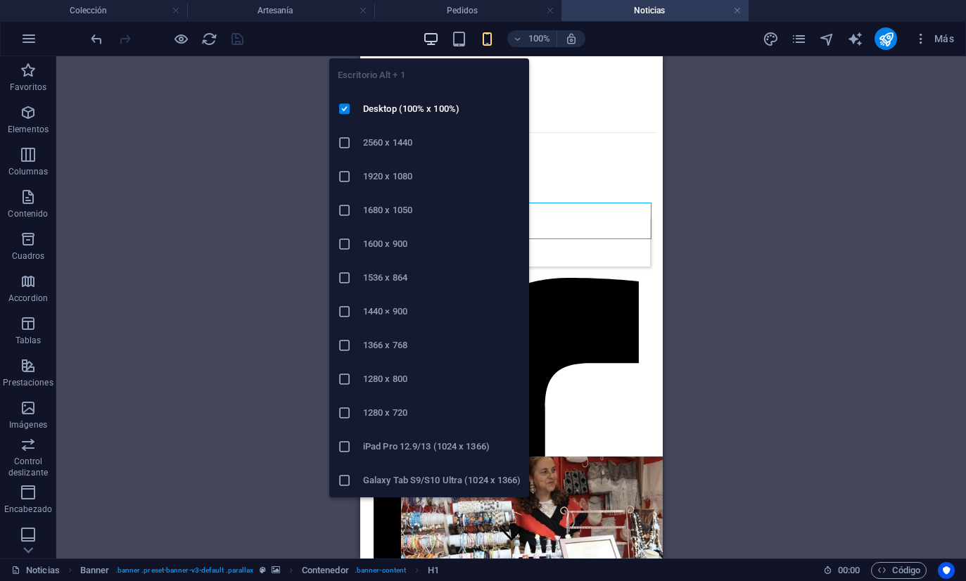
click at [430, 37] on icon "button" at bounding box center [431, 39] width 16 height 16
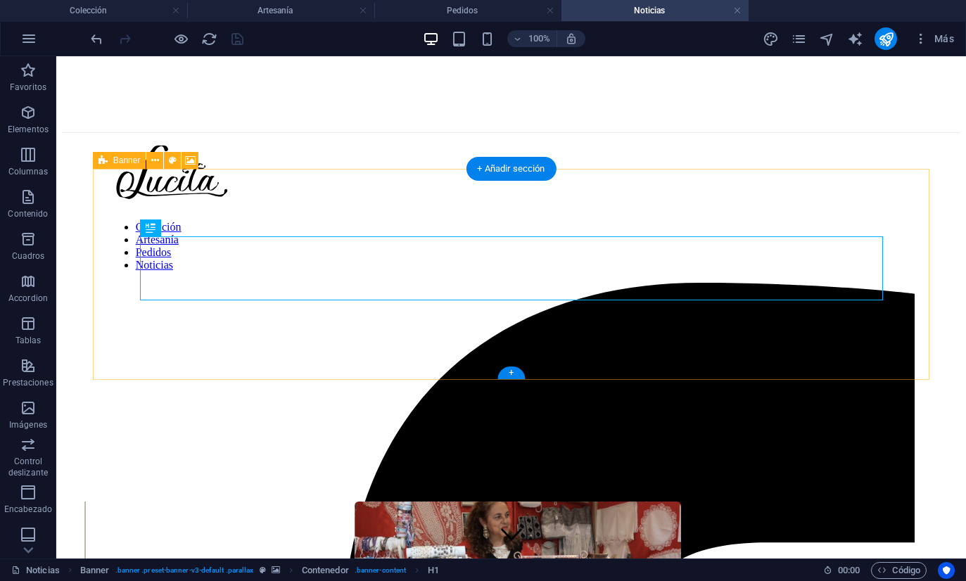
click at [100, 161] on icon at bounding box center [102, 160] width 9 height 17
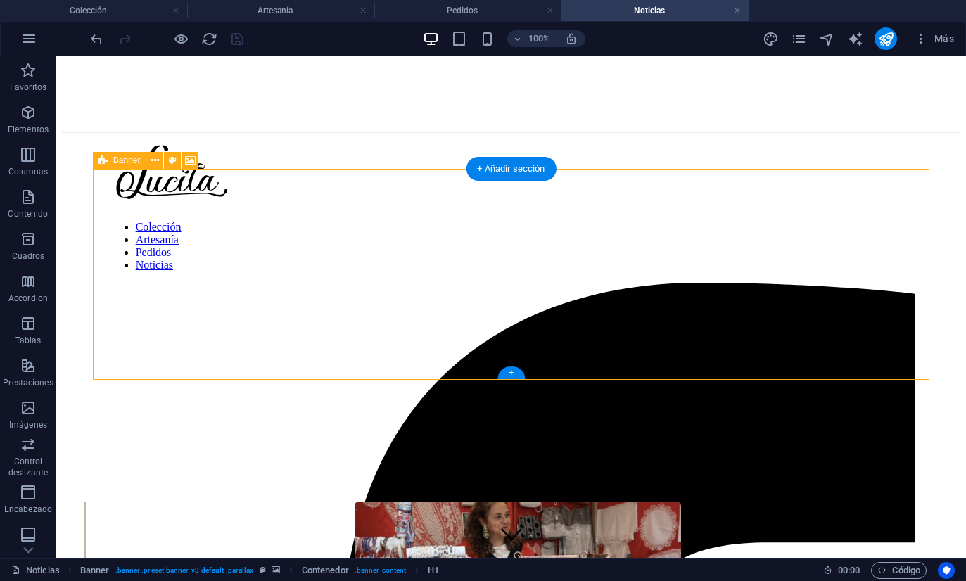
click at [100, 161] on icon at bounding box center [102, 160] width 9 height 17
select select "px"
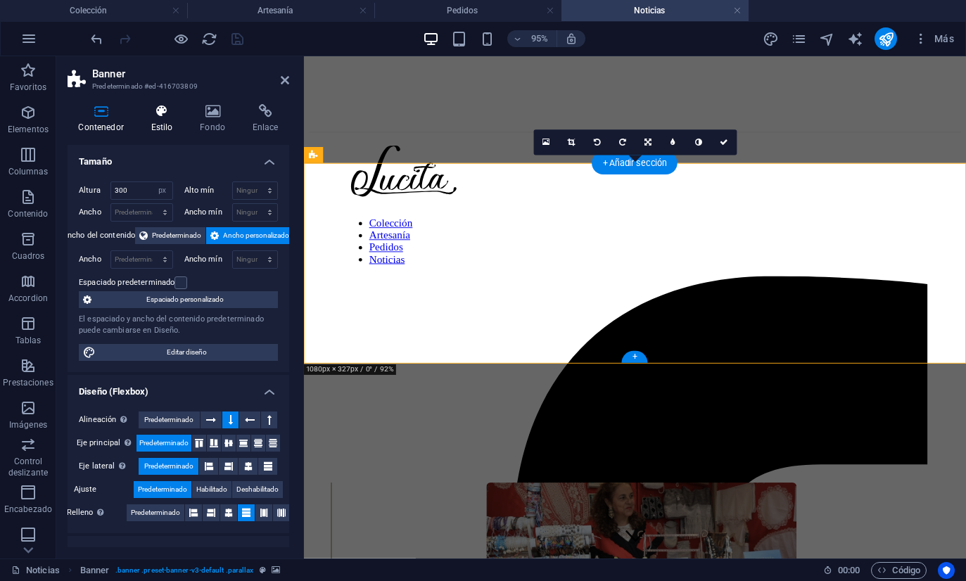
click at [153, 122] on h4 "Estilo" at bounding box center [164, 119] width 49 height 30
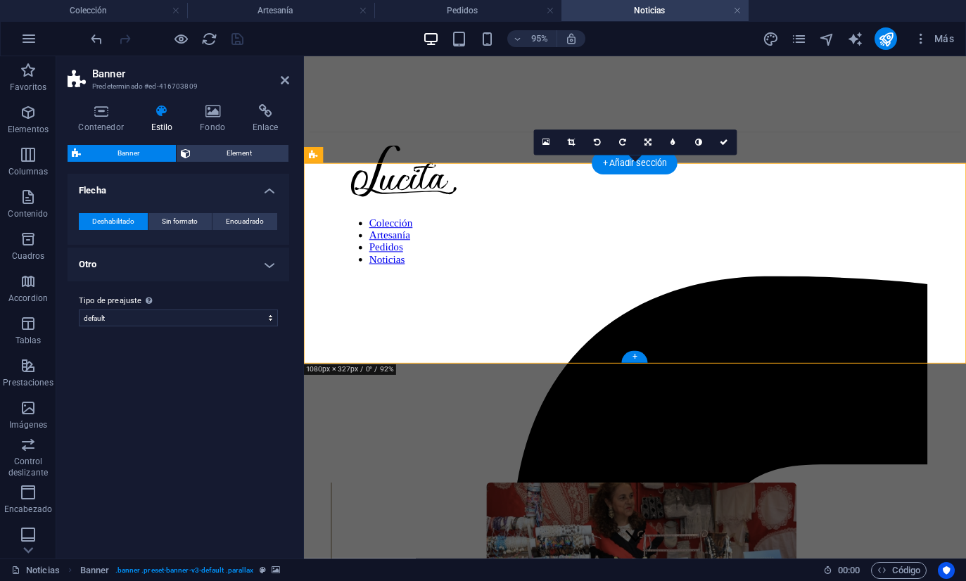
click at [206, 161] on div "Banner Element" at bounding box center [179, 154] width 222 height 18
click at [211, 151] on span "Element" at bounding box center [240, 153] width 90 height 17
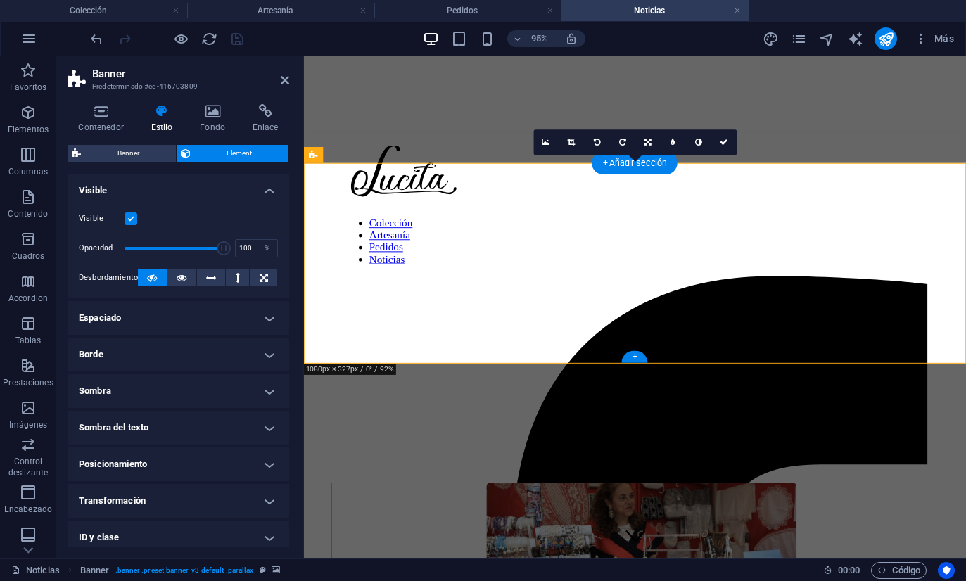
click at [157, 322] on h4 "Espaciado" at bounding box center [179, 318] width 222 height 34
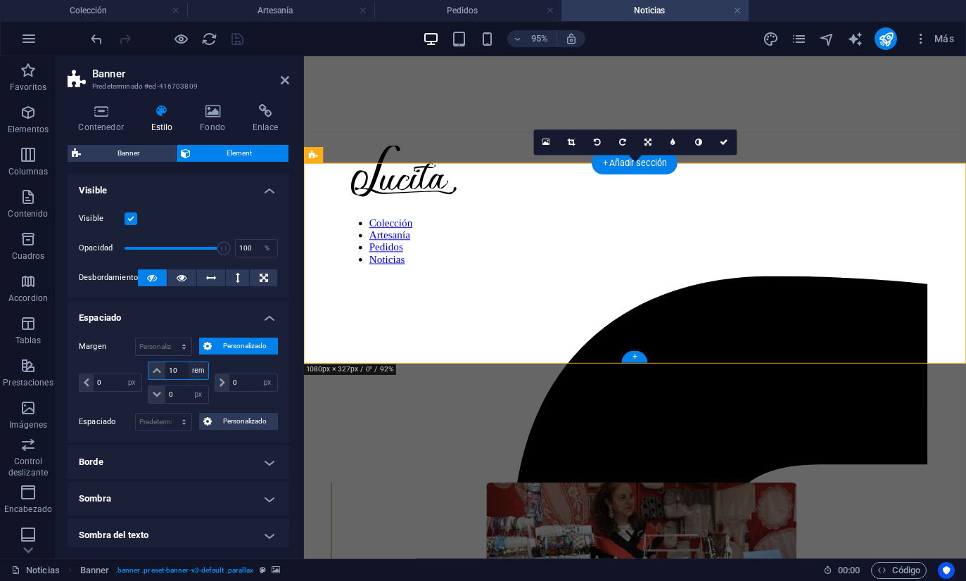
click at [193, 372] on select "automático px % rem vw vh" at bounding box center [198, 370] width 20 height 17
select select "vh"
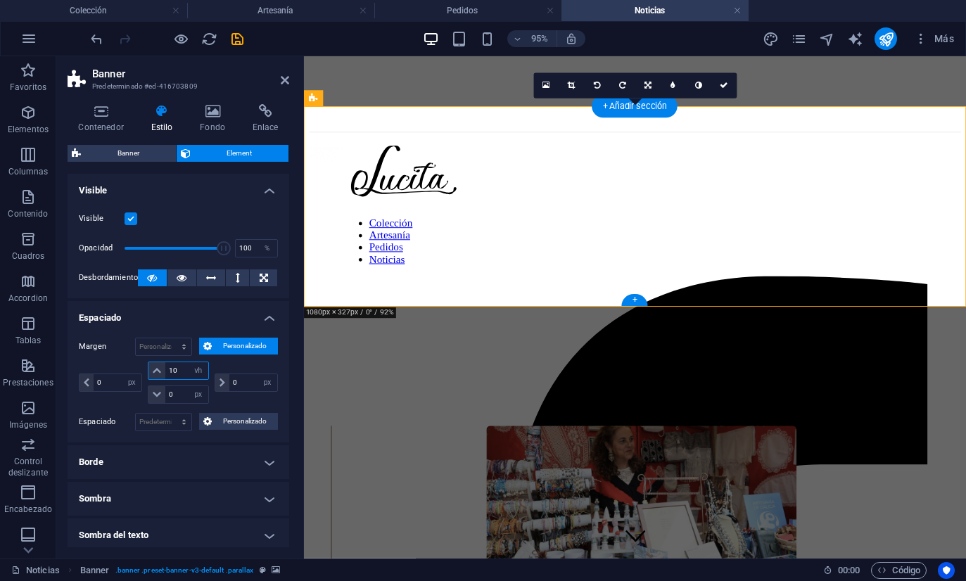
click at [179, 369] on input "10" at bounding box center [186, 370] width 42 height 17
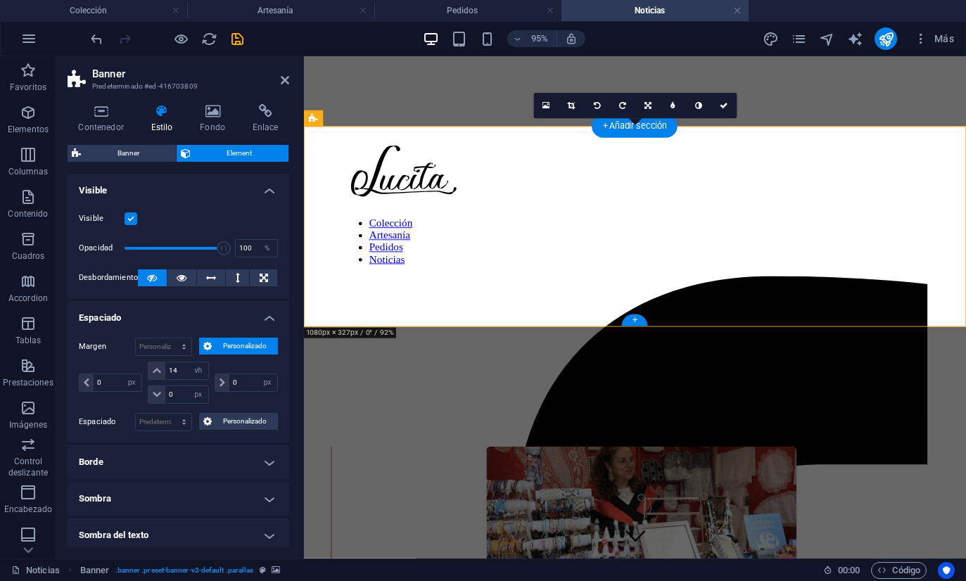
click at [489, 30] on div "95%" at bounding box center [504, 38] width 162 height 23
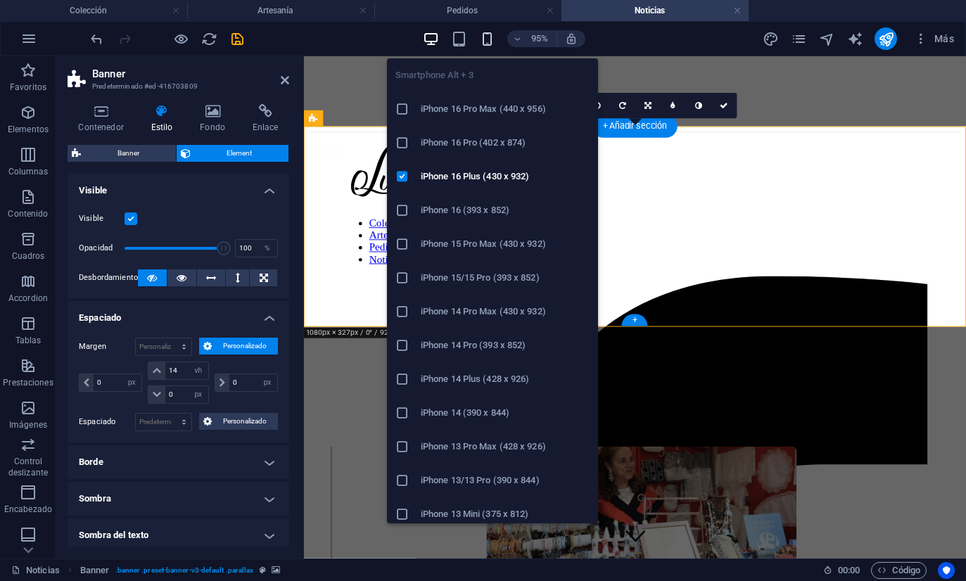
click at [483, 36] on icon "button" at bounding box center [487, 39] width 16 height 16
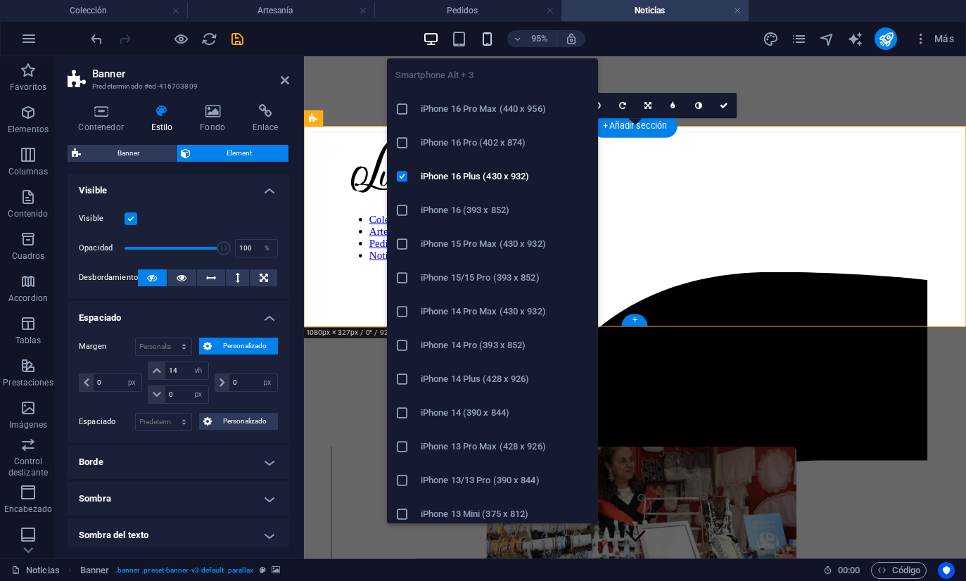
type input "6"
select select "rem"
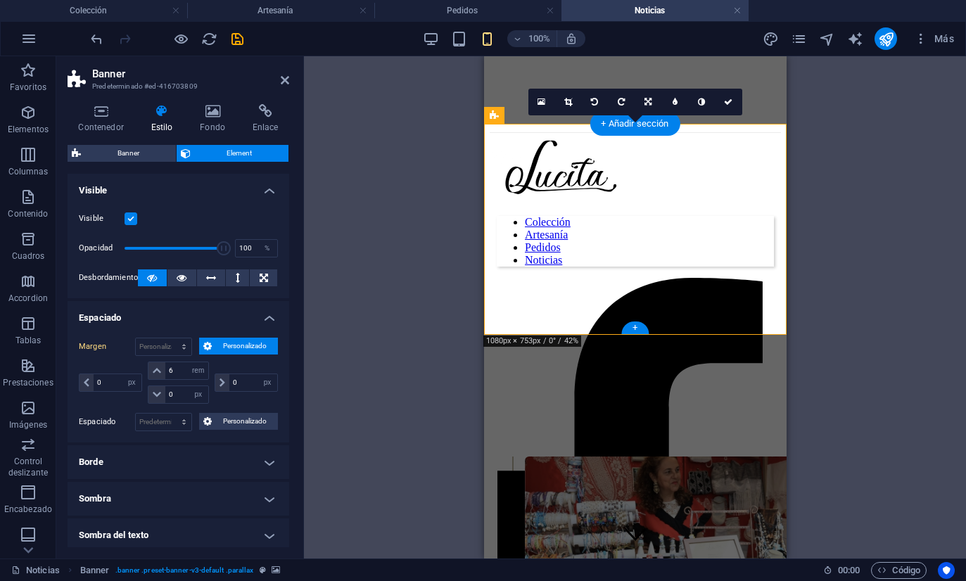
click at [84, 340] on label "Margen" at bounding box center [107, 346] width 56 height 17
type input "14"
select select "vh"
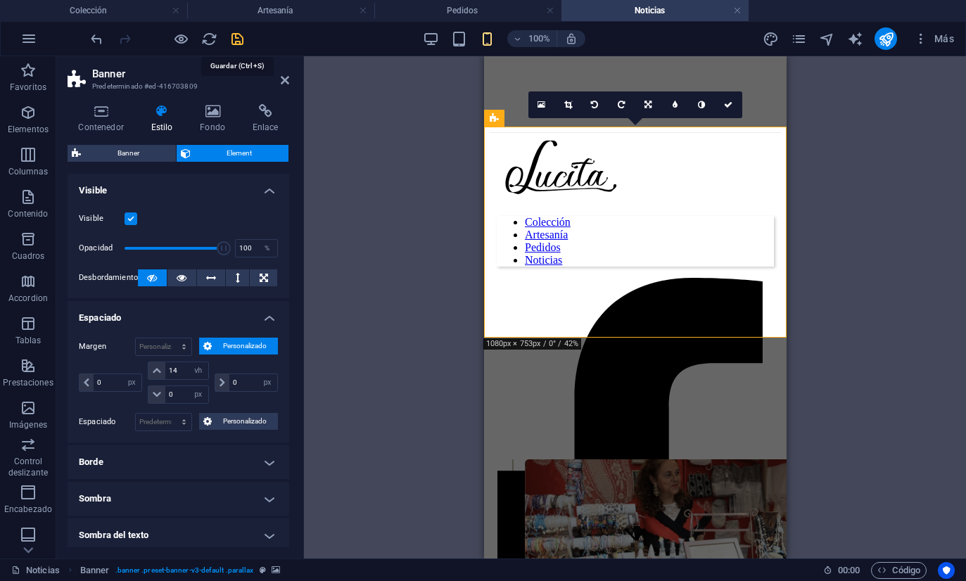
click at [236, 34] on icon "save" at bounding box center [237, 39] width 16 height 16
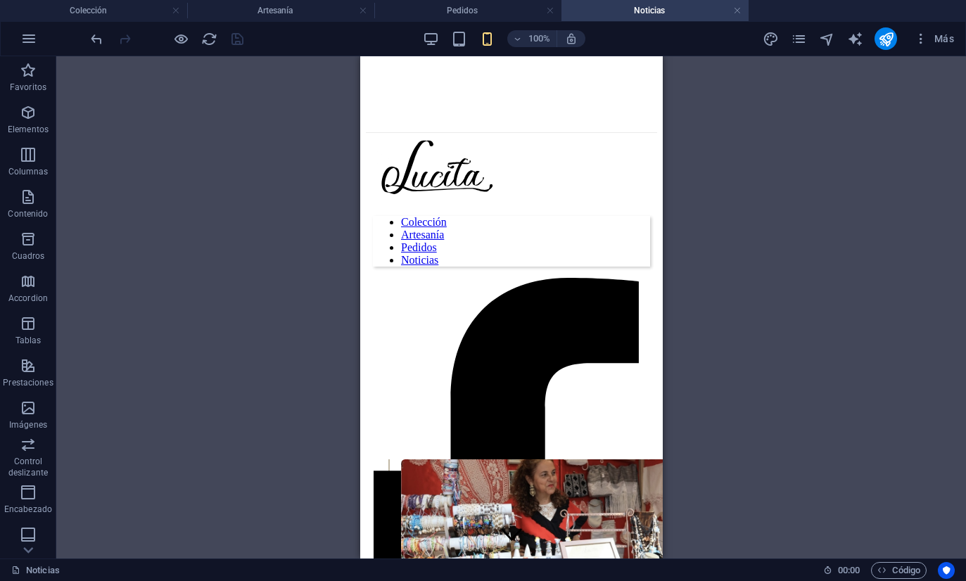
click at [808, 39] on div "Más" at bounding box center [861, 38] width 198 height 23
click at [800, 39] on icon "pages" at bounding box center [798, 39] width 16 height 16
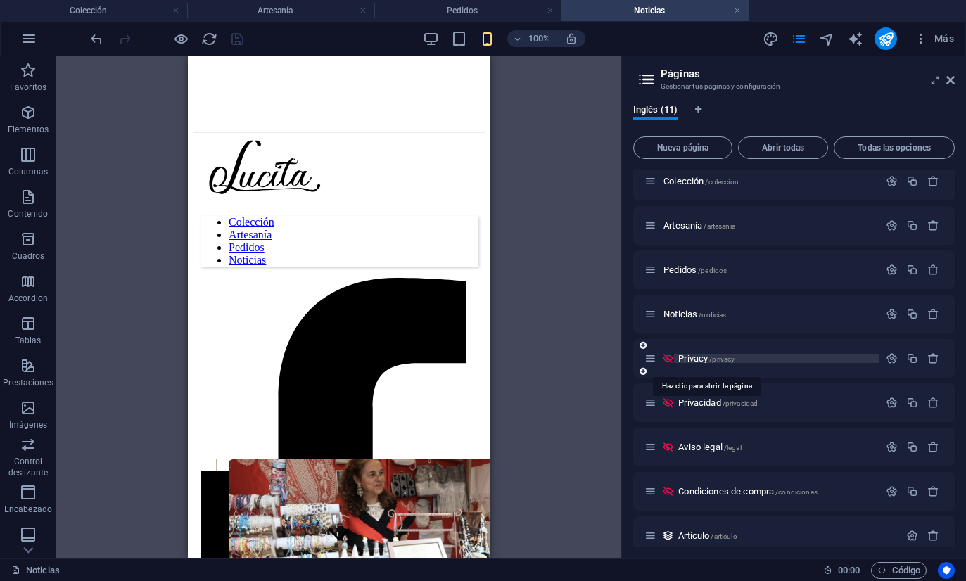
scroll to position [54, 0]
click at [694, 360] on span "Privacy /privacy" at bounding box center [706, 357] width 56 height 11
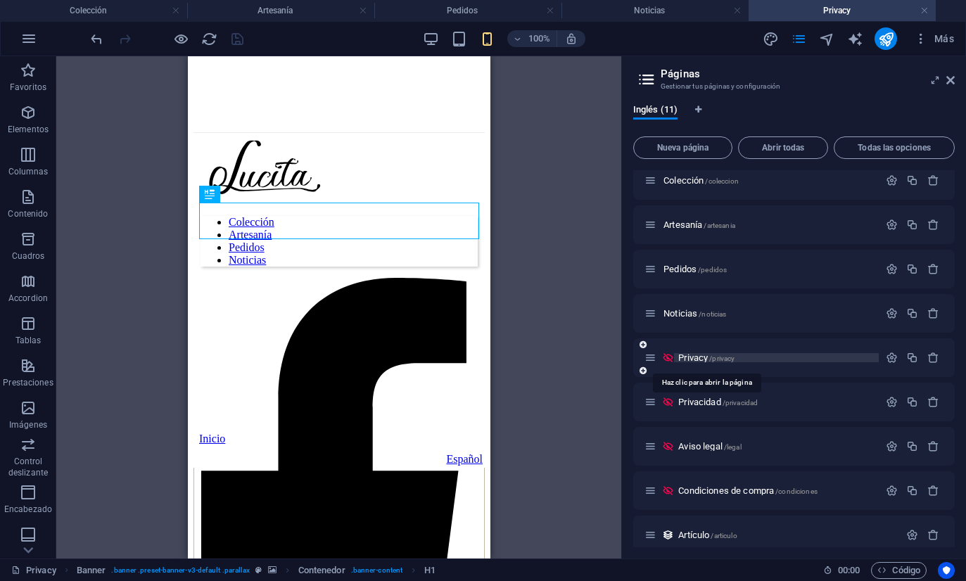
scroll to position [0, 0]
click at [686, 403] on span "Privacidad /privacidad" at bounding box center [717, 402] width 79 height 11
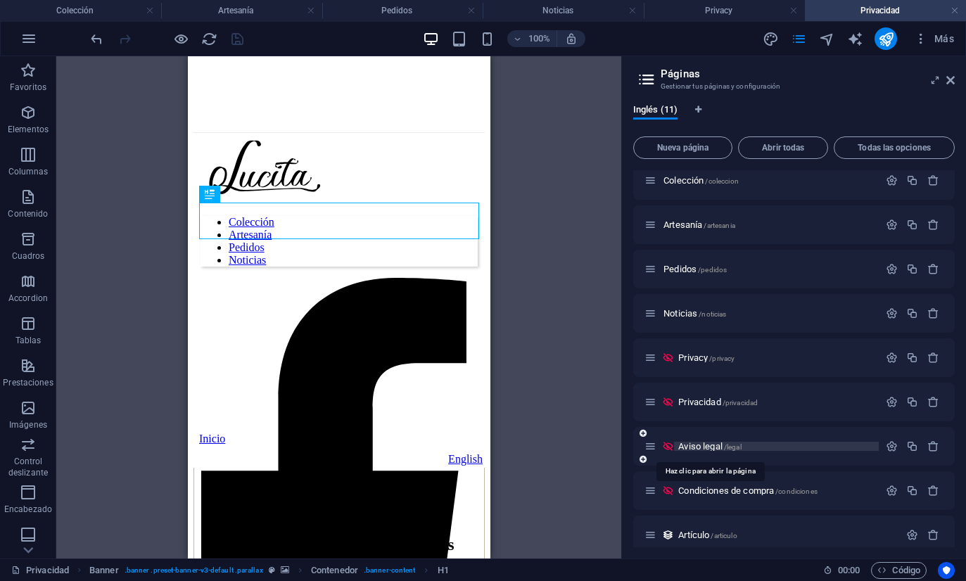
click at [694, 443] on span "Aviso legal /legal" at bounding box center [709, 446] width 63 height 11
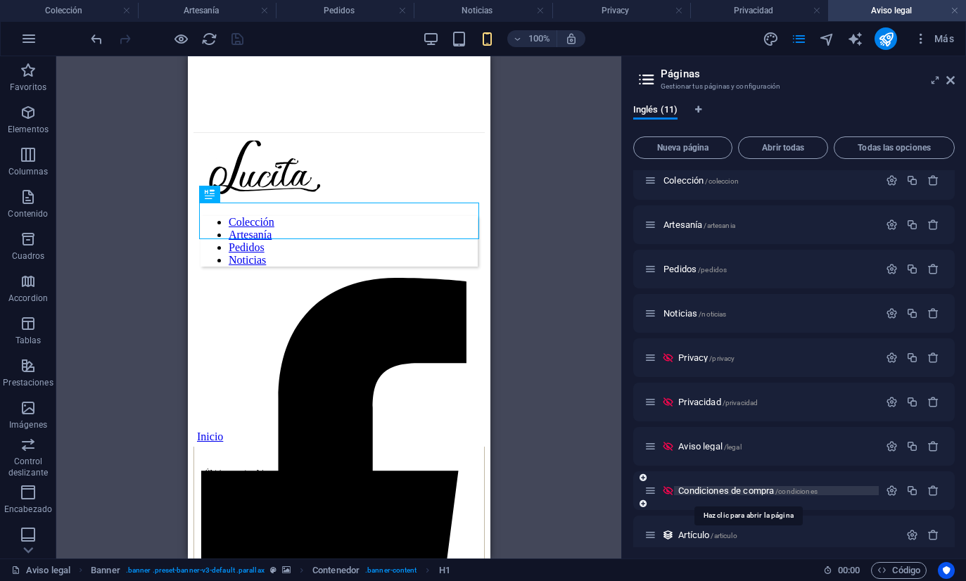
click at [698, 489] on span "Condiciones de compra /condiciones" at bounding box center [747, 490] width 139 height 11
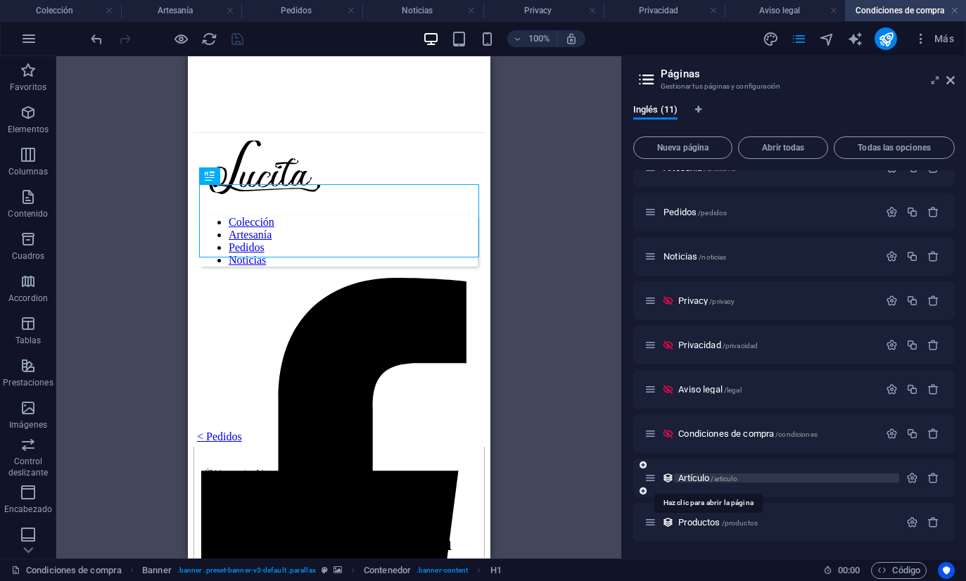
click at [699, 474] on span "Artículo /articulo" at bounding box center [707, 478] width 58 height 11
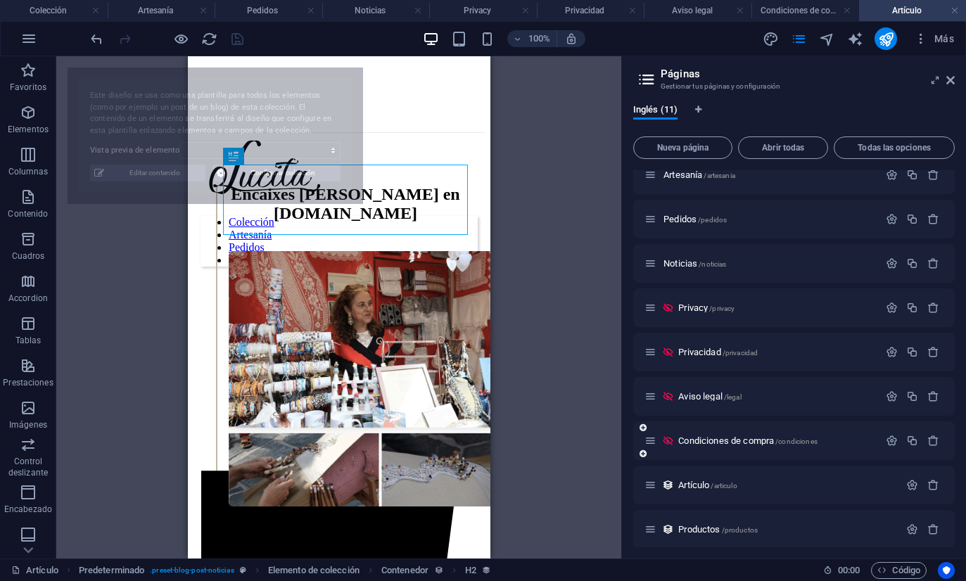
select select "68b1f2ef5436b695d00d9c6e"
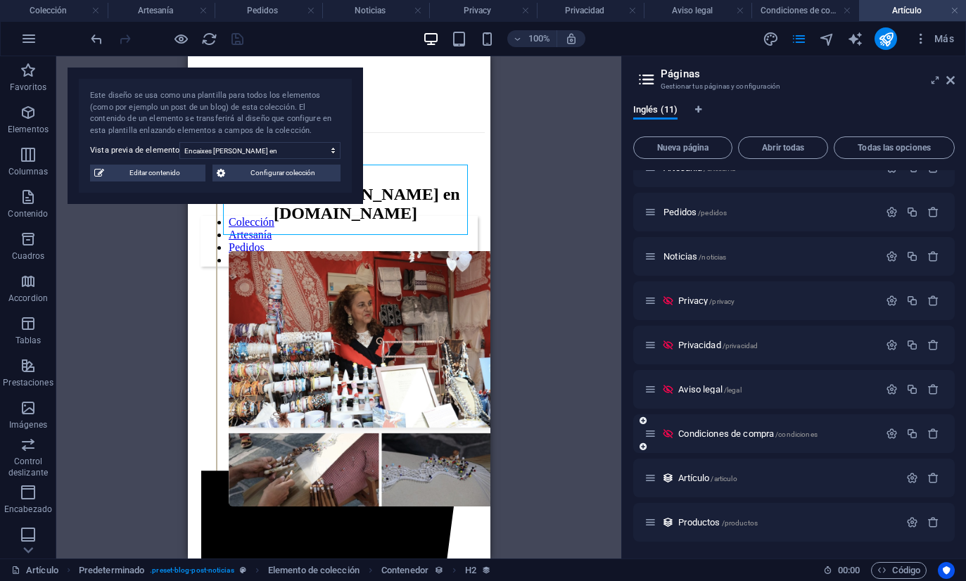
scroll to position [110, 0]
click at [694, 518] on span "Productos /productos" at bounding box center [717, 522] width 79 height 11
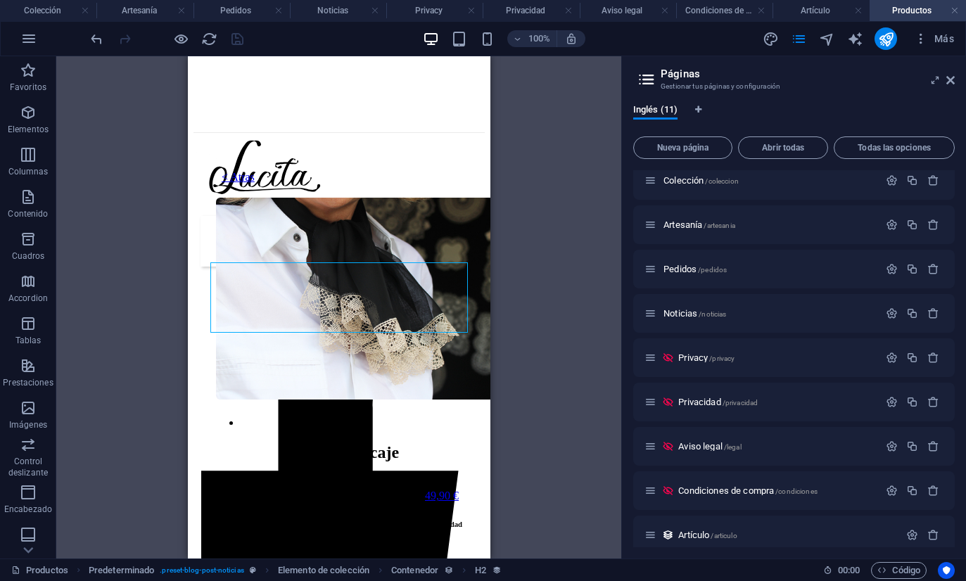
scroll to position [0, 0]
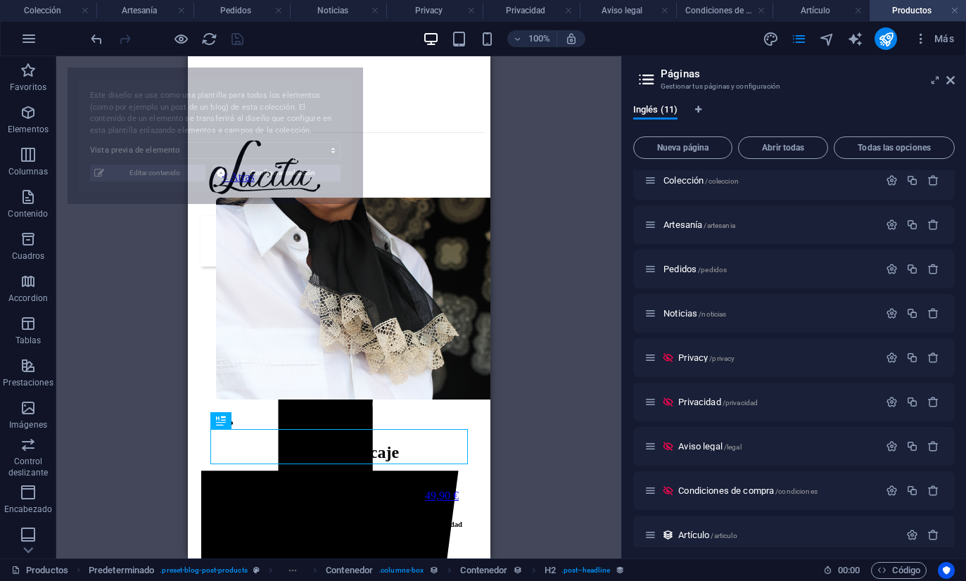
select select "67bcae137451a25e36324a72"
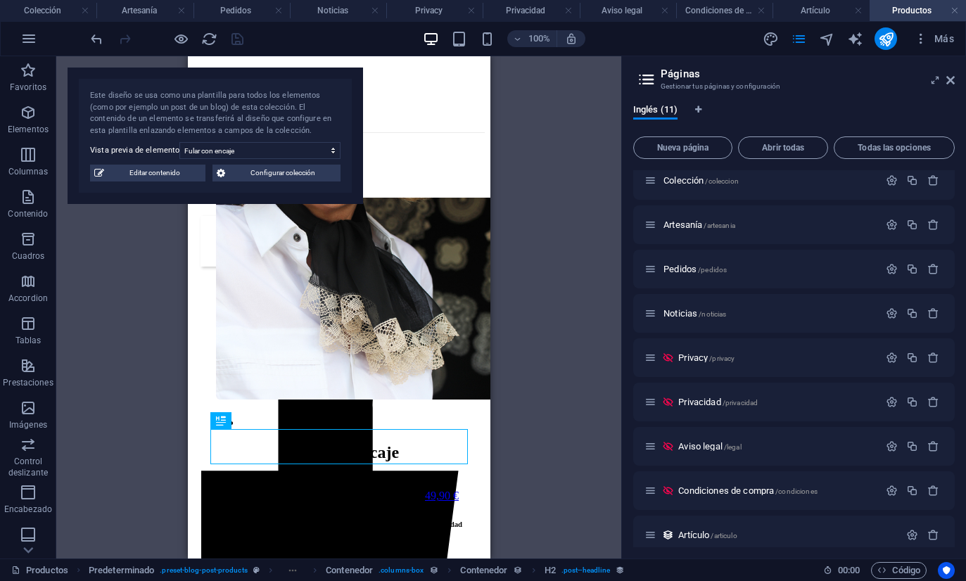
click at [509, 160] on div "Arrastra aquí para reemplazar el contenido existente. Si quieres crear un eleme…" at bounding box center [338, 307] width 565 height 502
click at [179, 166] on span "Editar contenido" at bounding box center [154, 173] width 93 height 17
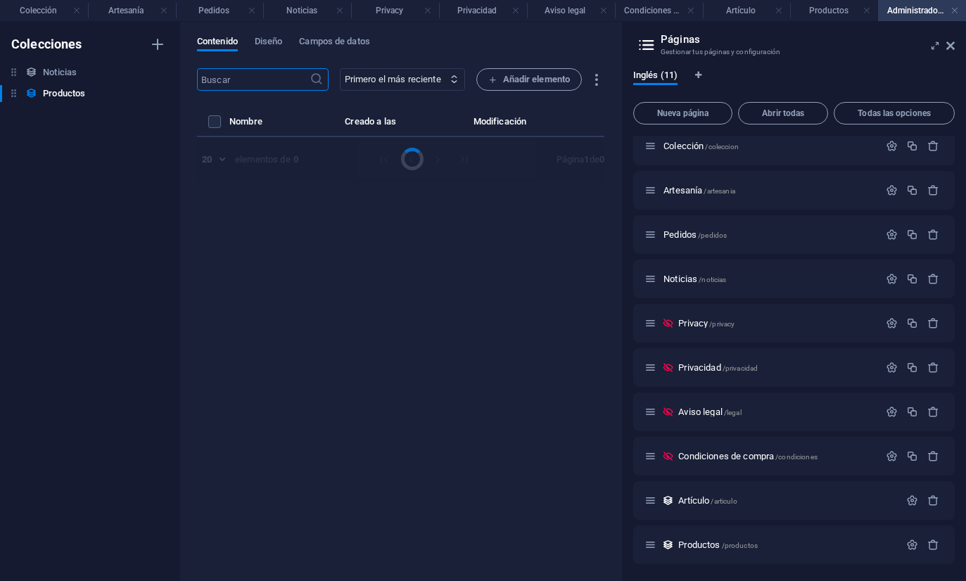
select select "Complementos"
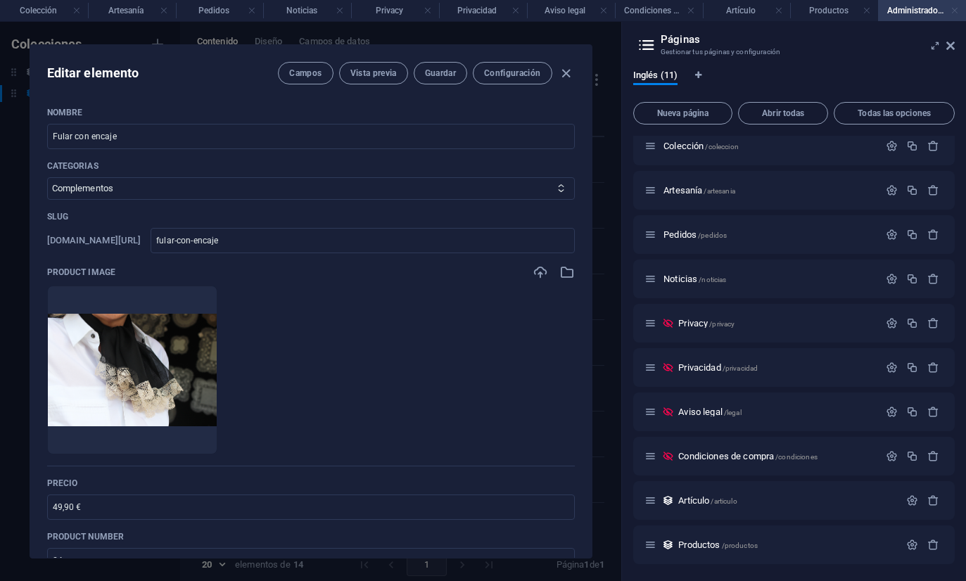
click at [954, 11] on link at bounding box center [954, 10] width 8 height 13
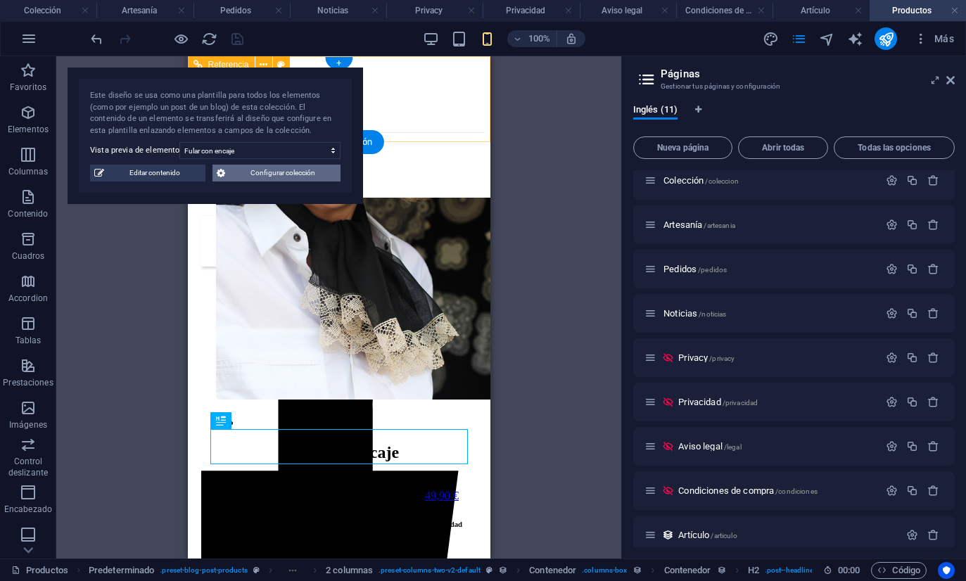
click at [236, 174] on span "Configurar colección" at bounding box center [282, 173] width 107 height 17
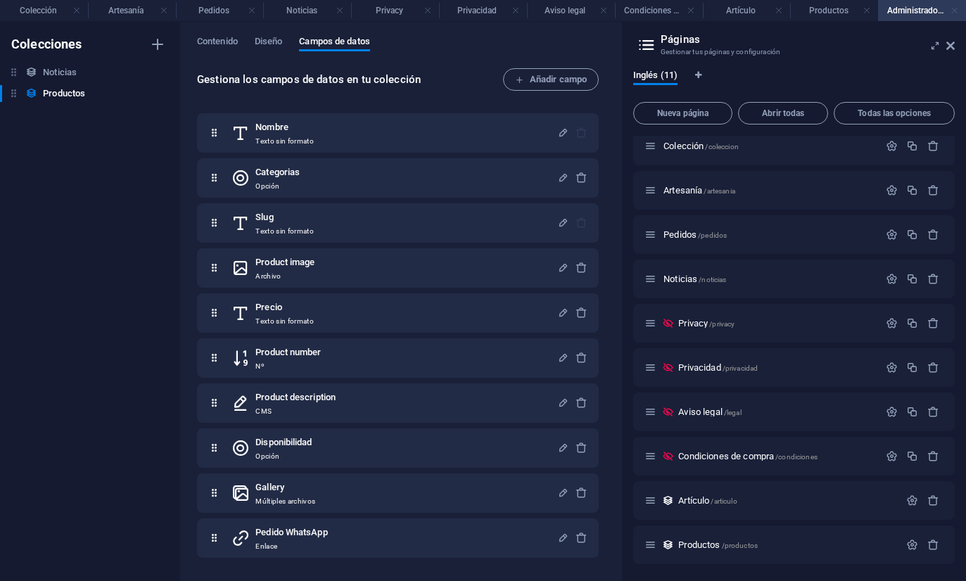
click at [957, 11] on link at bounding box center [954, 10] width 8 height 13
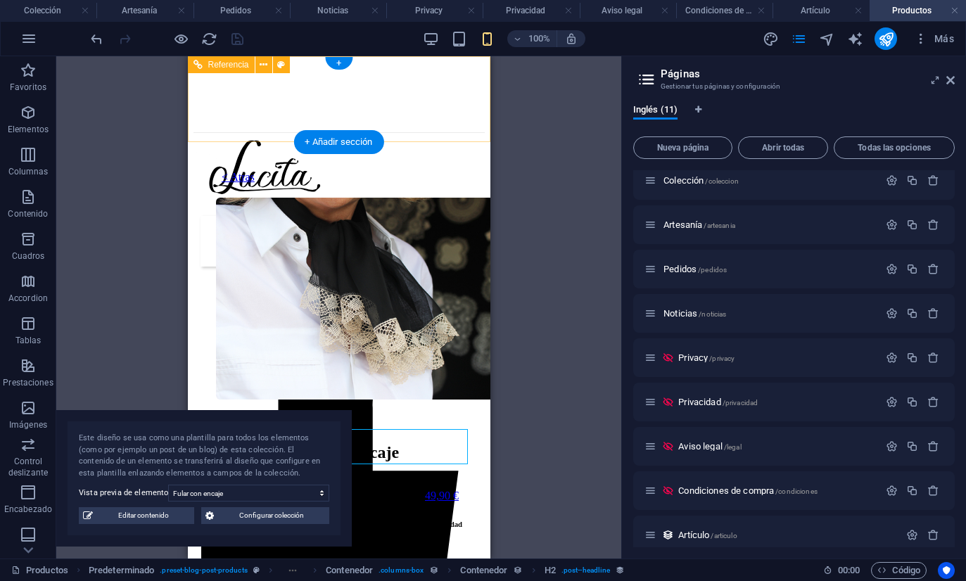
drag, startPoint x: 252, startPoint y: 108, endPoint x: 132, endPoint y: 457, distance: 369.0
click at [132, 457] on div "Este diseño se usa como una plantilla para todos los elementos (como por ejempl…" at bounding box center [204, 456] width 250 height 46
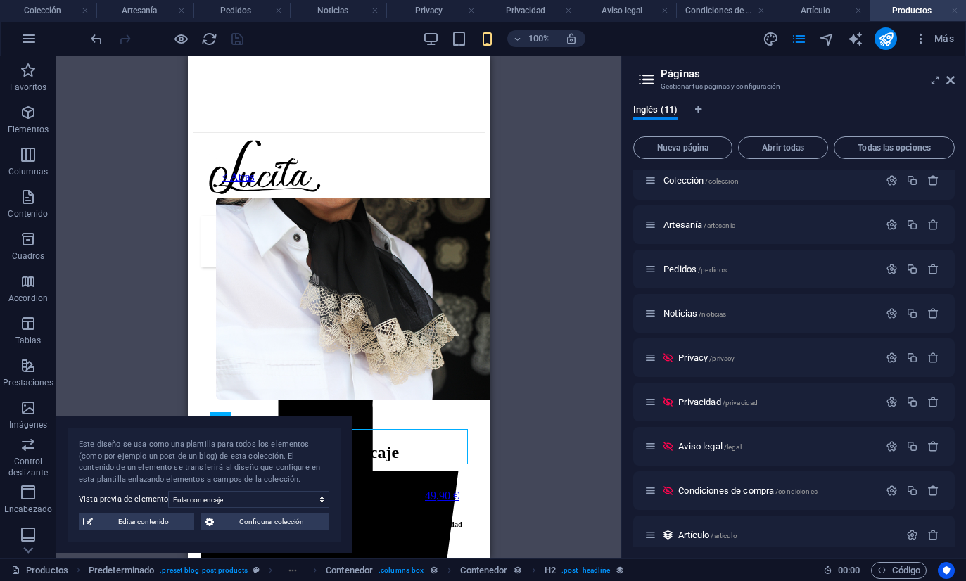
click at [956, 6] on link at bounding box center [954, 10] width 8 height 13
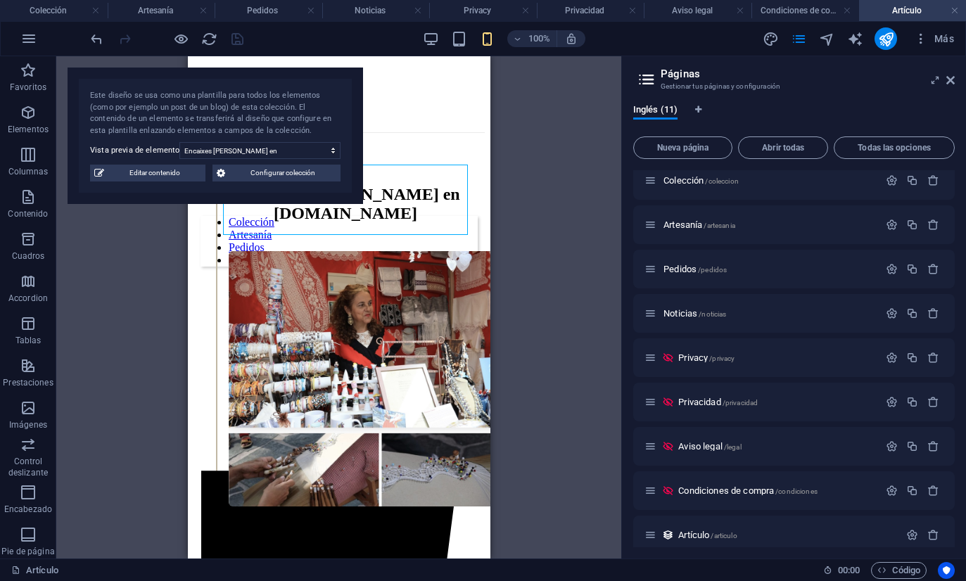
click at [514, 195] on div "Arrastra aquí para reemplazar el contenido existente. Si quieres crear un eleme…" at bounding box center [338, 307] width 565 height 502
click at [956, 9] on link at bounding box center [954, 10] width 8 height 13
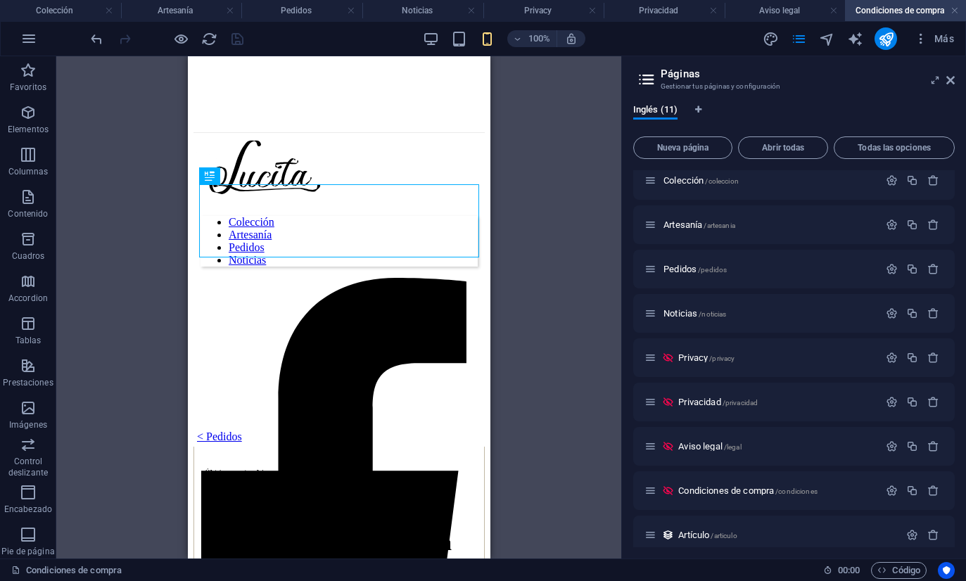
click at [955, 78] on aside "Páginas Gestionar tus páginas y configuración Inglés (11) Nueva página Abrir to…" at bounding box center [793, 307] width 345 height 502
click at [949, 79] on icon at bounding box center [950, 80] width 8 height 11
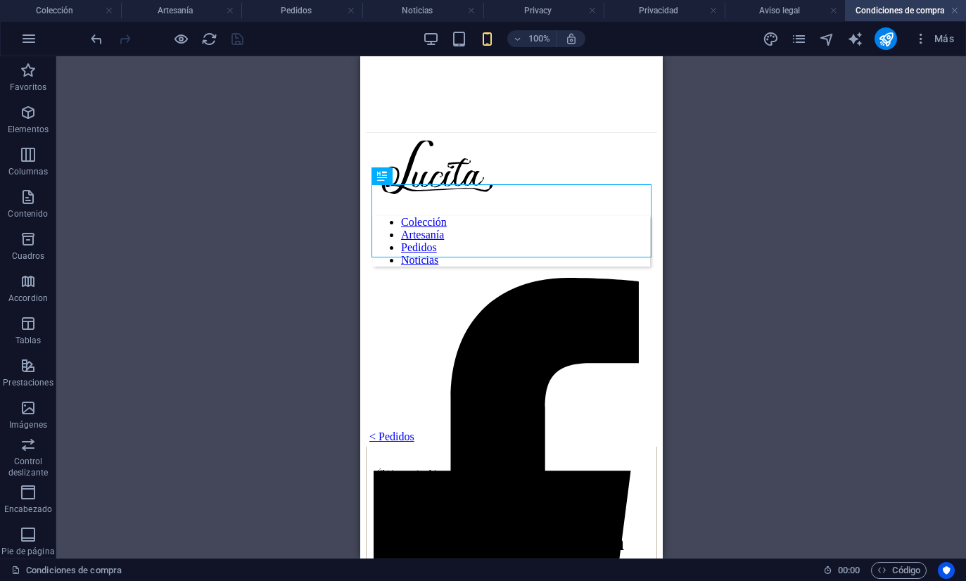
click at [428, 30] on div "100%" at bounding box center [504, 38] width 162 height 23
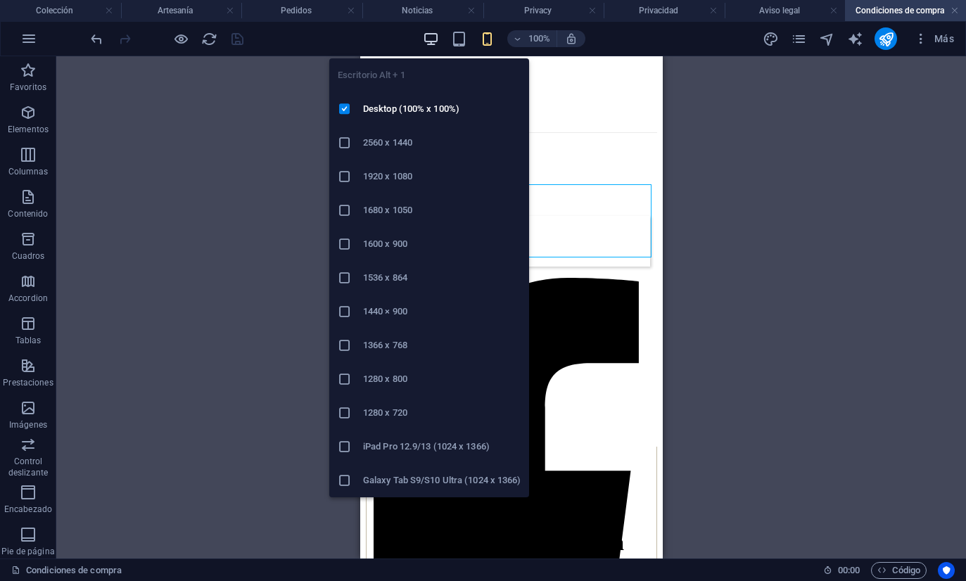
click at [428, 41] on icon "button" at bounding box center [431, 39] width 16 height 16
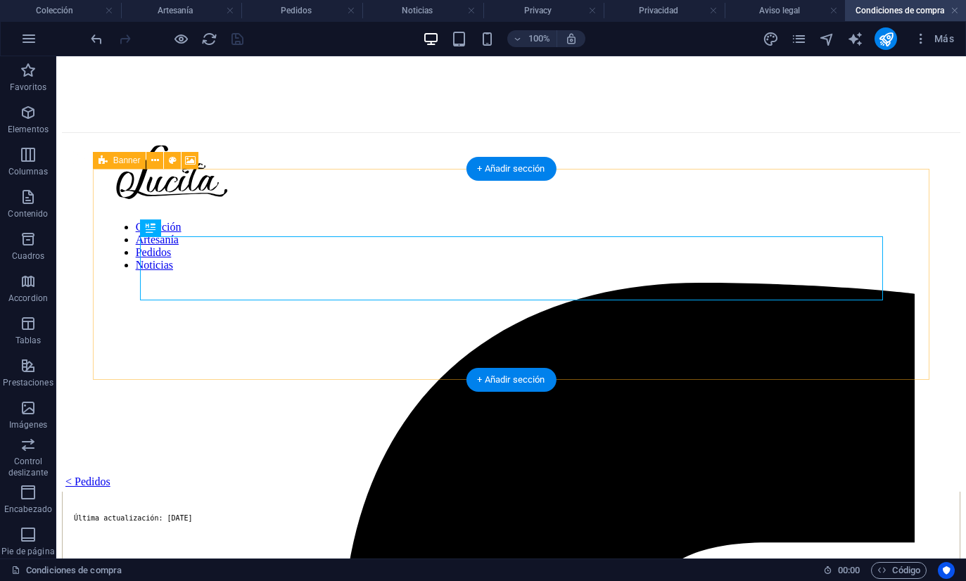
click at [100, 160] on icon at bounding box center [102, 160] width 9 height 17
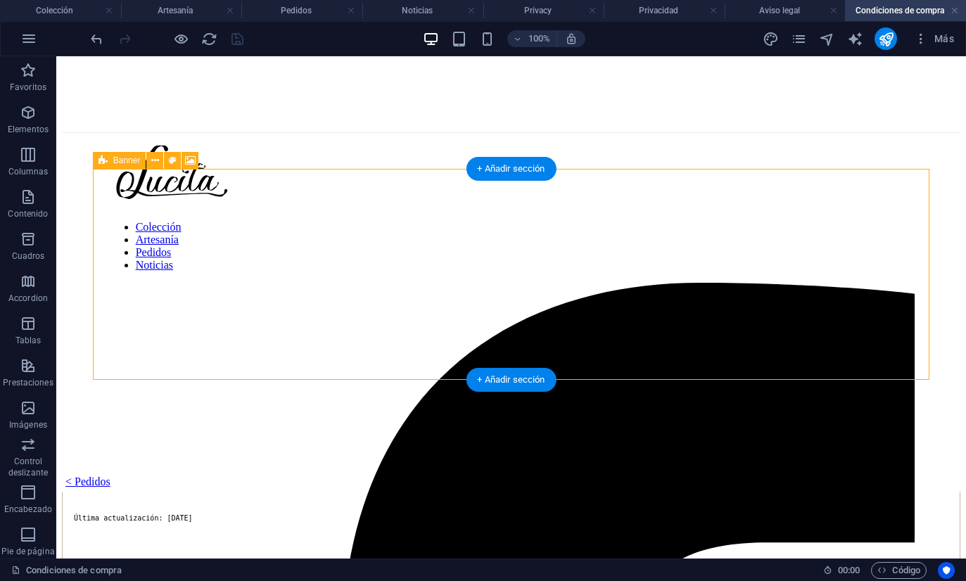
click at [100, 160] on icon at bounding box center [102, 160] width 9 height 17
select select "px"
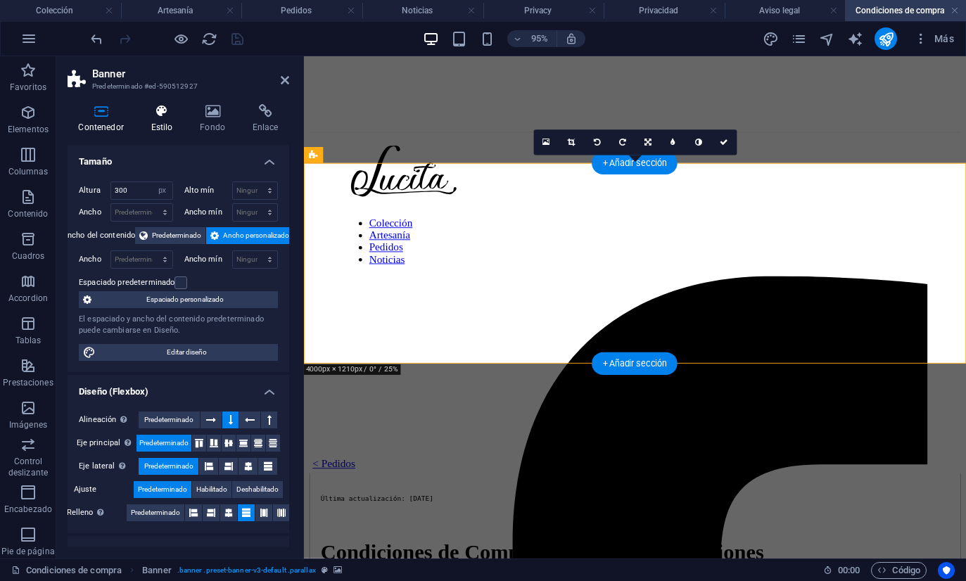
click at [159, 116] on icon at bounding box center [162, 111] width 44 height 14
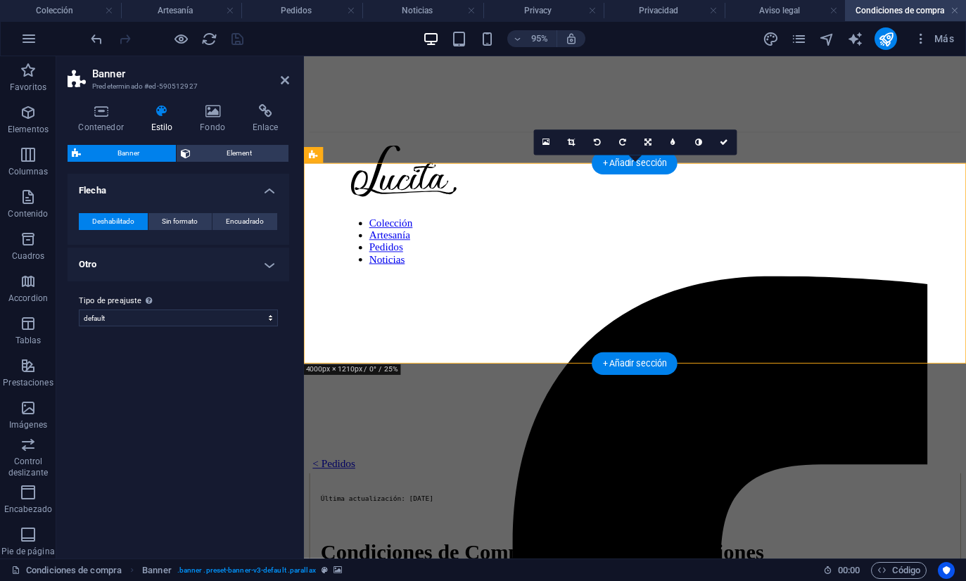
click at [198, 143] on div "Contenedor Estilo Fondo Enlace Tamaño Altura 300 Predeterminado px rem % vh vw …" at bounding box center [179, 325] width 222 height 443
click at [198, 154] on span "Element" at bounding box center [240, 153] width 90 height 17
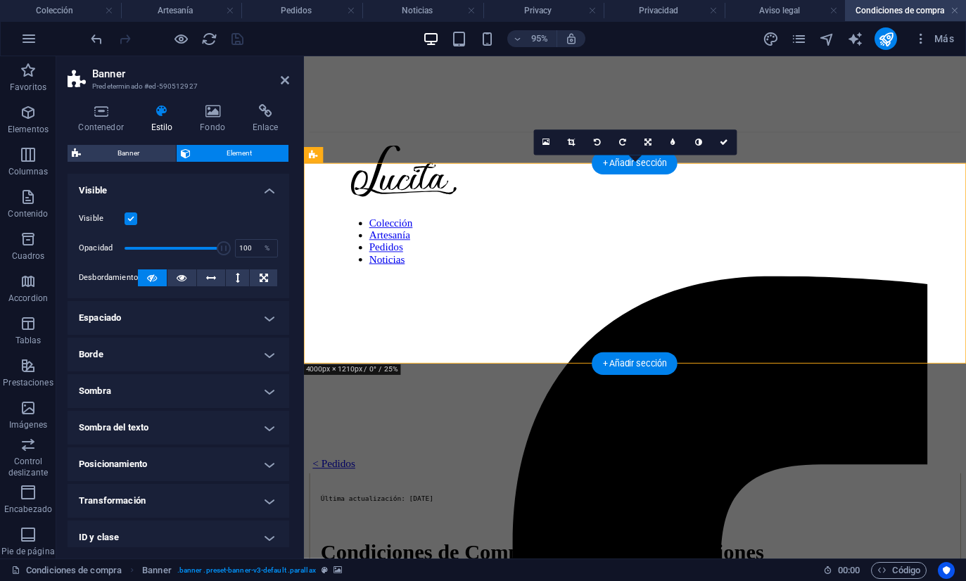
click at [130, 319] on h4 "Espaciado" at bounding box center [179, 318] width 222 height 34
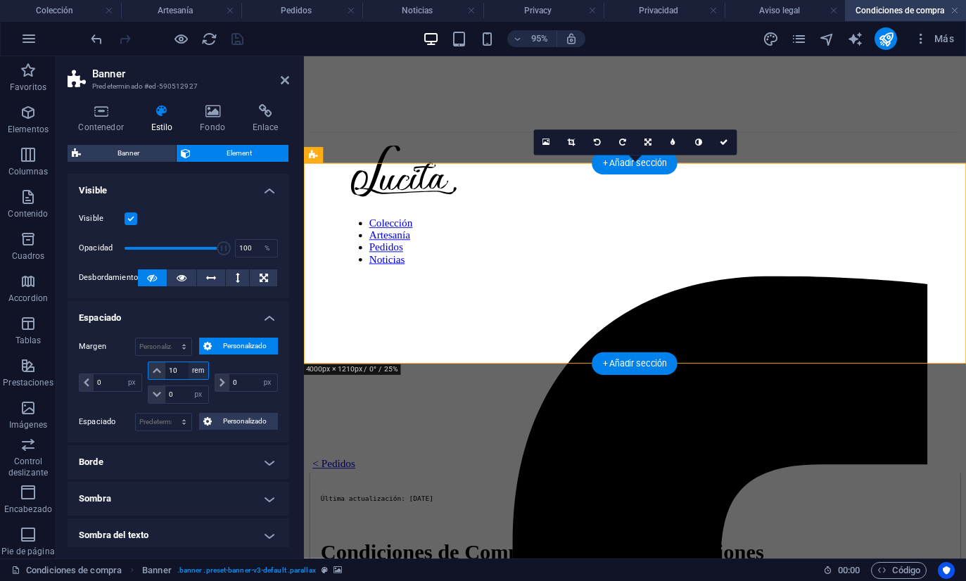
click at [191, 373] on select "automático px % rem vw vh" at bounding box center [198, 370] width 20 height 17
select select "vh"
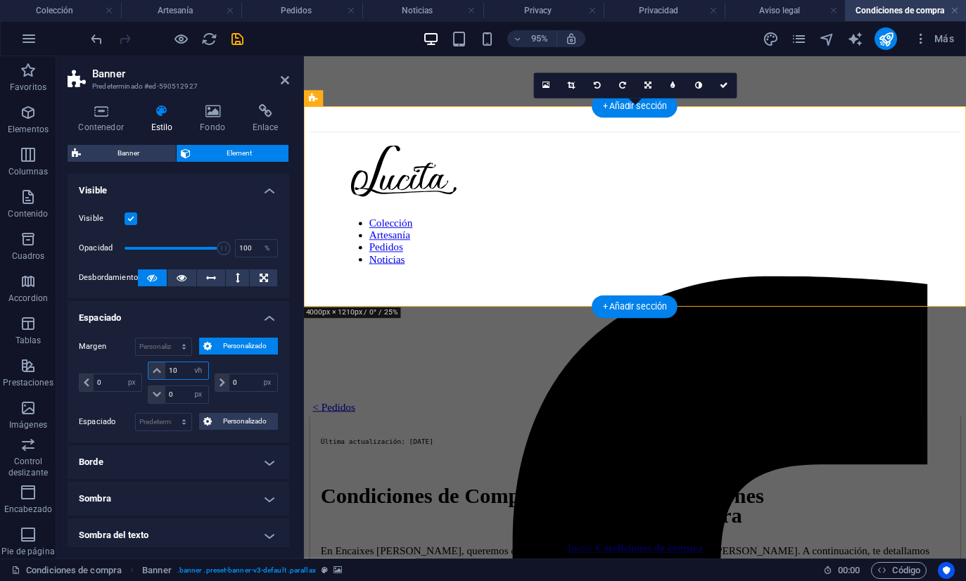
click at [185, 369] on input "10" at bounding box center [186, 370] width 42 height 17
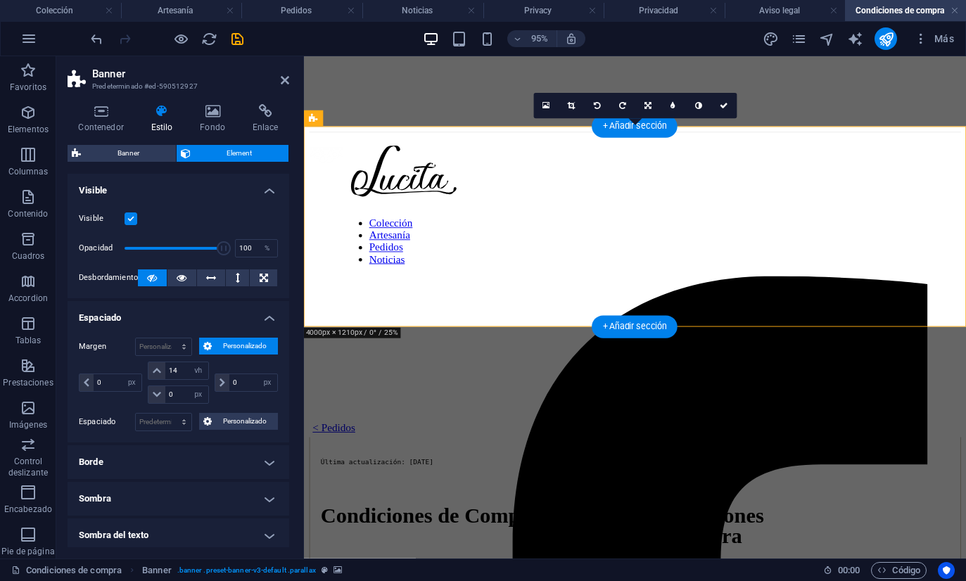
click at [0, 0] on html "[DOMAIN_NAME] Colección Artesanía Pedidos Noticias Privacy Privacidad Aviso leg…" at bounding box center [483, 290] width 966 height 581
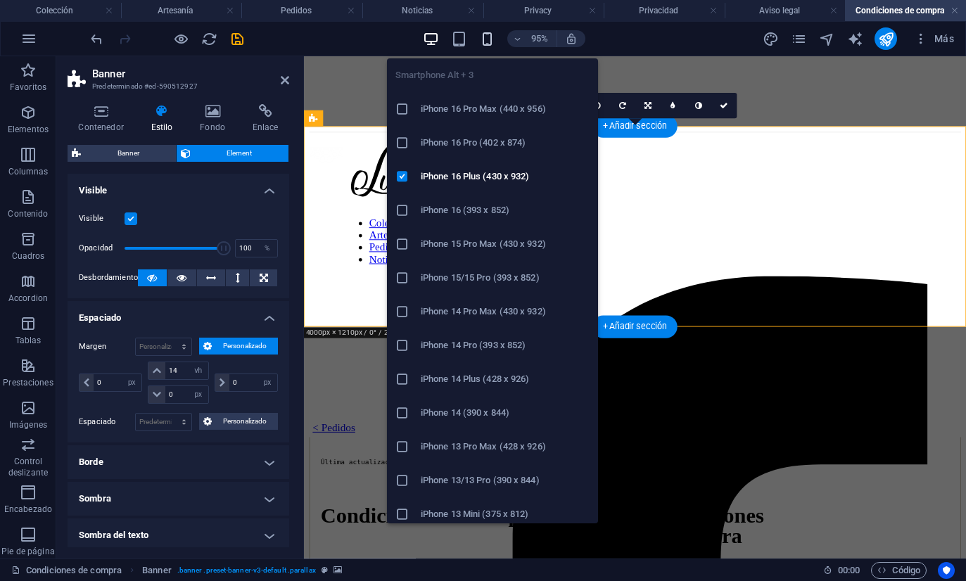
click at [486, 44] on icon "button" at bounding box center [487, 39] width 16 height 16
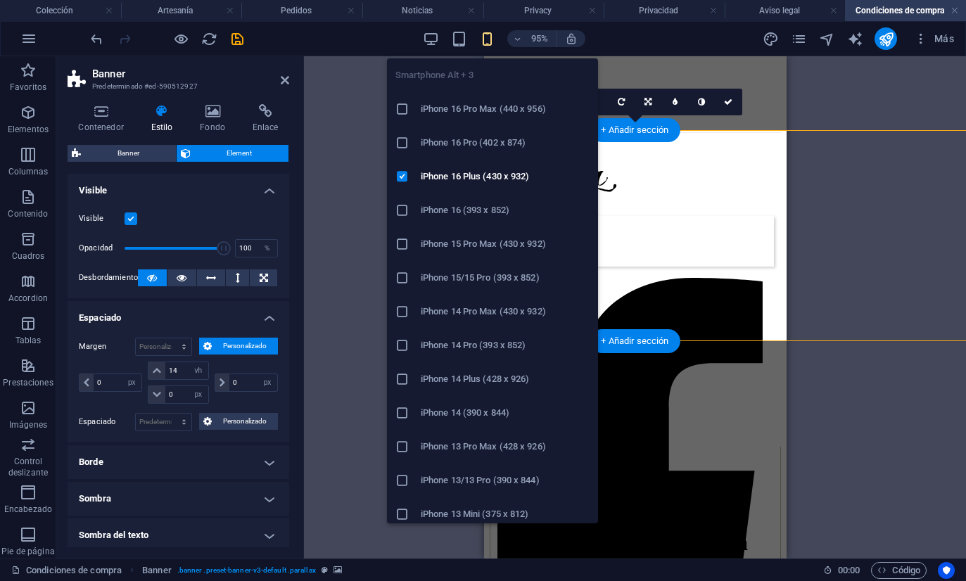
type input "6"
select select "rem"
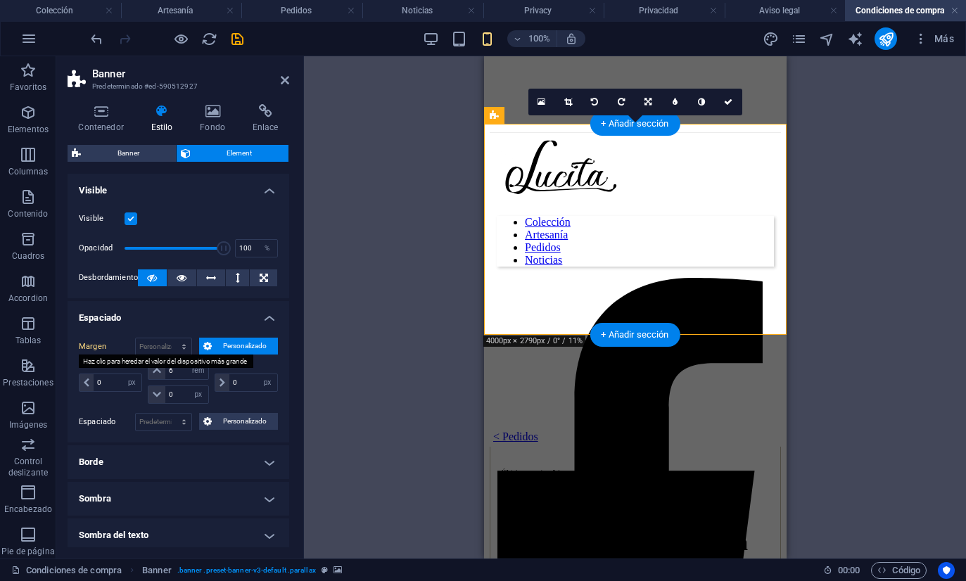
click at [103, 346] on label "Margen" at bounding box center [107, 346] width 56 height 17
type input "14"
select select "vh"
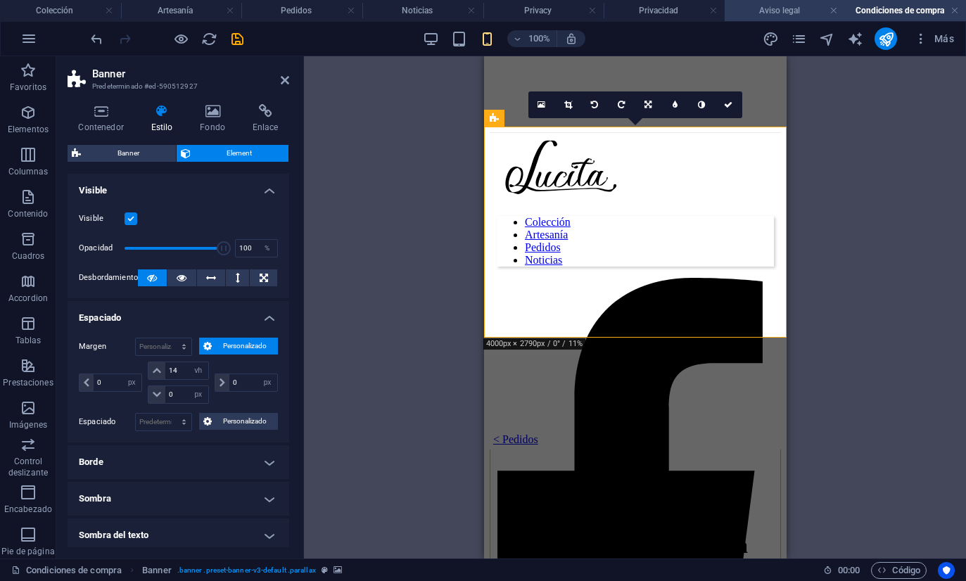
click at [807, 6] on h4 "Aviso legal" at bounding box center [784, 10] width 121 height 15
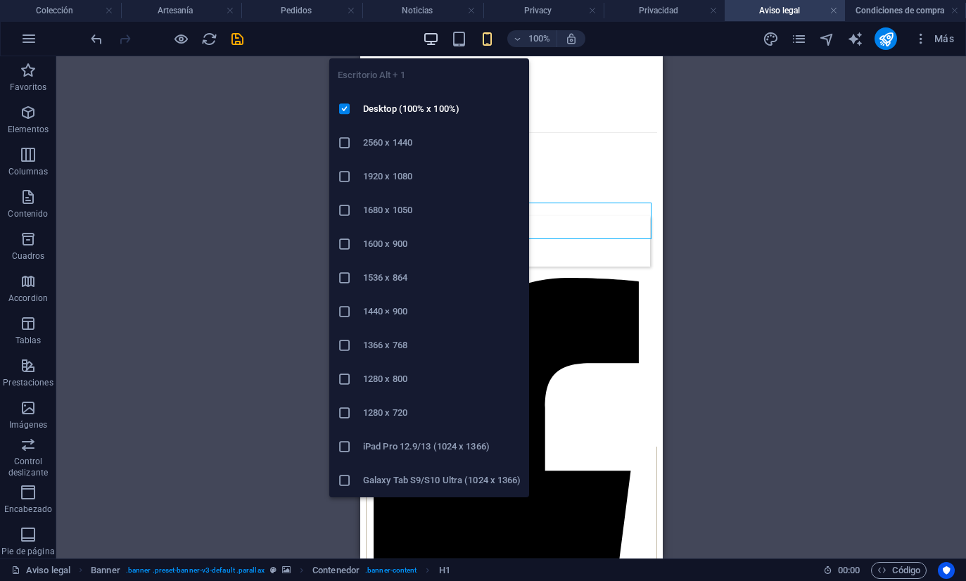
click at [434, 37] on icon "button" at bounding box center [431, 39] width 16 height 16
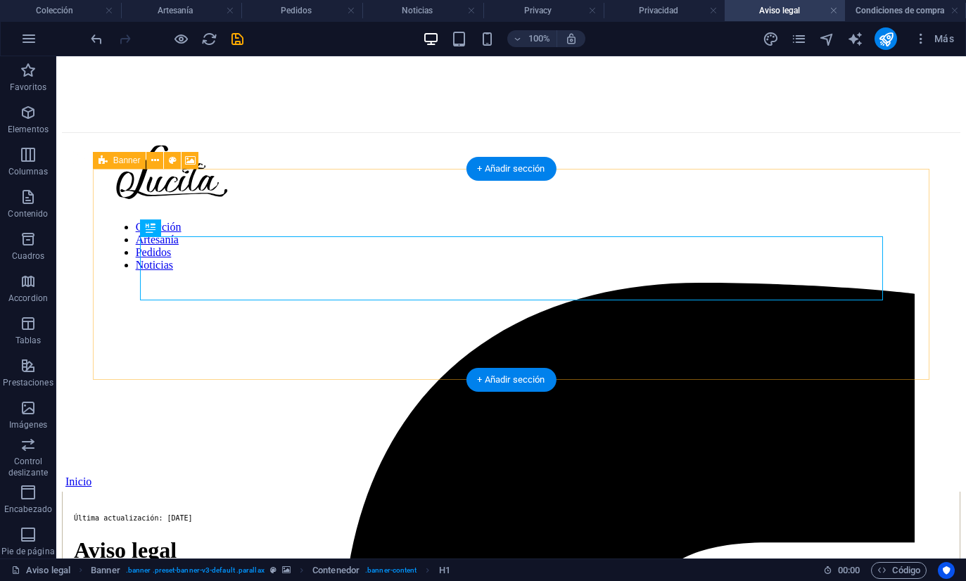
click at [101, 165] on icon at bounding box center [102, 160] width 9 height 17
select select "px"
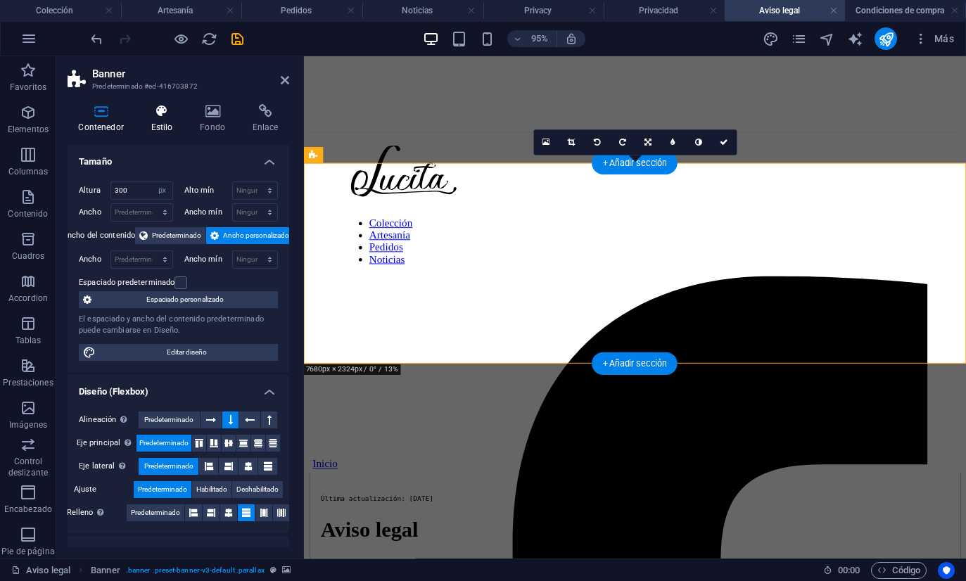
click at [169, 118] on h4 "Estilo" at bounding box center [164, 119] width 49 height 30
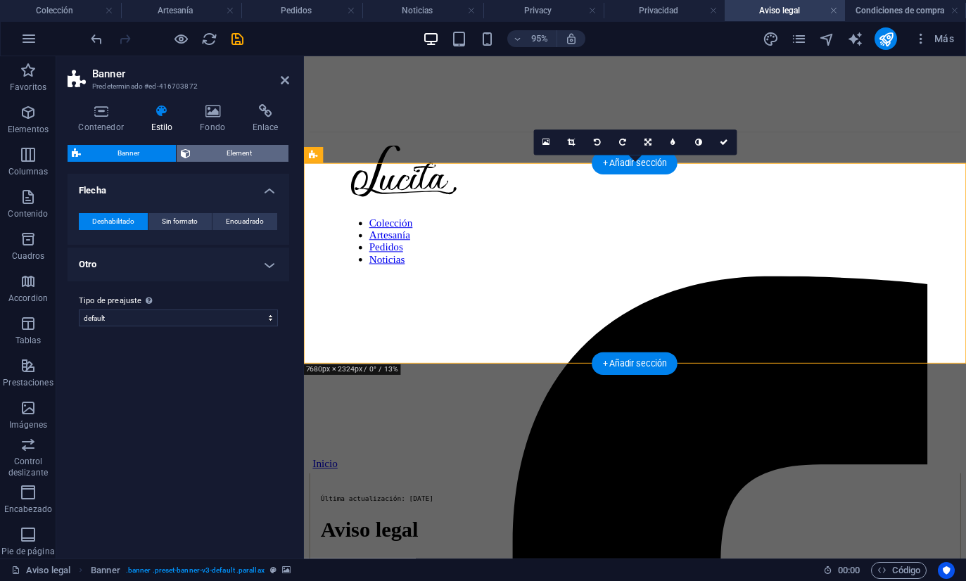
click at [212, 160] on span "Element" at bounding box center [240, 153] width 90 height 17
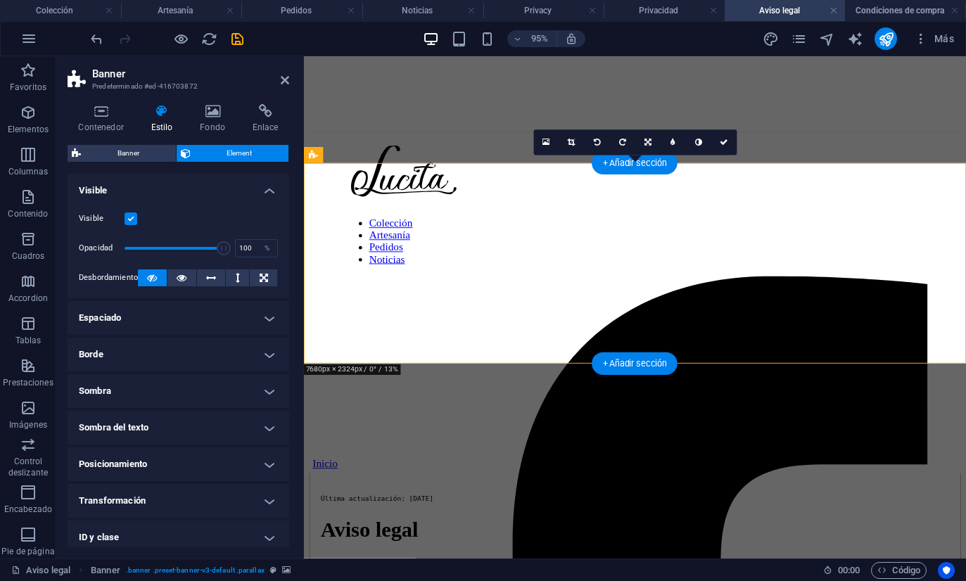
click at [134, 319] on h4 "Espaciado" at bounding box center [179, 318] width 222 height 34
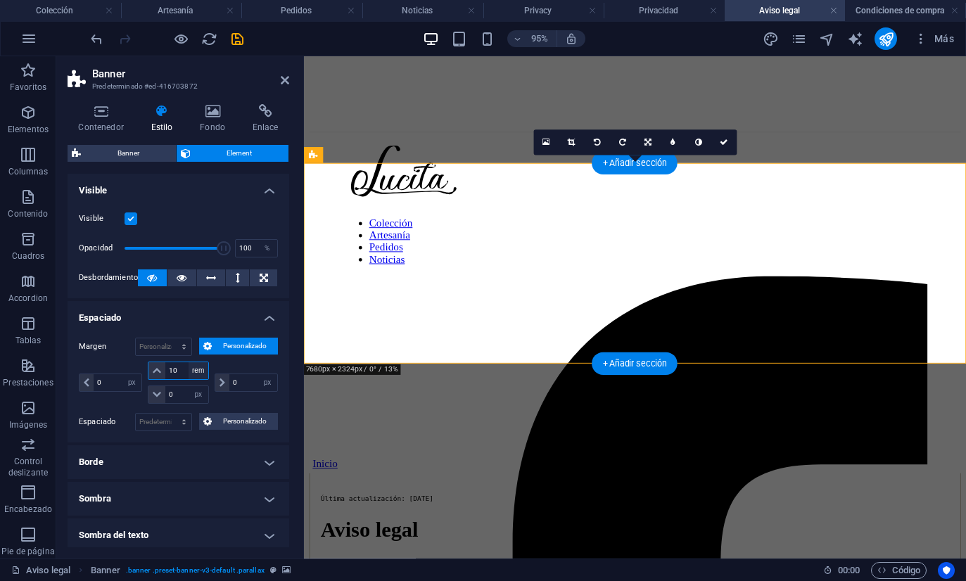
click at [190, 365] on select "automático px % rem vw vh" at bounding box center [198, 370] width 20 height 17
select select "vh"
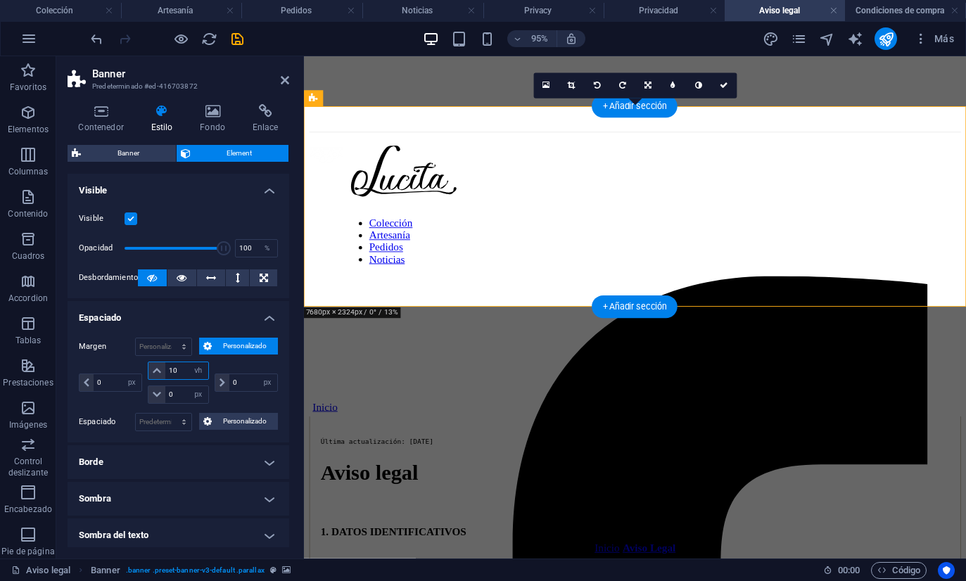
click at [186, 369] on input "10" at bounding box center [186, 370] width 42 height 17
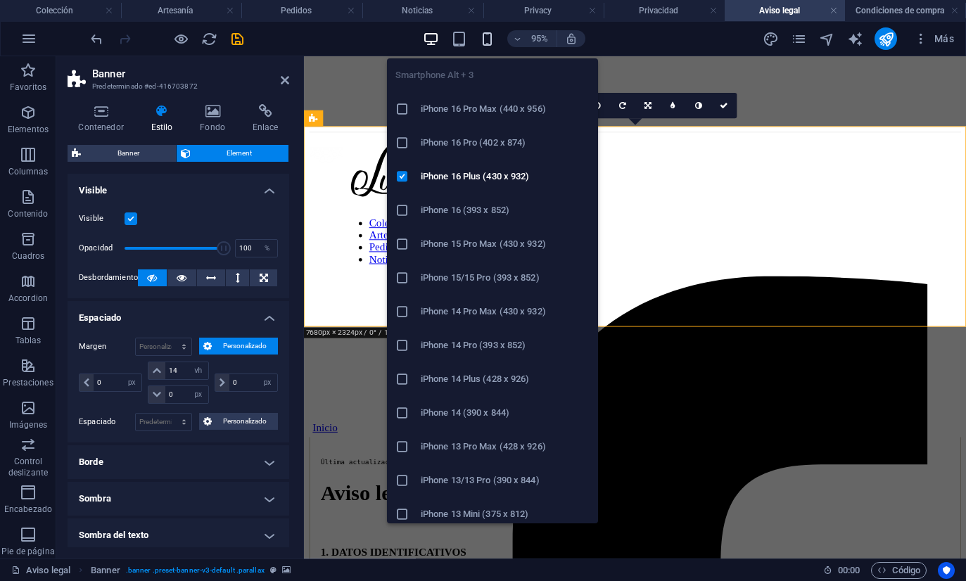
click at [480, 42] on icon "button" at bounding box center [487, 39] width 16 height 16
type input "6"
select select "rem"
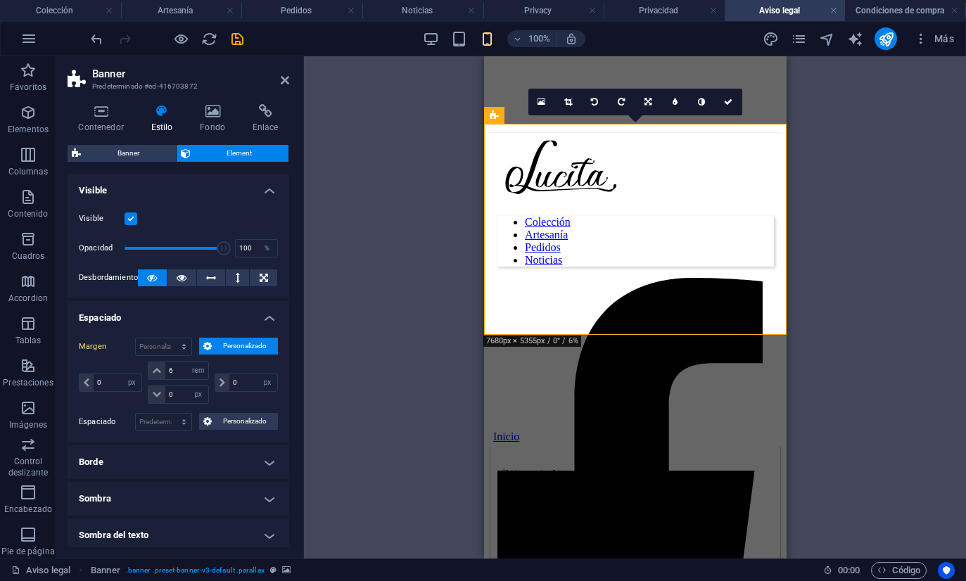
click at [87, 351] on label "Margen" at bounding box center [107, 346] width 56 height 17
type input "14"
select select "vh"
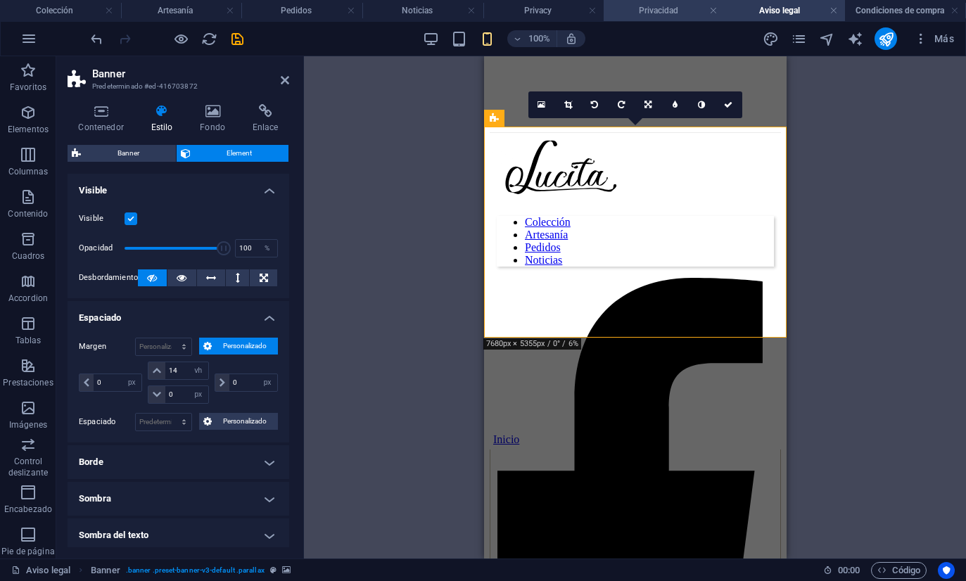
click at [651, 12] on h4 "Privacidad" at bounding box center [663, 10] width 121 height 15
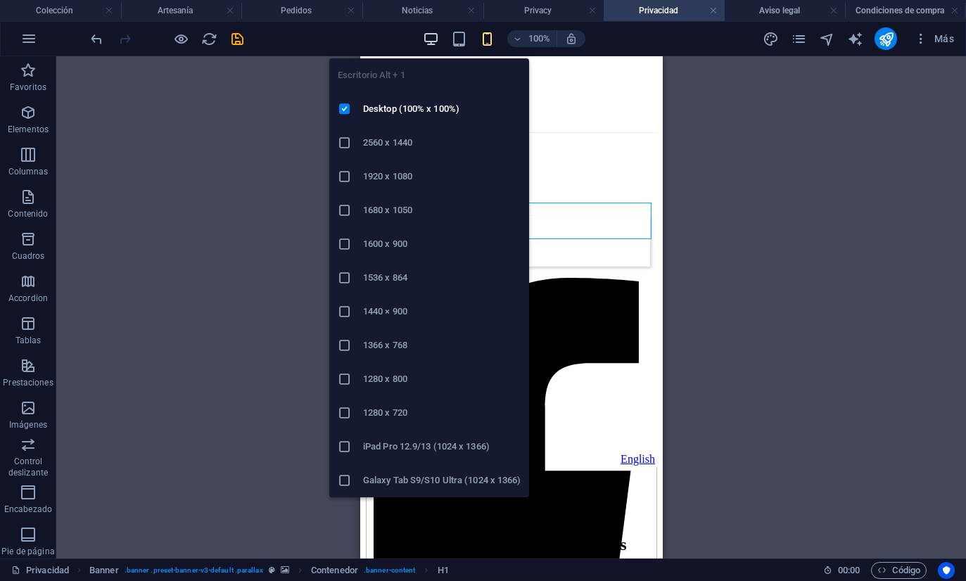
click at [433, 35] on icon "button" at bounding box center [431, 39] width 16 height 16
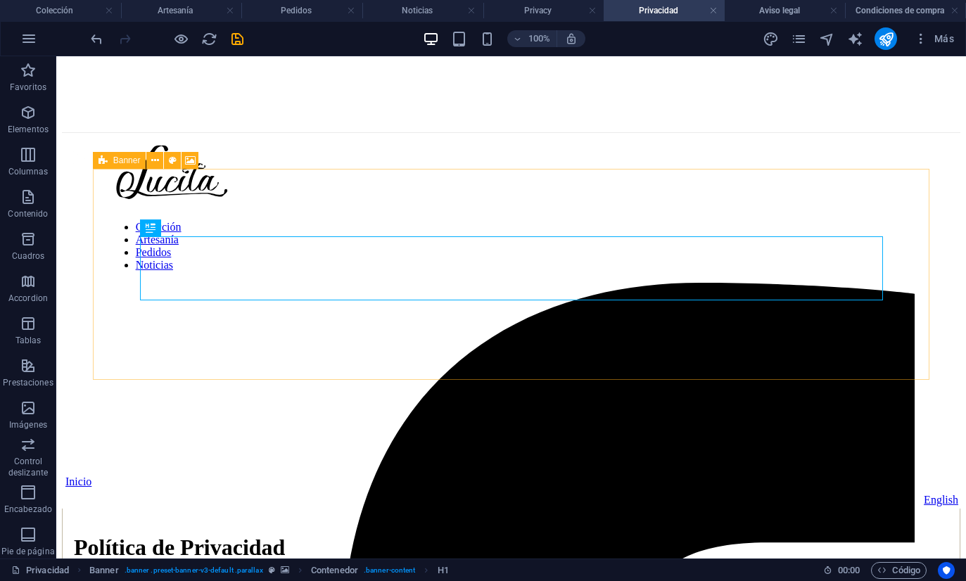
click at [101, 161] on icon at bounding box center [102, 160] width 9 height 17
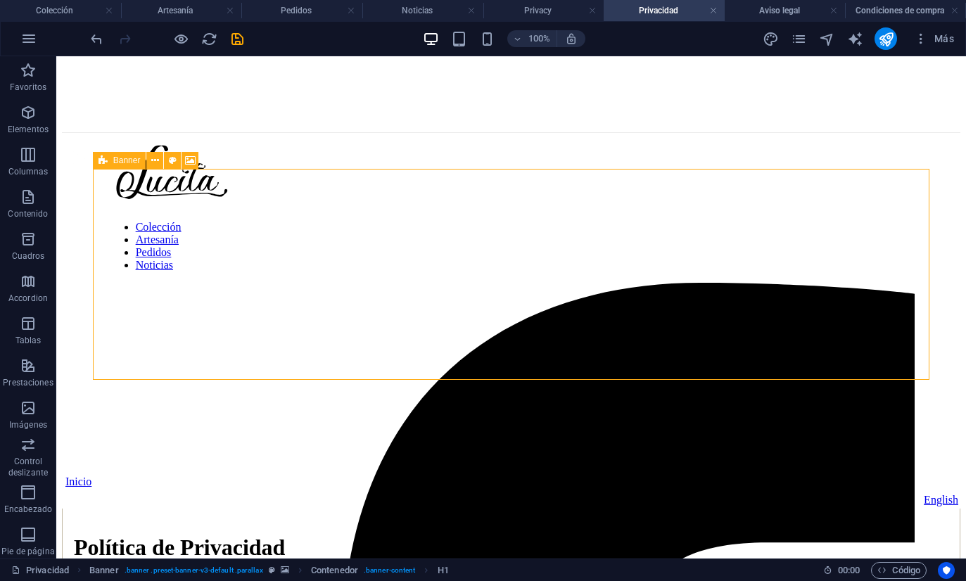
click at [101, 161] on icon at bounding box center [102, 160] width 9 height 17
select select "px"
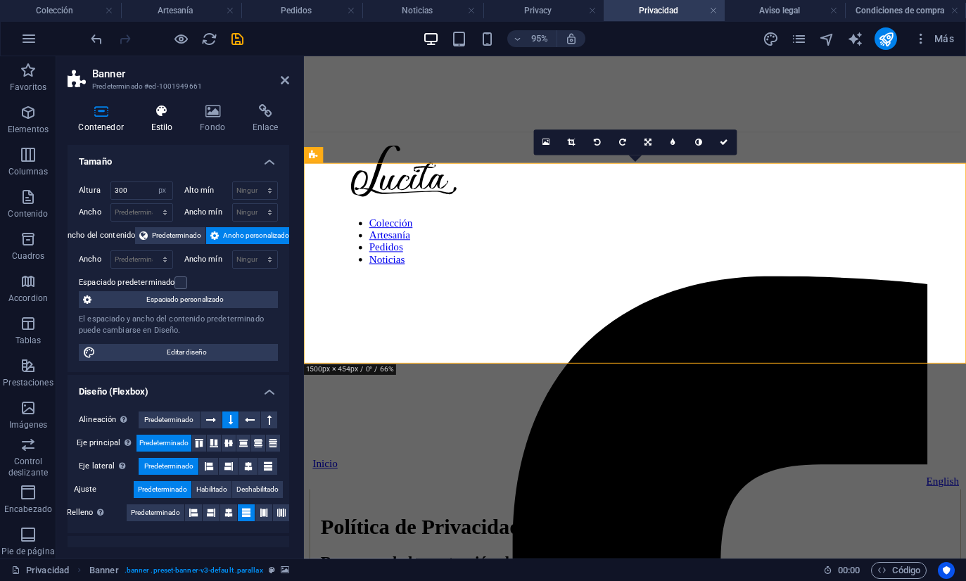
click at [159, 119] on h4 "Estilo" at bounding box center [164, 119] width 49 height 30
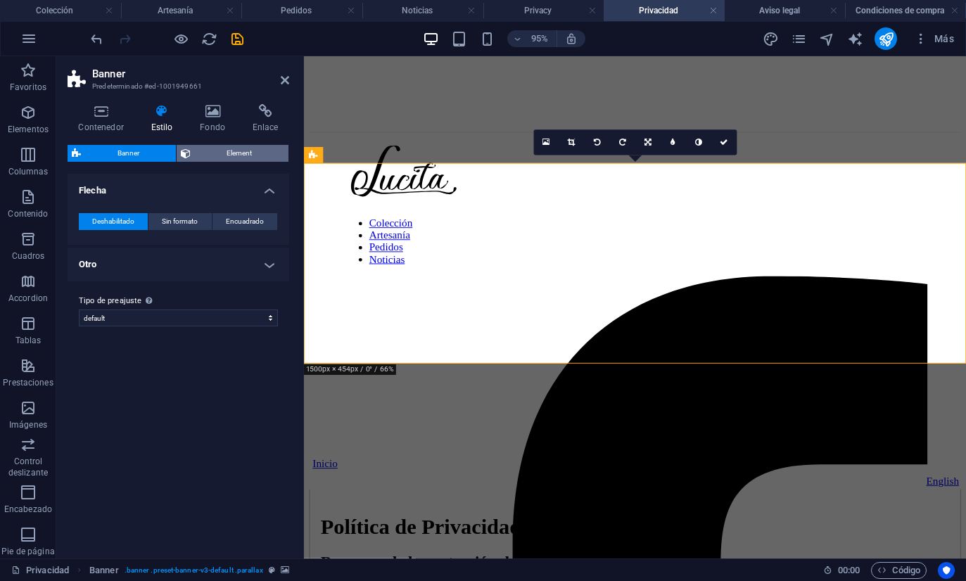
click at [188, 158] on icon at bounding box center [186, 153] width 10 height 17
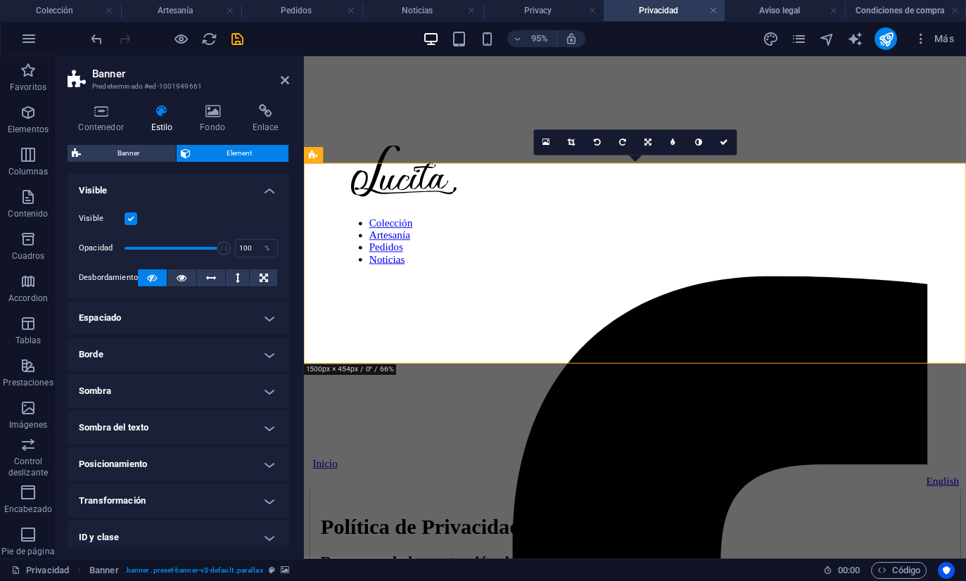
click at [143, 314] on h4 "Espaciado" at bounding box center [179, 318] width 222 height 34
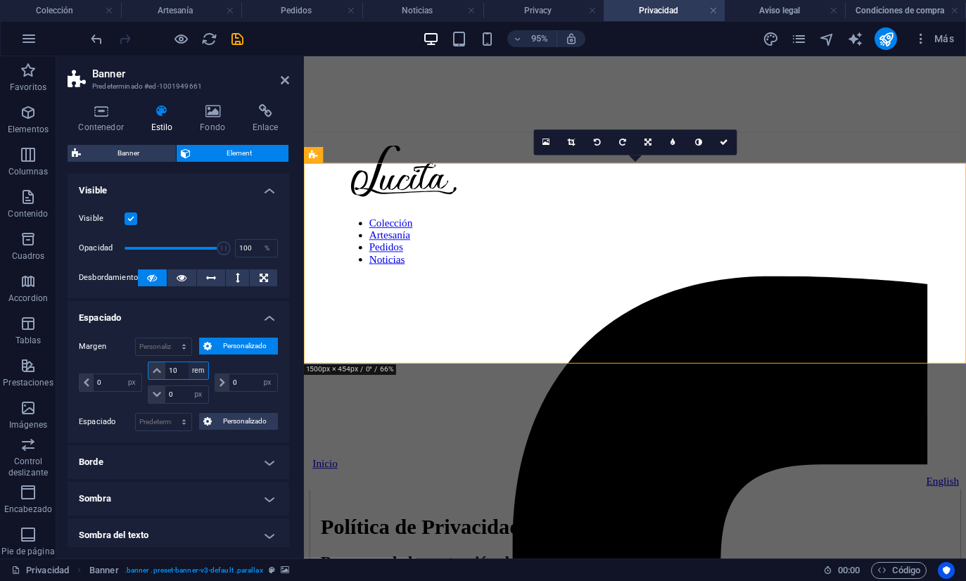
click at [193, 372] on select "automático px % rem vw vh" at bounding box center [198, 370] width 20 height 17
select select "vh"
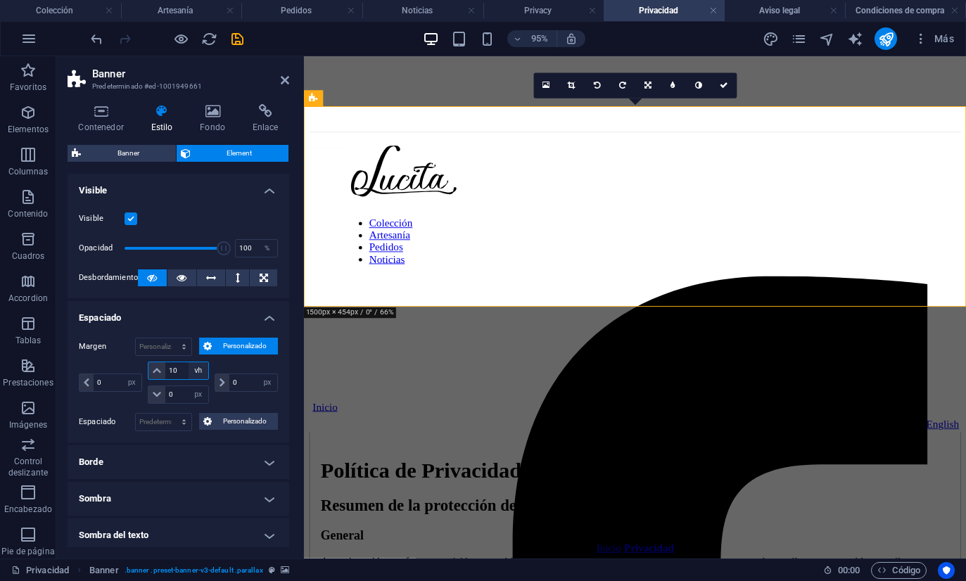
click at [191, 363] on select "automático px % rem vw vh" at bounding box center [198, 370] width 20 height 17
click at [187, 366] on input "10" at bounding box center [186, 370] width 42 height 17
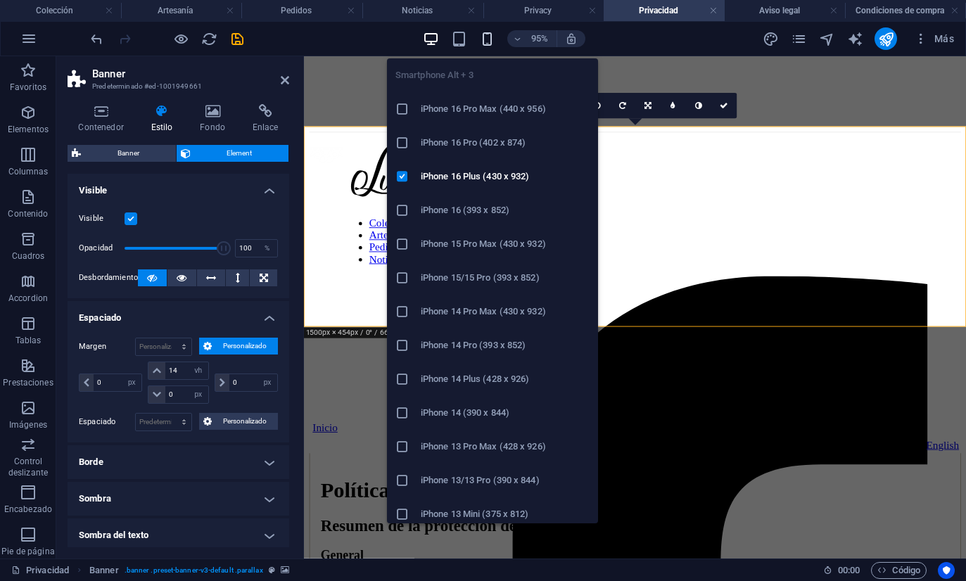
click at [484, 33] on icon "button" at bounding box center [487, 39] width 16 height 16
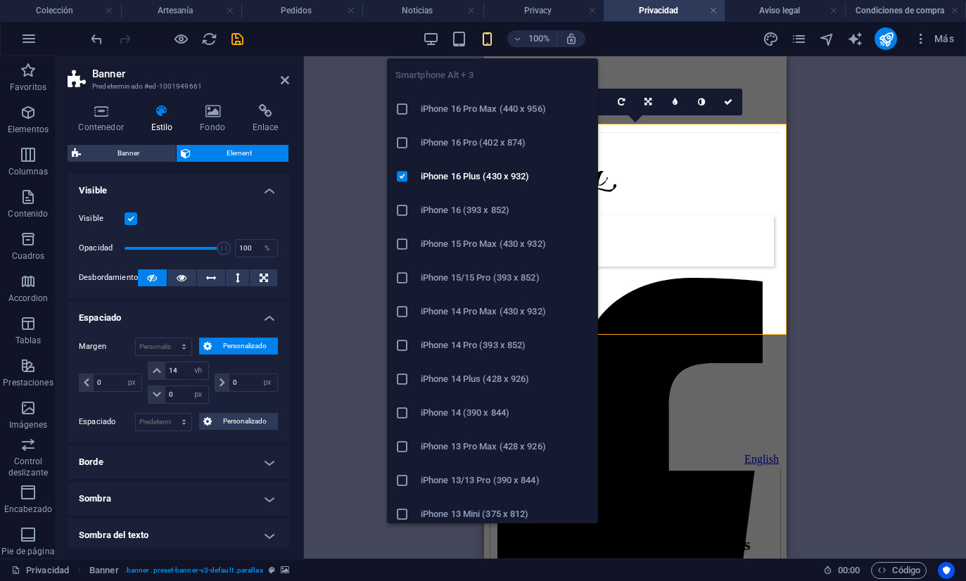
type input "6"
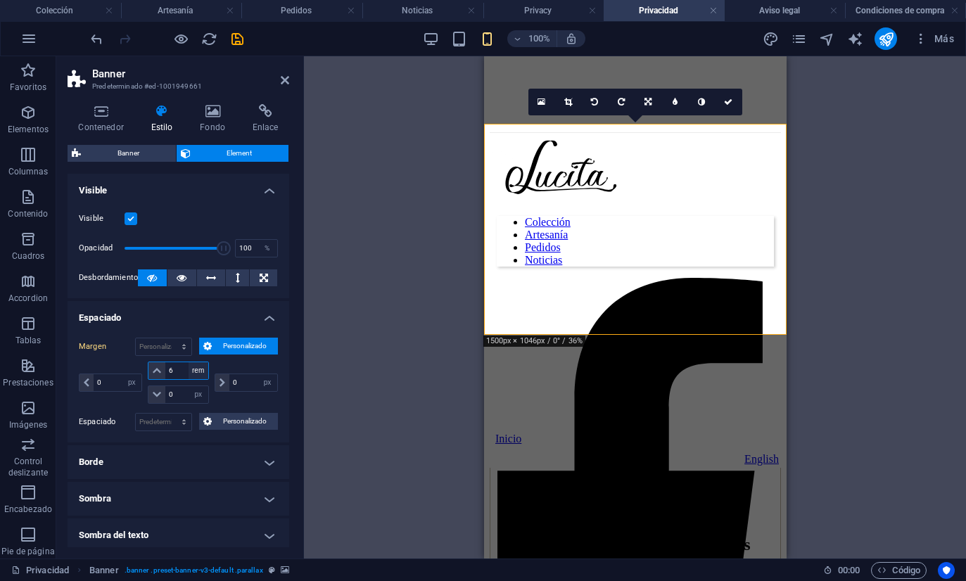
click at [198, 369] on select "automático px % rem vw vh" at bounding box center [198, 370] width 20 height 17
select select "vh"
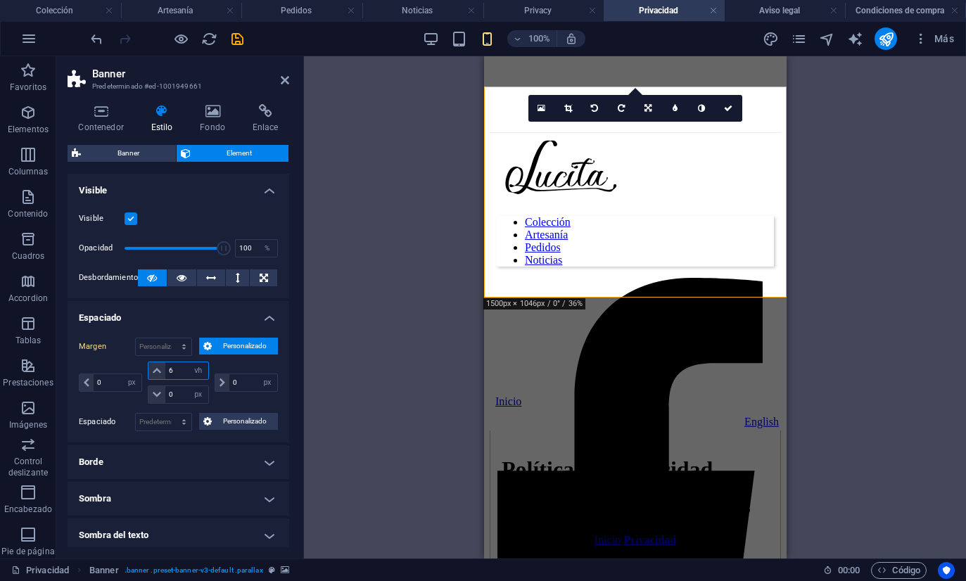
click at [186, 369] on input "6" at bounding box center [186, 370] width 42 height 17
click at [101, 343] on label "Margen" at bounding box center [107, 346] width 56 height 17
type input "14"
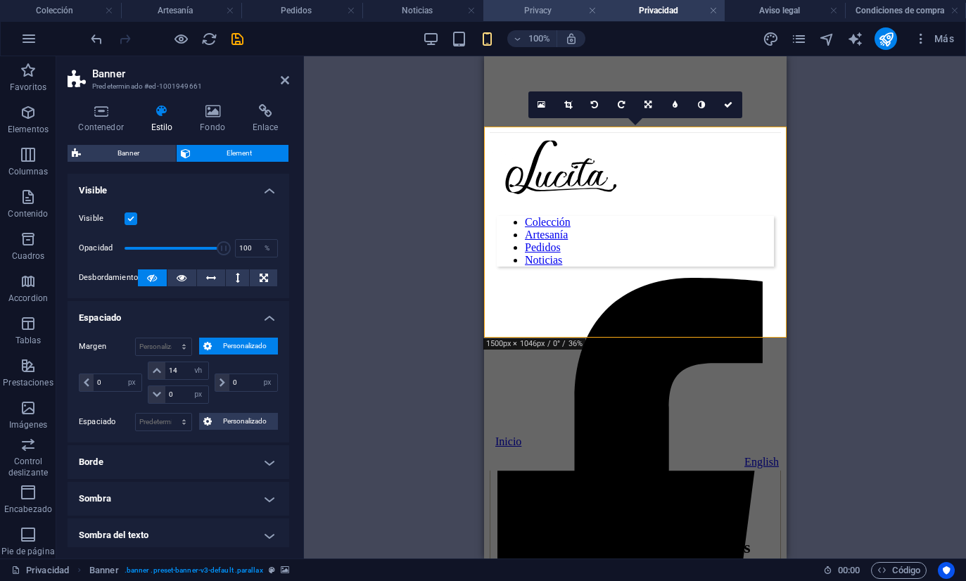
click at [532, 4] on h4 "Privacy" at bounding box center [543, 10] width 121 height 15
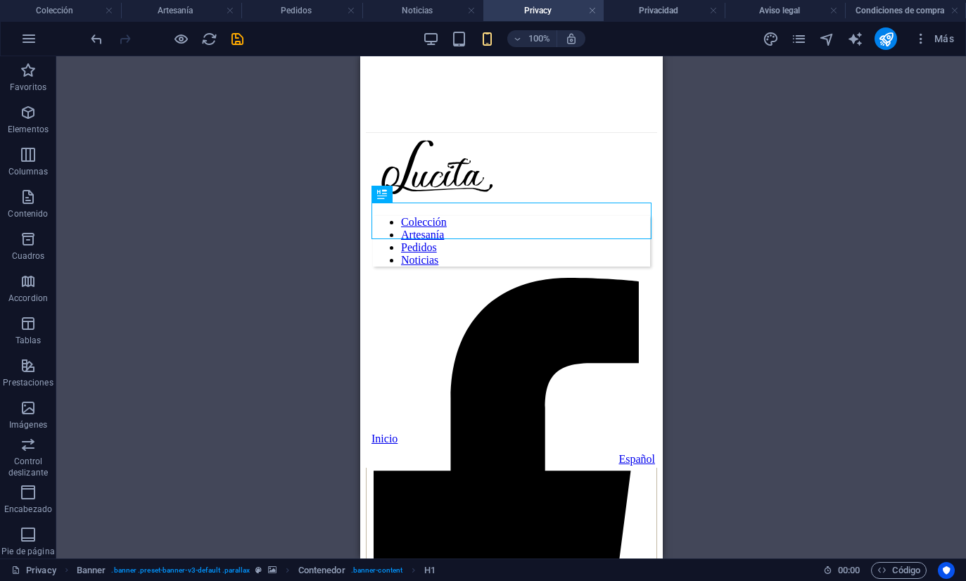
click at [430, 30] on div "100%" at bounding box center [504, 38] width 162 height 23
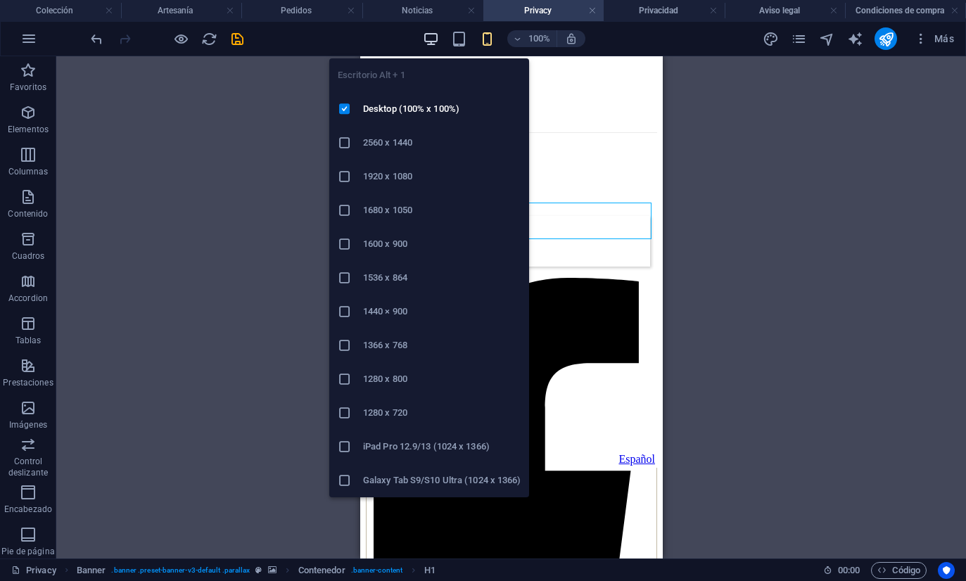
click at [428, 37] on icon "button" at bounding box center [431, 39] width 16 height 16
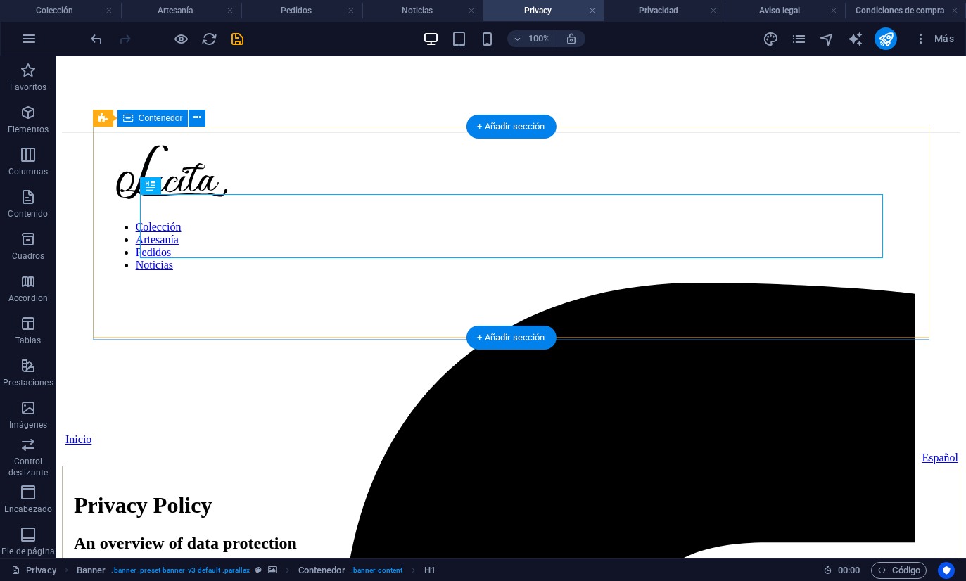
click at [105, 518] on div "Privacy Inicio / Privacy" at bounding box center [511, 558] width 898 height 80
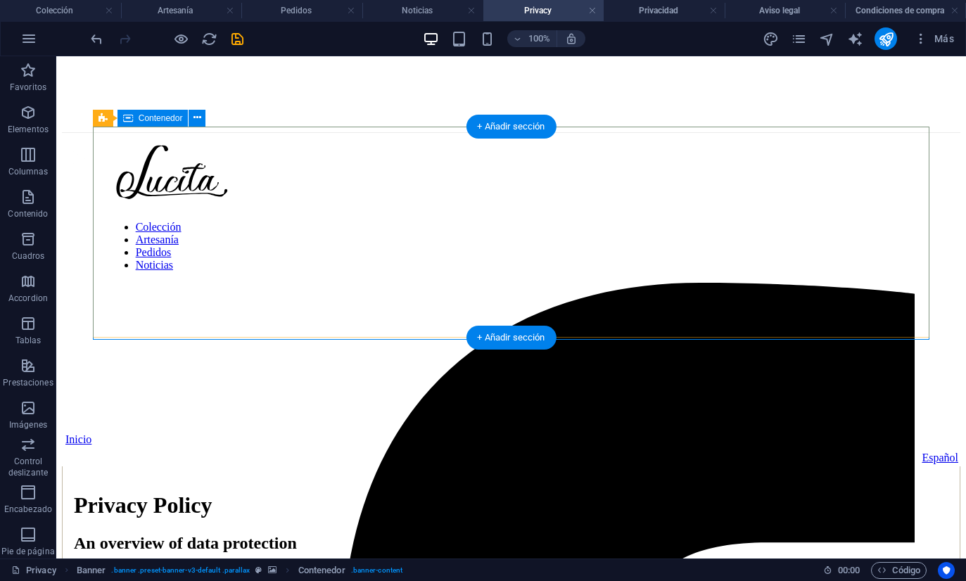
click at [105, 518] on div "Privacy Inicio / Privacy" at bounding box center [511, 558] width 898 height 80
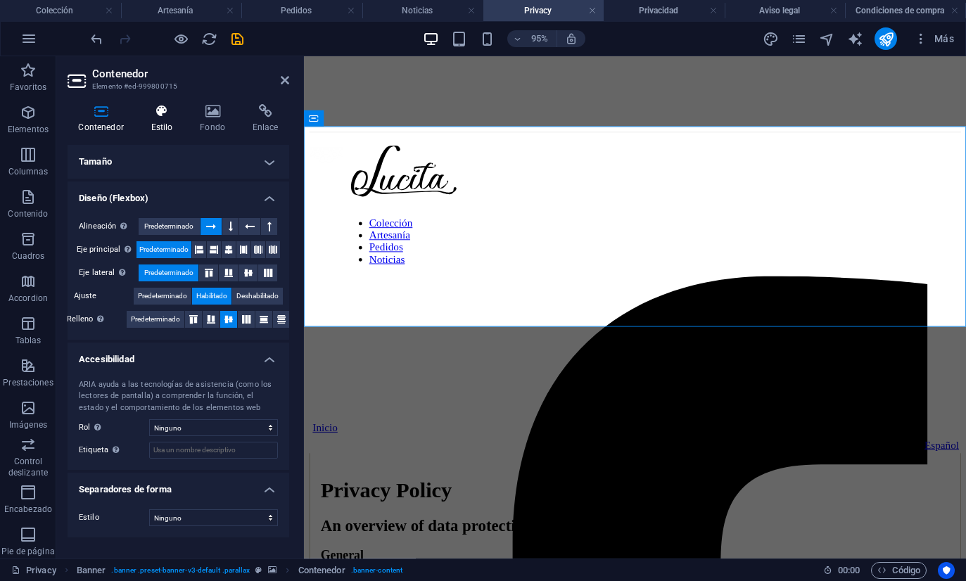
click at [155, 119] on h4 "Estilo" at bounding box center [164, 119] width 49 height 30
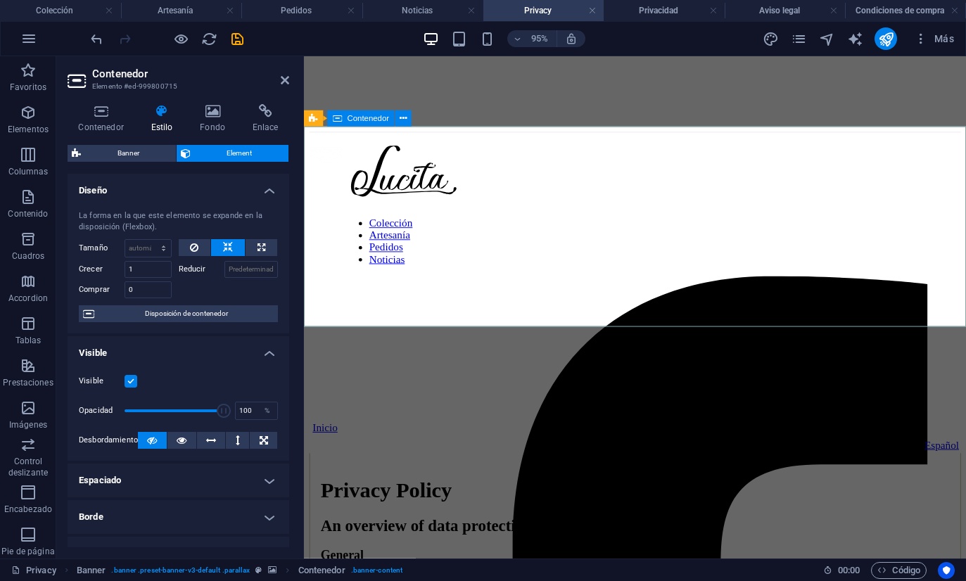
click at [318, 533] on div "Privacy Inicio / Privacy" at bounding box center [652, 573] width 686 height 80
click at [322, 117] on div "Banner" at bounding box center [329, 118] width 51 height 16
select select "px"
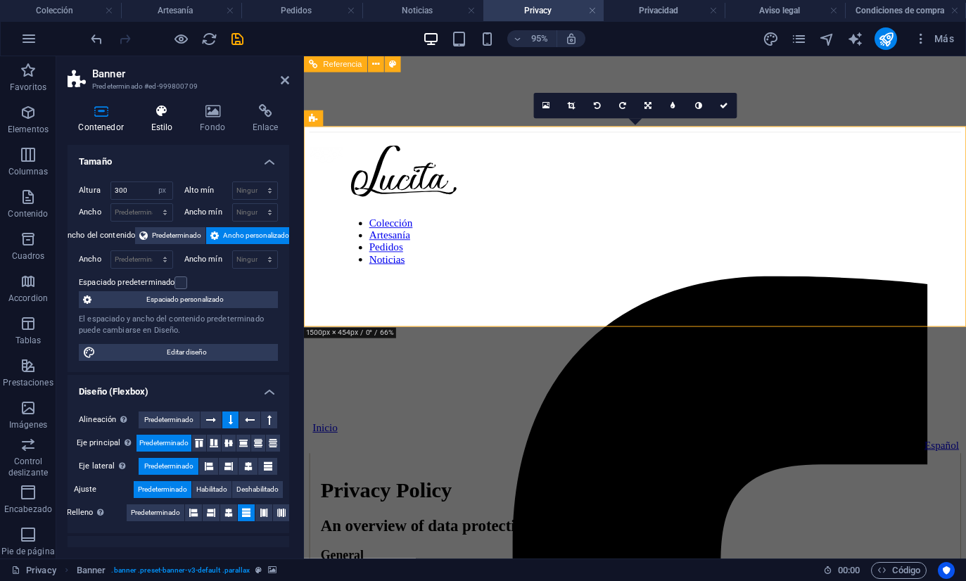
click at [162, 110] on icon at bounding box center [162, 111] width 44 height 14
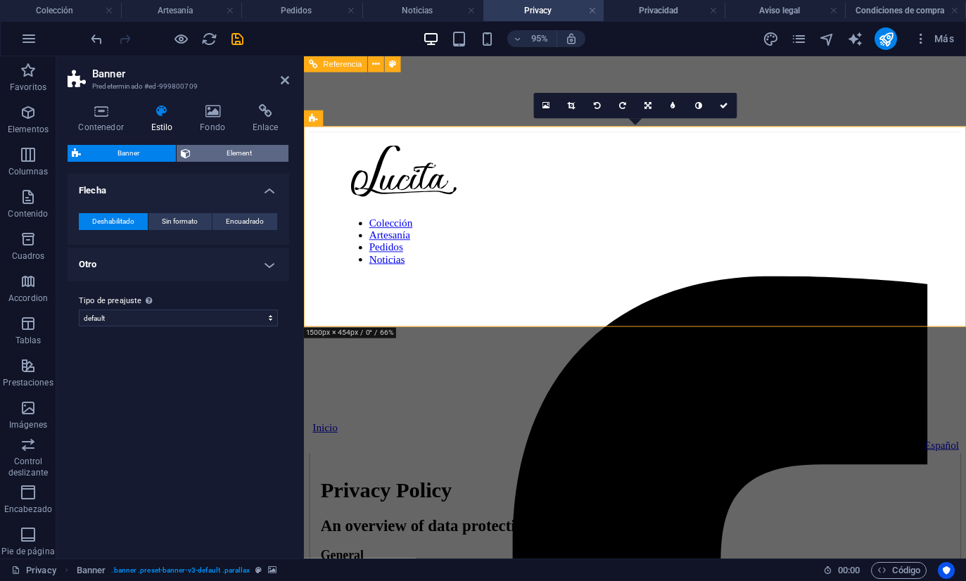
click at [200, 145] on span "Element" at bounding box center [240, 153] width 90 height 17
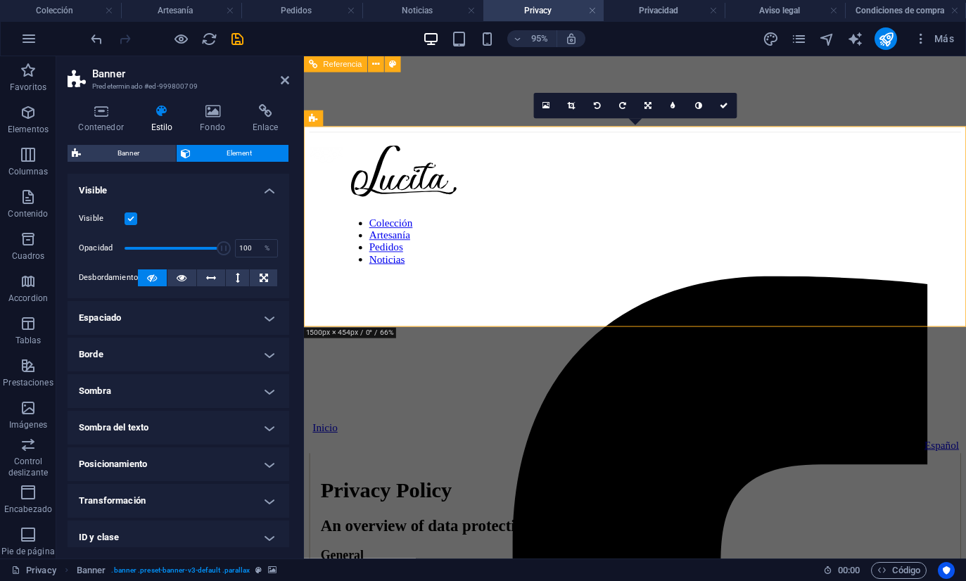
click at [152, 321] on h4 "Espaciado" at bounding box center [179, 318] width 222 height 34
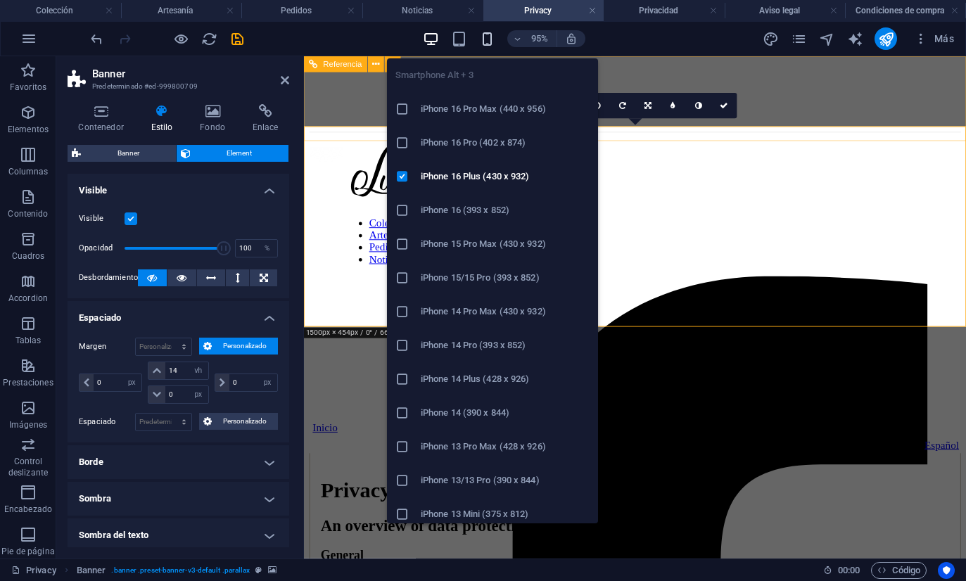
click at [489, 42] on icon "button" at bounding box center [487, 39] width 16 height 16
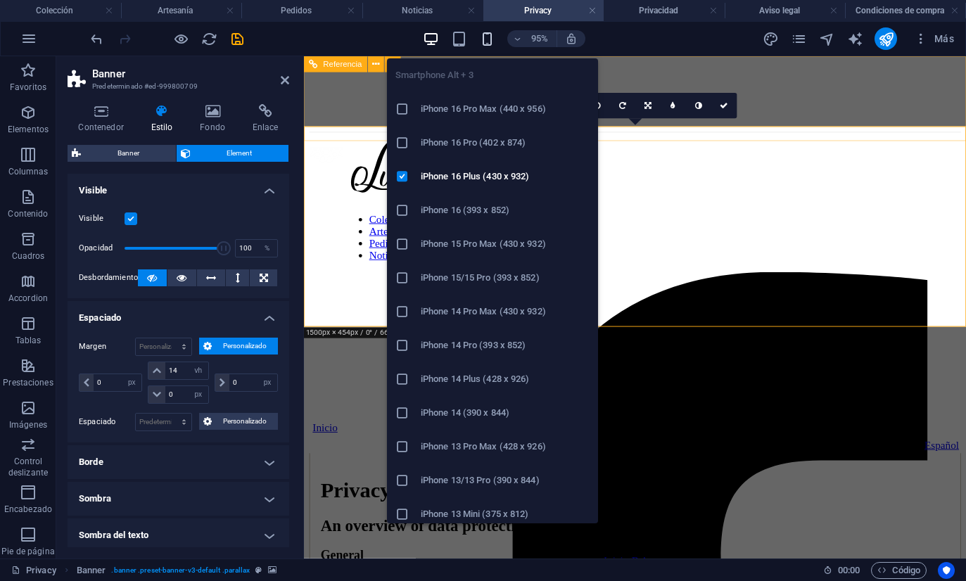
type input "6"
select select "rem"
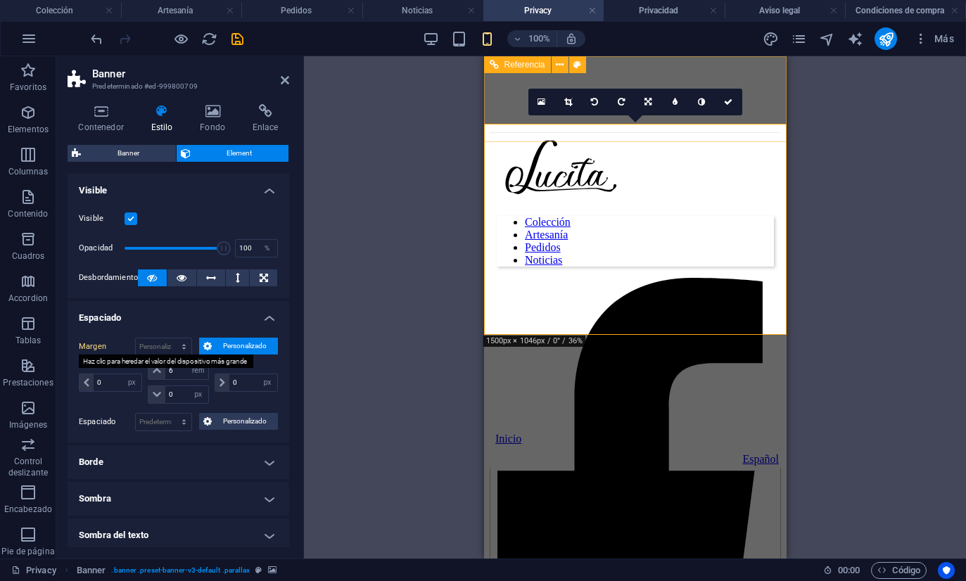
click at [105, 350] on label "Margen" at bounding box center [107, 346] width 56 height 17
type input "14"
select select "vh"
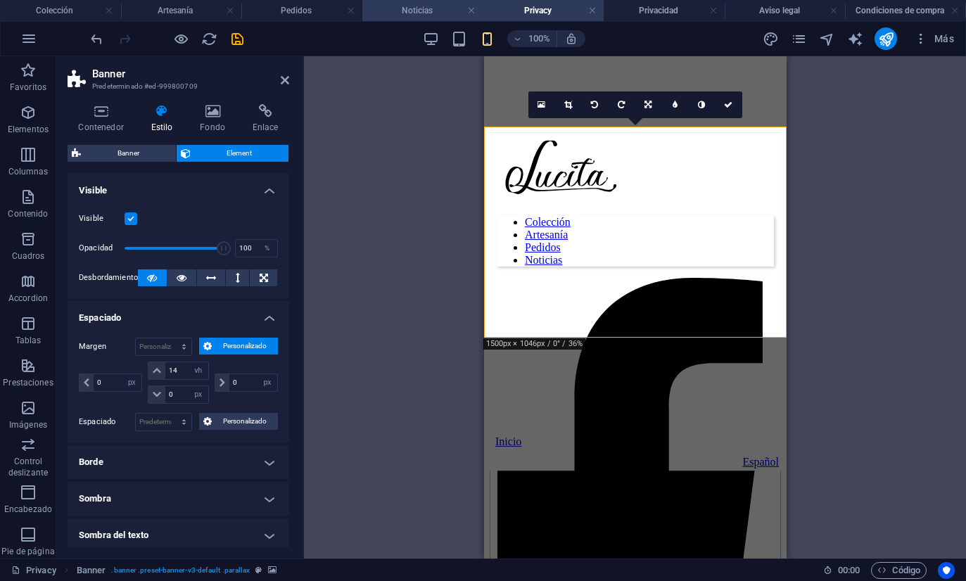
click at [448, 19] on li "Noticias" at bounding box center [422, 10] width 121 height 21
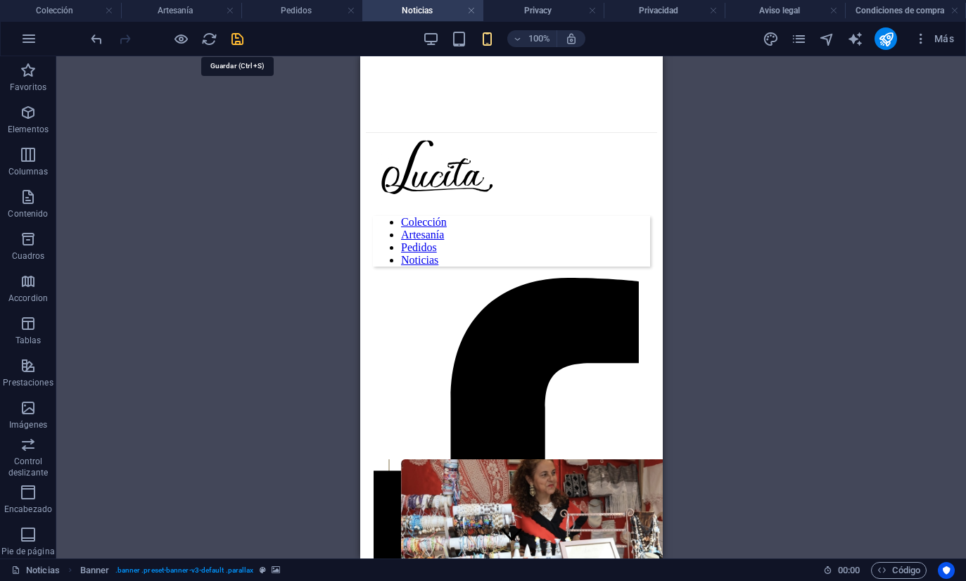
click at [235, 40] on icon "save" at bounding box center [237, 39] width 16 height 16
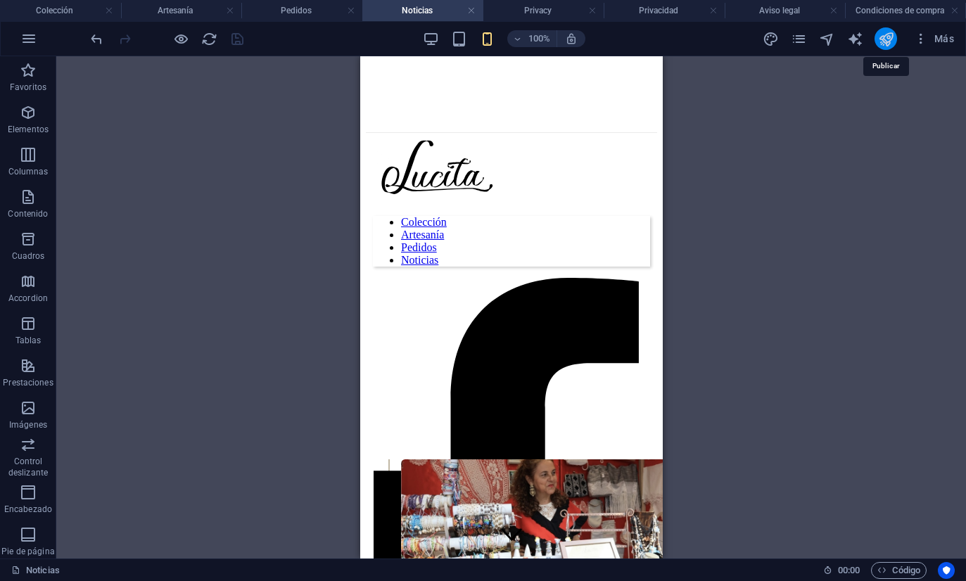
click at [885, 39] on icon "publish" at bounding box center [886, 39] width 16 height 16
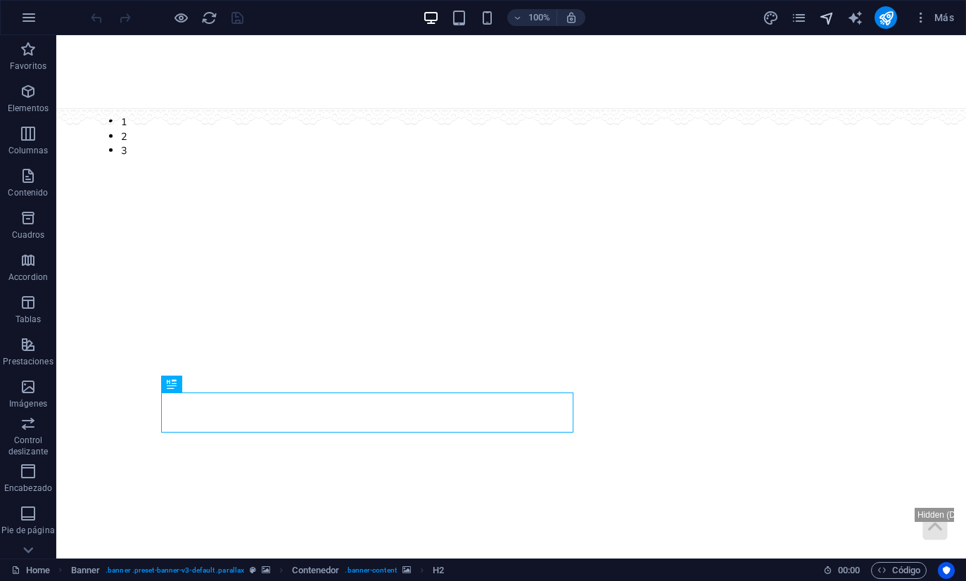
click at [821, 10] on icon "navigator" at bounding box center [827, 18] width 16 height 16
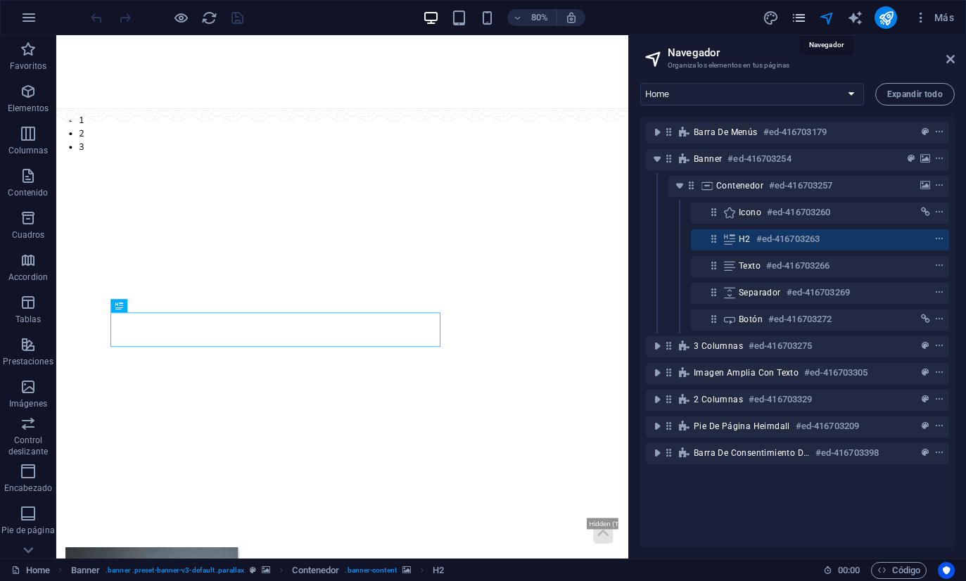
click at [802, 20] on icon "pages" at bounding box center [798, 18] width 16 height 16
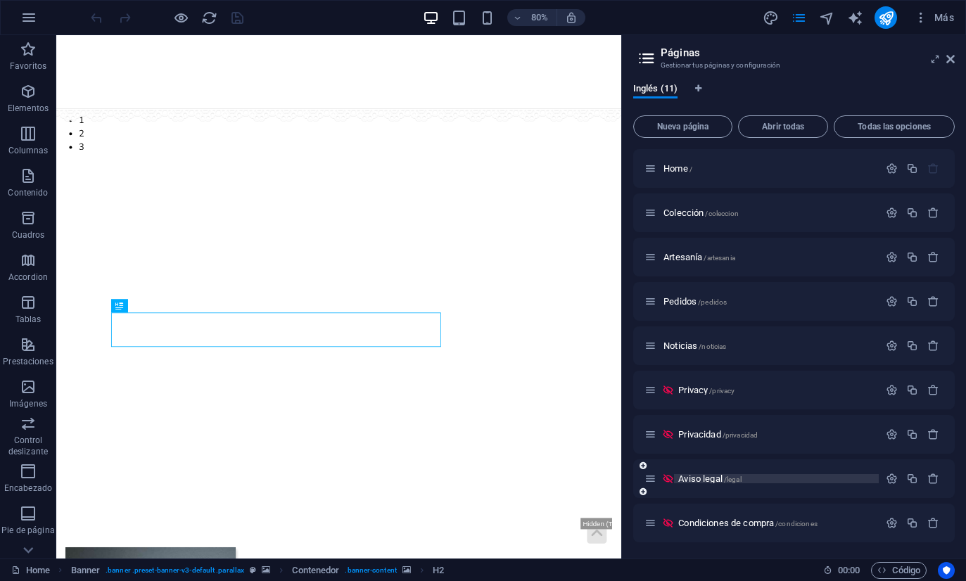
click at [715, 475] on span "Aviso legal /legal" at bounding box center [709, 478] width 63 height 11
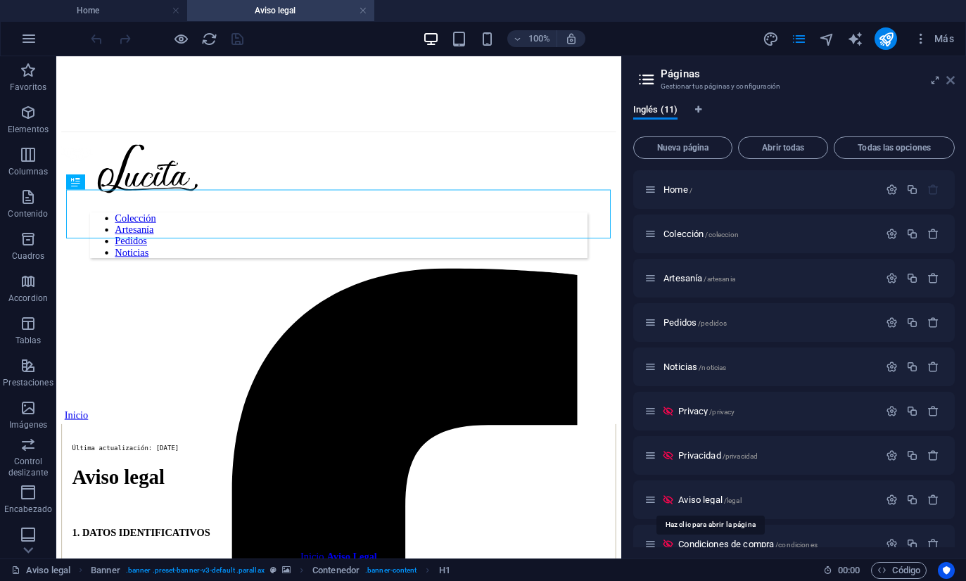
click at [953, 79] on icon at bounding box center [950, 80] width 8 height 11
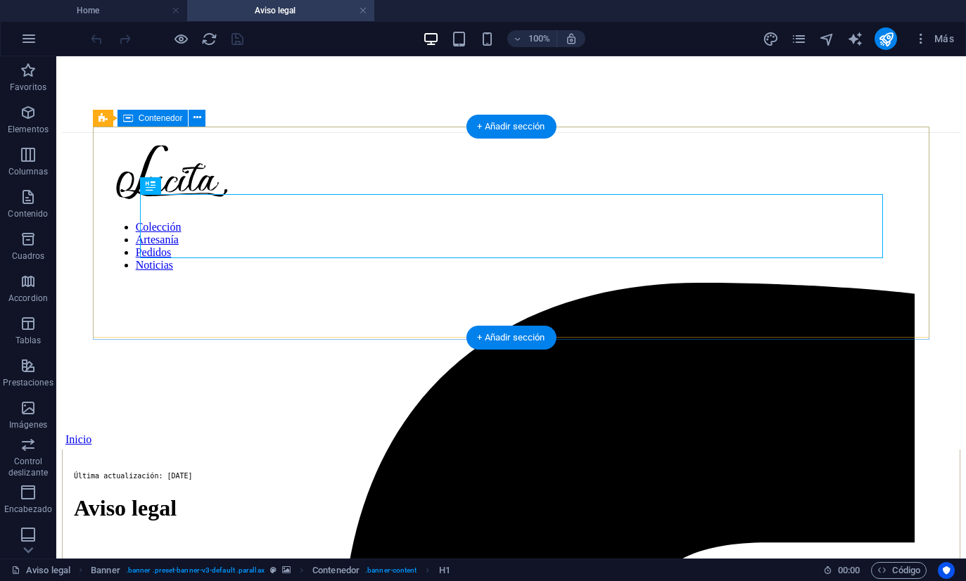
click at [110, 518] on div "Aviso Legal Inicio / Aviso Legal" at bounding box center [511, 558] width 898 height 80
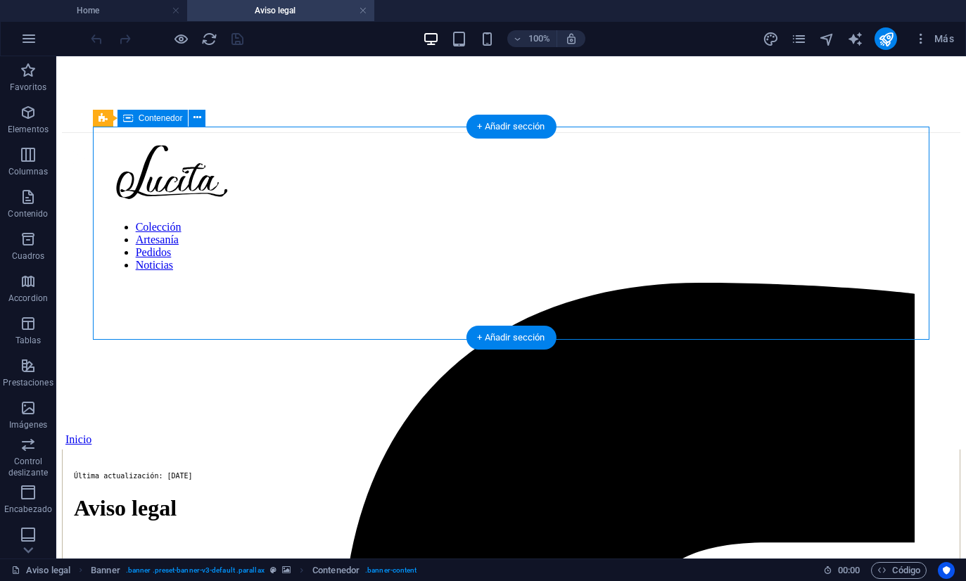
click at [110, 124] on div "Banner" at bounding box center [103, 118] width 20 height 17
select select "px"
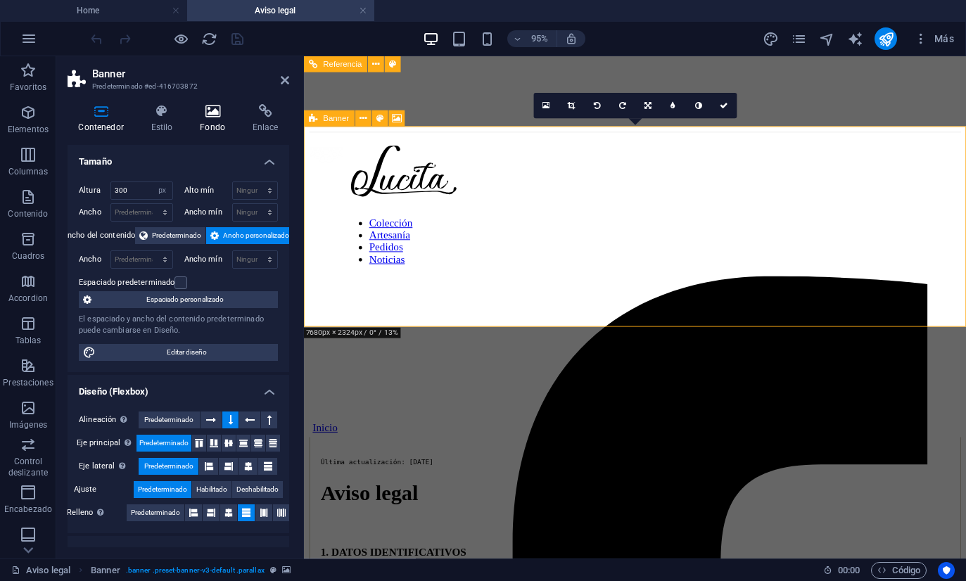
click at [210, 132] on h4 "Fondo" at bounding box center [215, 119] width 53 height 30
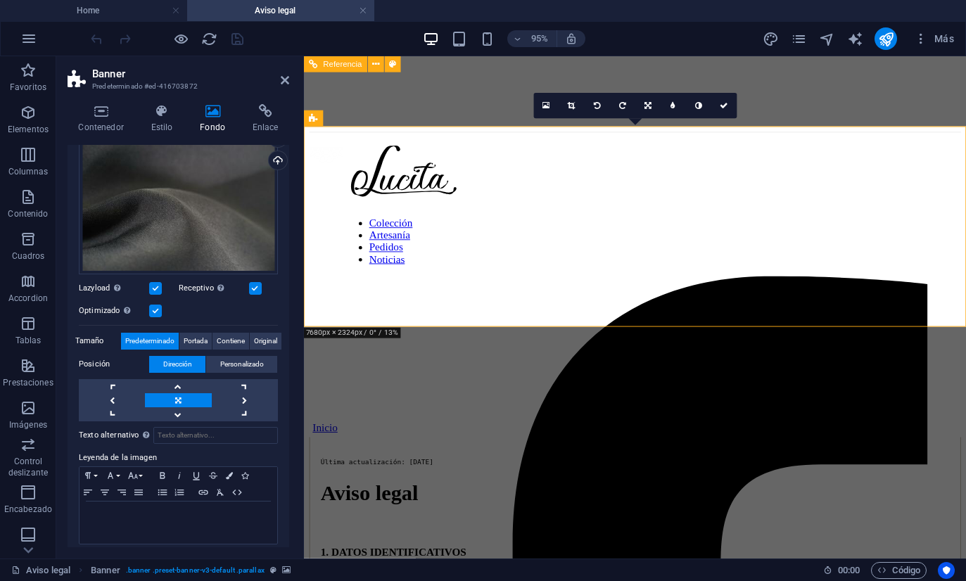
scroll to position [150, 0]
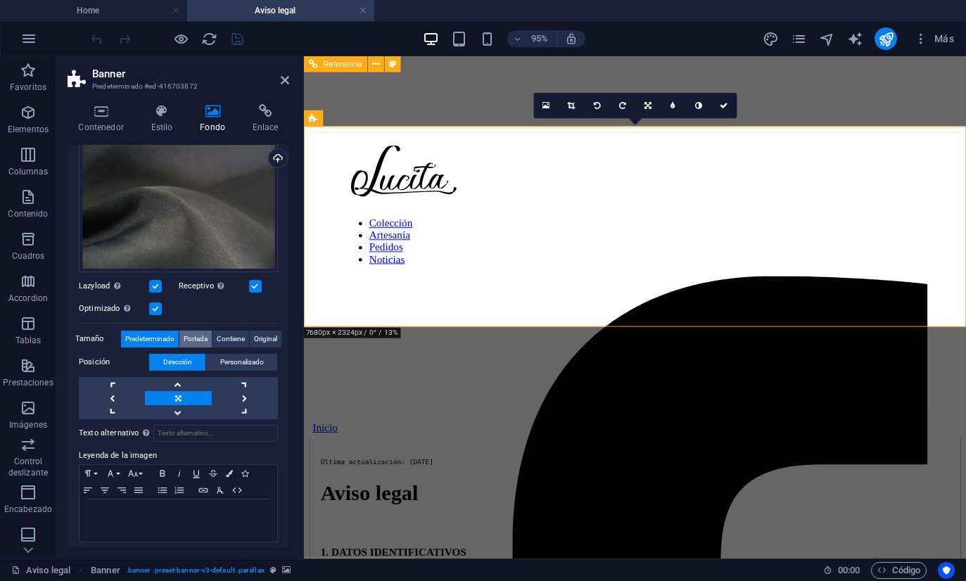
click at [203, 336] on span "Portada" at bounding box center [196, 339] width 24 height 17
click at [200, 369] on button "Dirección" at bounding box center [177, 362] width 56 height 17
click at [236, 340] on span "Contiene" at bounding box center [231, 339] width 28 height 17
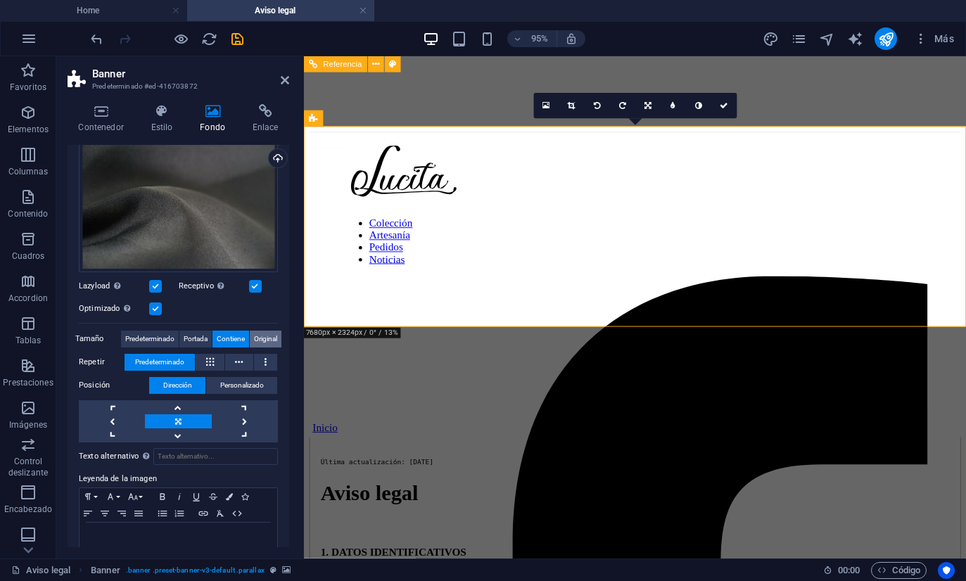
click at [269, 338] on span "Original" at bounding box center [265, 339] width 23 height 17
click at [155, 347] on span "Predeterminado" at bounding box center [149, 339] width 49 height 17
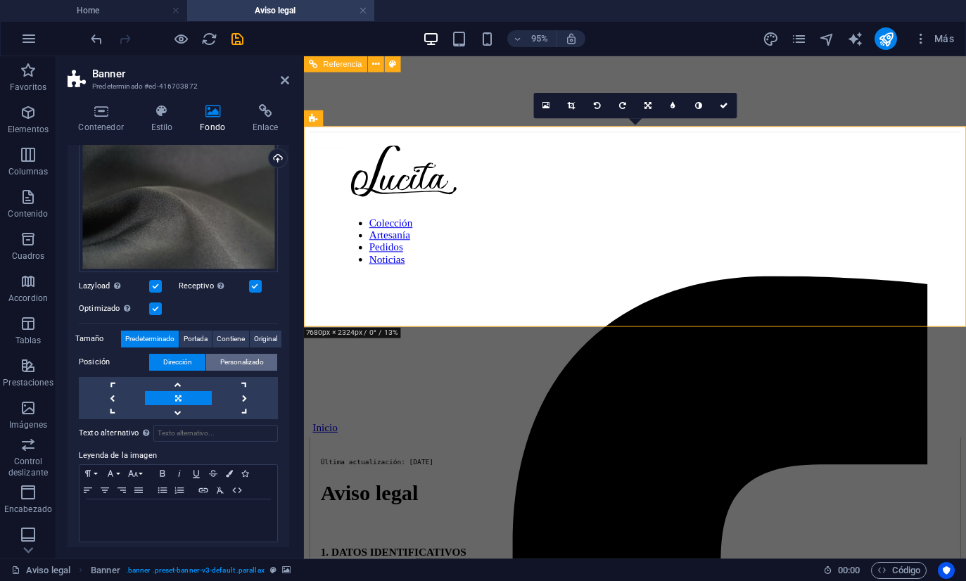
click at [243, 363] on span "Personalizado" at bounding box center [242, 362] width 44 height 17
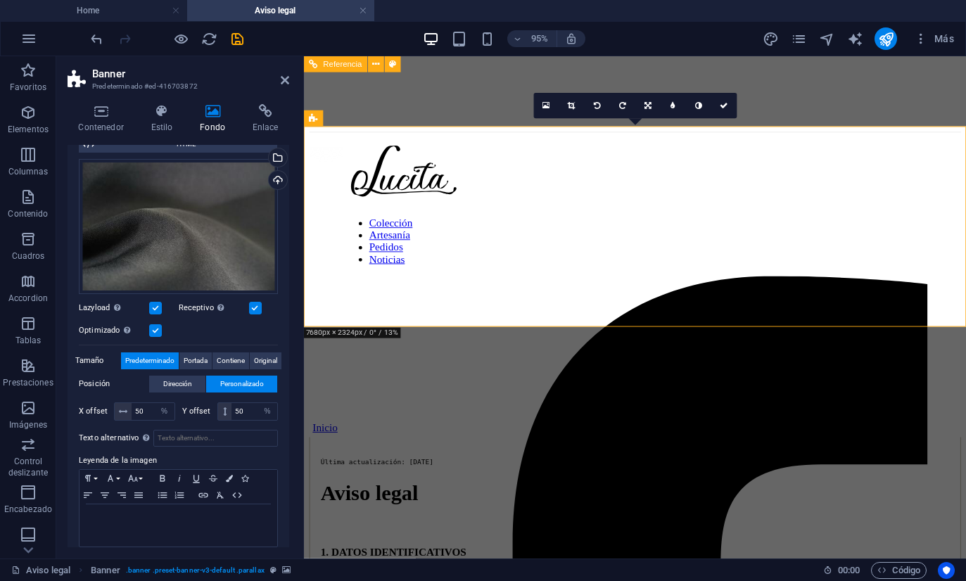
scroll to position [126, 0]
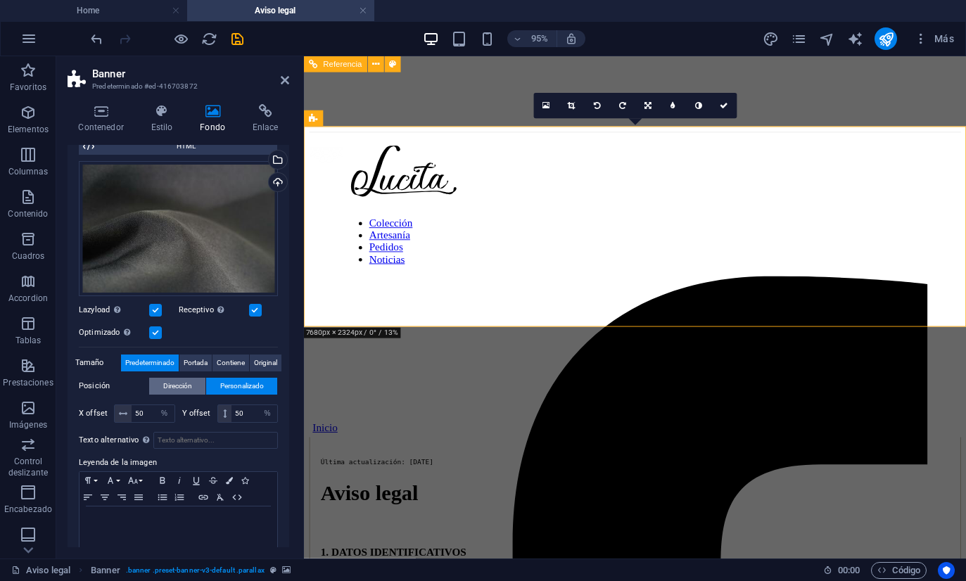
click at [191, 388] on span "Dirección" at bounding box center [177, 386] width 29 height 17
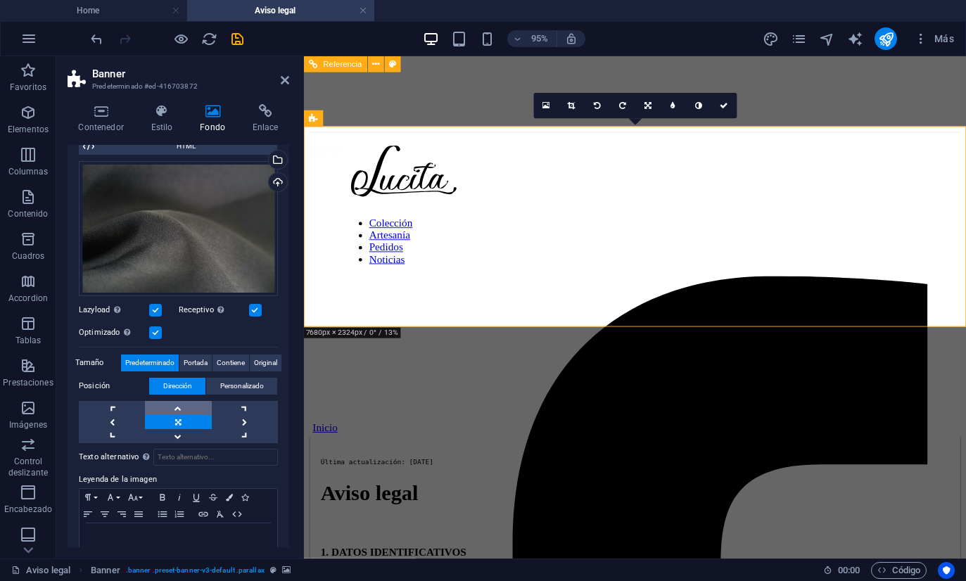
click at [188, 408] on link at bounding box center [178, 408] width 66 height 14
click at [179, 427] on link at bounding box center [178, 422] width 66 height 14
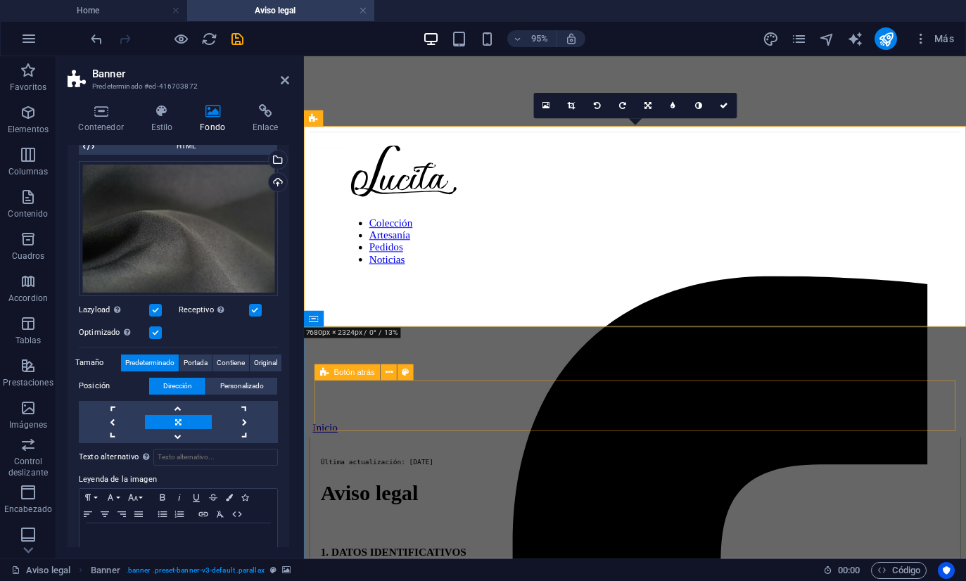
click at [435, 441] on div "Inicio" at bounding box center [652, 447] width 686 height 13
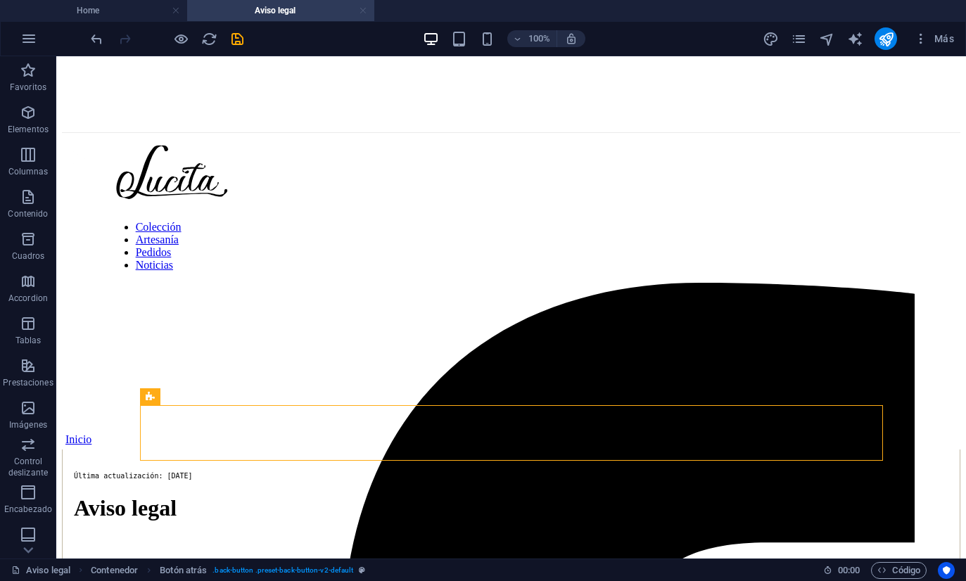
click at [366, 8] on link at bounding box center [363, 10] width 8 height 13
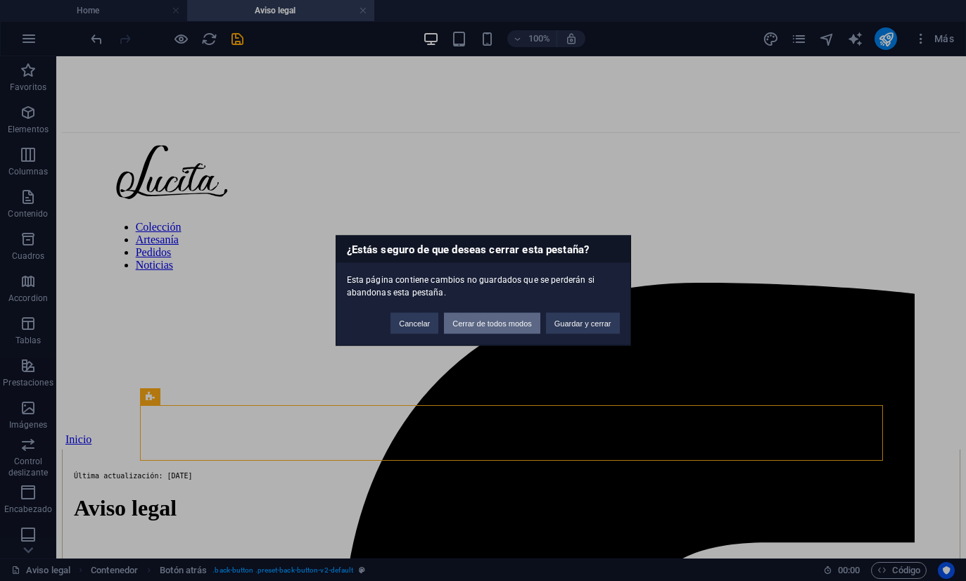
click at [503, 333] on button "Cerrar de todos modos" at bounding box center [492, 323] width 96 height 21
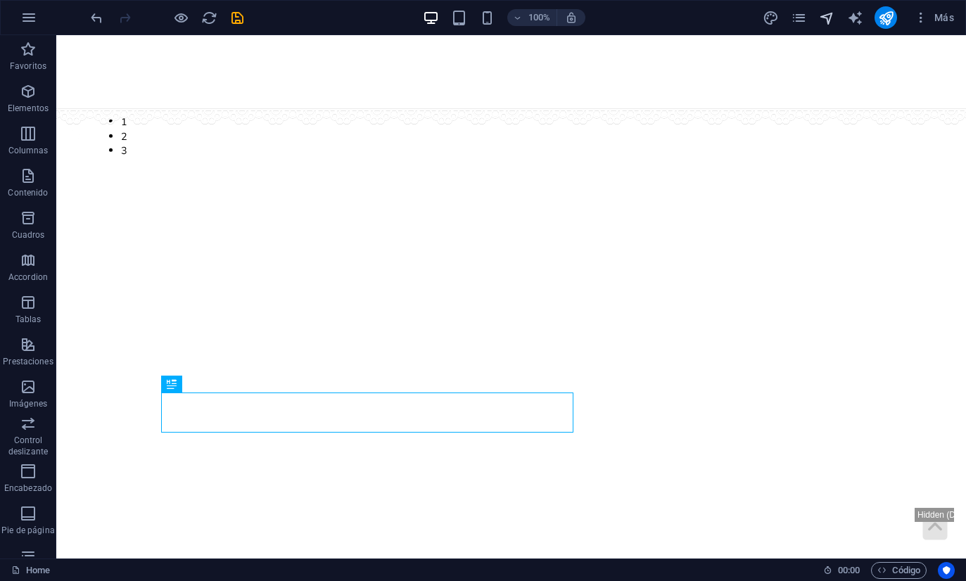
click at [833, 21] on icon "navigator" at bounding box center [827, 18] width 16 height 16
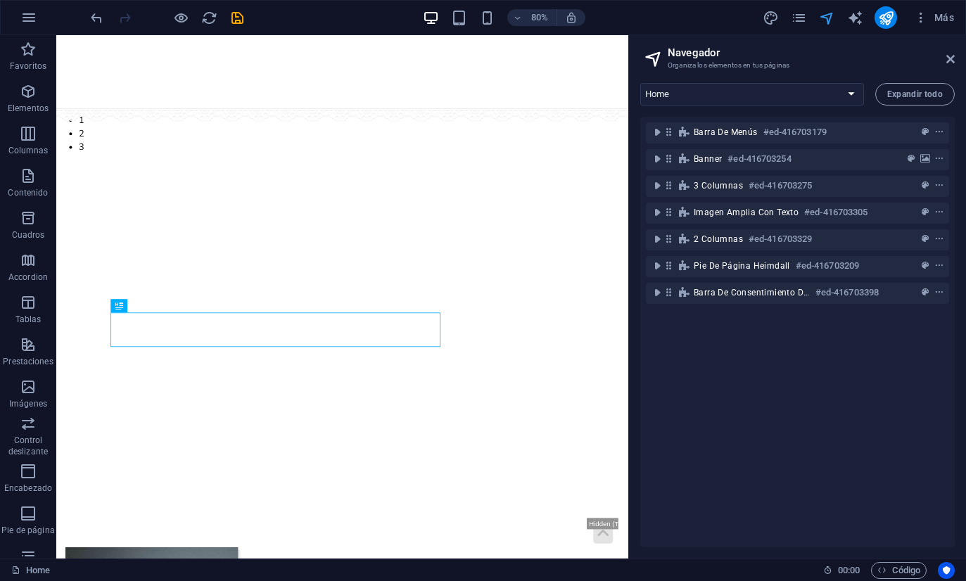
click at [826, 25] on icon "navigator" at bounding box center [827, 18] width 16 height 16
click at [802, 16] on icon "pages" at bounding box center [798, 18] width 16 height 16
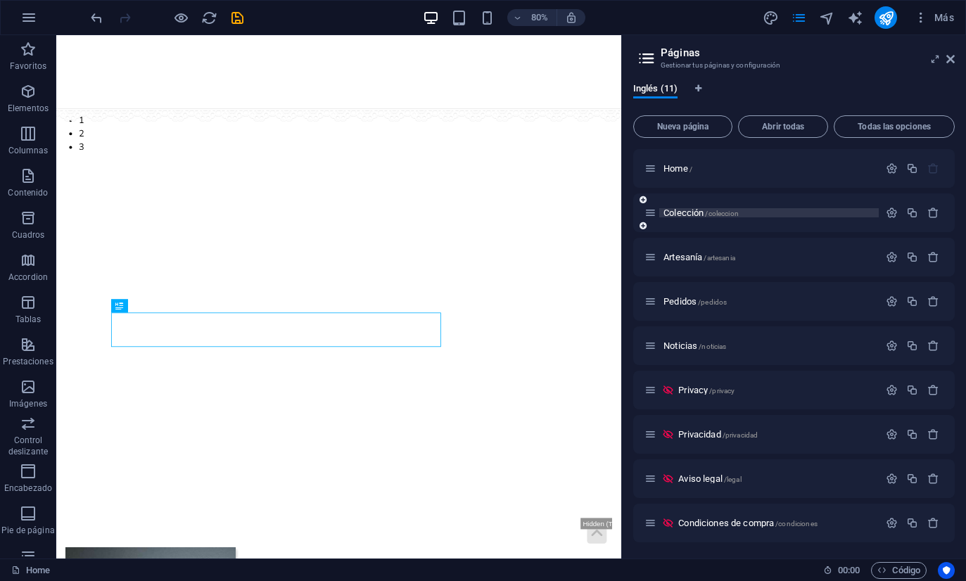
click at [687, 215] on span "Colección /coleccion" at bounding box center [700, 212] width 75 height 11
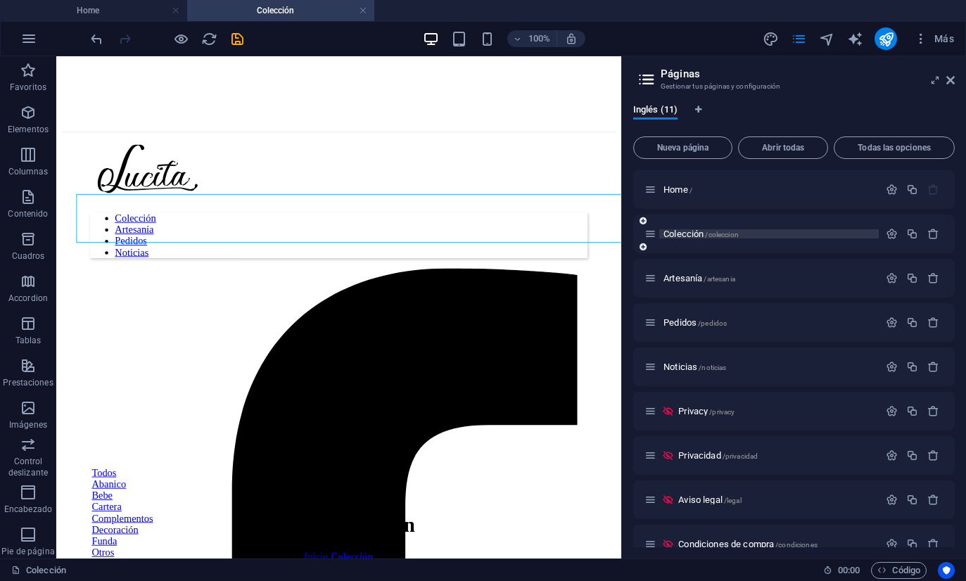
scroll to position [0, 0]
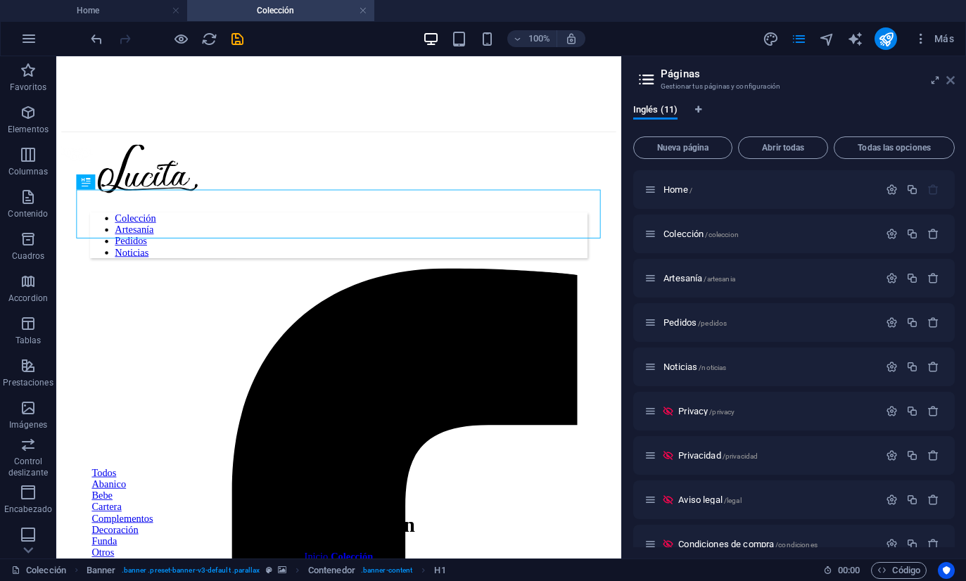
click at [946, 75] on link at bounding box center [950, 81] width 8 height 12
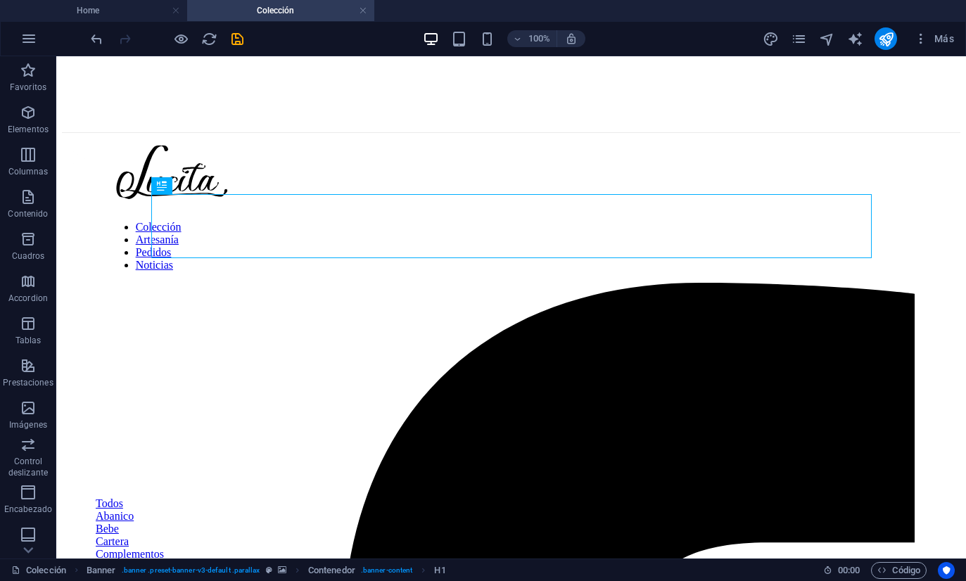
click at [158, 532] on div "Nuestra colección" at bounding box center [511, 545] width 898 height 26
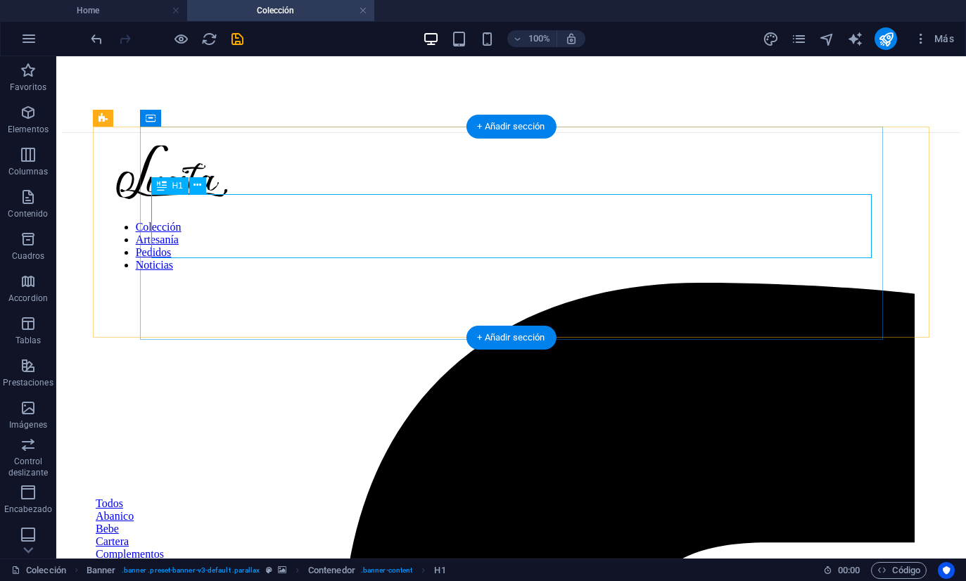
click at [117, 198] on figure at bounding box center [511, 198] width 898 height 0
select select "px"
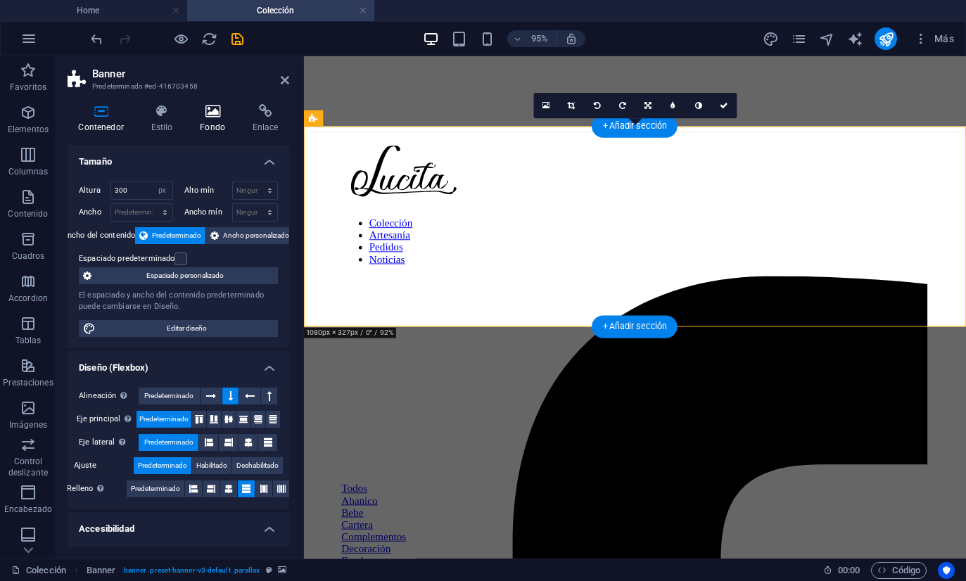
click at [201, 124] on h4 "Fondo" at bounding box center [215, 119] width 53 height 30
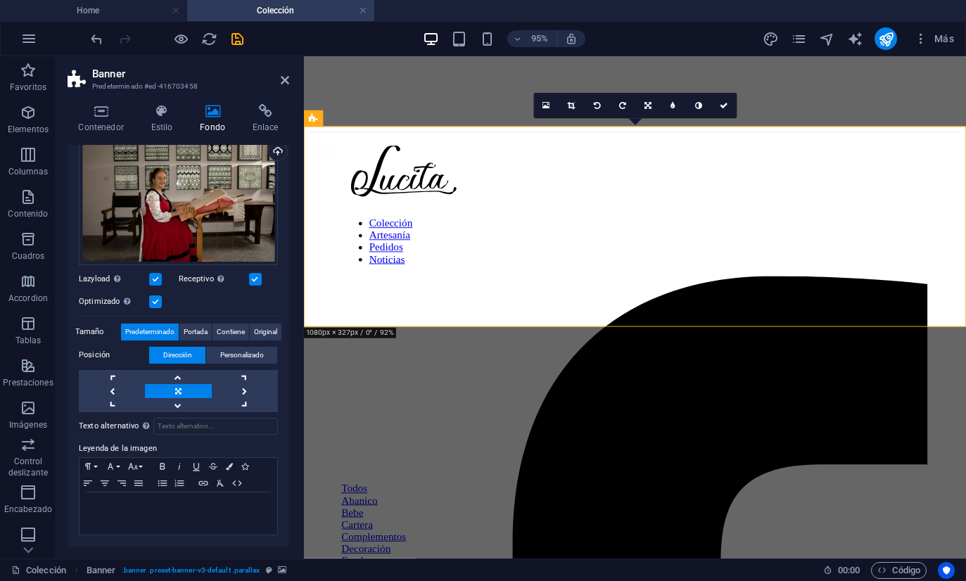
scroll to position [156, 0]
click at [210, 274] on label "Receptivo Automáticamente cargar tamaños optimizados de smartphone e imagen ret…" at bounding box center [214, 279] width 70 height 17
click at [0, 0] on input "Receptivo Automáticamente cargar tamaños optimizados de smartphone e imagen ret…" at bounding box center [0, 0] width 0 height 0
click at [210, 275] on label "Receptivo Automáticamente cargar tamaños optimizados de smartphone e imagen ret…" at bounding box center [214, 279] width 70 height 17
click at [0, 0] on input "Receptivo Automáticamente cargar tamaños optimizados de smartphone e imagen ret…" at bounding box center [0, 0] width 0 height 0
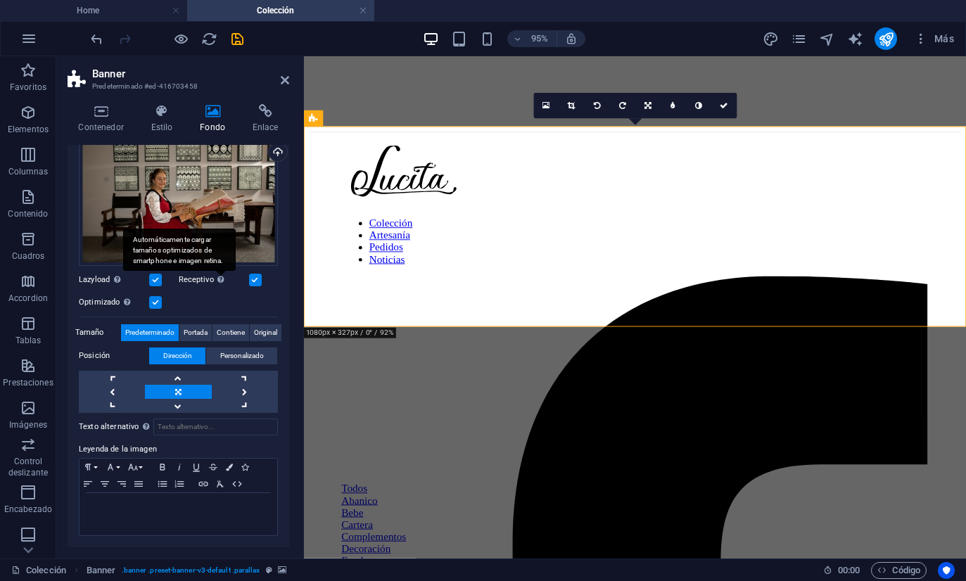
click at [215, 271] on div "Automáticamente cargar tamaños optimizados de smartphone e imagen retina." at bounding box center [179, 250] width 113 height 42
click at [0, 0] on input "Receptivo Automáticamente cargar tamaños optimizados de smartphone e imagen ret…" at bounding box center [0, 0] width 0 height 0
click at [256, 279] on label at bounding box center [255, 280] width 13 height 13
click at [0, 0] on input "Receptivo Automáticamente cargar tamaños optimizados de smartphone e imagen ret…" at bounding box center [0, 0] width 0 height 0
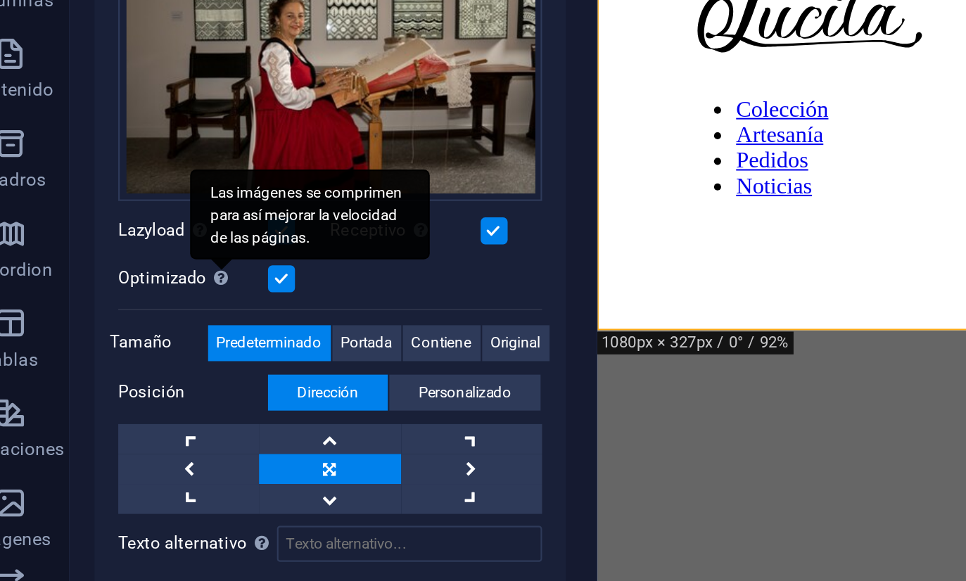
click at [120, 293] on div "Las imágenes se comprimen para así mejorar la velocidad de las páginas." at bounding box center [127, 301] width 14 height 17
click at [0, 0] on input "Optimizado Las imágenes se comprimen para así mejorar la velocidad de las págin…" at bounding box center [0, 0] width 0 height 0
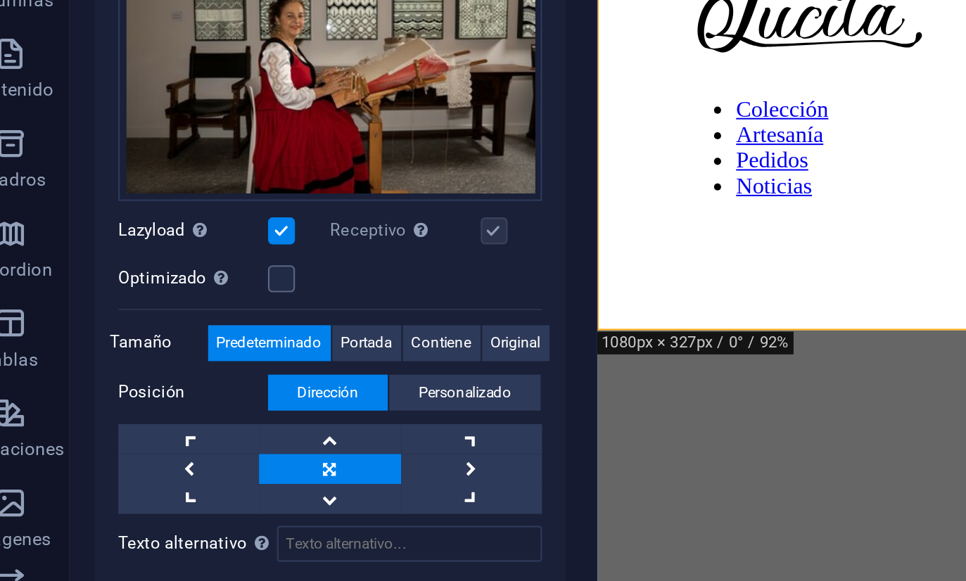
click at [79, 294] on label "Optimizado Las imágenes se comprimen para así mejorar la velocidad de las págin…" at bounding box center [114, 302] width 70 height 17
click at [0, 0] on input "Optimizado Las imágenes se comprimen para así mejorar la velocidad de las págin…" at bounding box center [0, 0] width 0 height 0
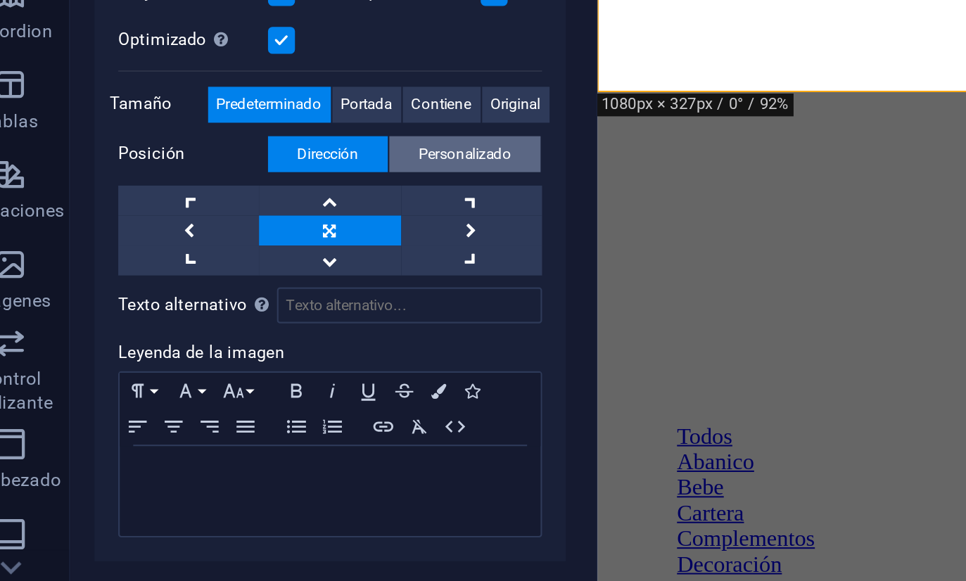
click at [240, 347] on span "Personalizado" at bounding box center [242, 355] width 44 height 17
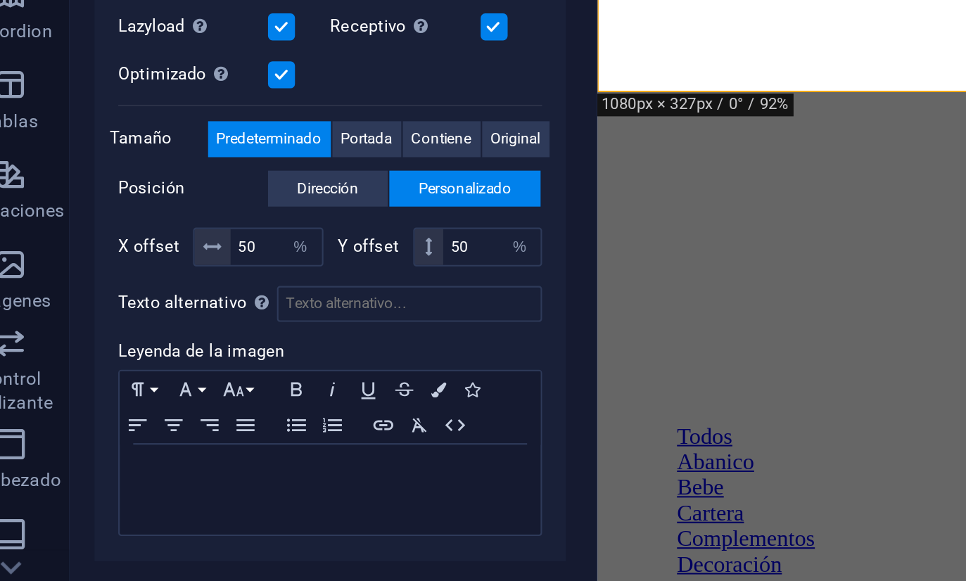
scroll to position [139, 0]
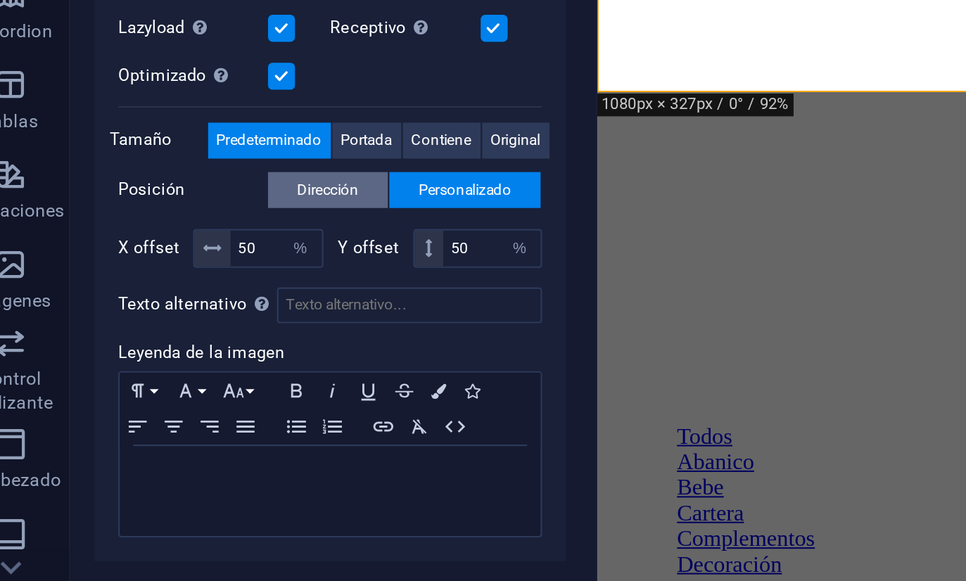
click at [163, 364] on span "Dirección" at bounding box center [177, 372] width 29 height 17
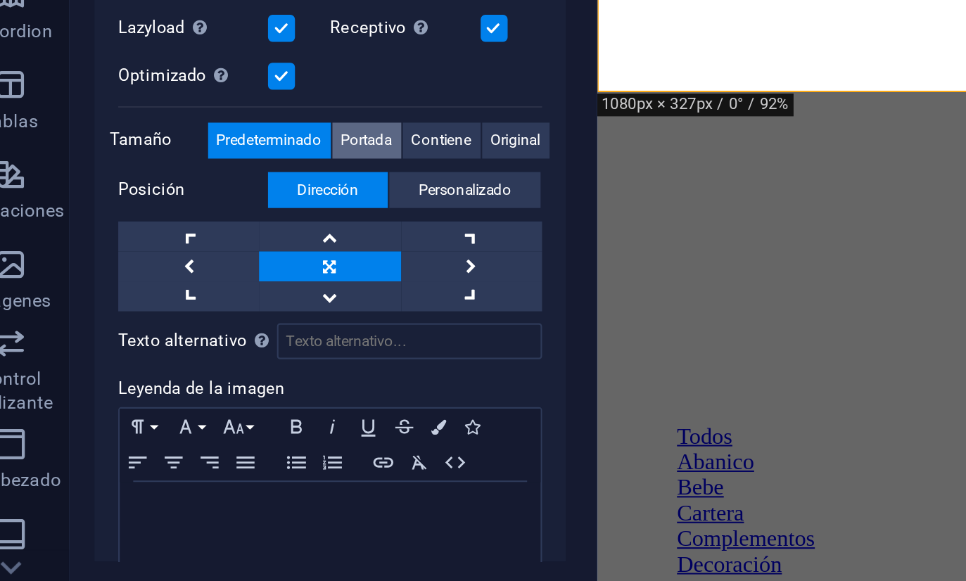
click at [184, 341] on span "Portada" at bounding box center [196, 349] width 24 height 17
click at [125, 341] on span "Predeterminado" at bounding box center [149, 349] width 49 height 17
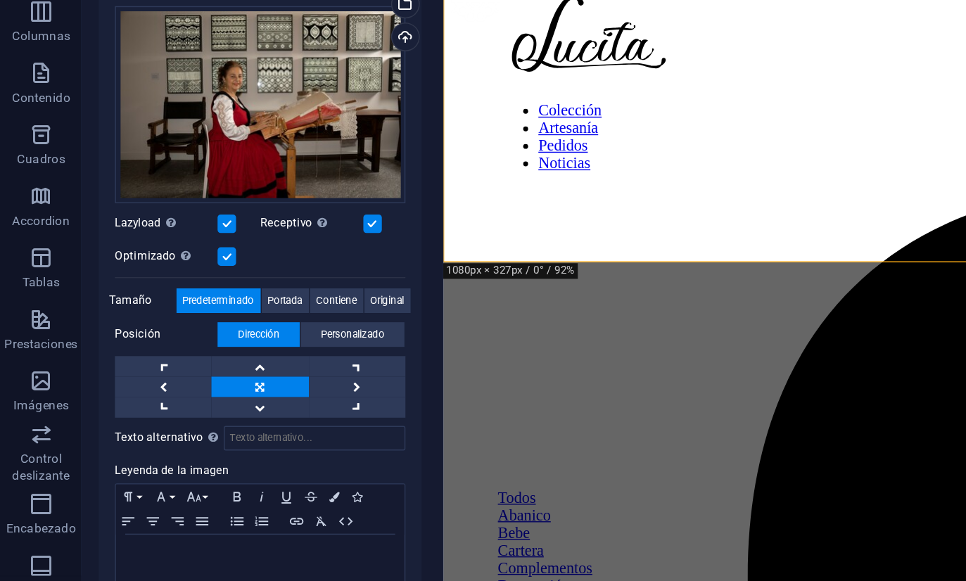
scroll to position [136, 0]
click at [167, 390] on link at bounding box center [178, 397] width 66 height 14
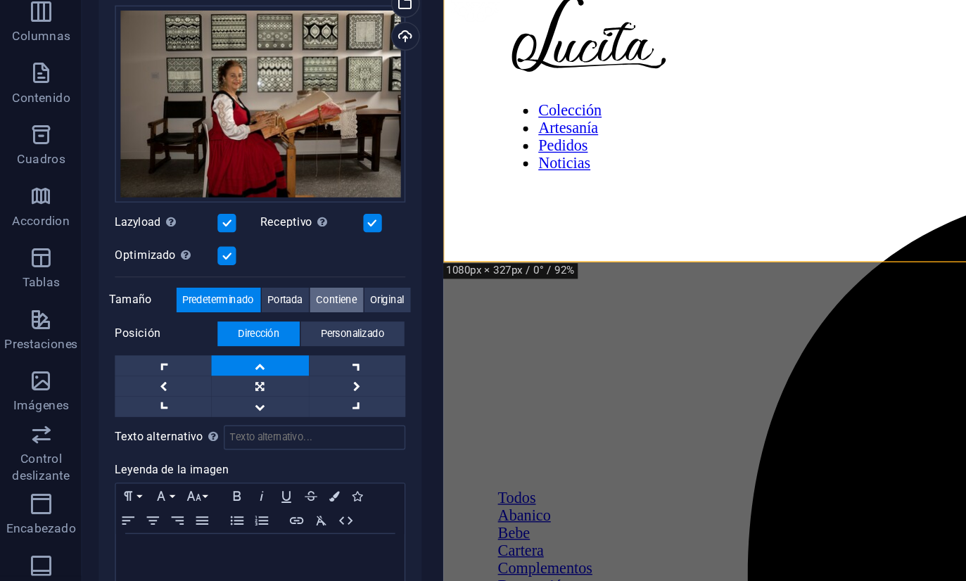
click at [229, 344] on span "Contiene" at bounding box center [231, 352] width 28 height 17
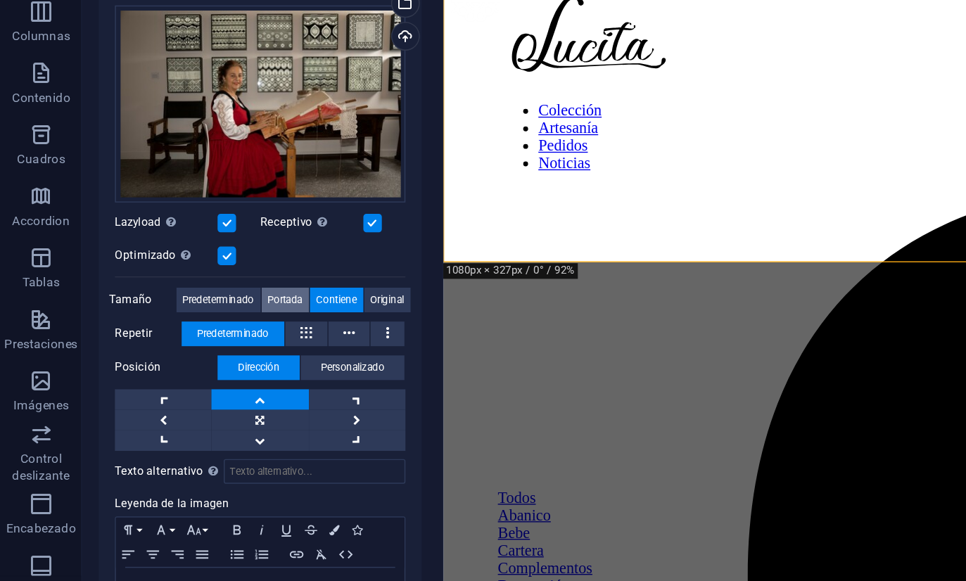
click at [192, 344] on span "Portada" at bounding box center [196, 352] width 24 height 17
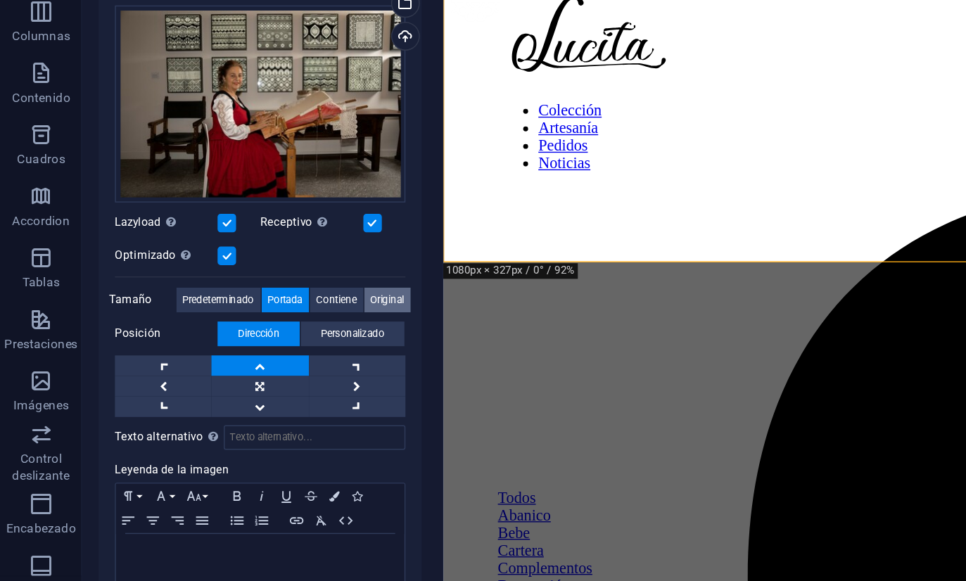
click at [257, 344] on span "Original" at bounding box center [265, 352] width 23 height 17
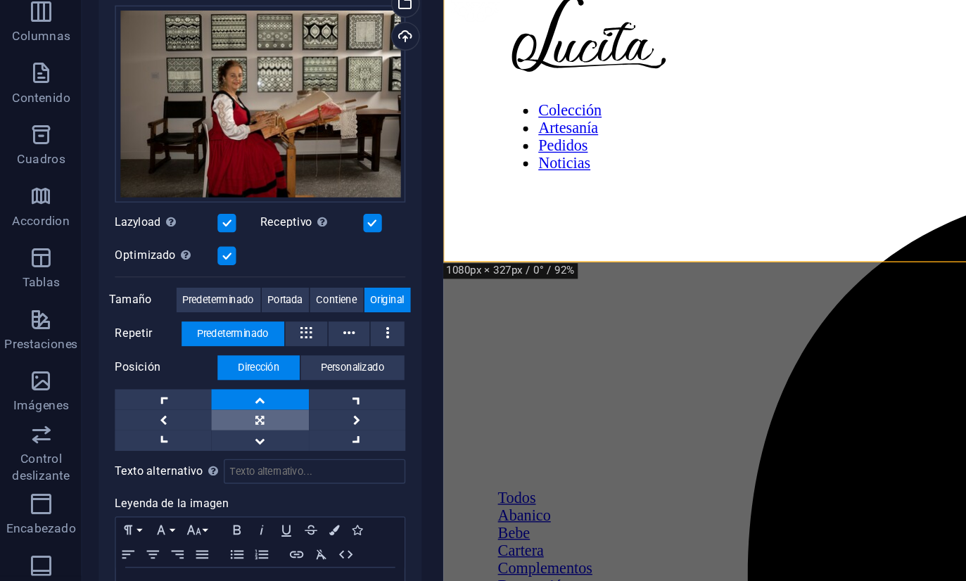
click at [176, 428] on link at bounding box center [178, 435] width 66 height 14
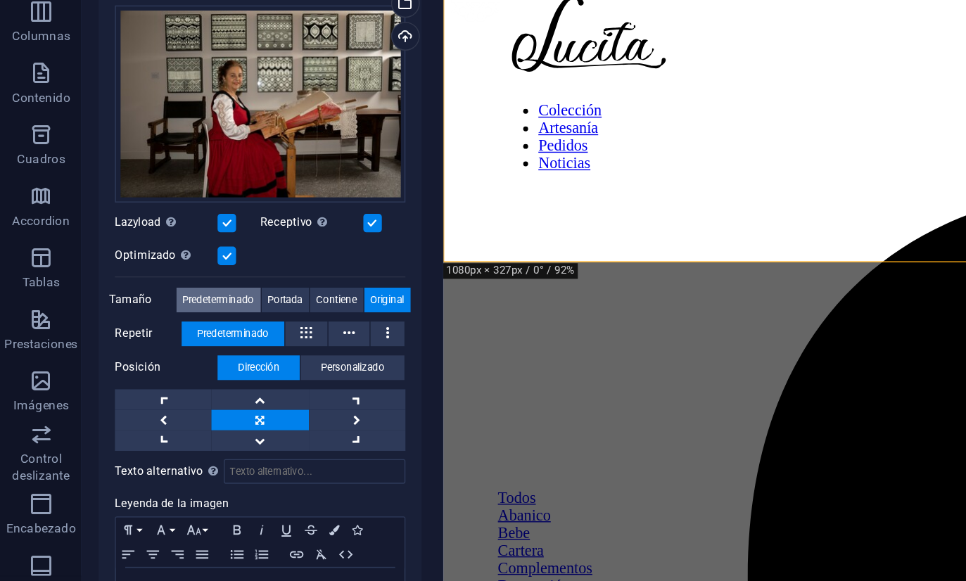
click at [141, 344] on span "Predeterminado" at bounding box center [149, 352] width 49 height 17
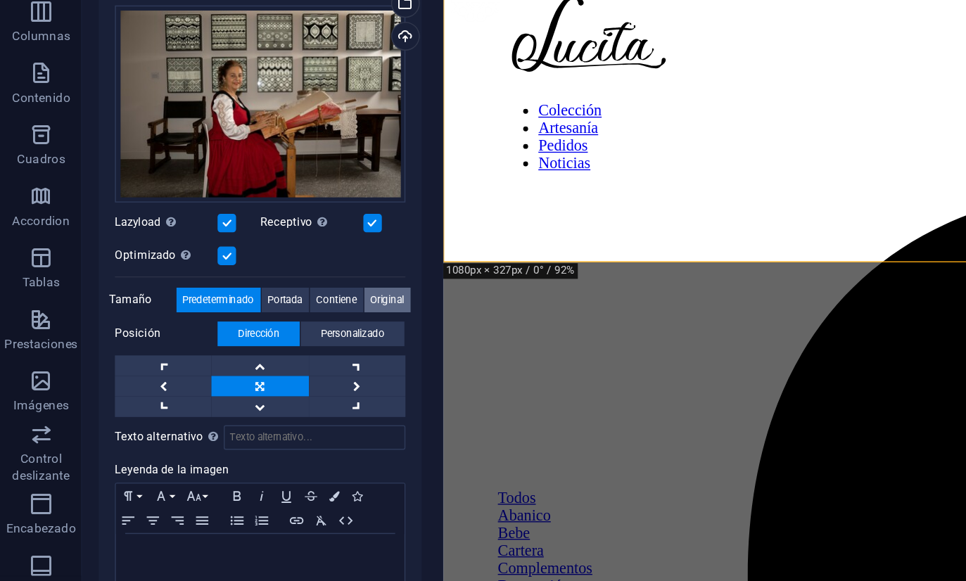
click at [261, 344] on span "Original" at bounding box center [265, 352] width 23 height 17
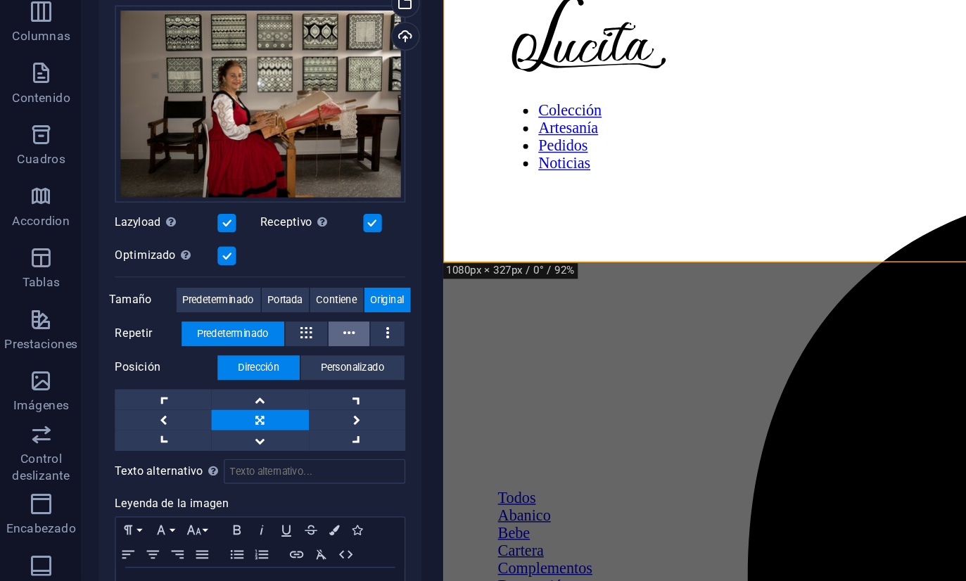
click at [241, 367] on icon at bounding box center [239, 375] width 8 height 17
click at [200, 367] on button at bounding box center [210, 375] width 29 height 17
click at [160, 367] on span "Predeterminado" at bounding box center [159, 375] width 49 height 17
click at [232, 390] on span "Personalizado" at bounding box center [242, 398] width 44 height 17
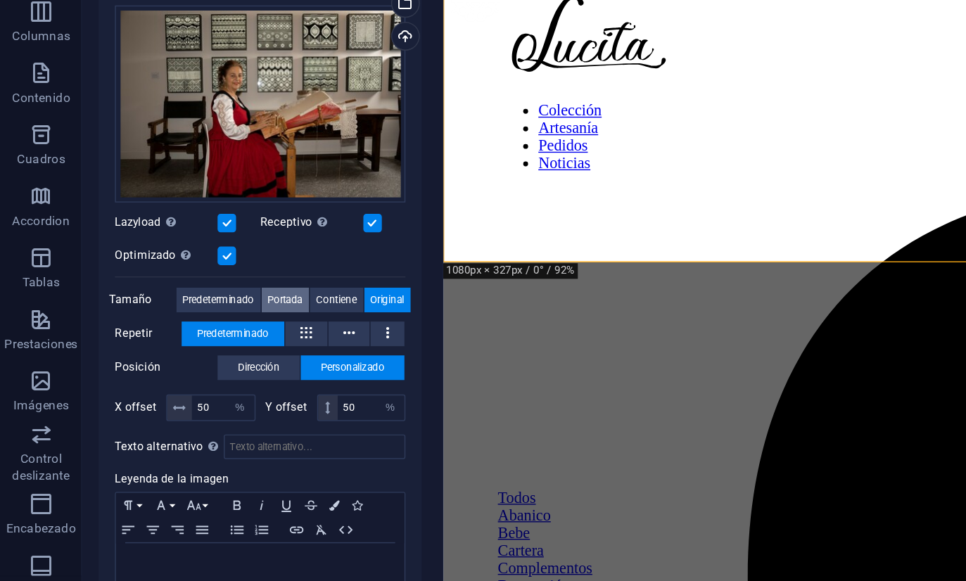
click at [196, 344] on span "Portada" at bounding box center [196, 352] width 24 height 17
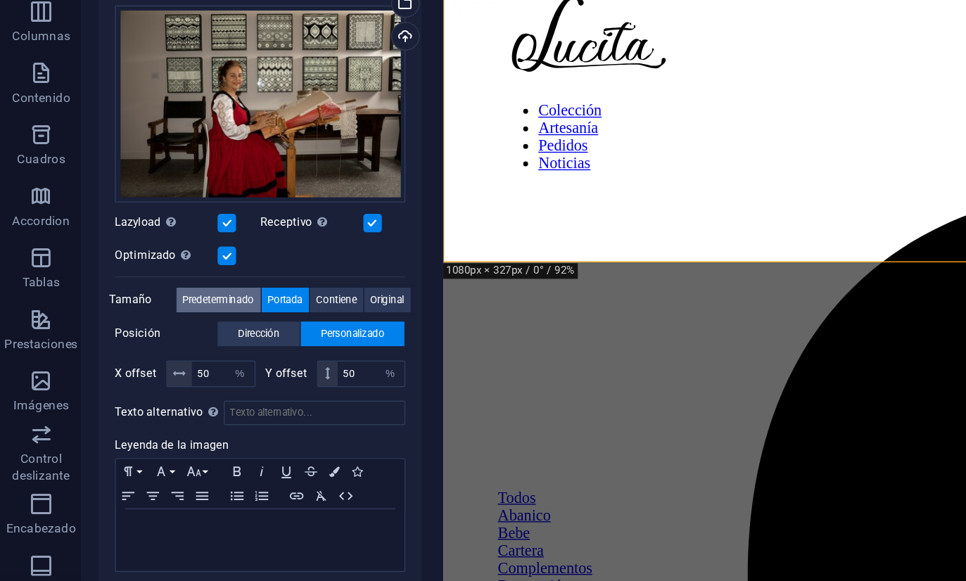
click at [146, 344] on span "Predeterminado" at bounding box center [149, 352] width 49 height 17
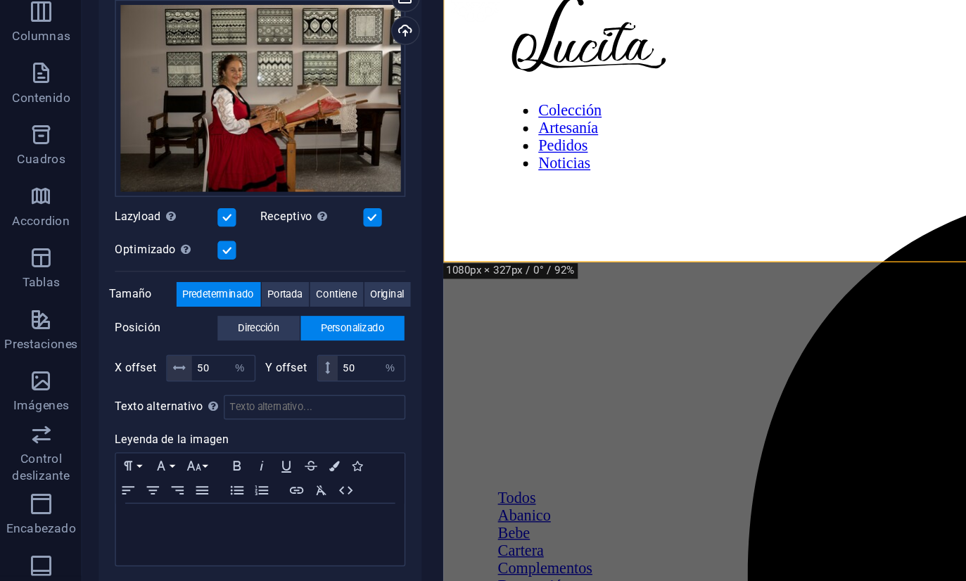
scroll to position [139, 0]
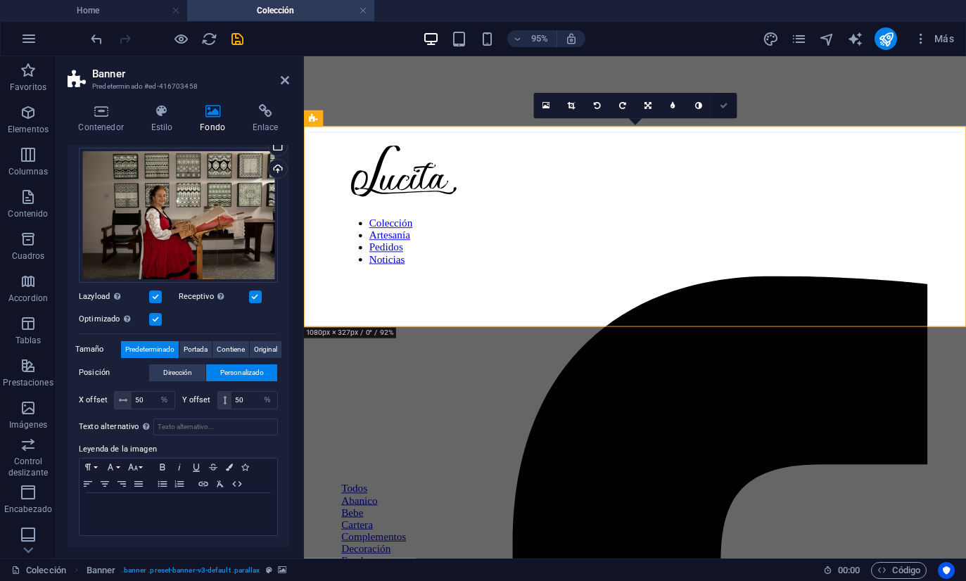
click at [724, 105] on icon at bounding box center [723, 106] width 8 height 8
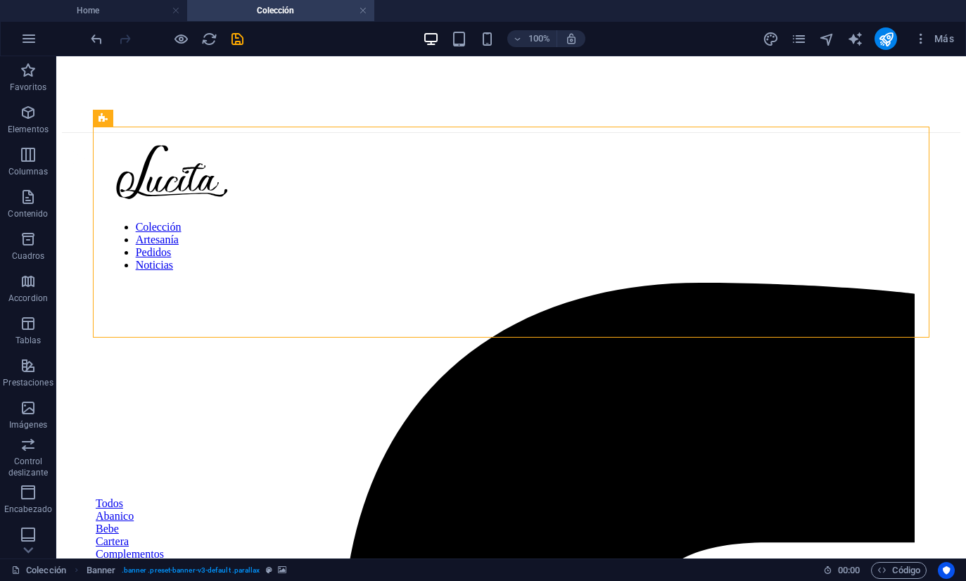
click at [447, 46] on div "100%" at bounding box center [504, 38] width 162 height 23
click at [470, 34] on div "100%" at bounding box center [504, 38] width 162 height 23
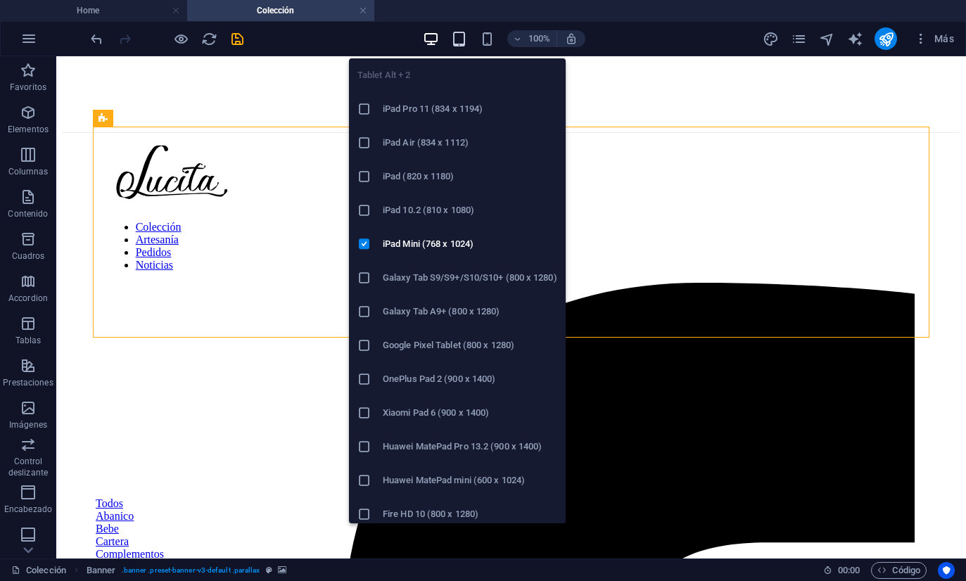
click at [462, 37] on icon "button" at bounding box center [459, 39] width 16 height 16
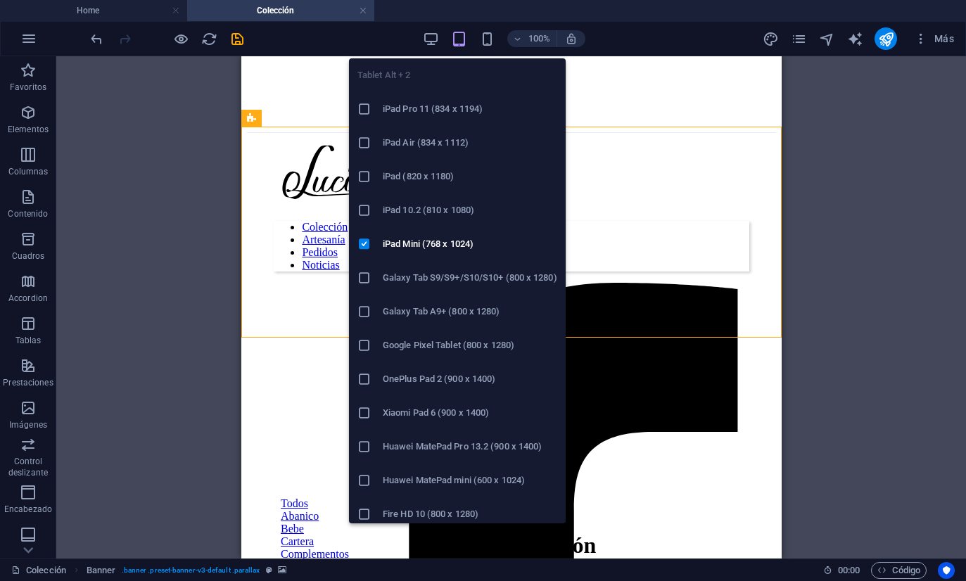
click at [163, 110] on div "Arrastra aquí para reemplazar el contenido existente. Si quieres crear un eleme…" at bounding box center [510, 307] width 909 height 502
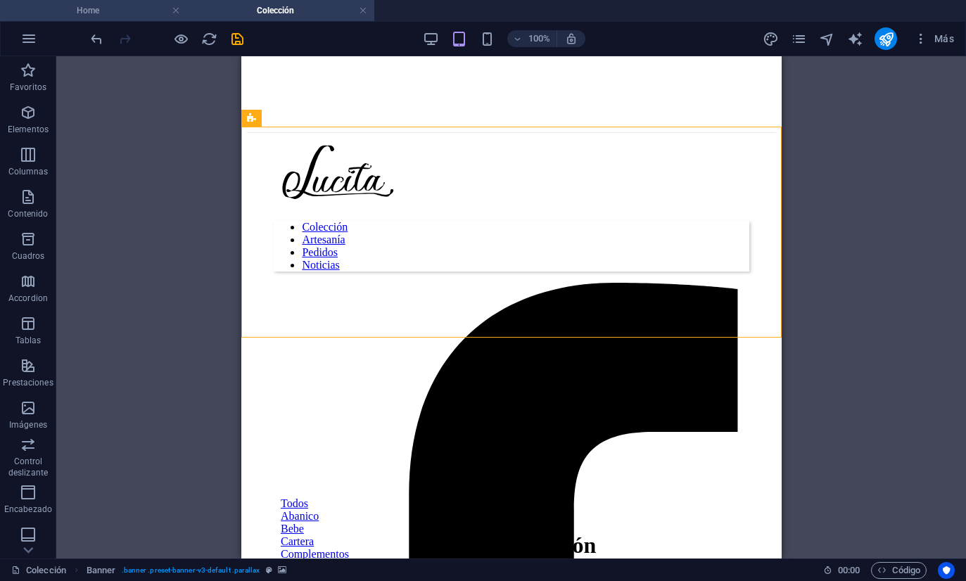
click at [154, 16] on h4 "Home" at bounding box center [93, 10] width 187 height 15
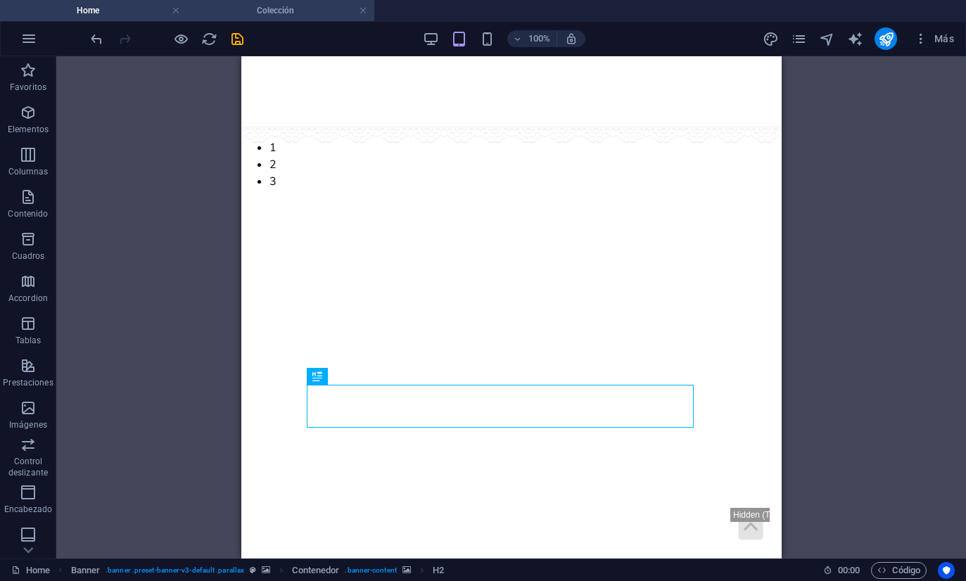
click at [256, 18] on li "Colección" at bounding box center [280, 10] width 187 height 21
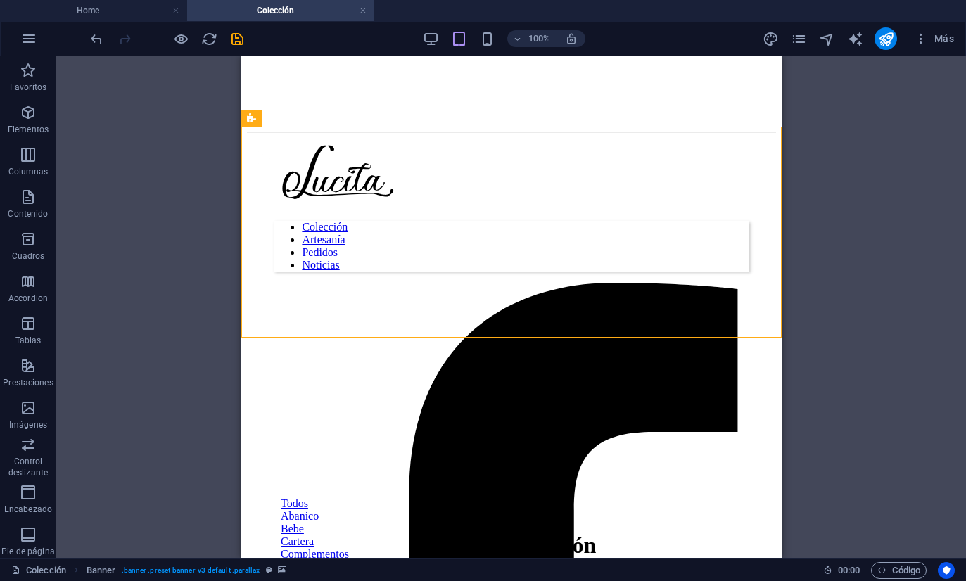
click at [278, 532] on div "Nuestra colección" at bounding box center [510, 545] width 529 height 26
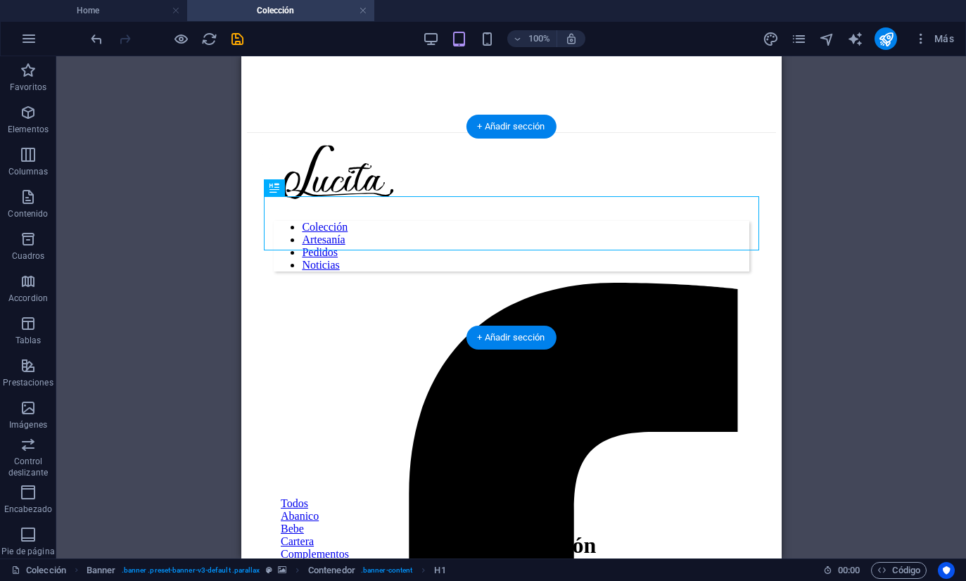
click at [246, 198] on figure at bounding box center [510, 198] width 529 height 0
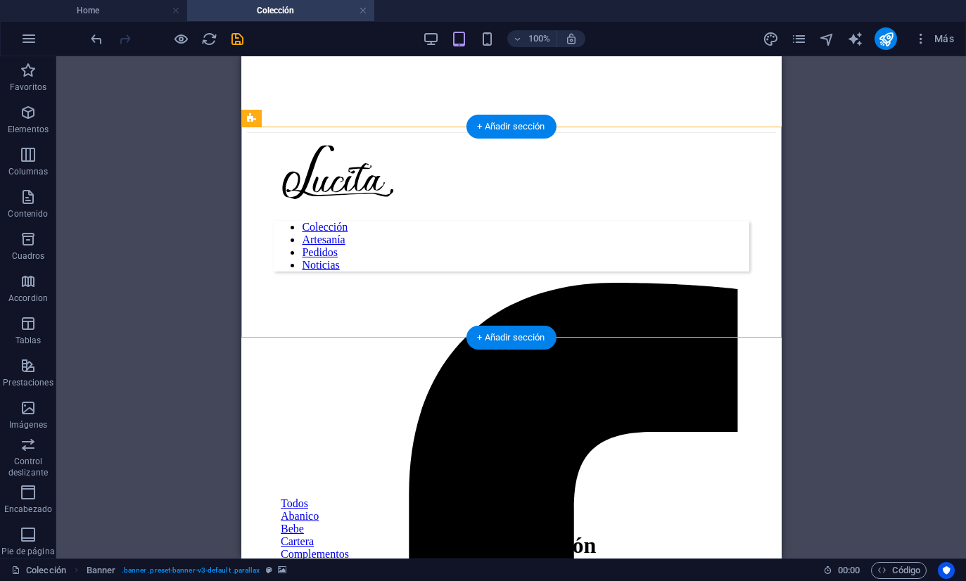
click at [248, 198] on figure at bounding box center [510, 198] width 529 height 0
select select "%"
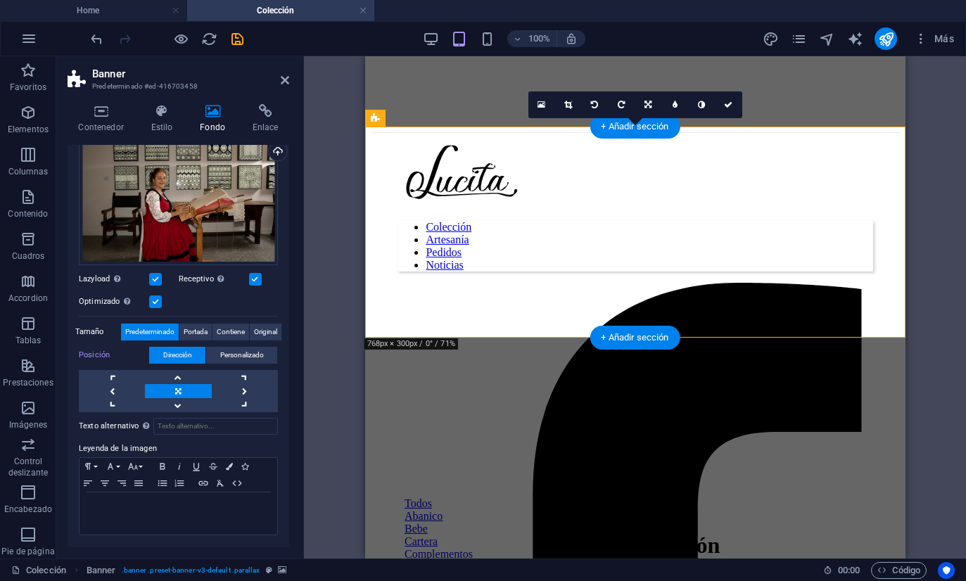
scroll to position [156, 0]
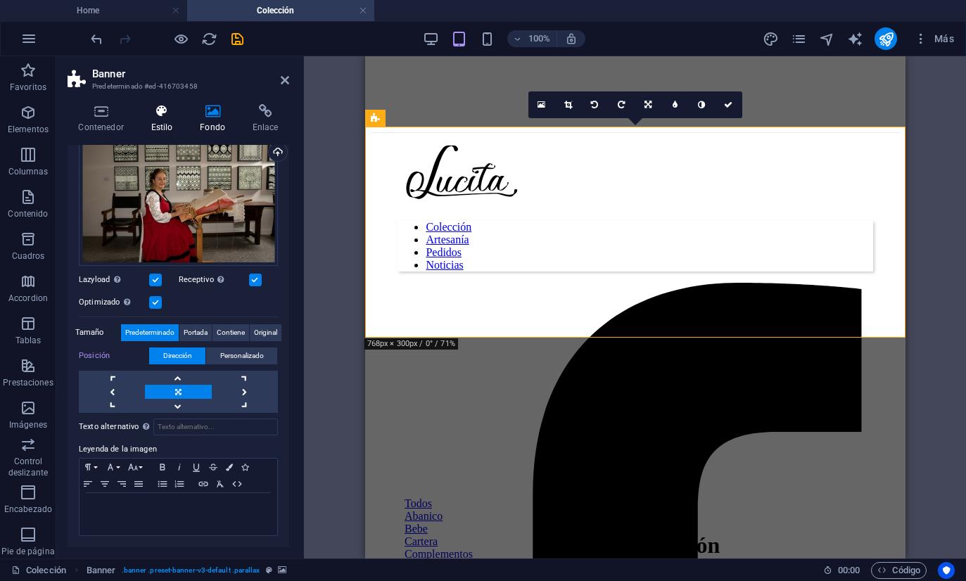
click at [166, 124] on h4 "Estilo" at bounding box center [164, 119] width 49 height 30
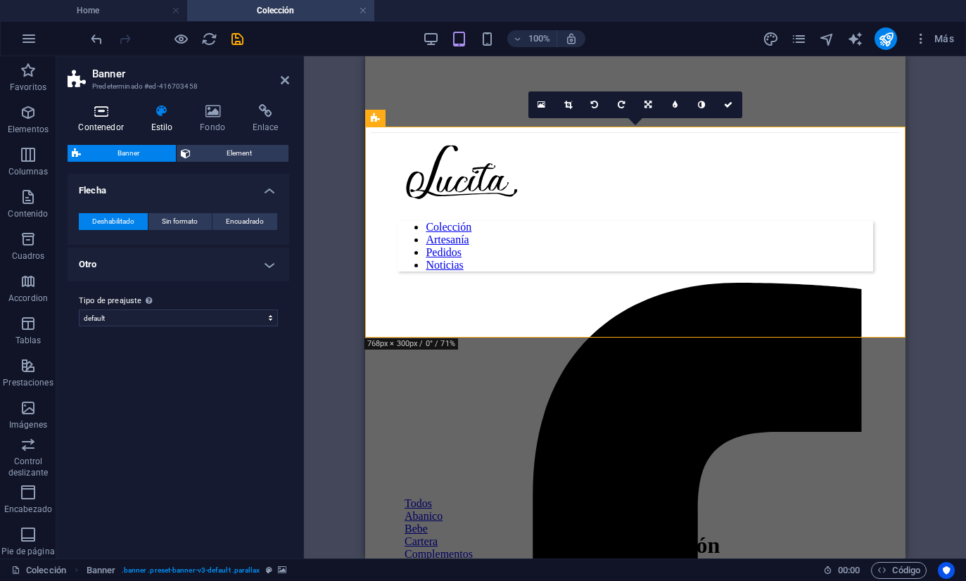
click at [108, 105] on icon at bounding box center [101, 111] width 67 height 14
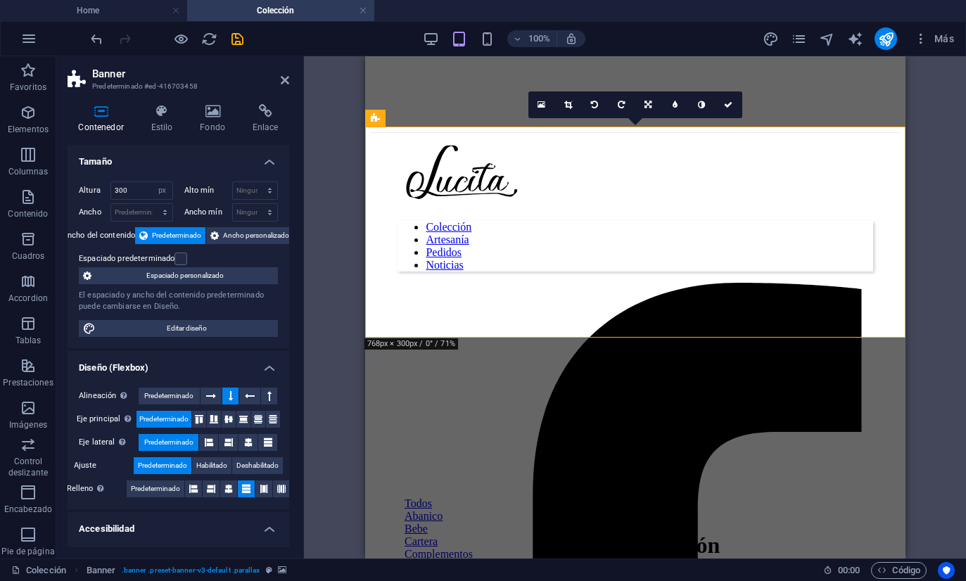
click at [105, 181] on div "Altura 300 Predeterminado px rem % vh vw" at bounding box center [126, 190] width 94 height 18
click at [206, 130] on h4 "Fondo" at bounding box center [215, 119] width 53 height 30
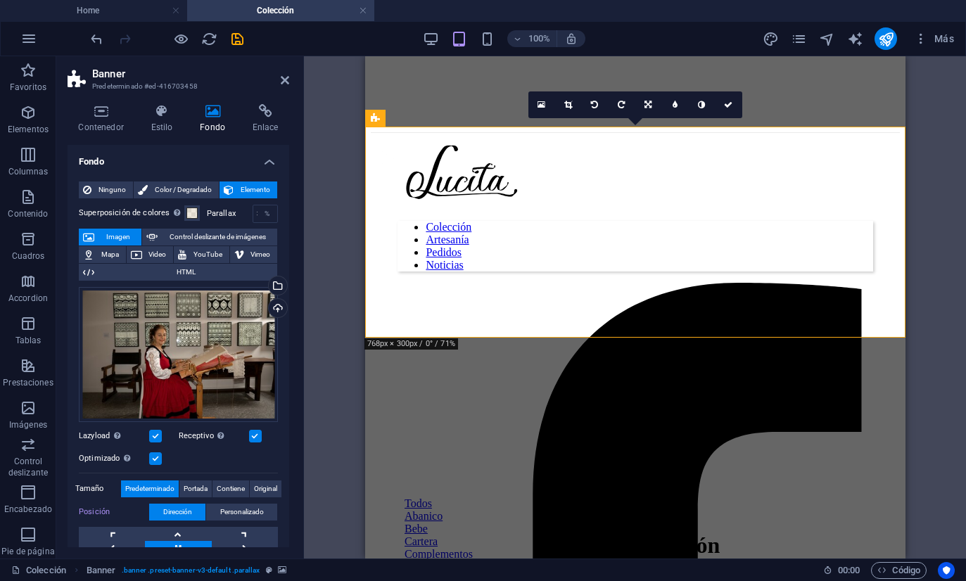
scroll to position [0, 0]
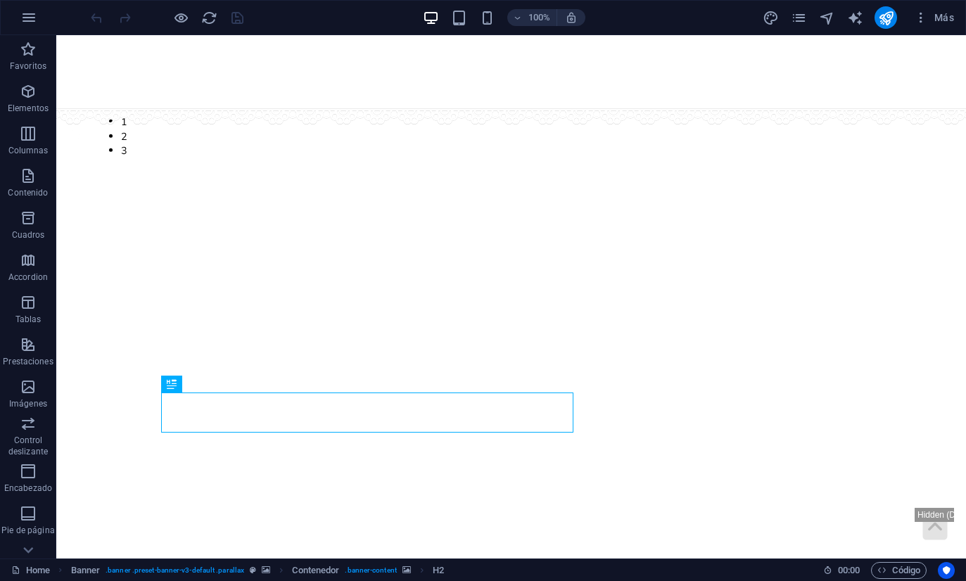
click at [76, 53] on figure at bounding box center [510, 72] width 909 height 74
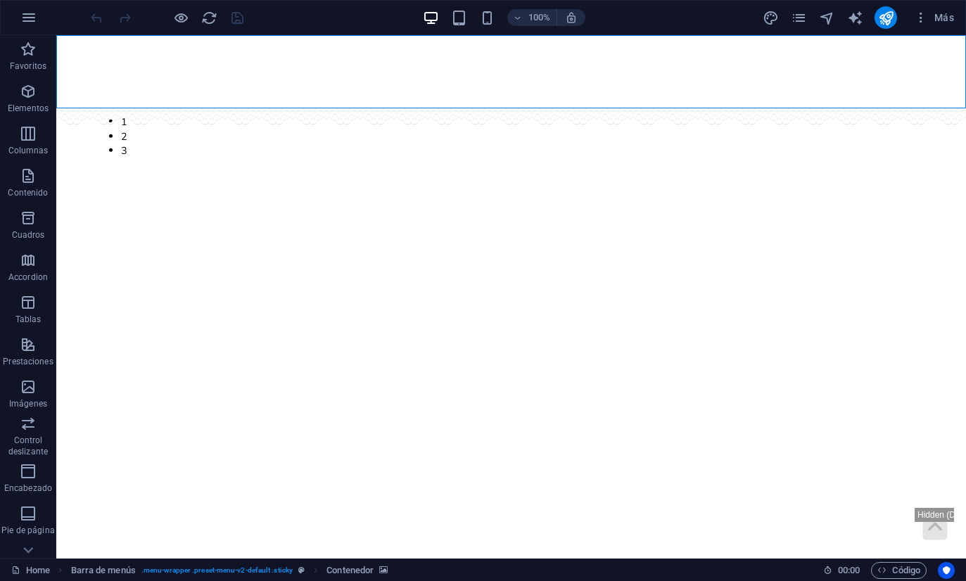
click at [76, 53] on figure at bounding box center [510, 72] width 909 height 74
select select "vh"
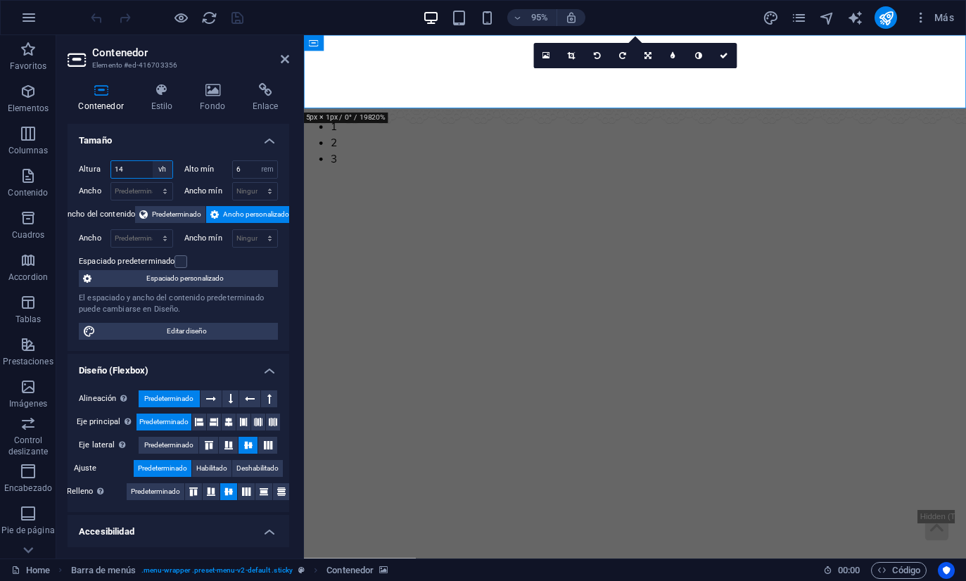
click at [164, 169] on select "Predeterminado px rem % vh vw" at bounding box center [163, 169] width 20 height 17
click at [0, 0] on html "encaixeslucita.com Home Favoritos Elementos Columnas Contenido Cuadros Accordio…" at bounding box center [483, 290] width 966 height 581
click at [269, 169] on select "Ninguno px rem % vh vw" at bounding box center [267, 169] width 20 height 17
select select "m847gmdehuk"
select select "DISABLED_OPTION_VALUE"
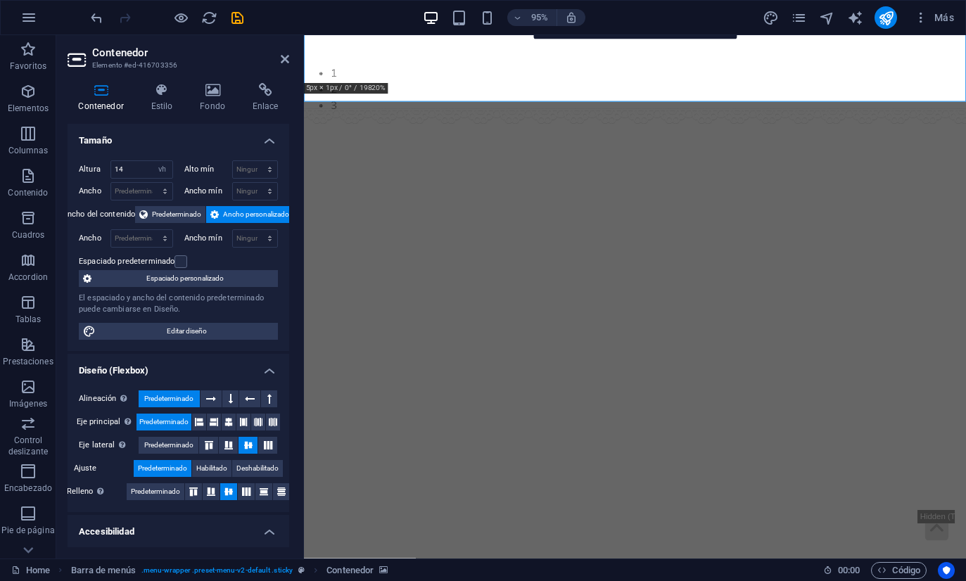
scroll to position [90, 0]
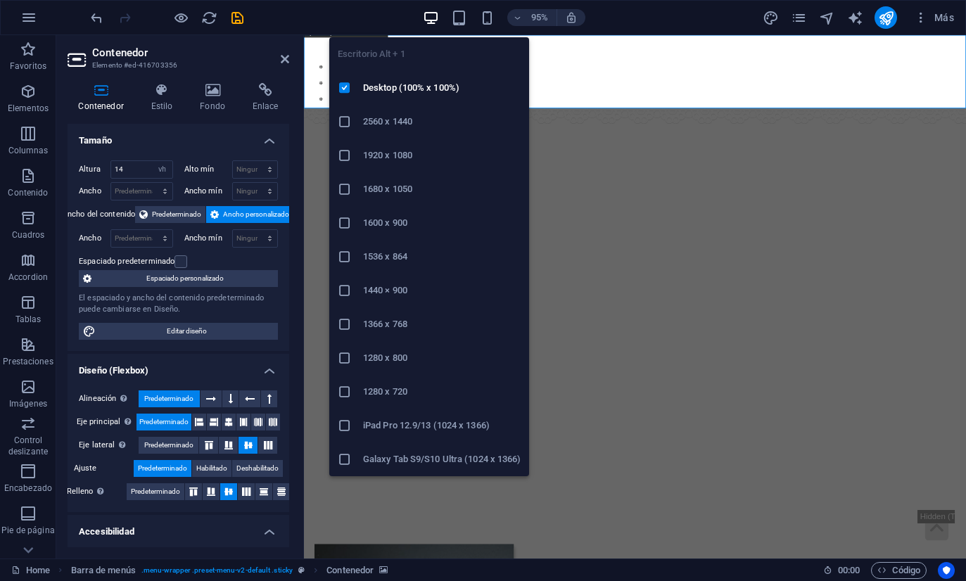
click at [431, 22] on icon "button" at bounding box center [431, 18] width 16 height 16
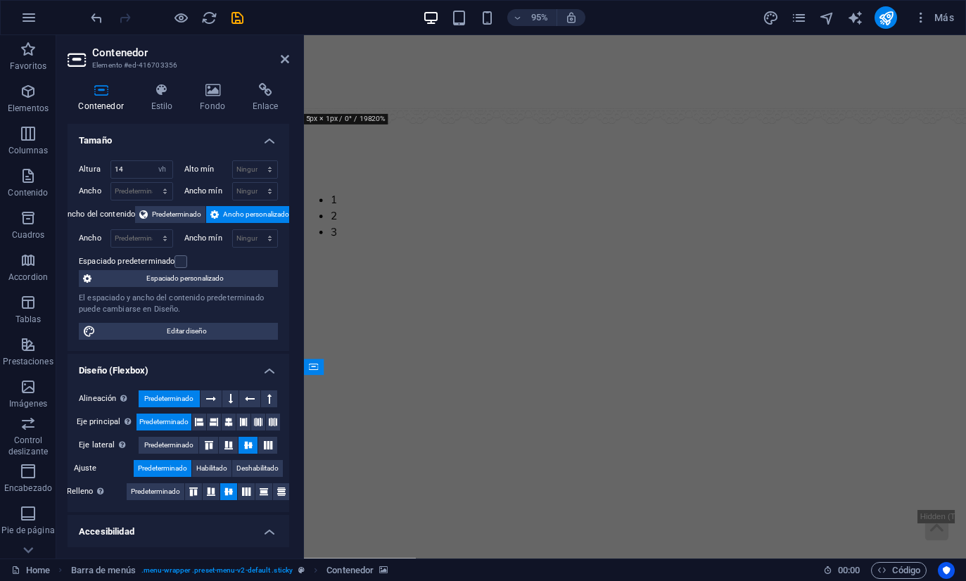
scroll to position [0, 0]
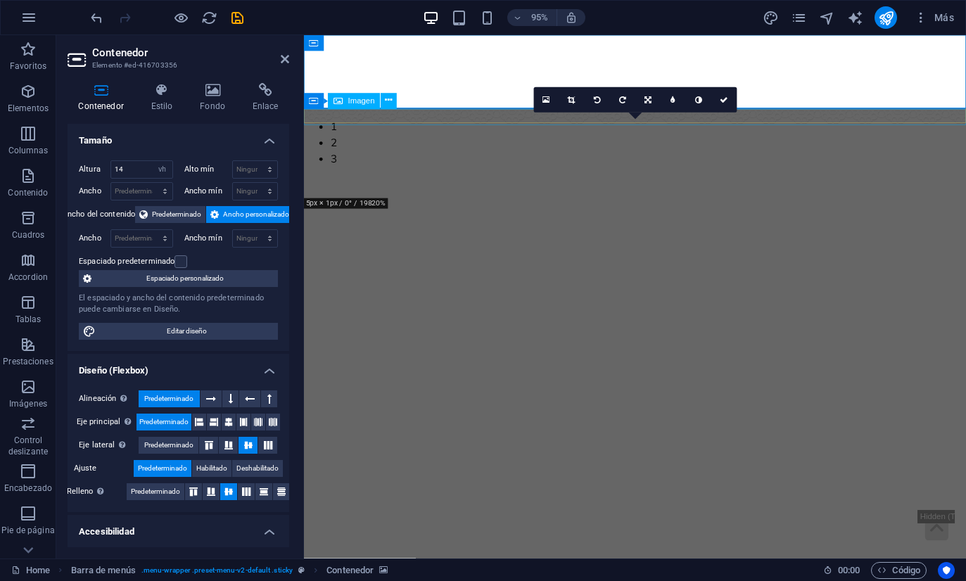
click at [748, 130] on figure at bounding box center [652, 138] width 697 height 18
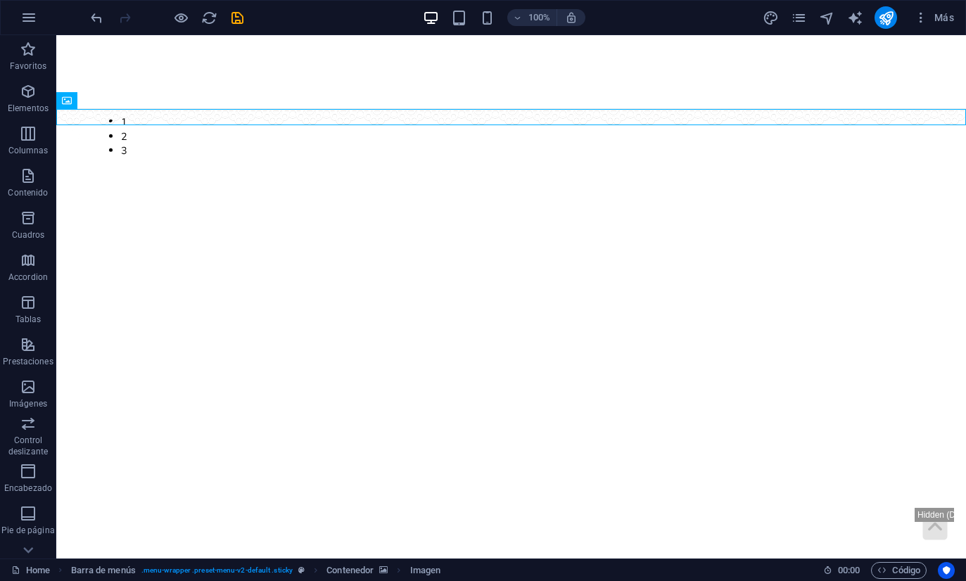
click at [75, 65] on figure at bounding box center [510, 72] width 909 height 74
select select "vh"
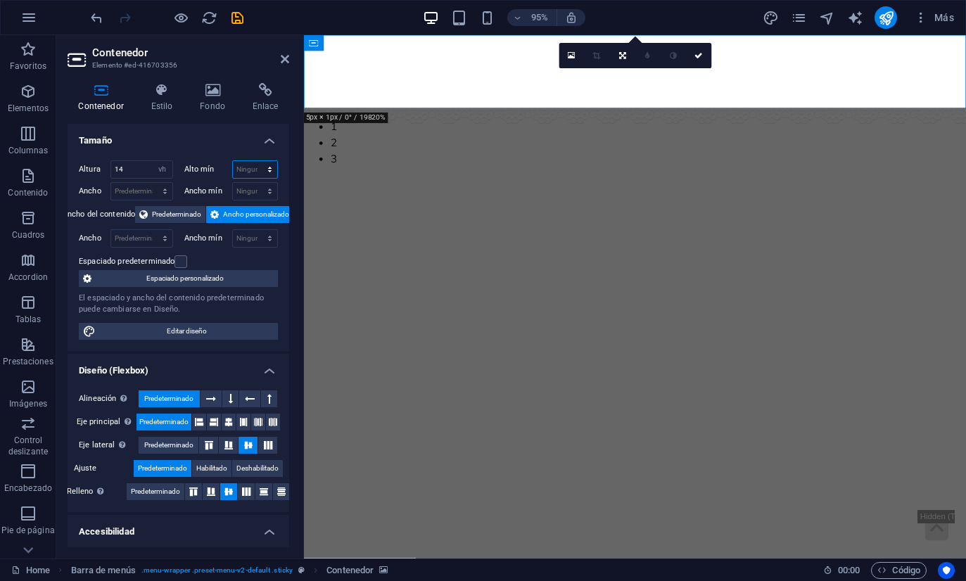
click at [265, 168] on select "Ninguno px rem % vh vw" at bounding box center [255, 169] width 45 height 17
click at [89, 23] on icon "undo" at bounding box center [97, 18] width 16 height 16
type input "6"
select select "rem"
click at [94, 27] on div at bounding box center [167, 17] width 158 height 23
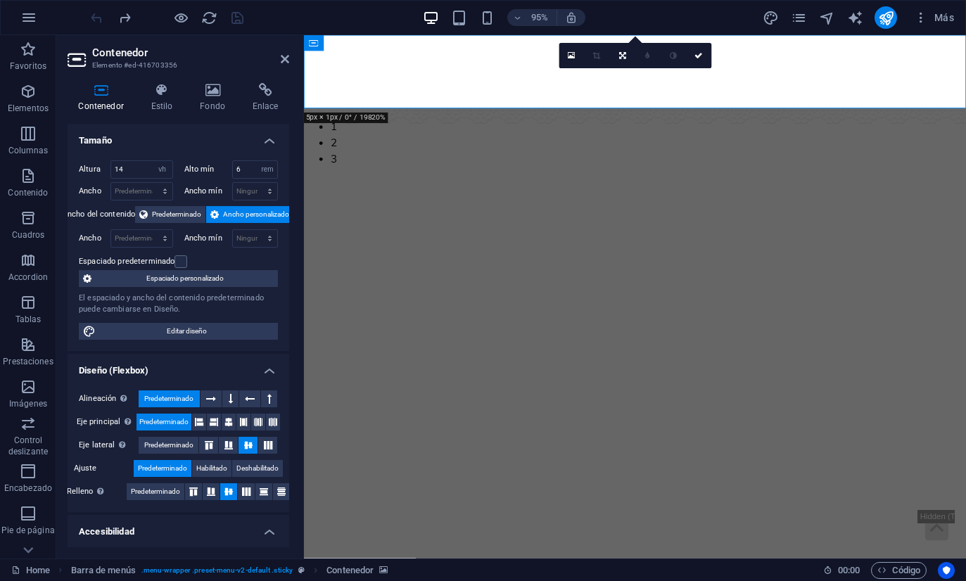
click at [89, 23] on div at bounding box center [167, 17] width 158 height 23
click at [159, 174] on select "Predeterminado px rem % vh vw" at bounding box center [163, 169] width 20 height 17
select select "rem"
type input "7.165"
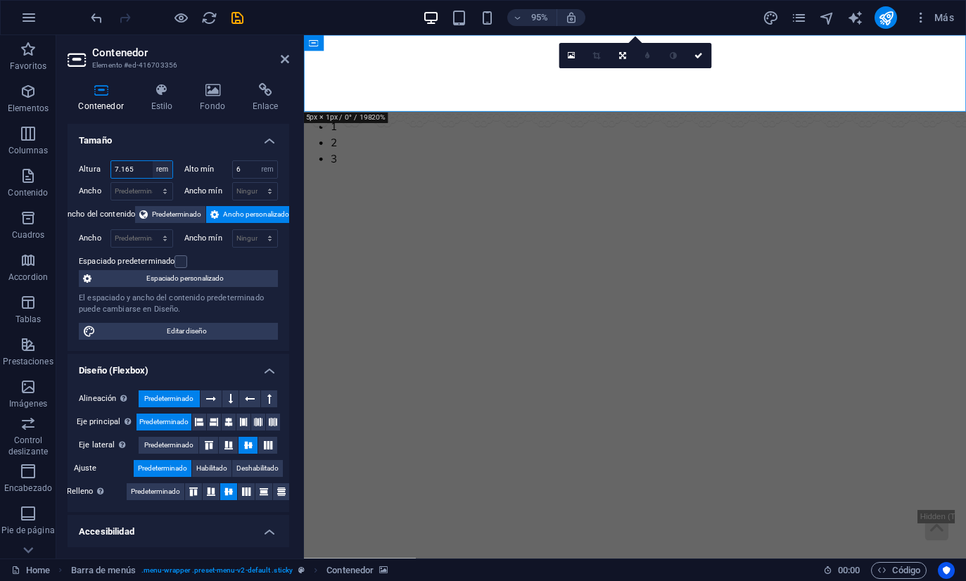
click at [160, 175] on select "Predeterminado px rem % vh vw" at bounding box center [163, 169] width 20 height 17
select select "vh"
type input "14.6"
click at [166, 170] on select "Predeterminado px rem % vh vw" at bounding box center [163, 169] width 20 height 17
select select "rem"
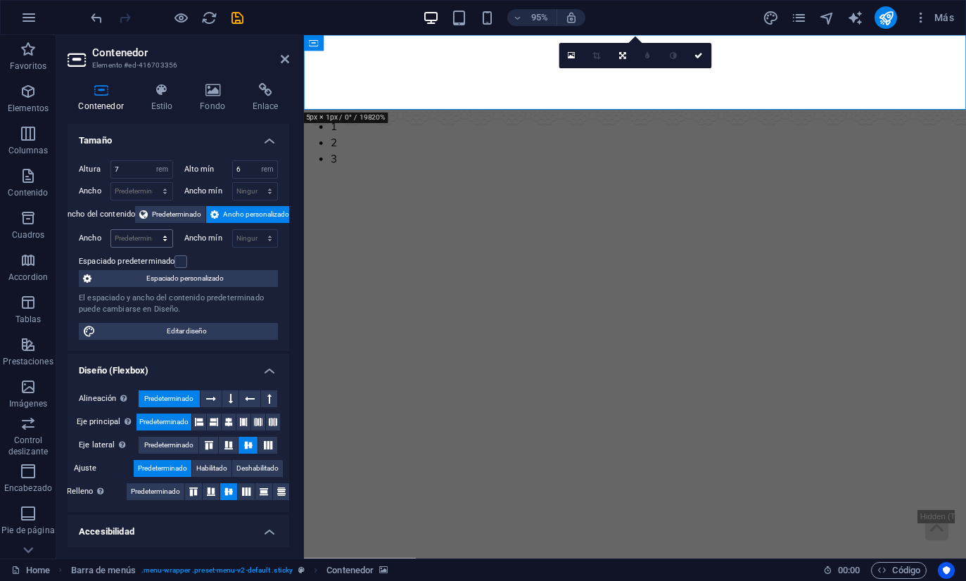
click at [0, 0] on html "encaixeslucita.com Home Favoritos Elementos Columnas Contenido Cuadros Accordio…" at bounding box center [483, 290] width 966 height 581
click at [89, 14] on icon "undo" at bounding box center [97, 18] width 16 height 16
click at [89, 13] on icon "undo" at bounding box center [97, 18] width 16 height 16
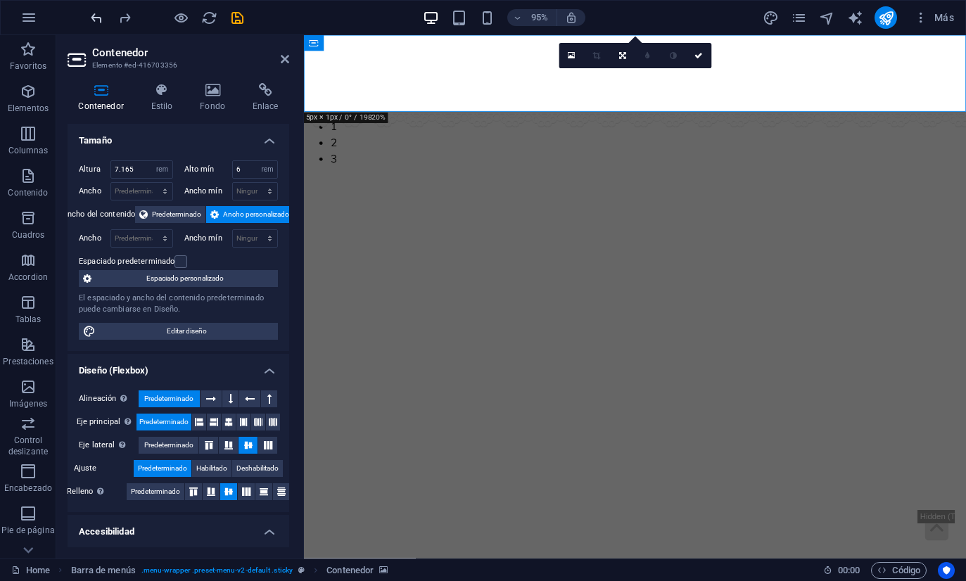
type input "14.6"
select select "vh"
click at [91, 18] on icon "undo" at bounding box center [97, 18] width 16 height 16
type input "7.165"
select select "rem"
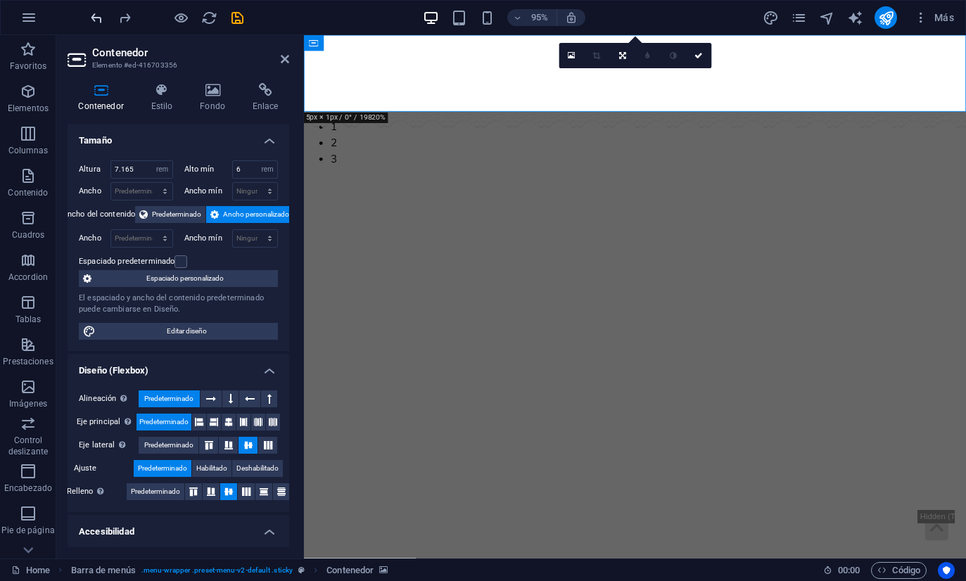
click at [91, 17] on icon "undo" at bounding box center [97, 18] width 16 height 16
type input "14"
select select "vh"
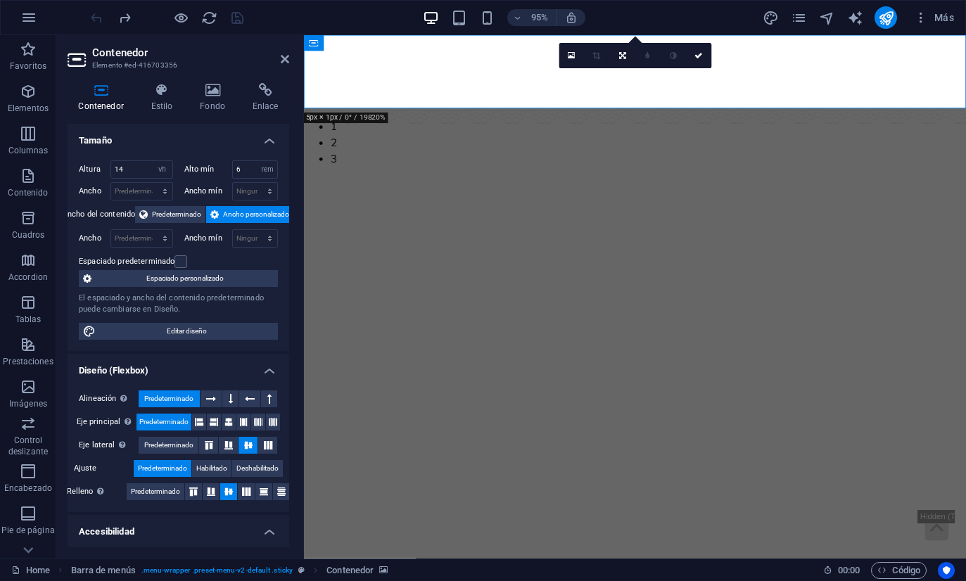
click at [91, 9] on div at bounding box center [167, 17] width 158 height 23
click at [86, 21] on div "95% Más" at bounding box center [483, 18] width 964 height 34
